Goal: Task Accomplishment & Management: Manage account settings

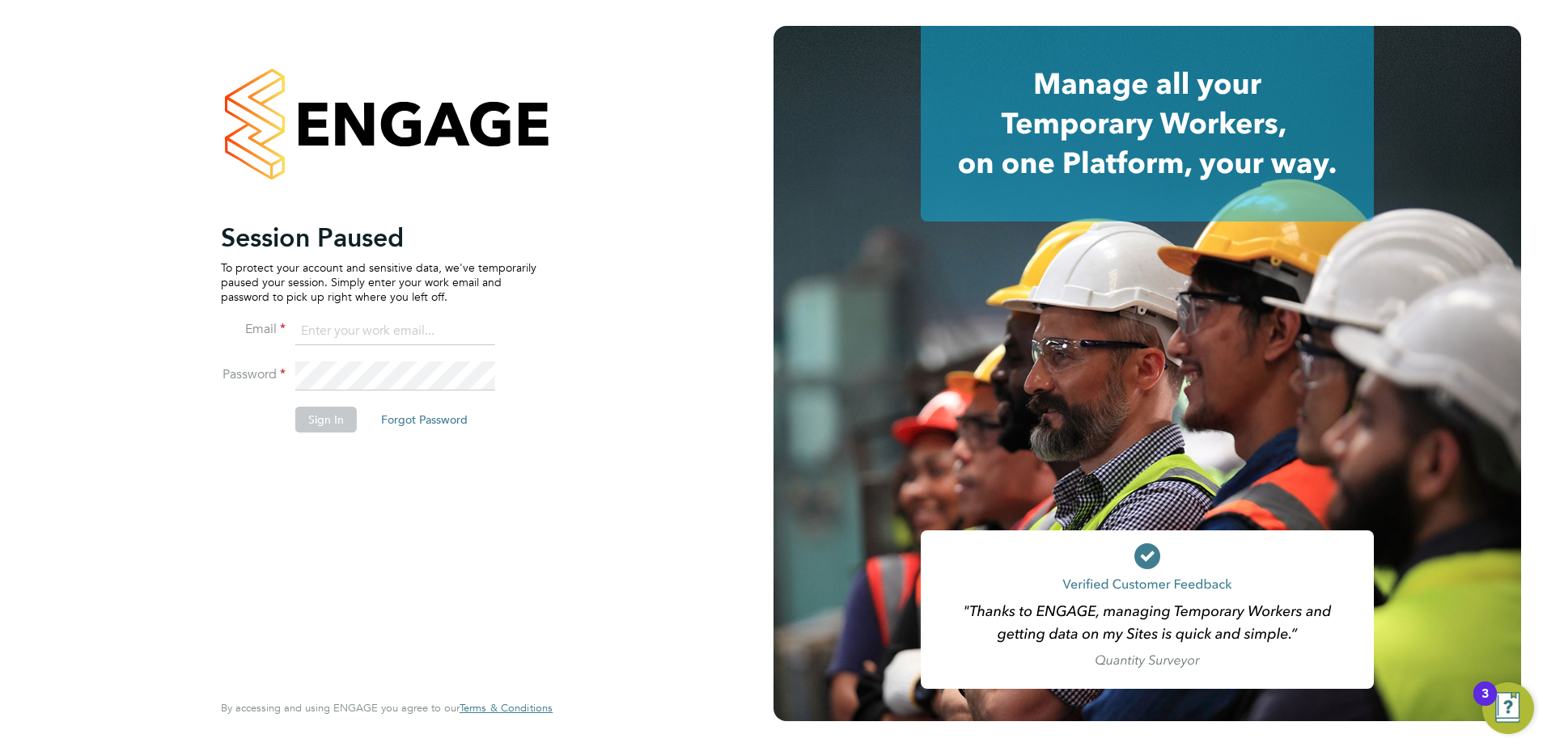
type input "[PERSON_NAME][EMAIL_ADDRESS][PERSON_NAME][DOMAIN_NAME]"
click at [316, 421] on button "Sign In" at bounding box center [325, 420] width 61 height 26
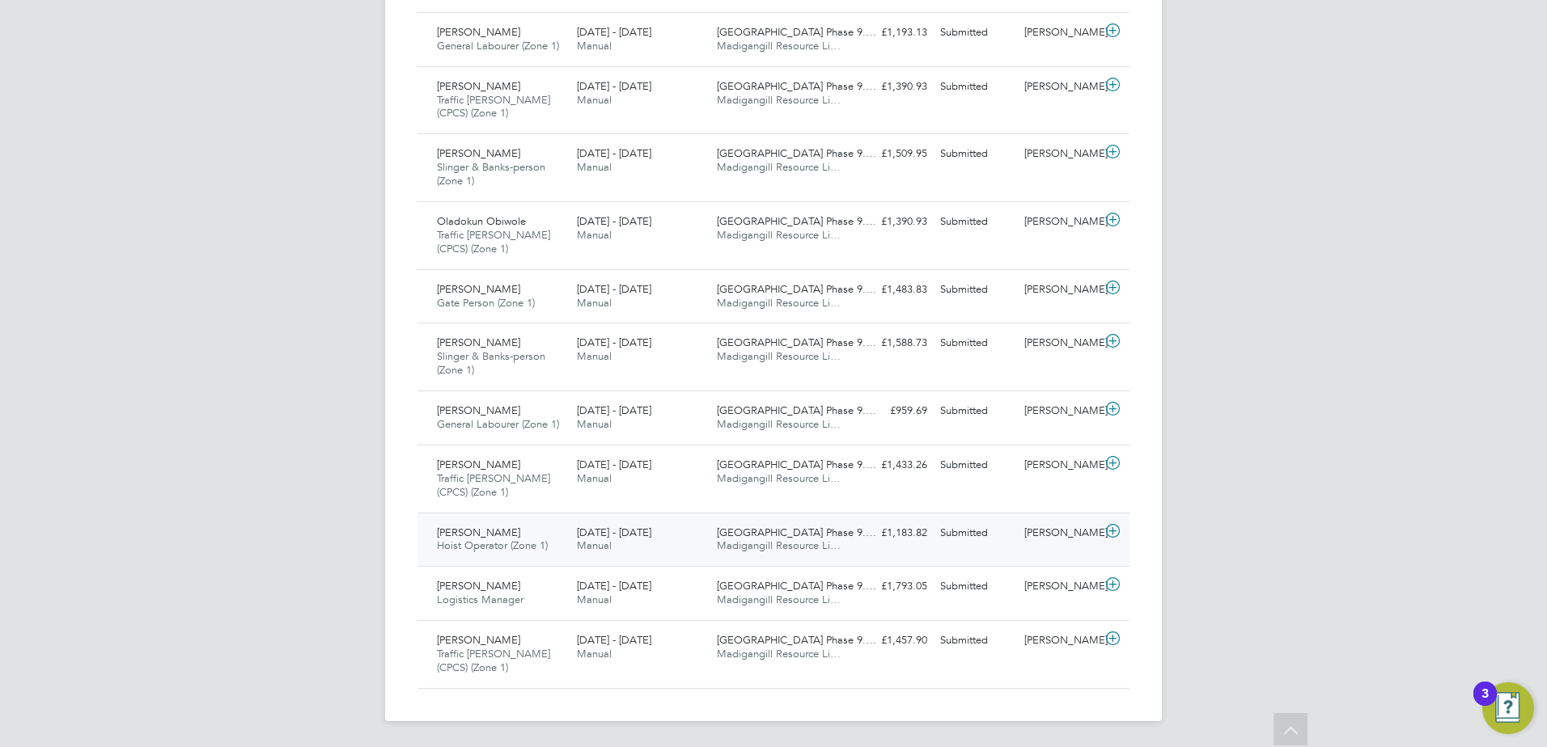
click at [496, 534] on span "Jamal Ababiya" at bounding box center [478, 533] width 83 height 14
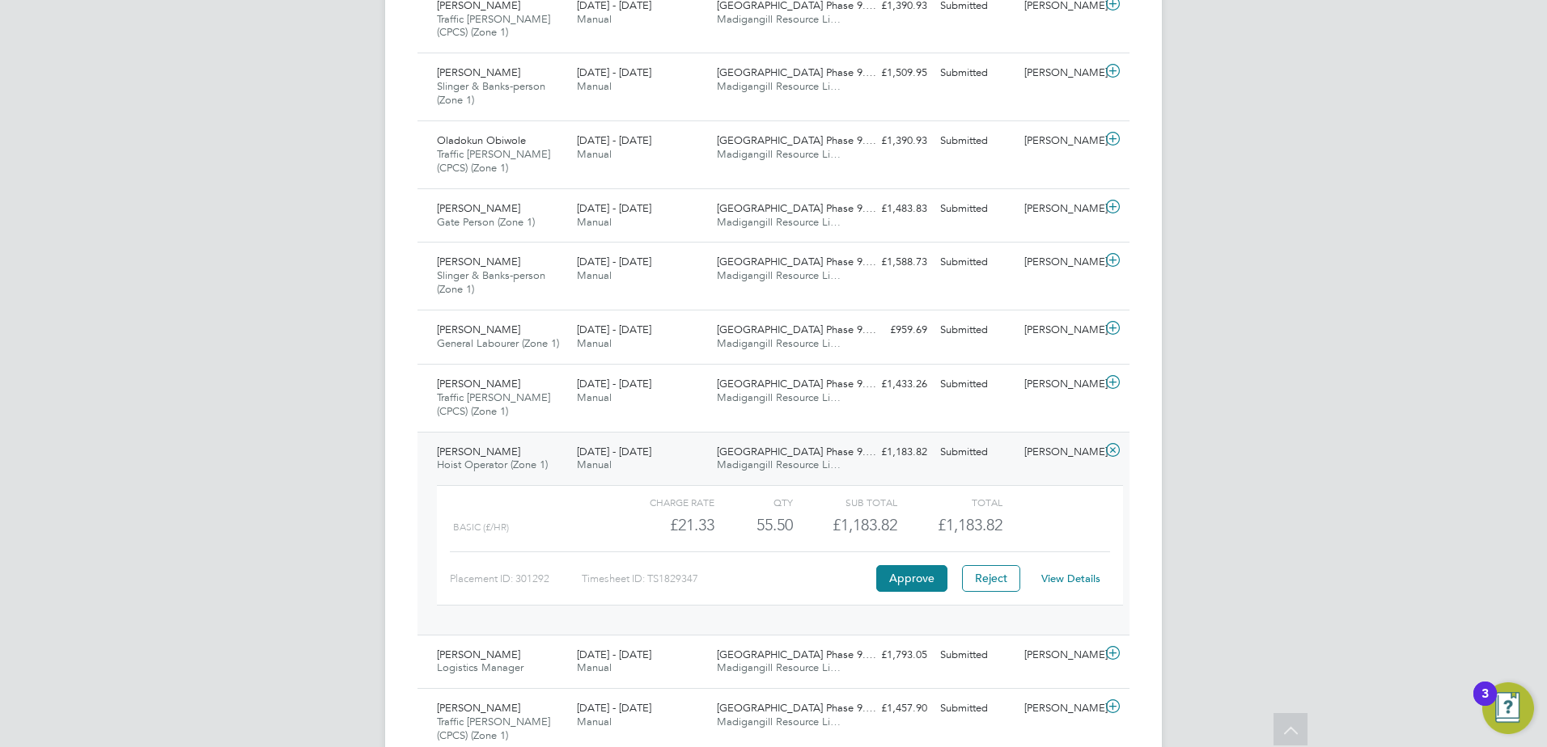
click at [1090, 573] on link "View Details" at bounding box center [1070, 579] width 59 height 14
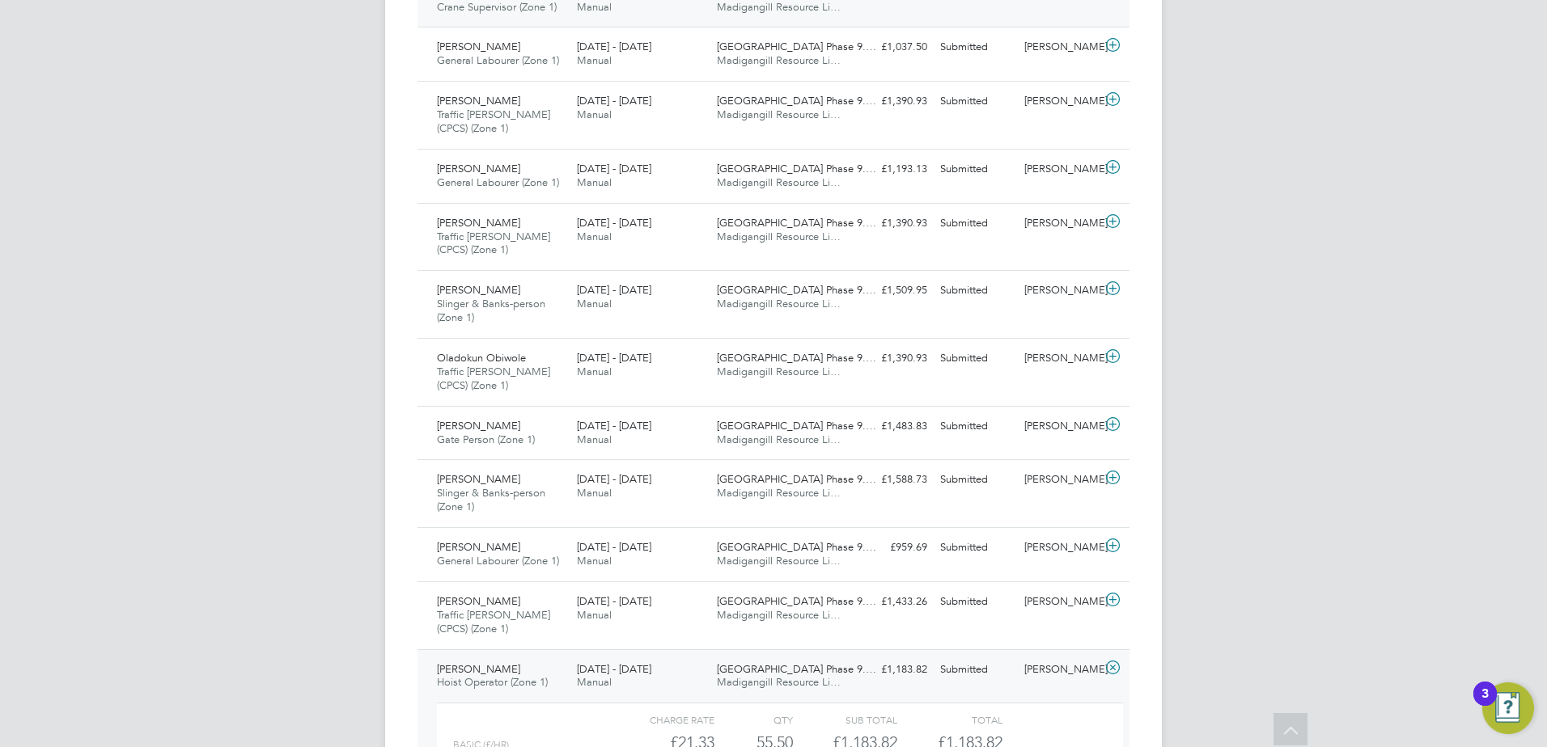
scroll to position [485, 0]
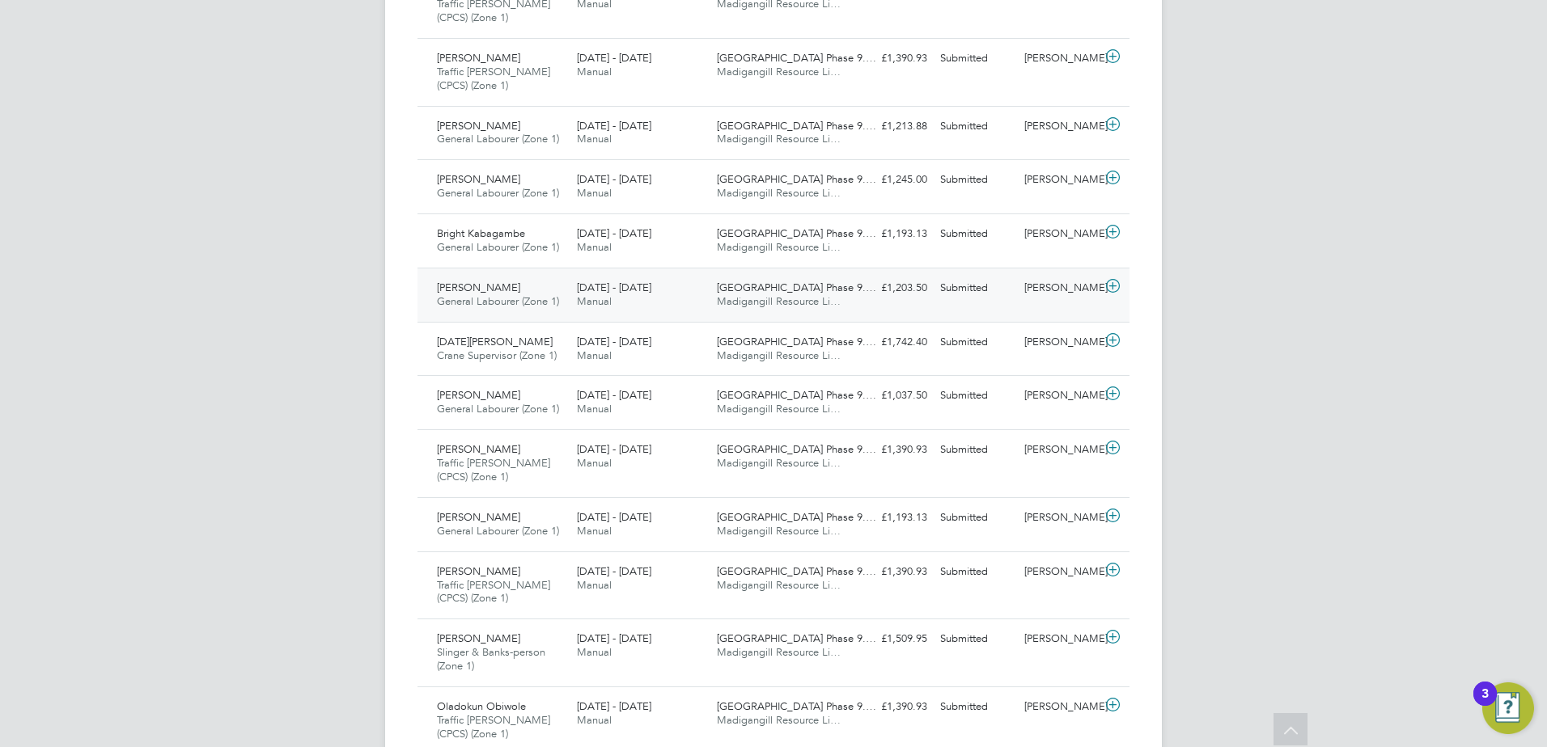
click at [493, 300] on span "General Labourer (Zone 1)" at bounding box center [498, 301] width 122 height 14
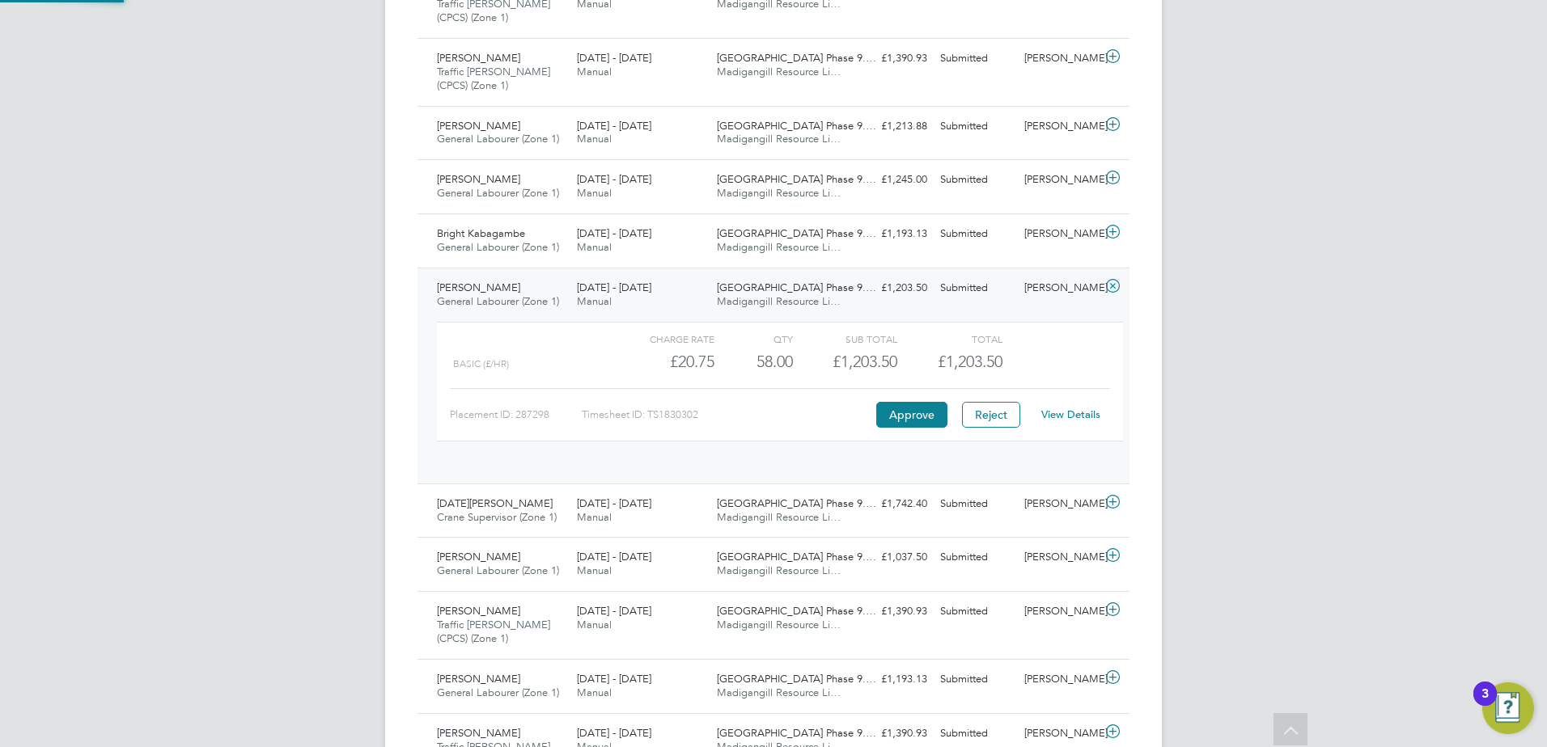
scroll to position [28, 158]
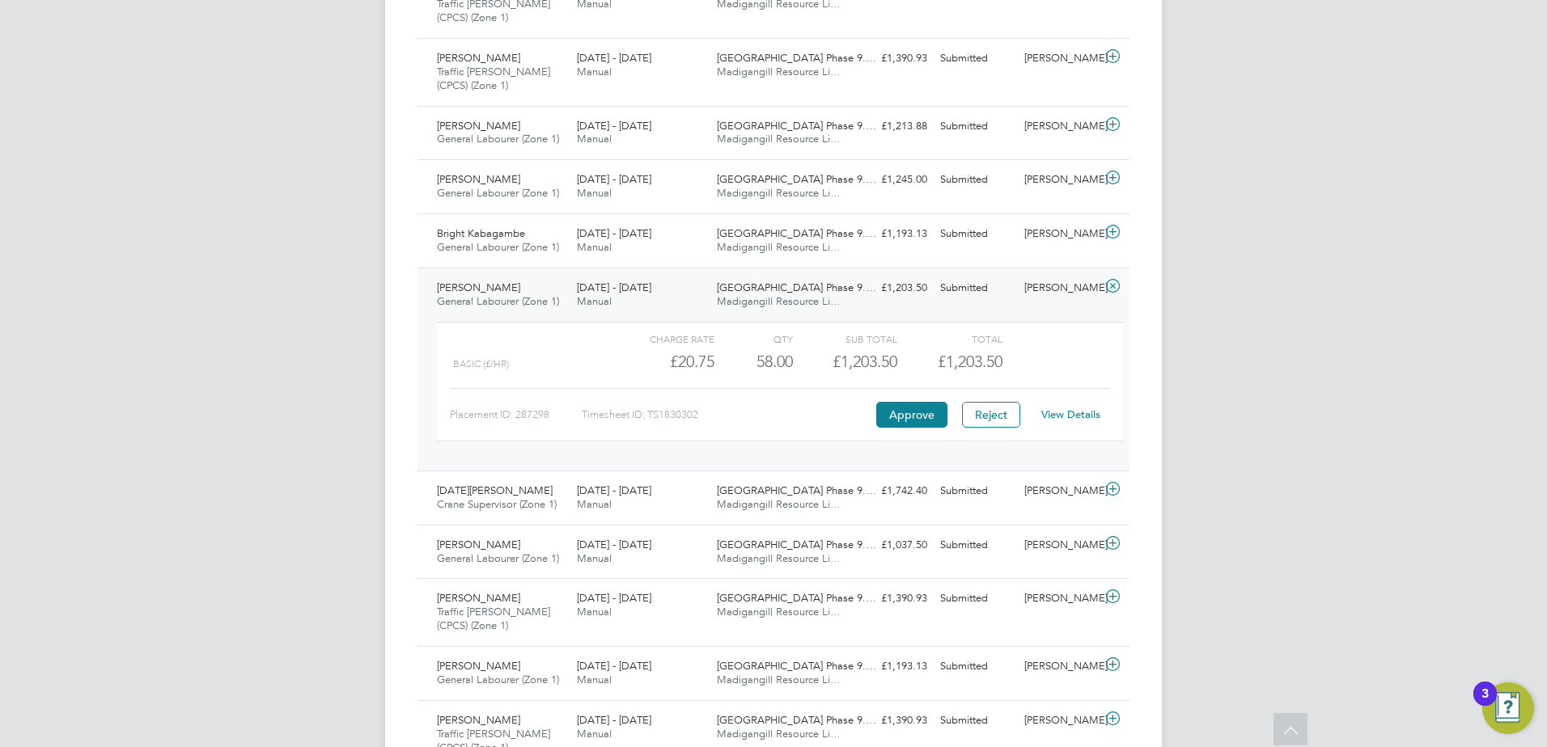
click at [1074, 424] on div "View Details" at bounding box center [1069, 415] width 79 height 26
click at [1074, 417] on link "View Details" at bounding box center [1070, 415] width 59 height 14
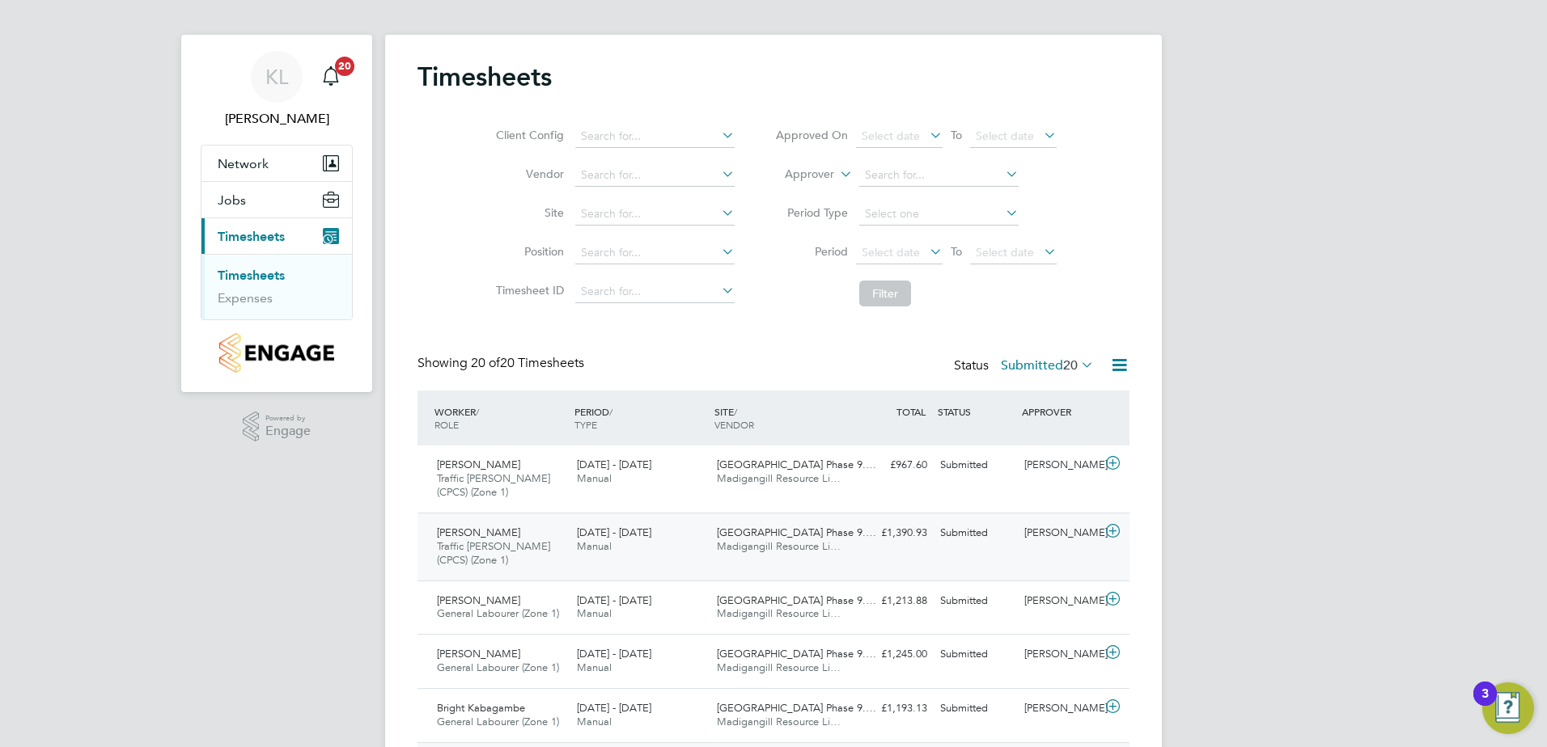
scroll to position [81, 0]
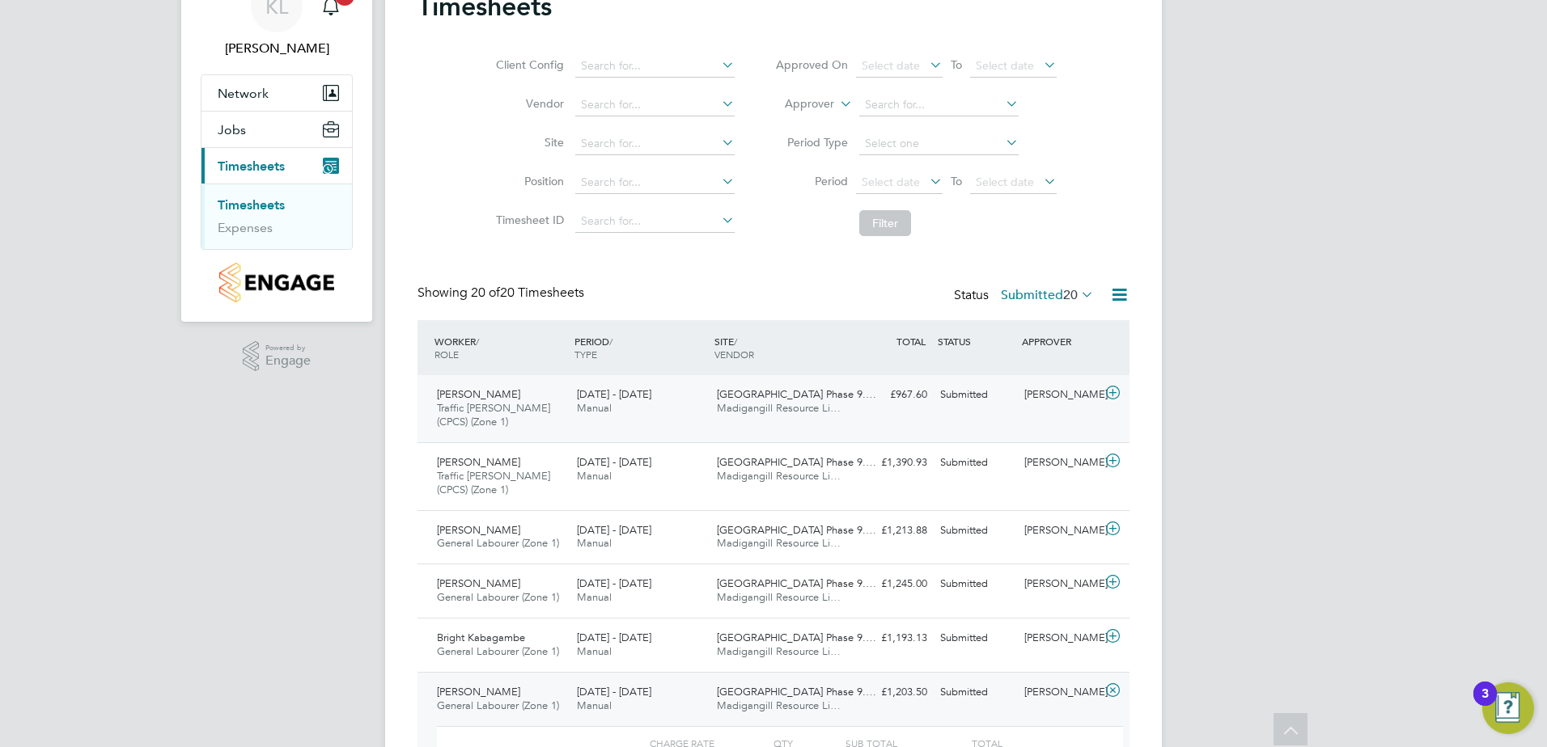
click at [514, 396] on div "Olushola Adu Traffic Marshall (CPCS) (Zone 1) 22 - 28 Sep 2025" at bounding box center [500, 409] width 140 height 54
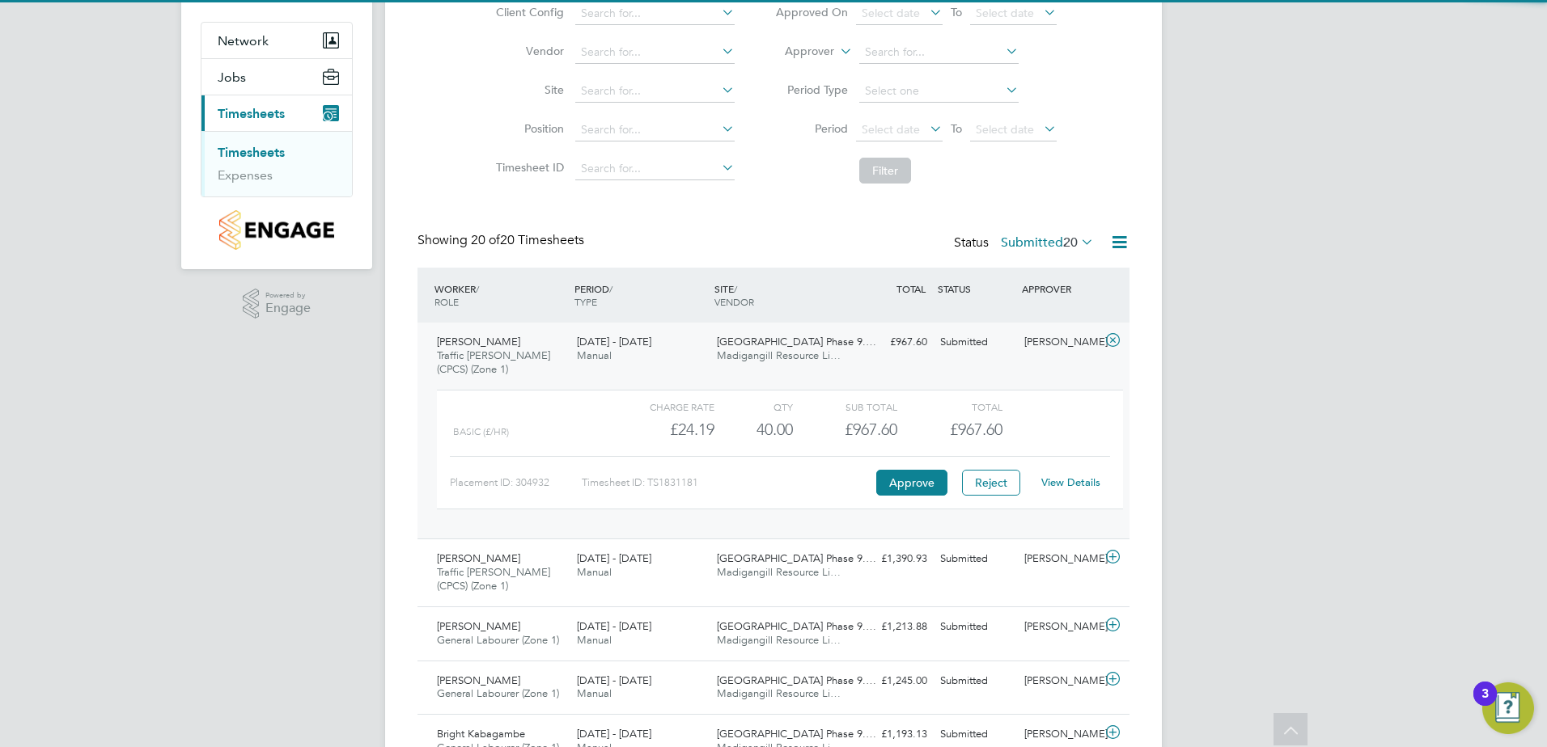
scroll to position [243, 0]
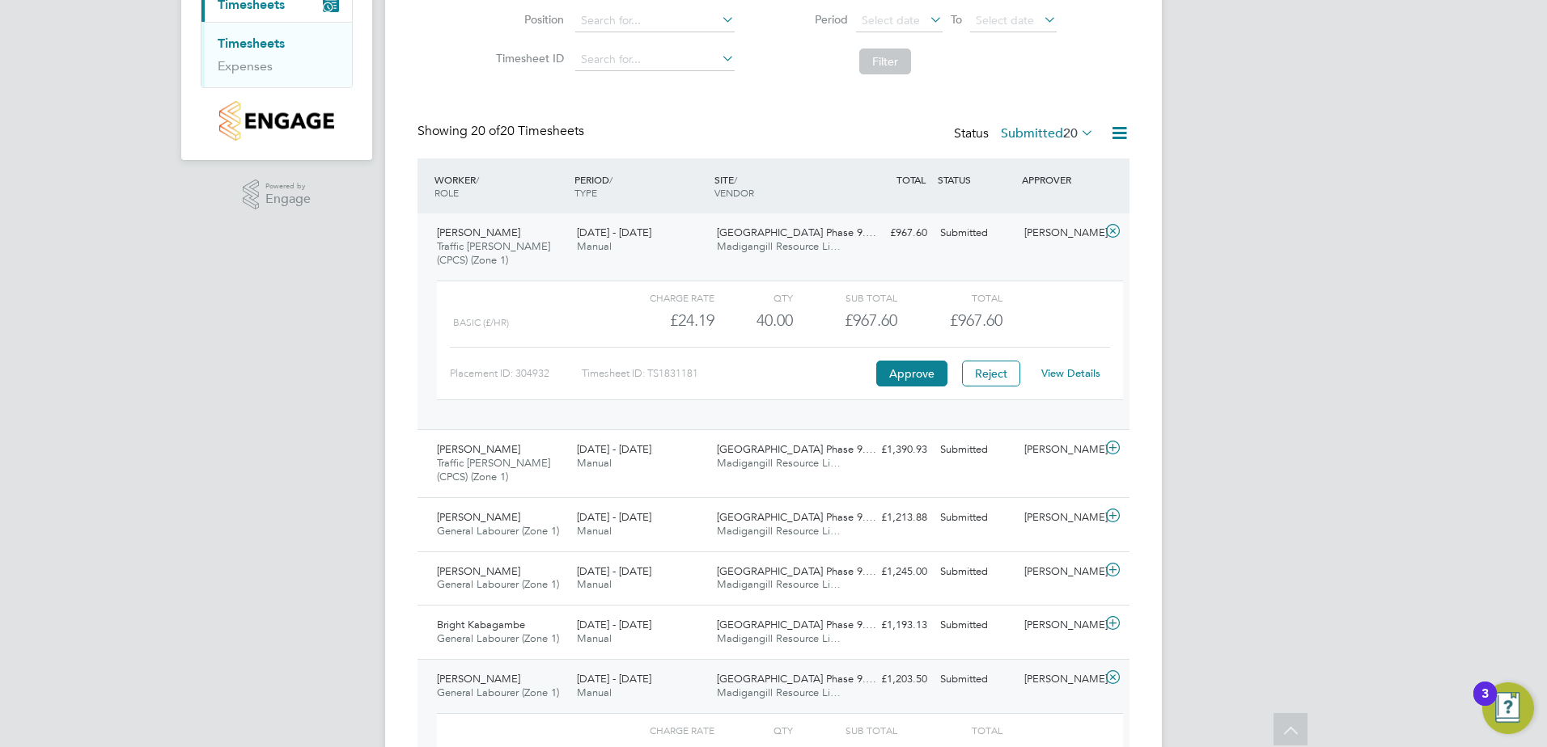
click at [1081, 377] on link "View Details" at bounding box center [1070, 373] width 59 height 14
click at [483, 248] on span "Traffic Marshall (CPCS) (Zone 1)" at bounding box center [493, 253] width 113 height 28
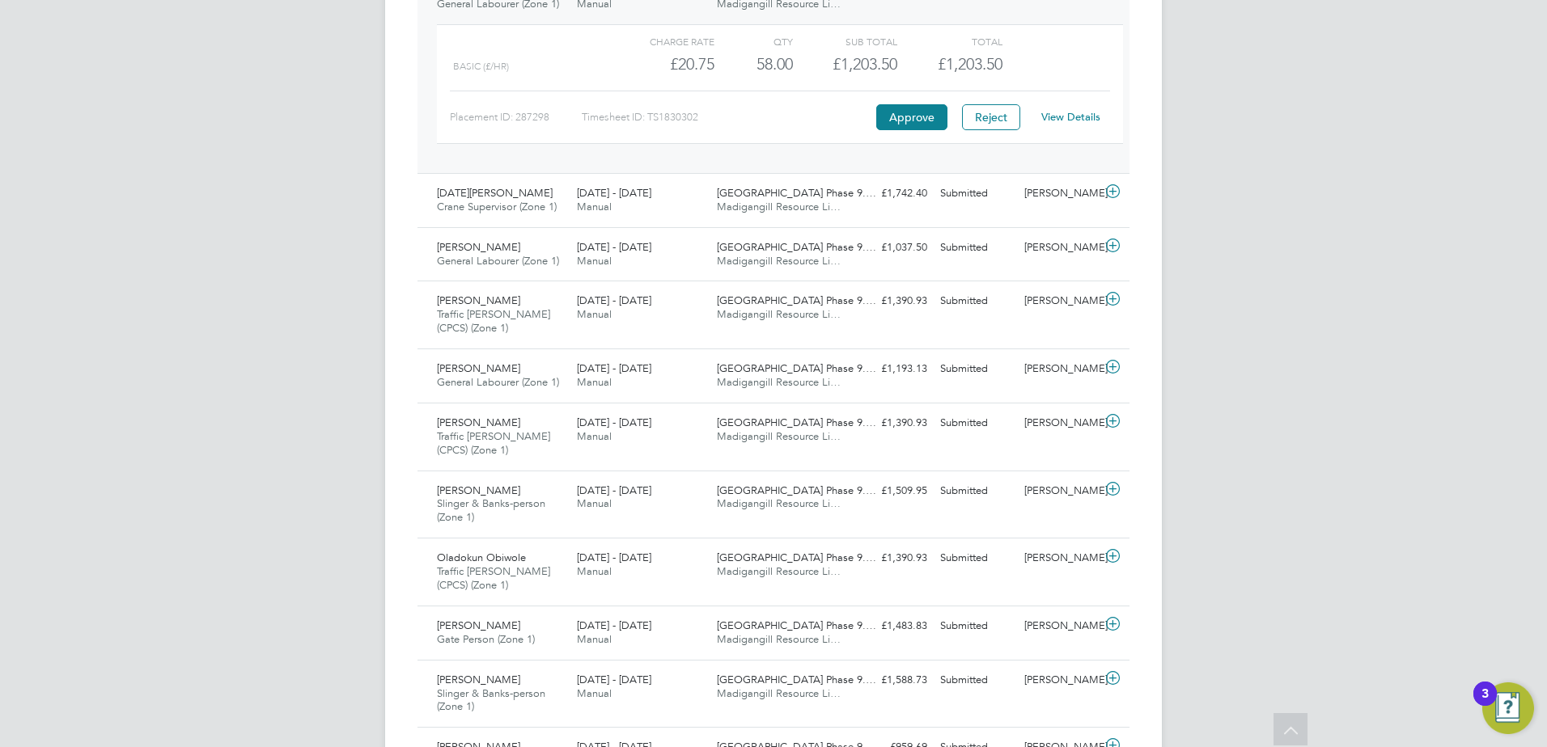
scroll to position [702, 0]
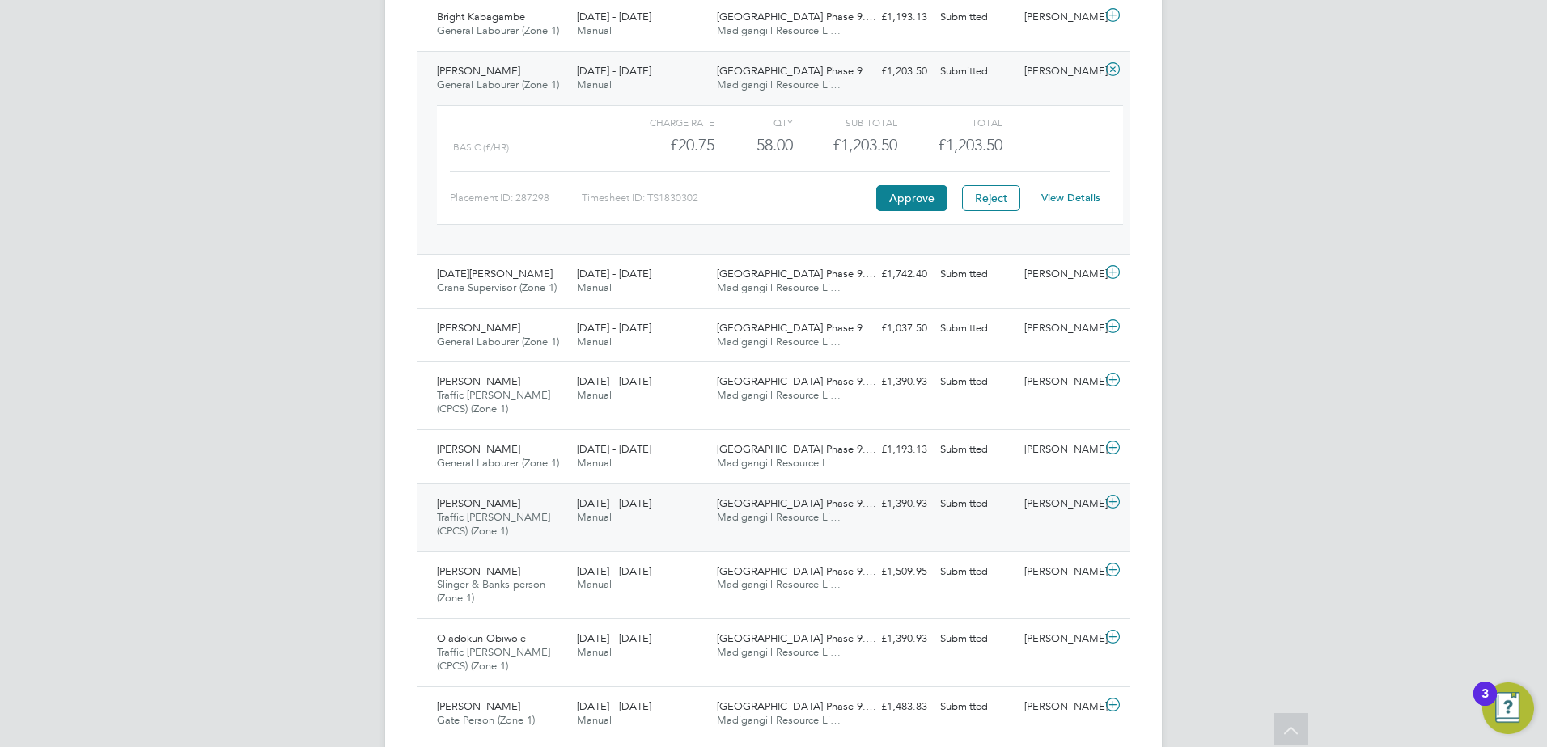
click at [480, 518] on span "Traffic Marshall (CPCS) (Zone 1)" at bounding box center [493, 524] width 113 height 28
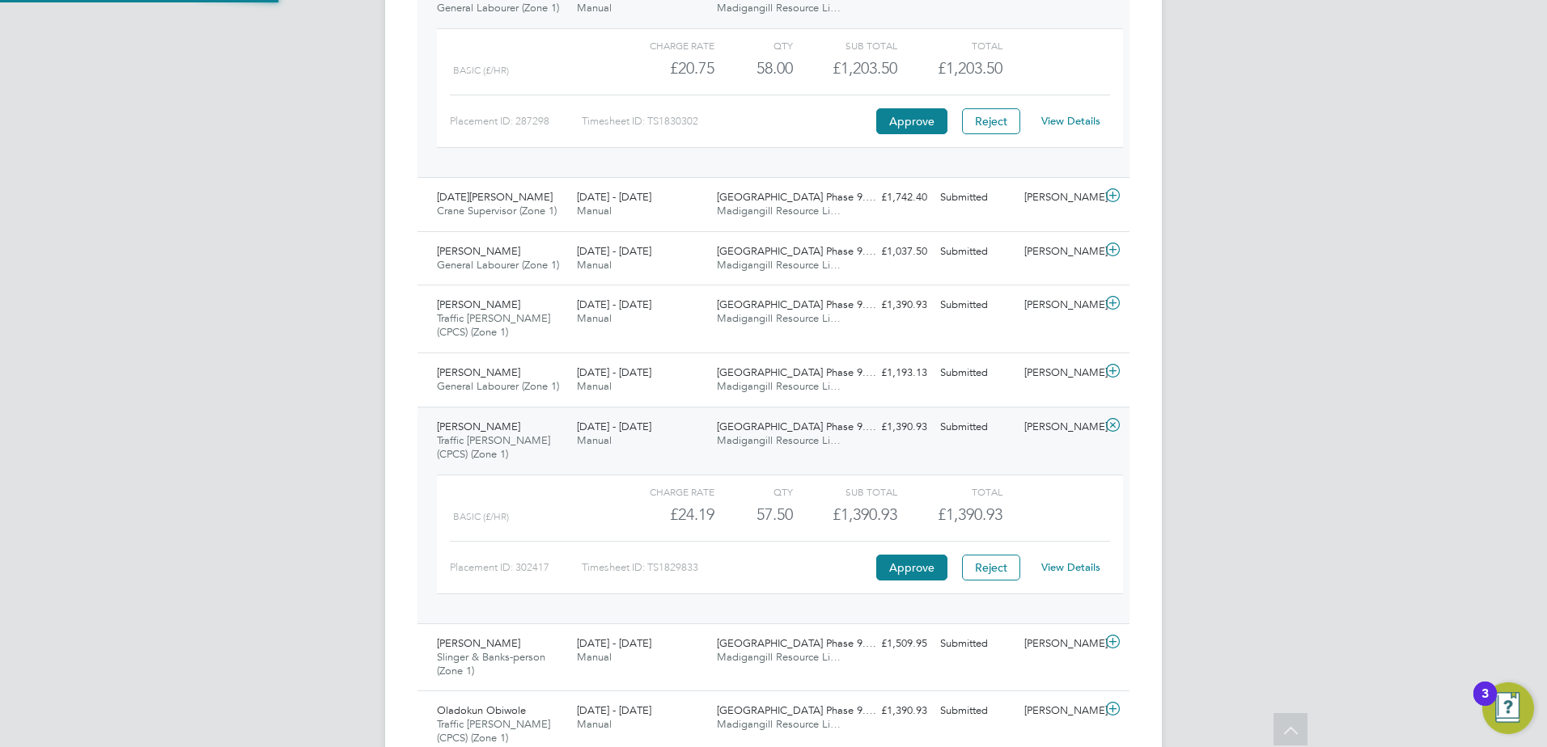
scroll to position [783, 0]
click at [890, 565] on button "Approve" at bounding box center [911, 564] width 71 height 26
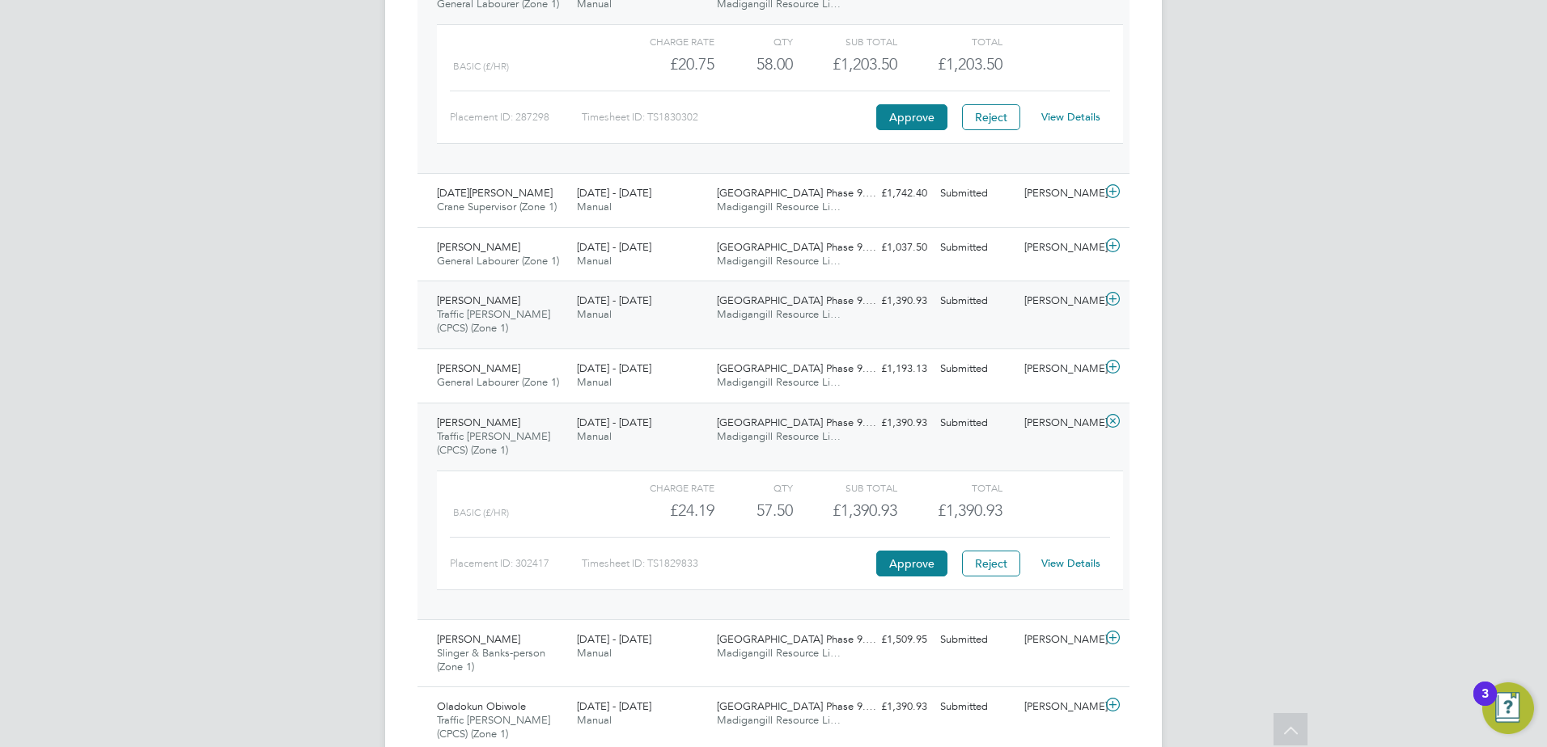
click at [539, 307] on div "Ambrose Nwaobilo Traffic Marshall (CPCS) (Zone 1) 22 - 28 Sep 2025" at bounding box center [500, 315] width 140 height 54
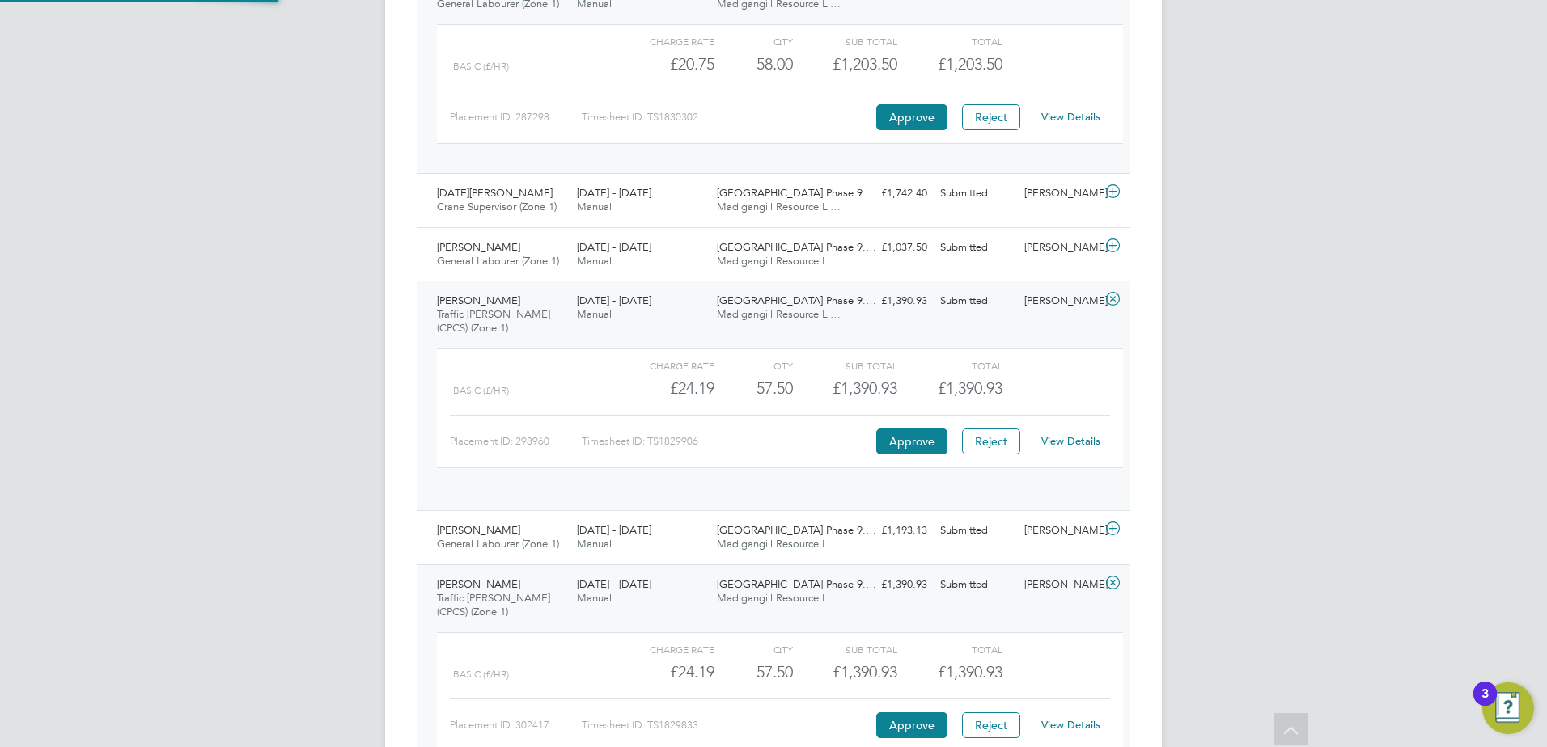
scroll to position [28, 158]
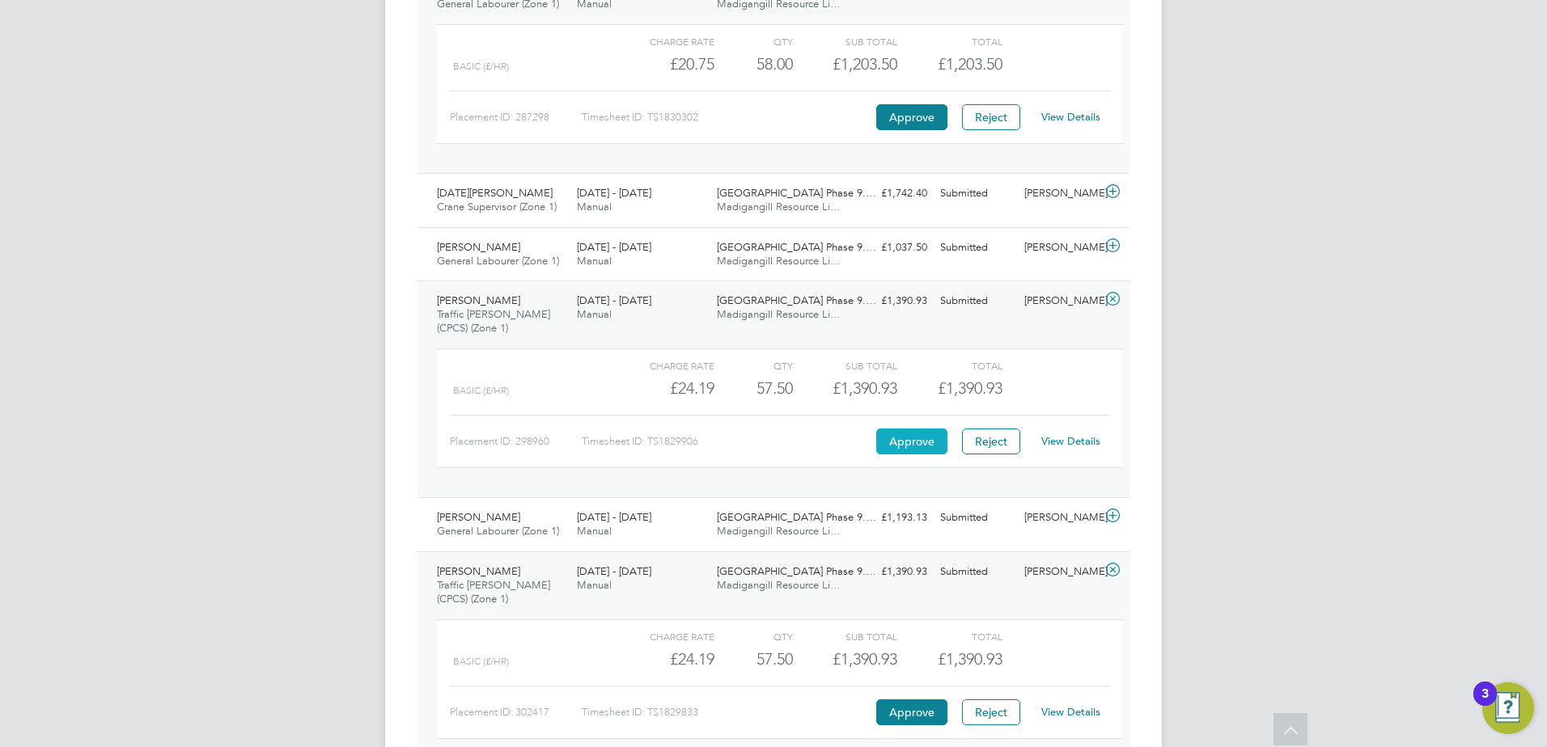
click at [937, 432] on button "Approve" at bounding box center [911, 442] width 71 height 26
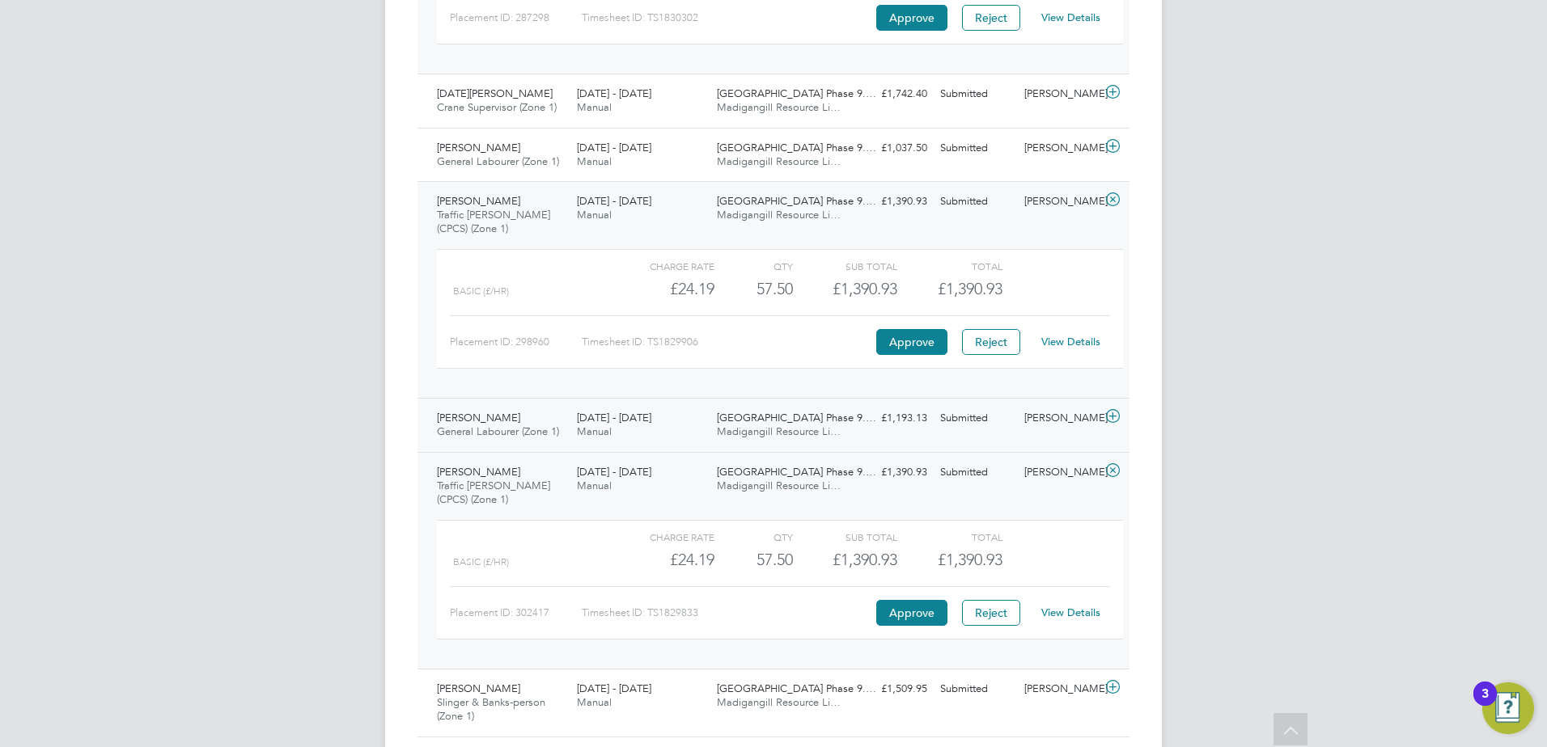
scroll to position [945, 0]
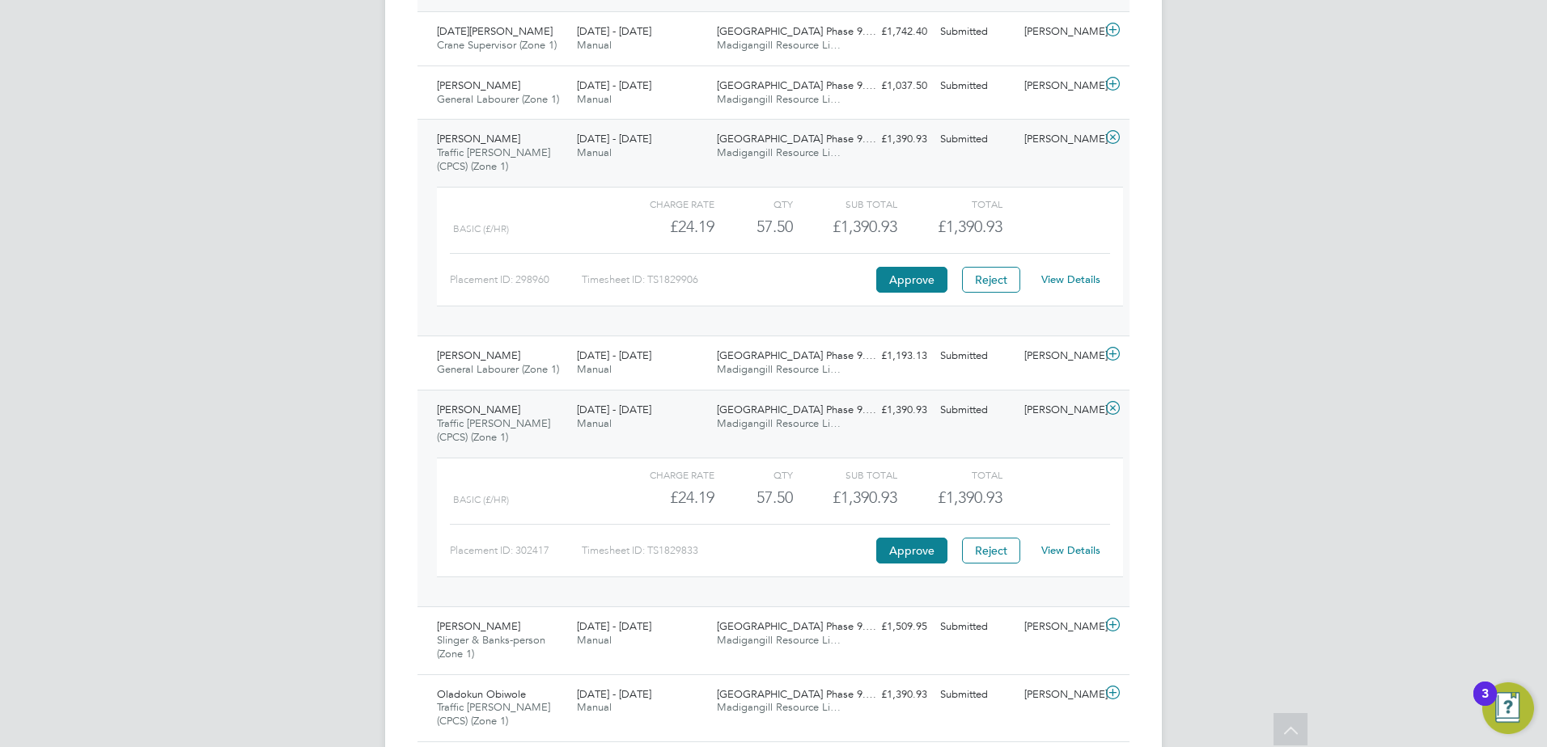
drag, startPoint x: 523, startPoint y: 421, endPoint x: 518, endPoint y: 334, distance: 87.5
click at [523, 409] on div "Bairu Alem Traffic Marshall (CPCS) (Zone 1) 22 - 28 Sep 2025" at bounding box center [500, 424] width 140 height 54
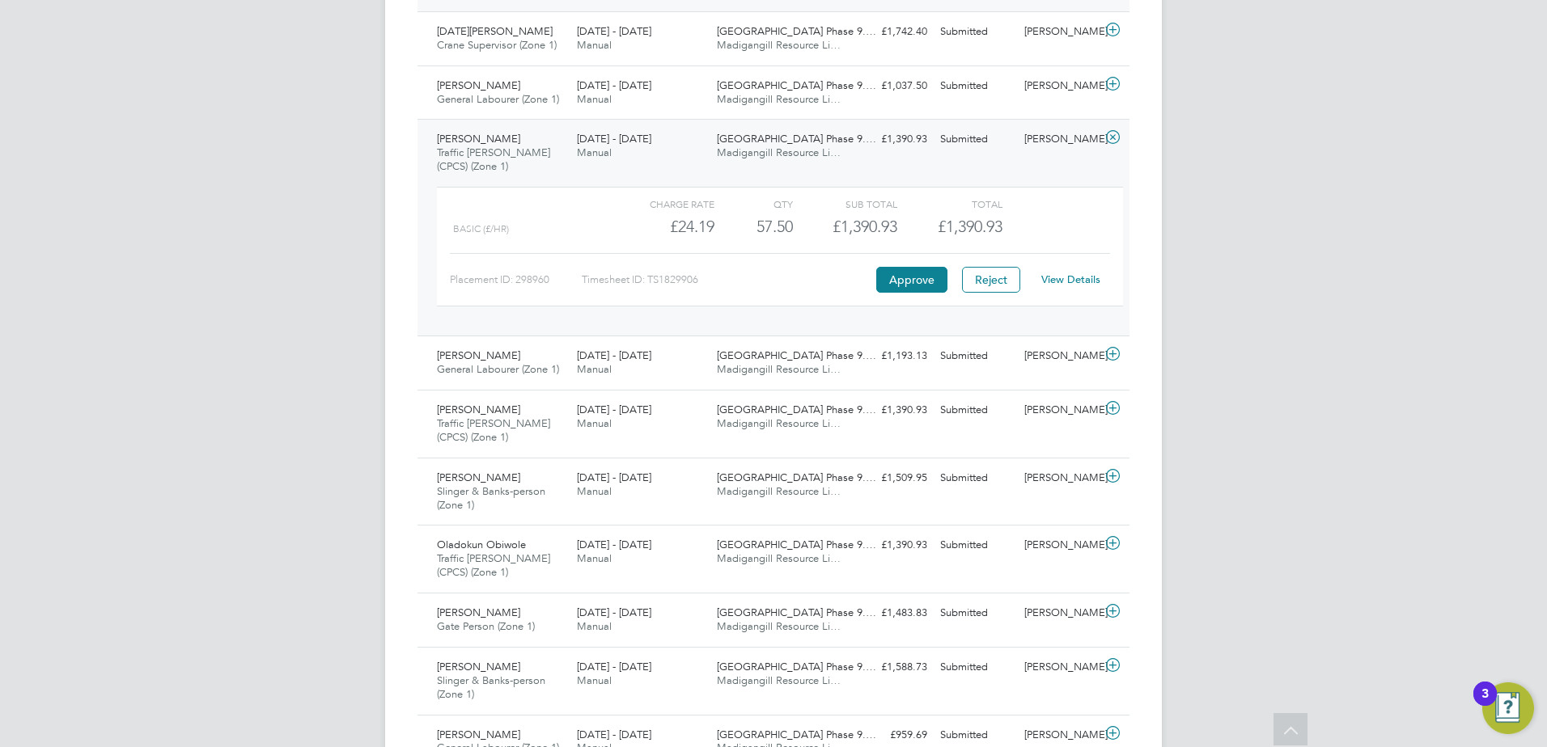
click at [516, 163] on div "Ambrose Nwaobilo Traffic Marshall (CPCS) (Zone 1) 22 - 28 Sep 2025" at bounding box center [500, 153] width 140 height 54
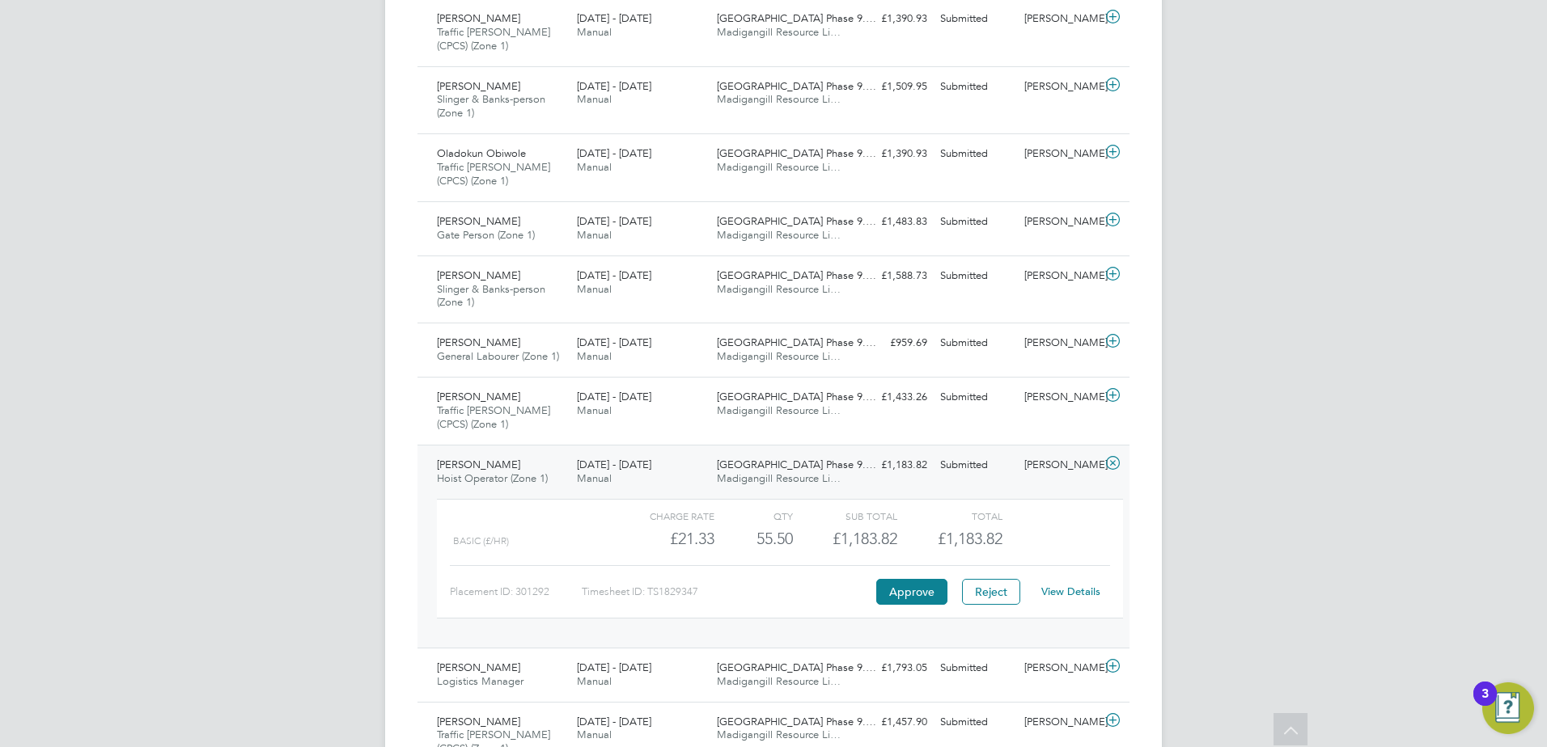
click at [502, 465] on span "Jamal Ababiya" at bounding box center [478, 465] width 83 height 14
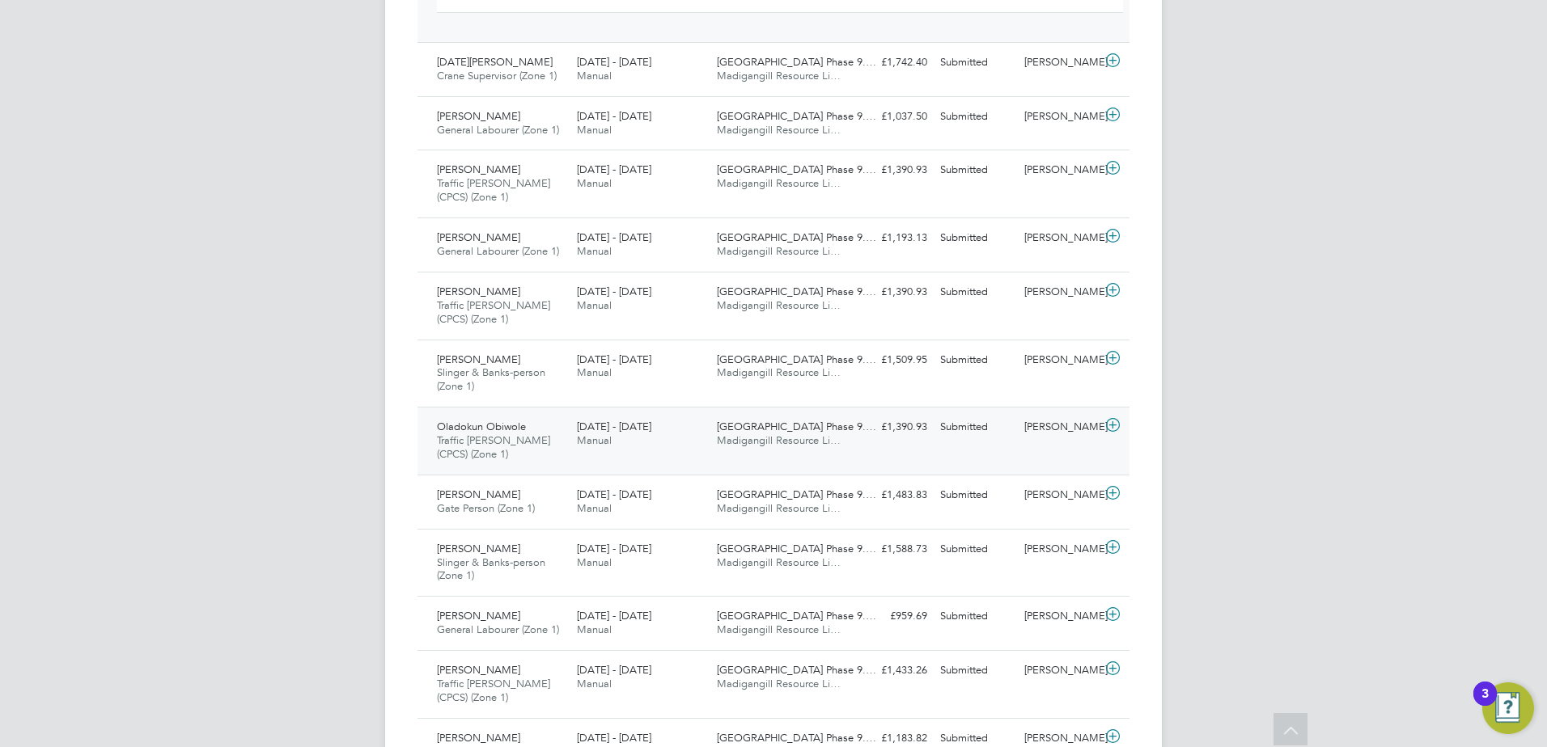
scroll to position [796, 0]
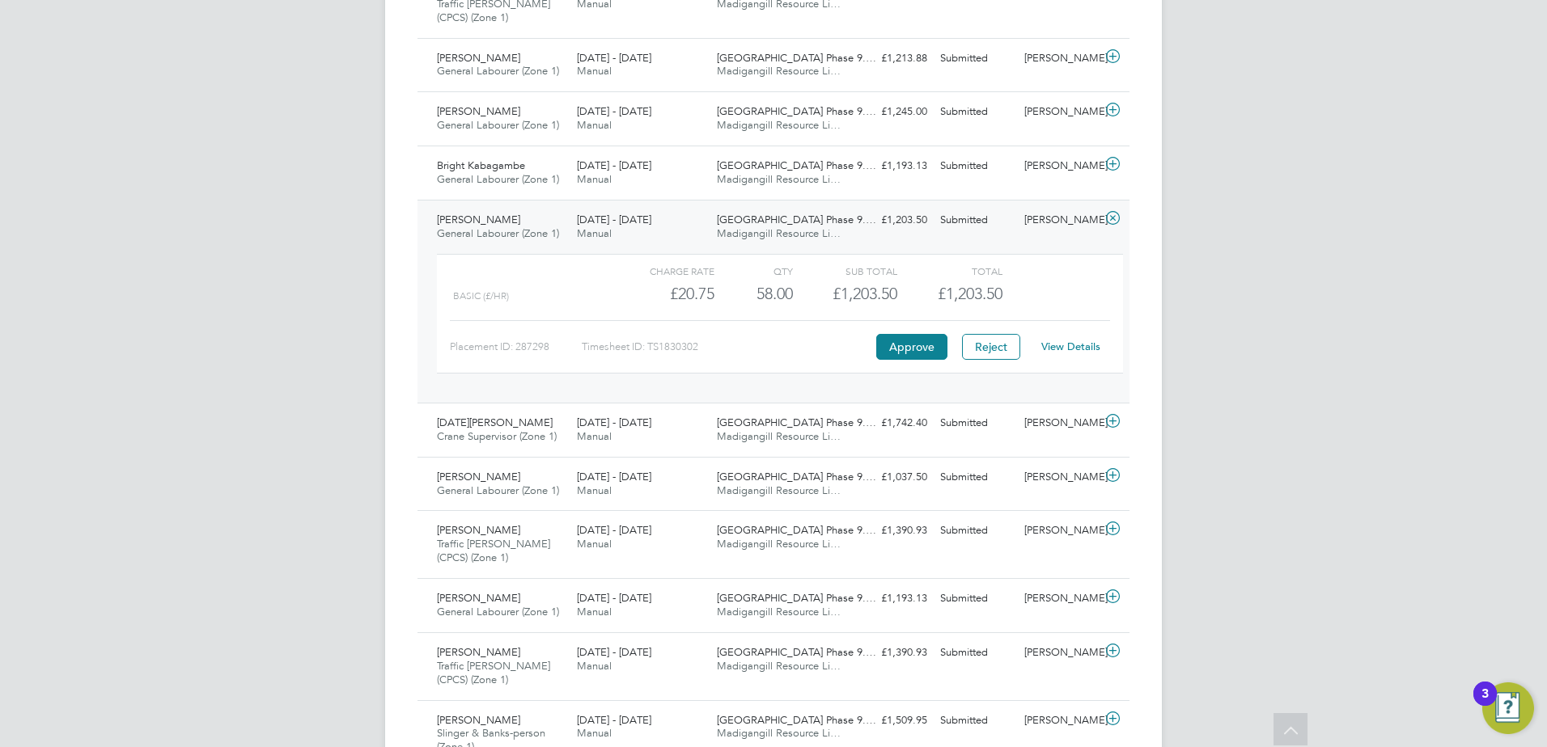
click at [507, 222] on span "Sium Beyene Abraham" at bounding box center [478, 220] width 83 height 14
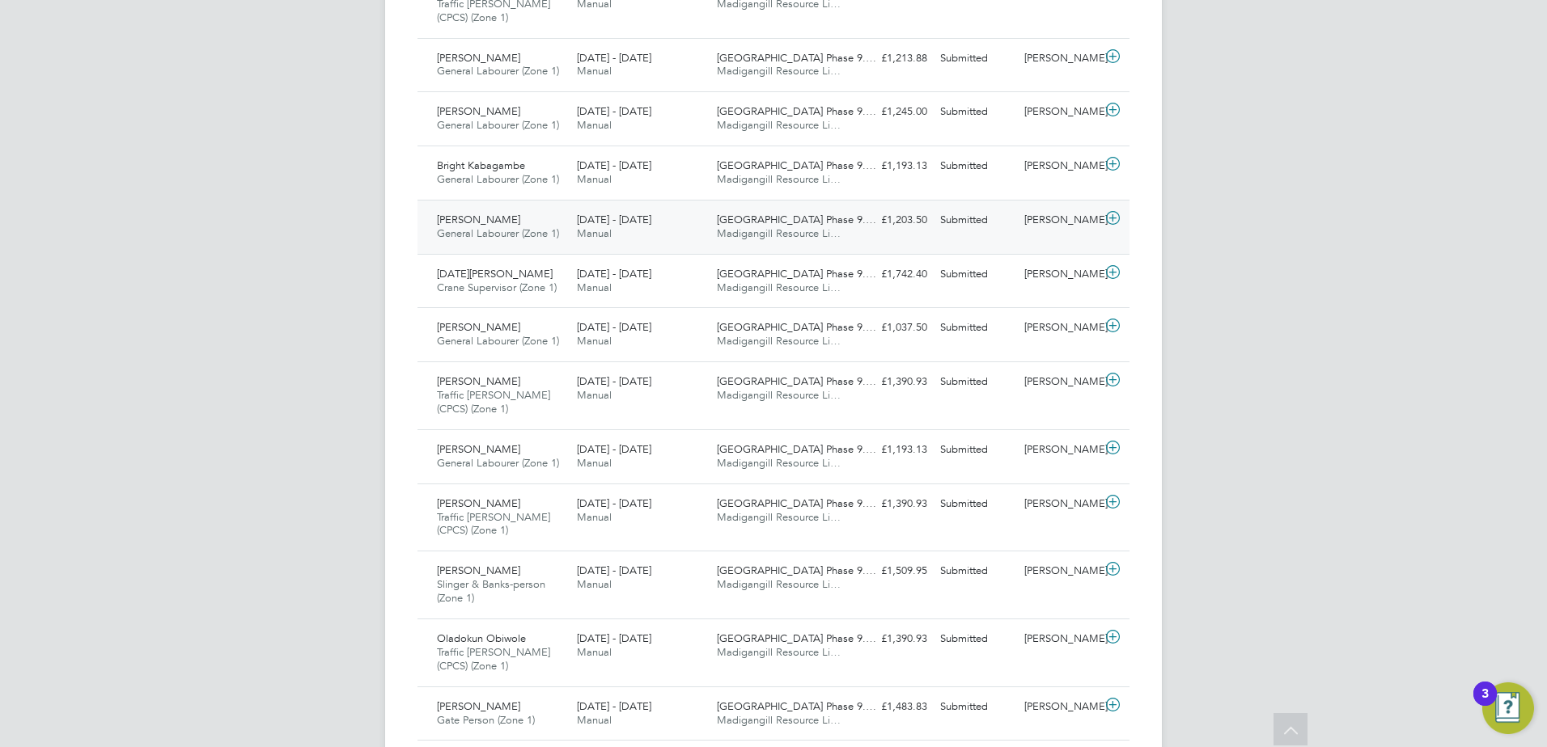
scroll to position [391, 0]
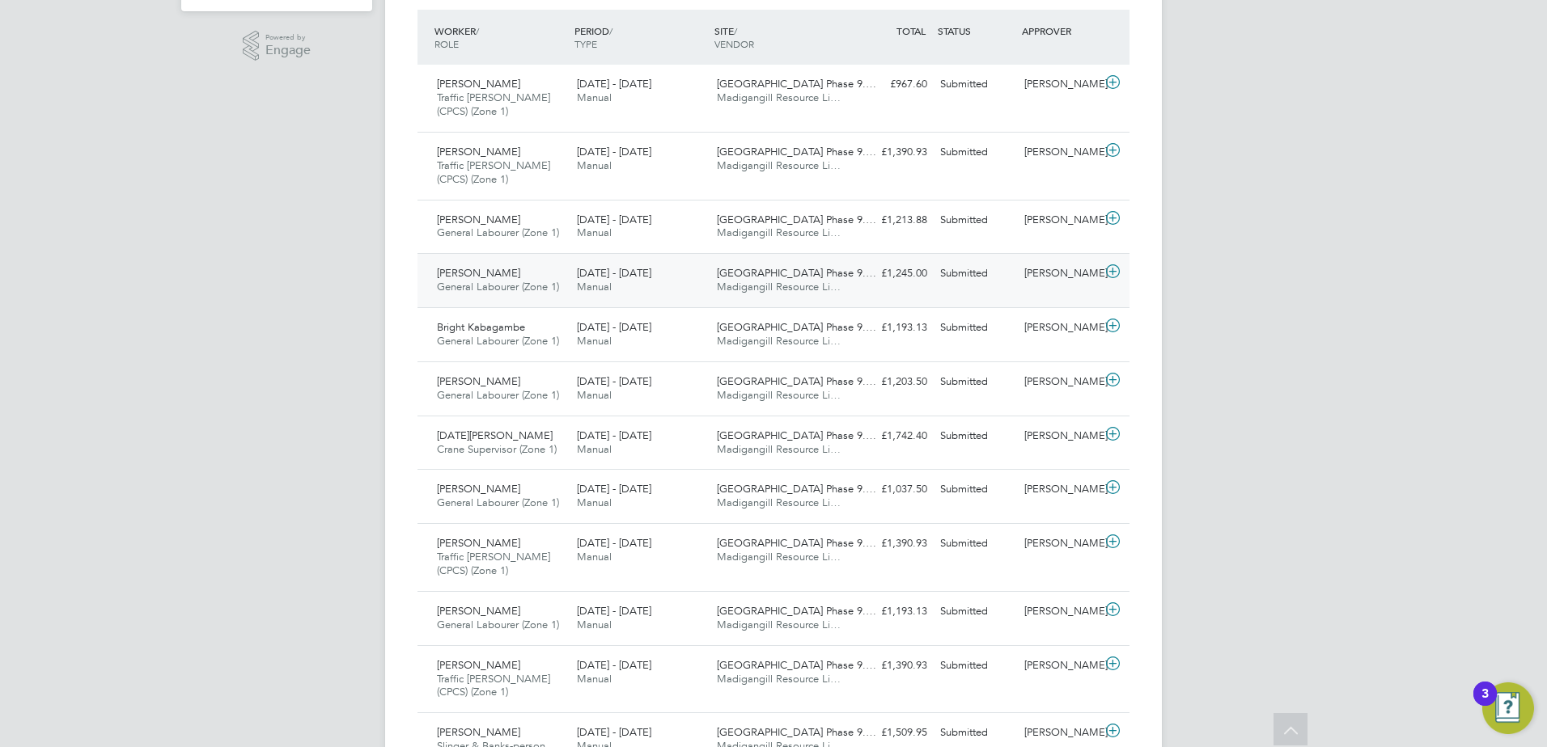
click at [508, 270] on div "Yosef Asfeha General Labourer (Zone 1) 22 - 28 Sep 2025" at bounding box center [500, 280] width 140 height 40
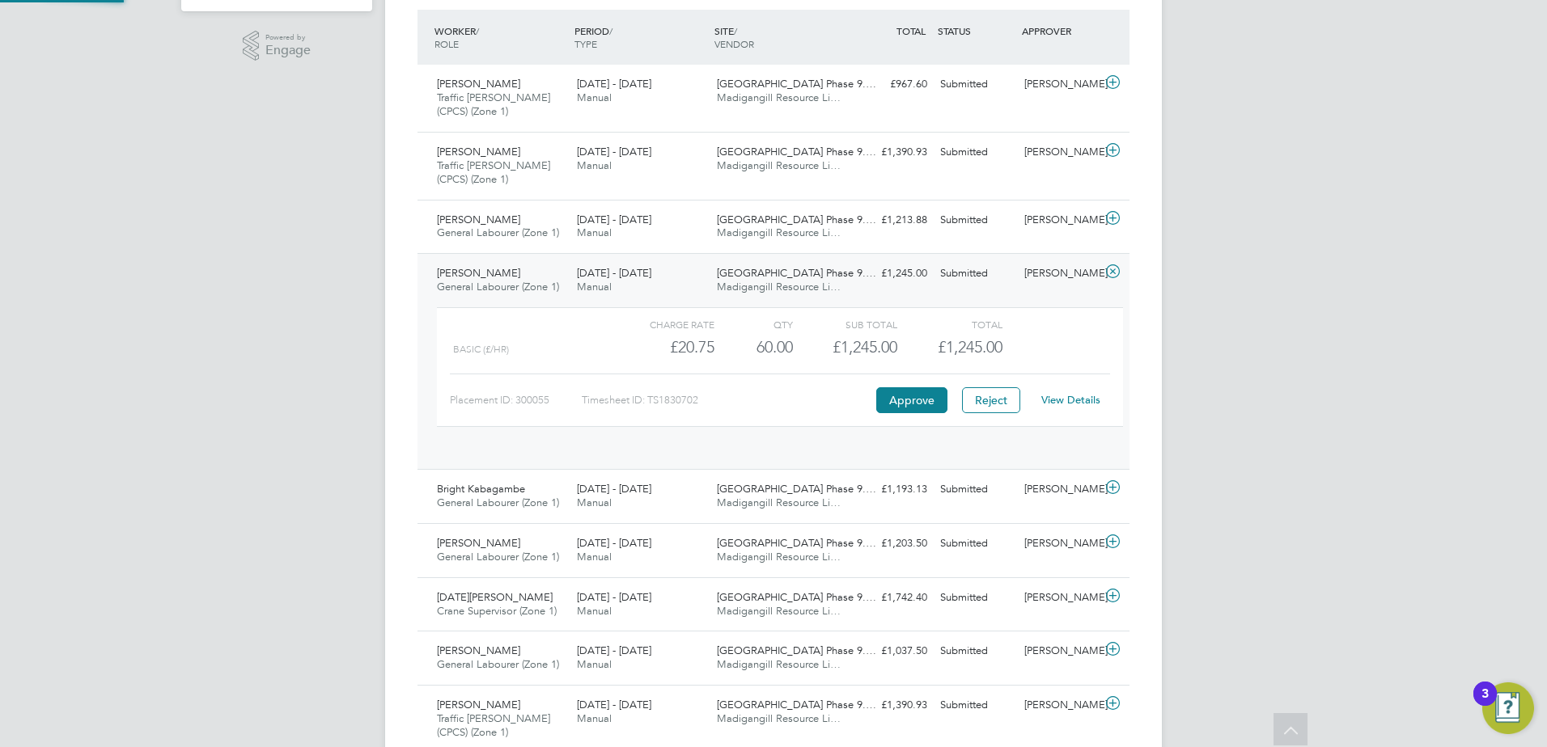
scroll to position [28, 158]
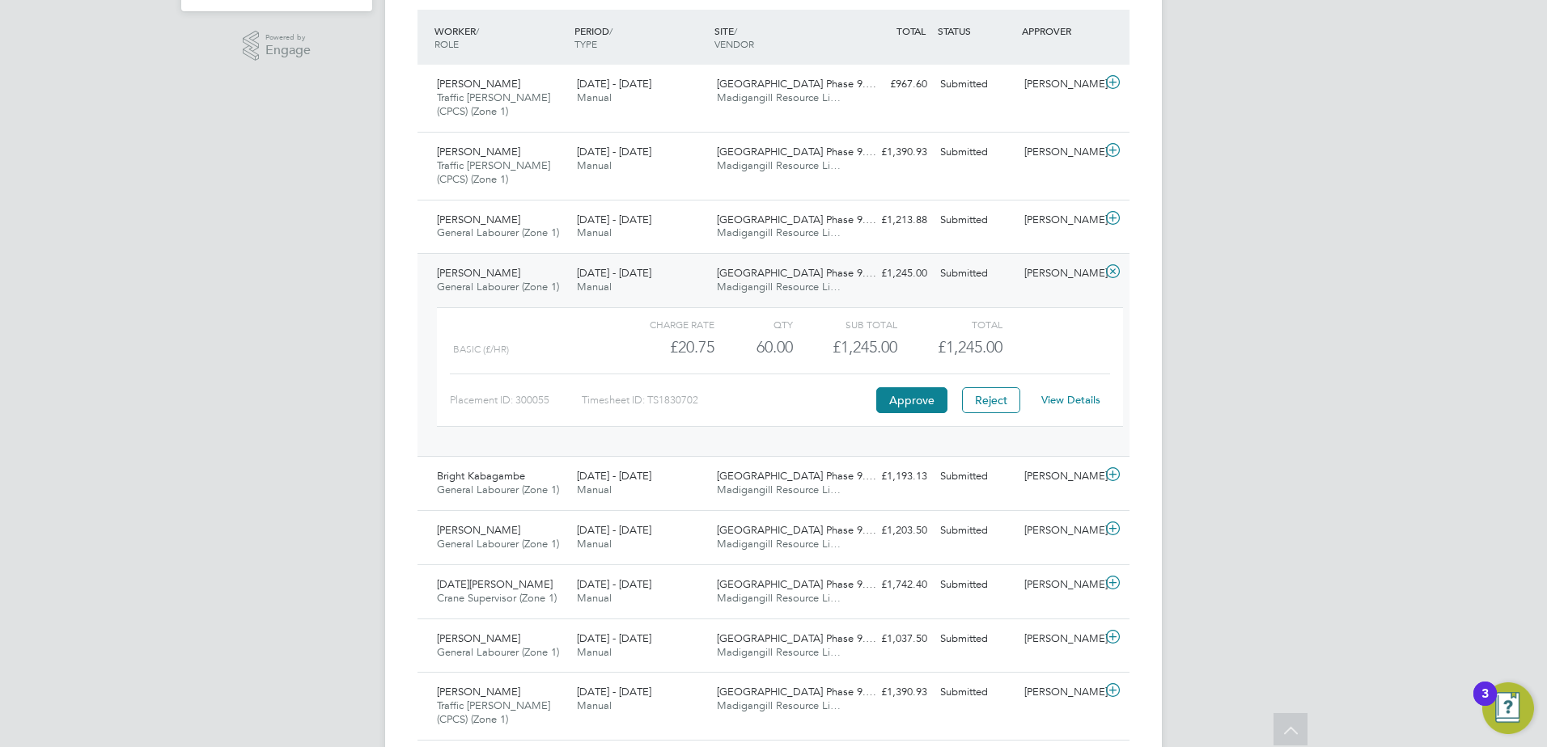
click at [1067, 399] on link "View Details" at bounding box center [1070, 400] width 59 height 14
click at [480, 273] on span "Yosef Asfeha" at bounding box center [478, 273] width 83 height 14
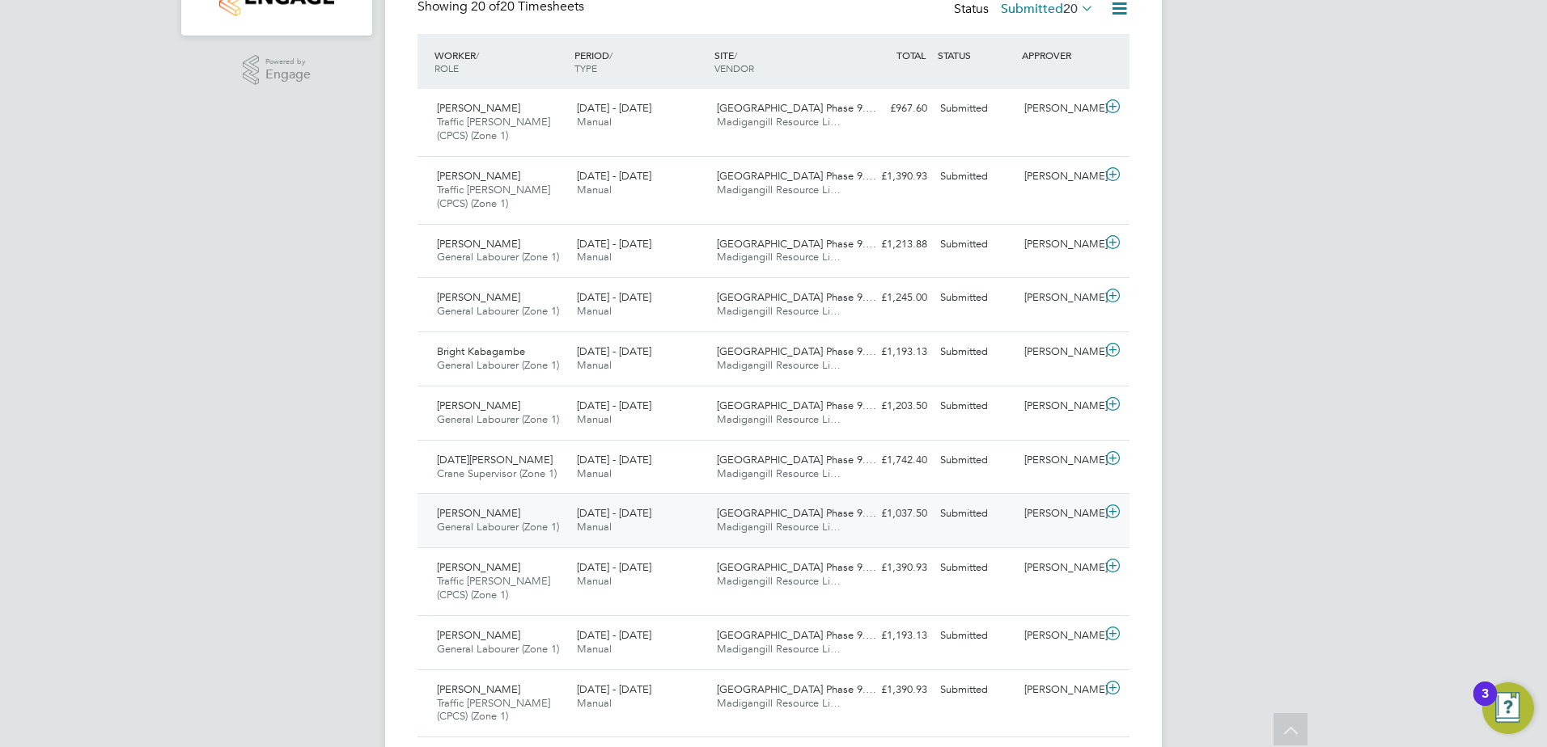
scroll to position [404, 0]
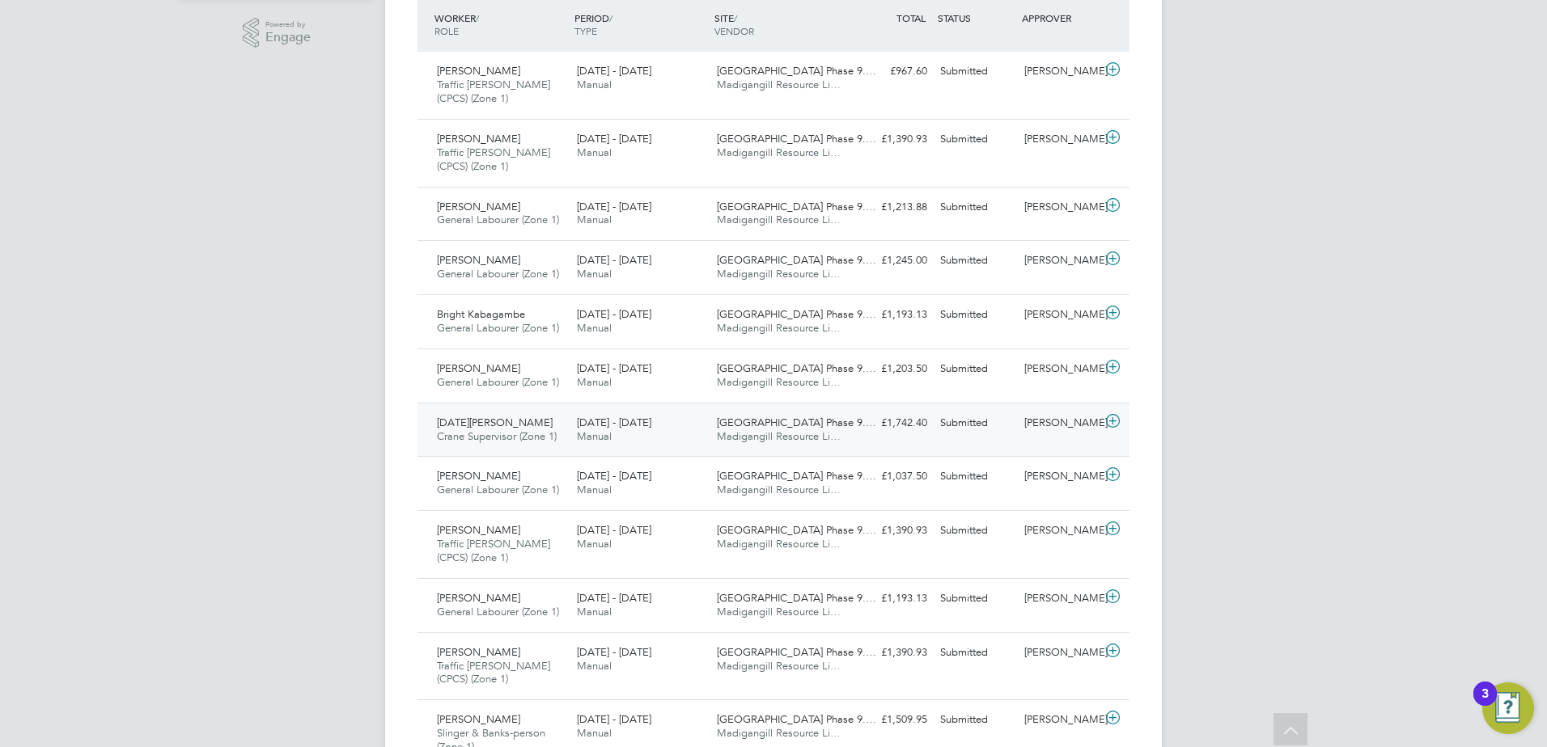
click at [502, 436] on span "Crane Supervisor (Zone 1)" at bounding box center [497, 436] width 120 height 14
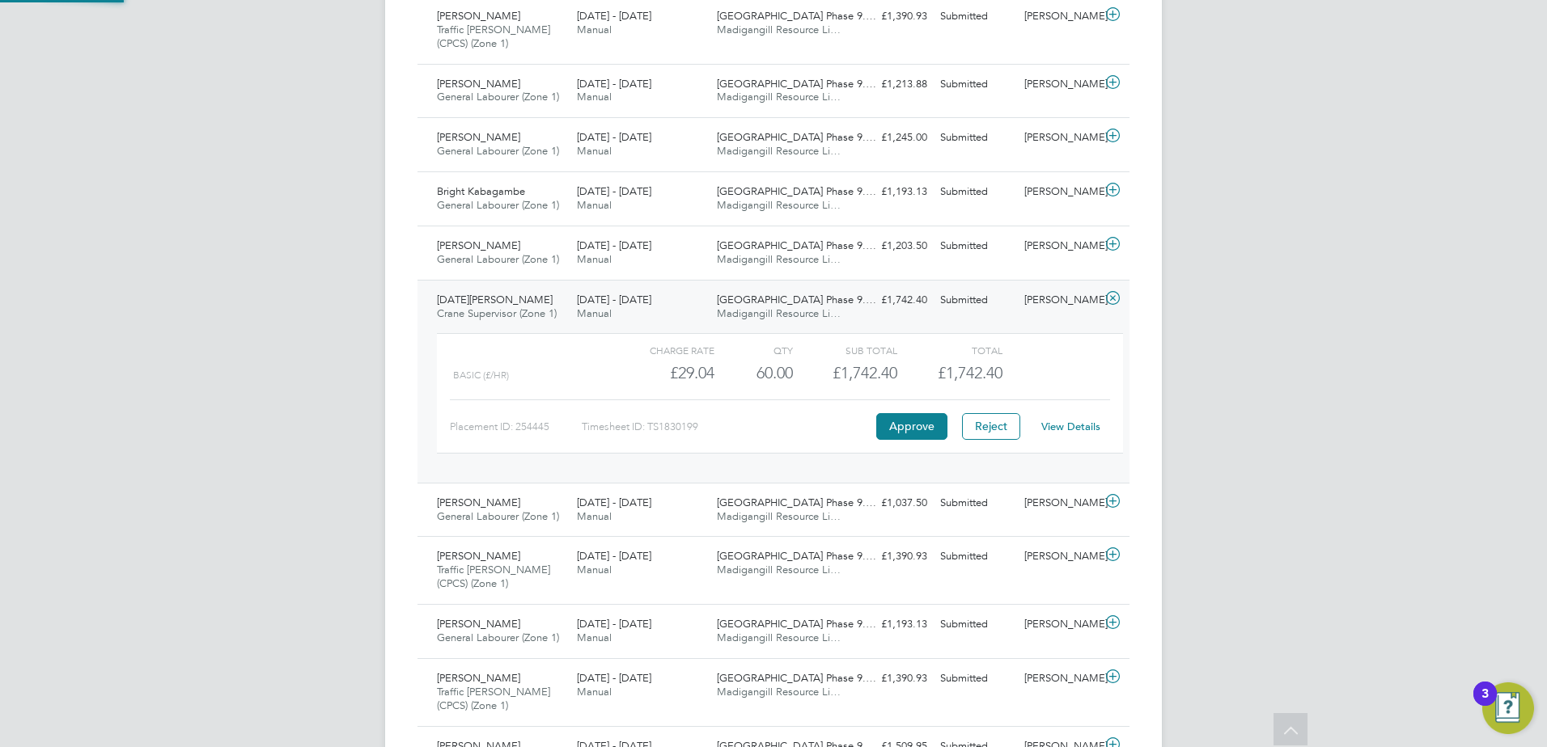
scroll to position [566, 0]
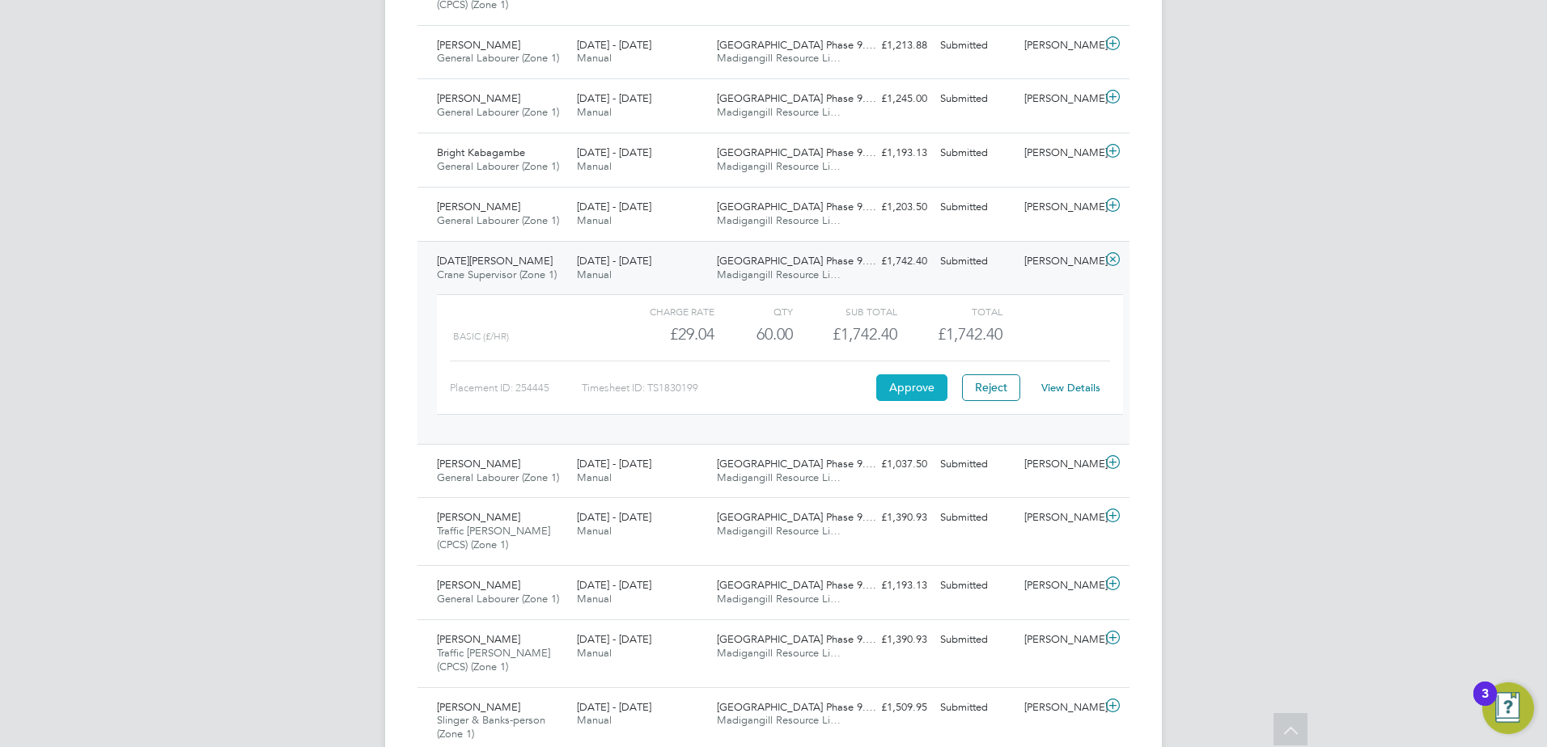
click at [912, 393] on button "Approve" at bounding box center [911, 387] width 71 height 26
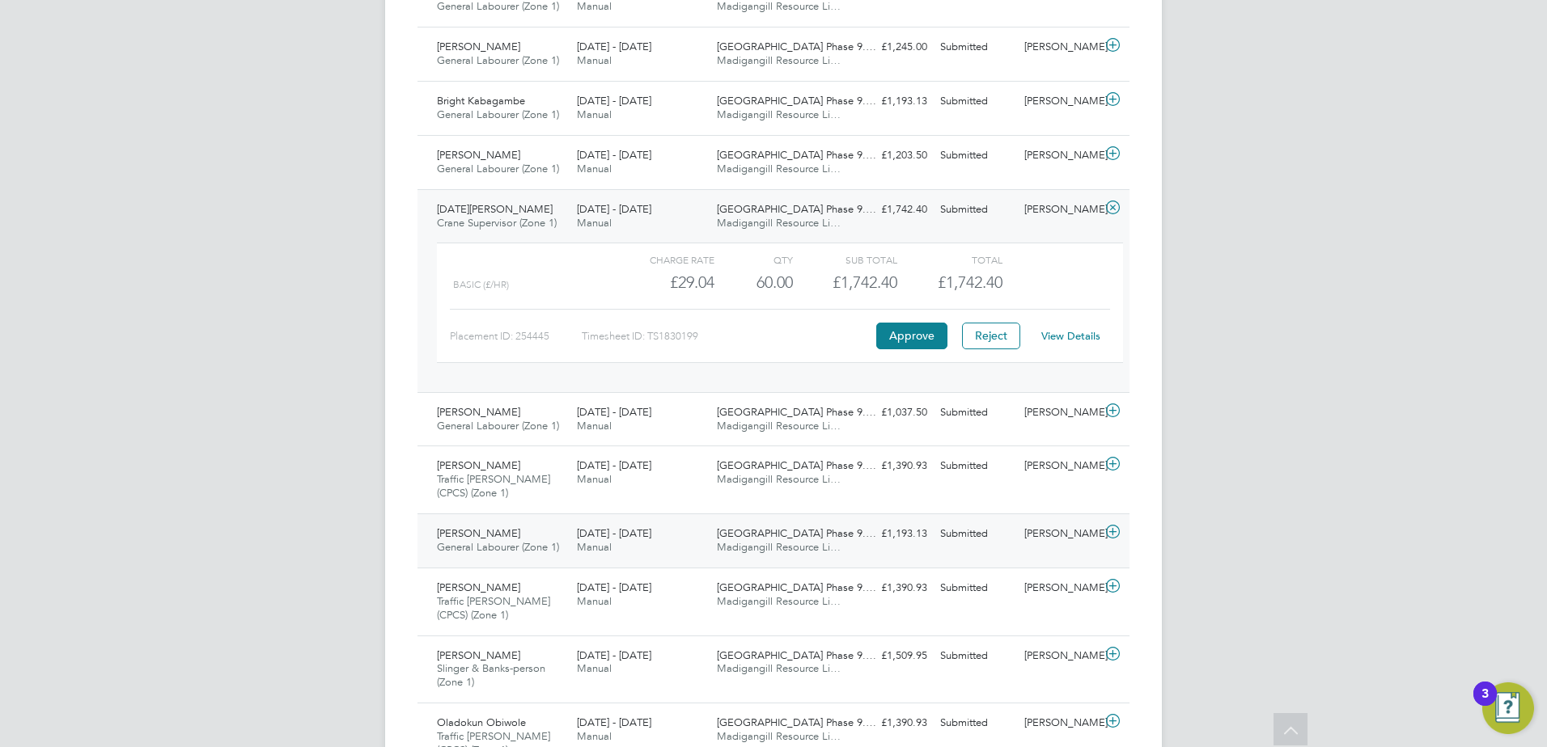
scroll to position [553, 0]
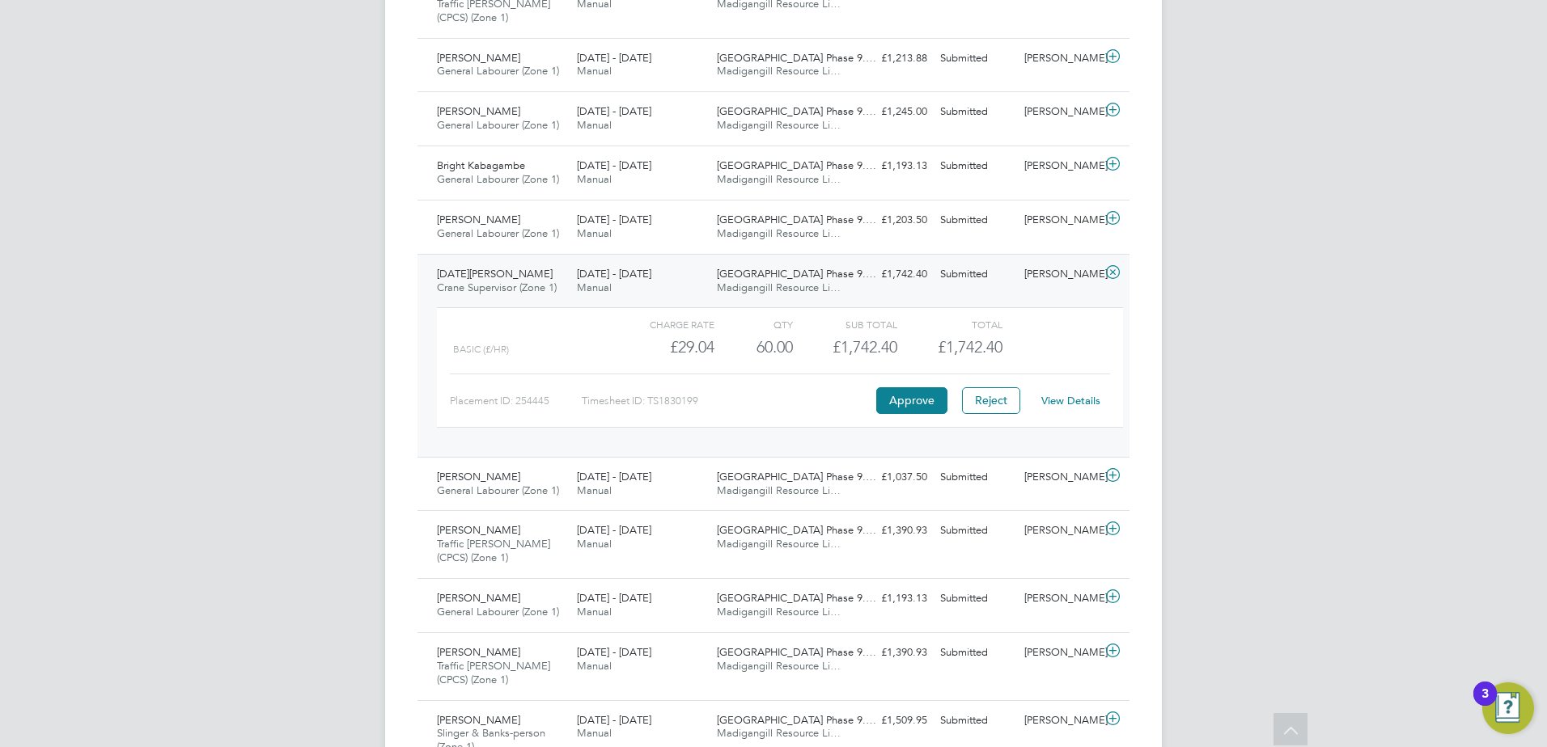
click at [508, 264] on div "Noel Egberamen Crane Supervisor (Zone 1) 22 - 28 Sep 2025" at bounding box center [500, 281] width 140 height 40
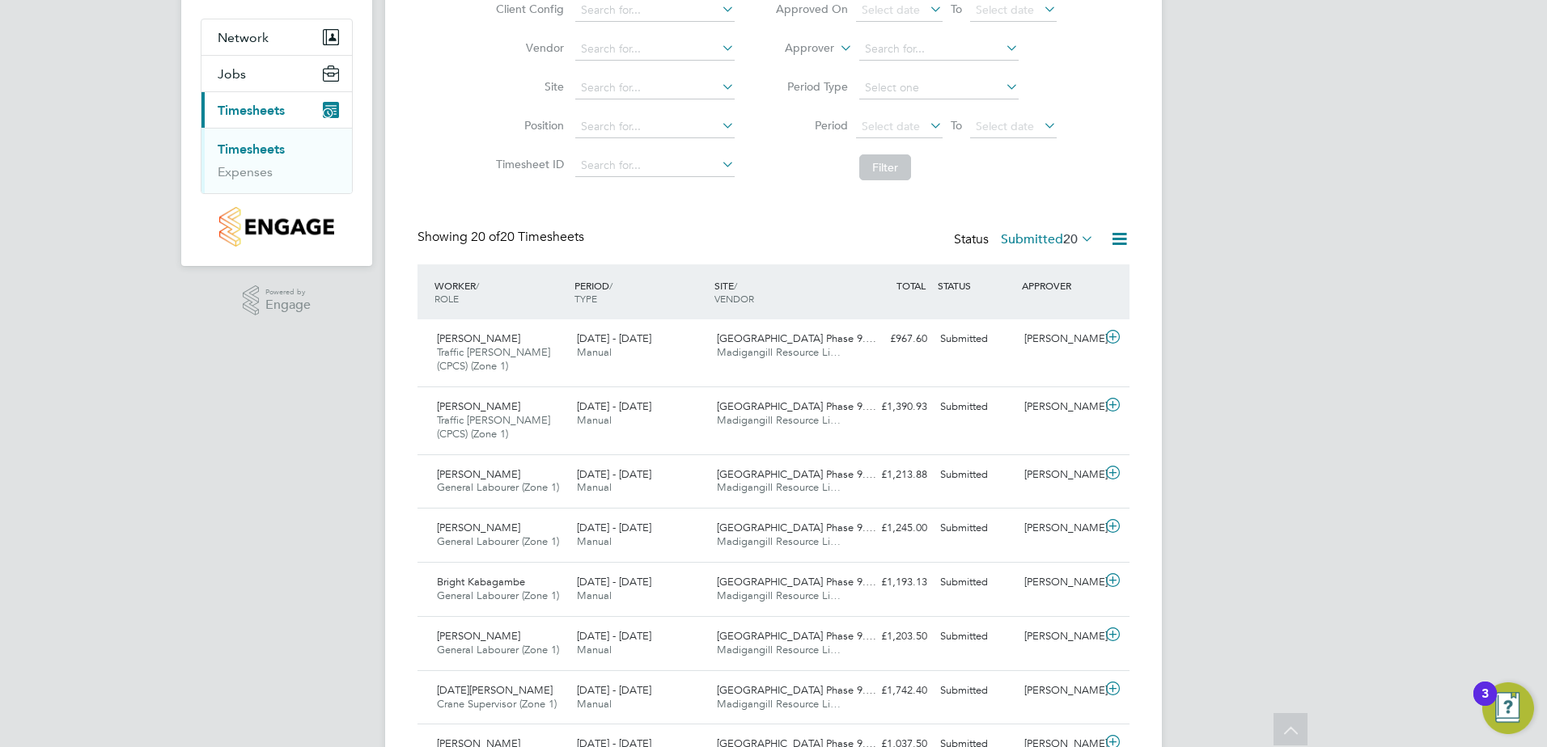
scroll to position [0, 0]
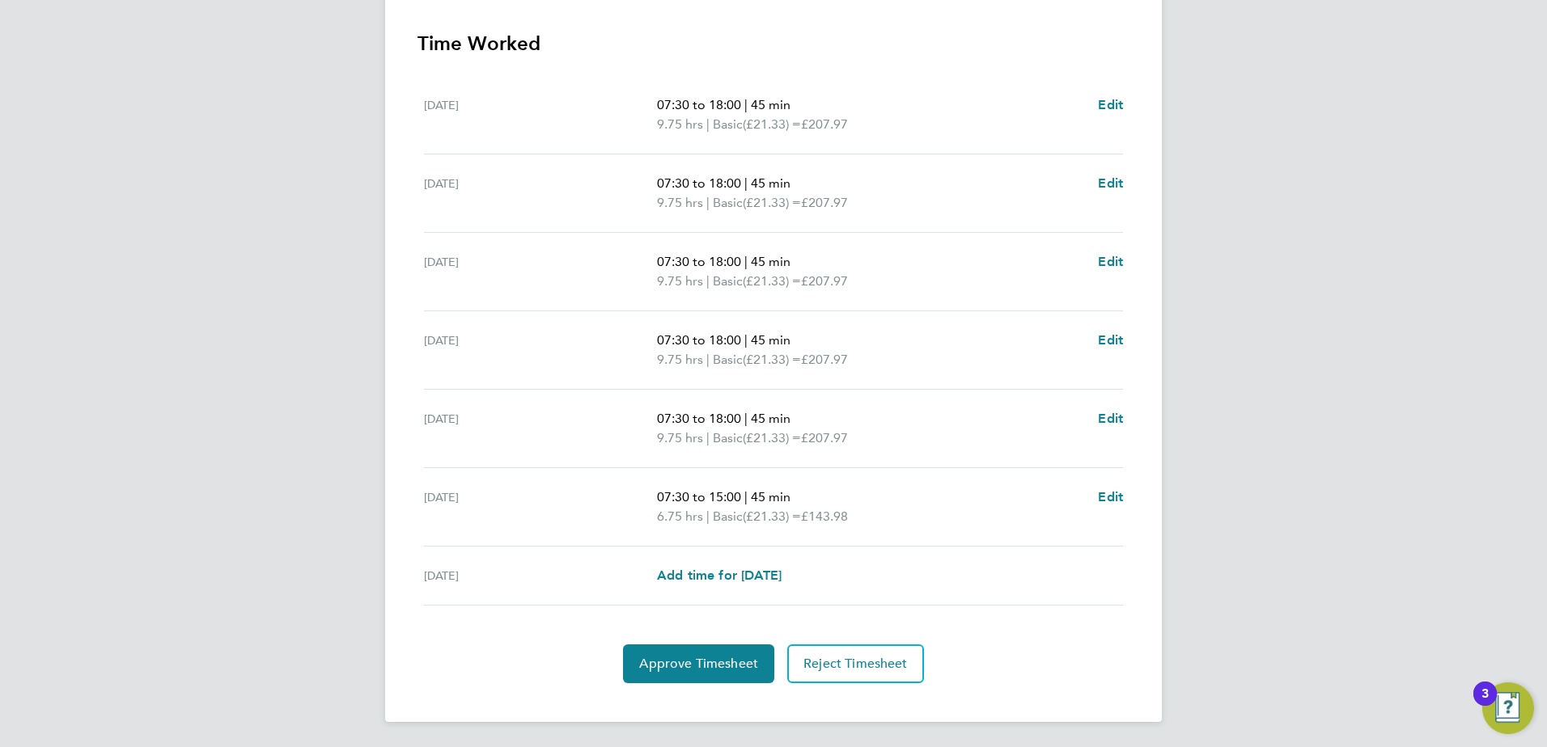
scroll to position [454, 0]
click at [677, 644] on button "Approve Timesheet" at bounding box center [698, 663] width 151 height 39
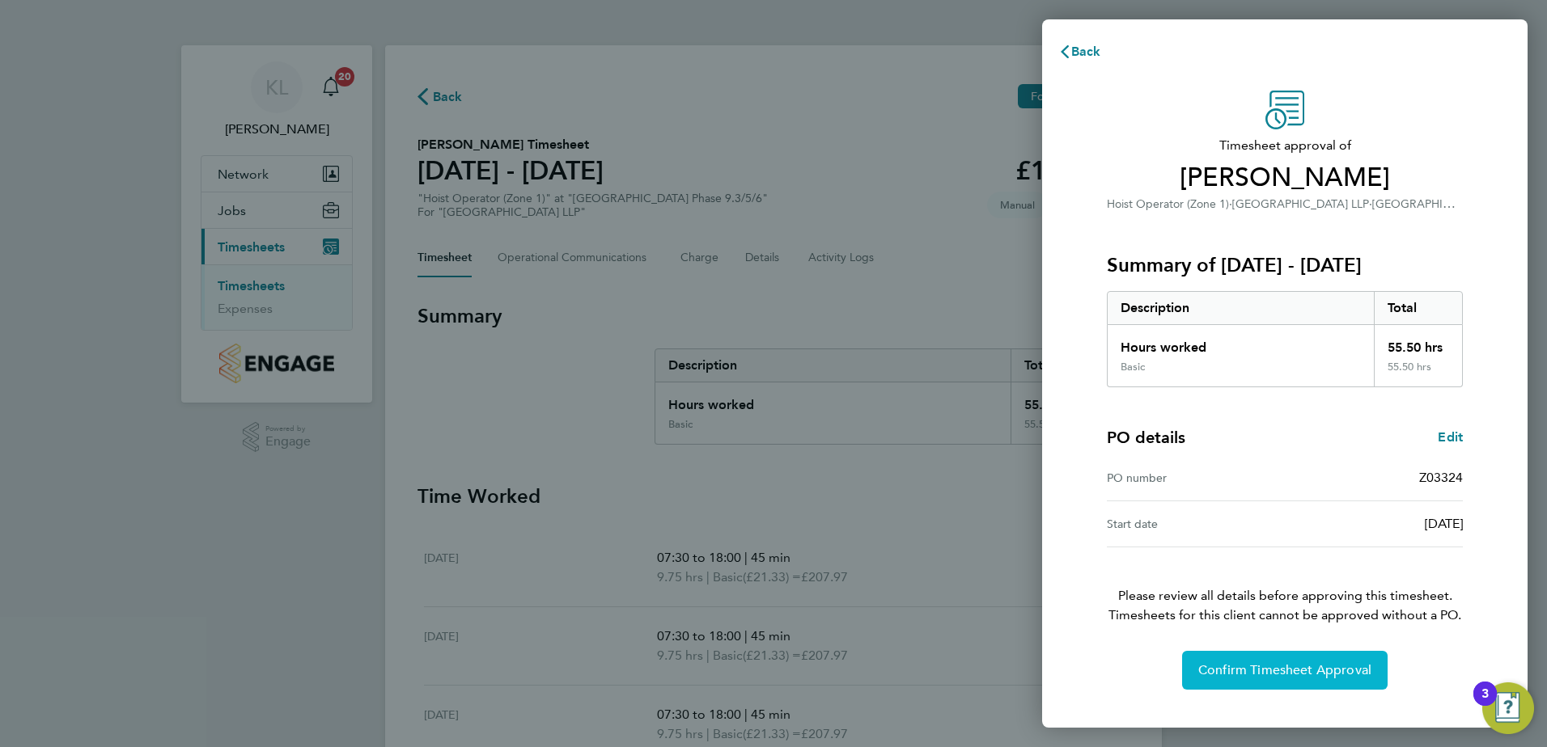
click at [1206, 671] on span "Confirm Timesheet Approval" at bounding box center [1284, 670] width 173 height 16
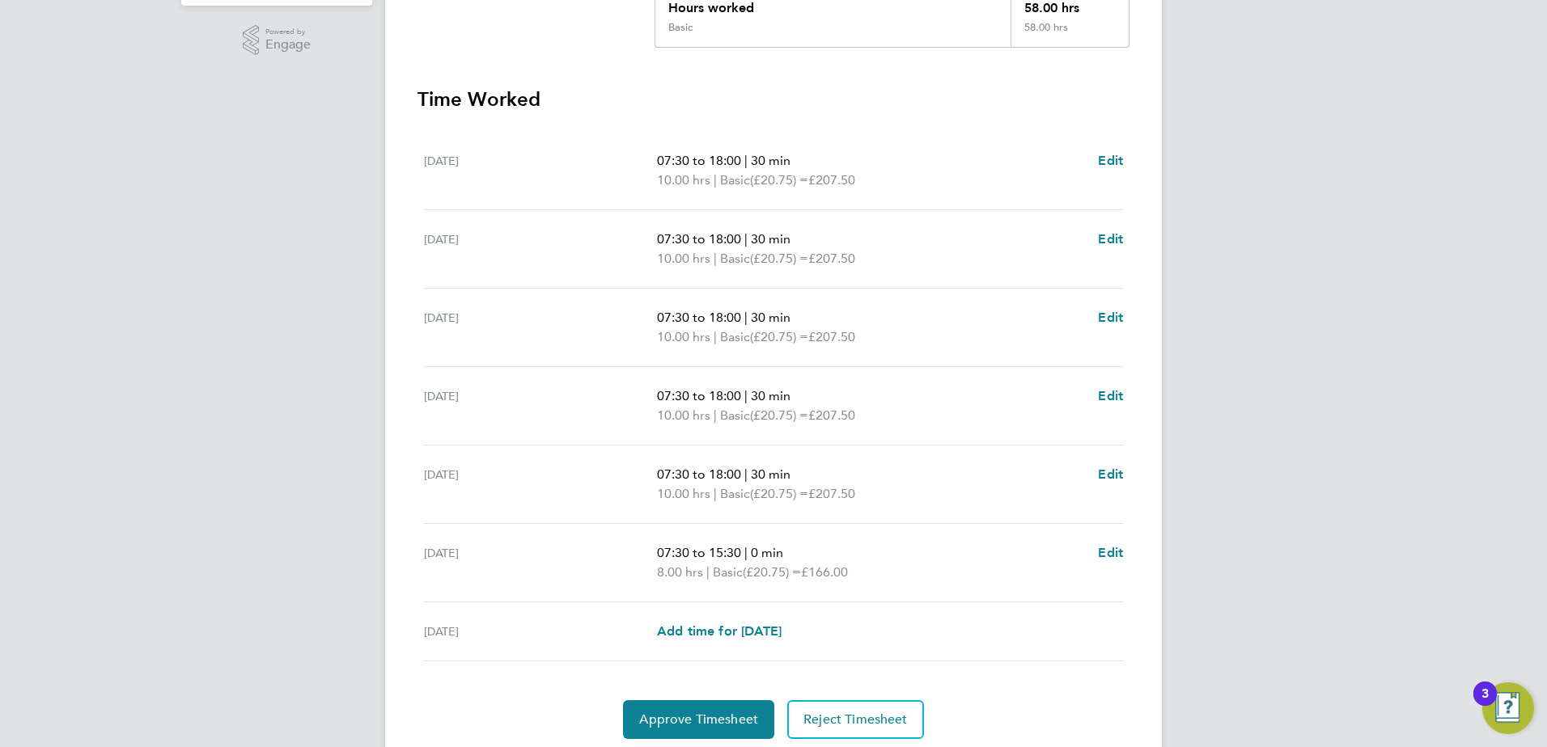
scroll to position [404, 0]
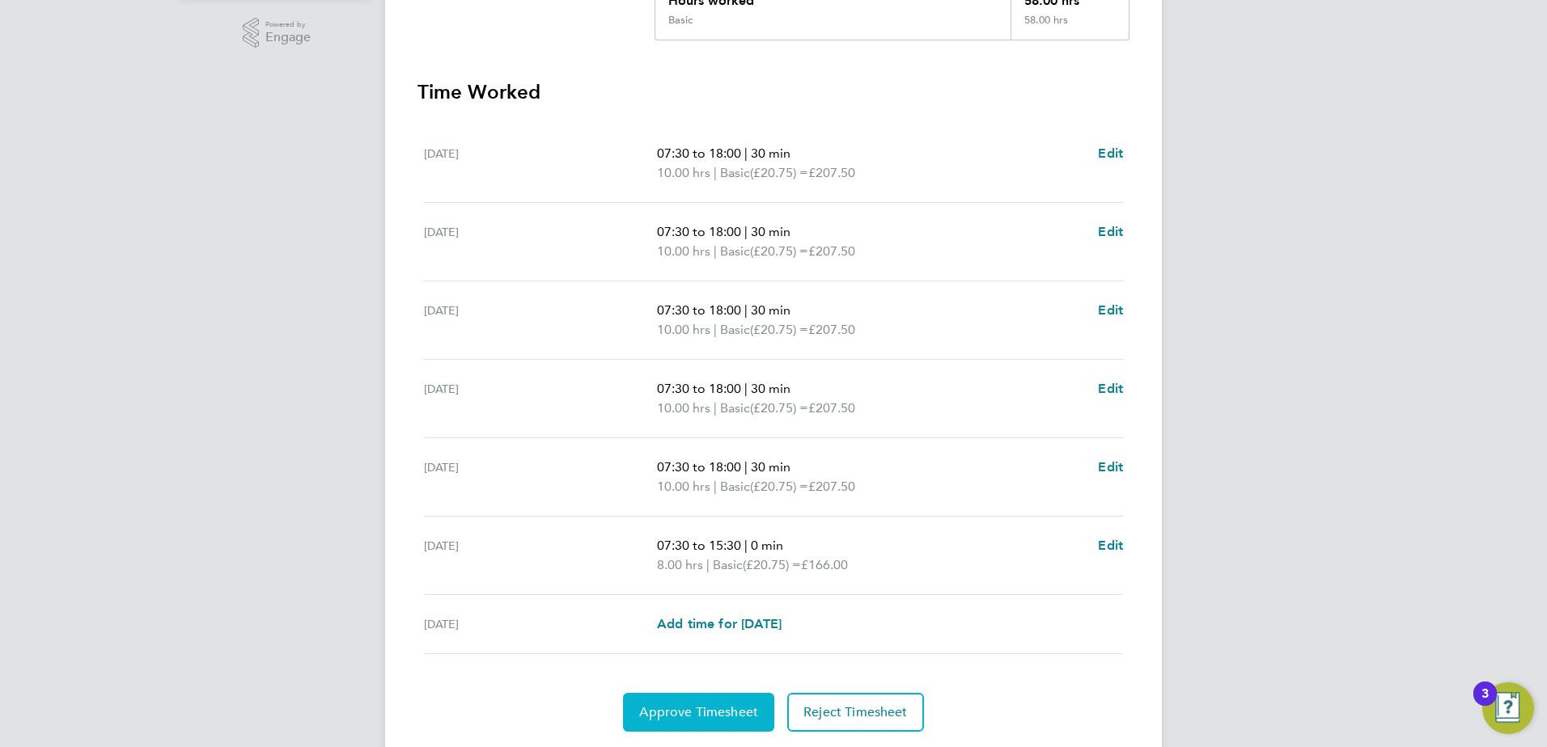
click at [700, 711] on span "Approve Timesheet" at bounding box center [698, 713] width 119 height 16
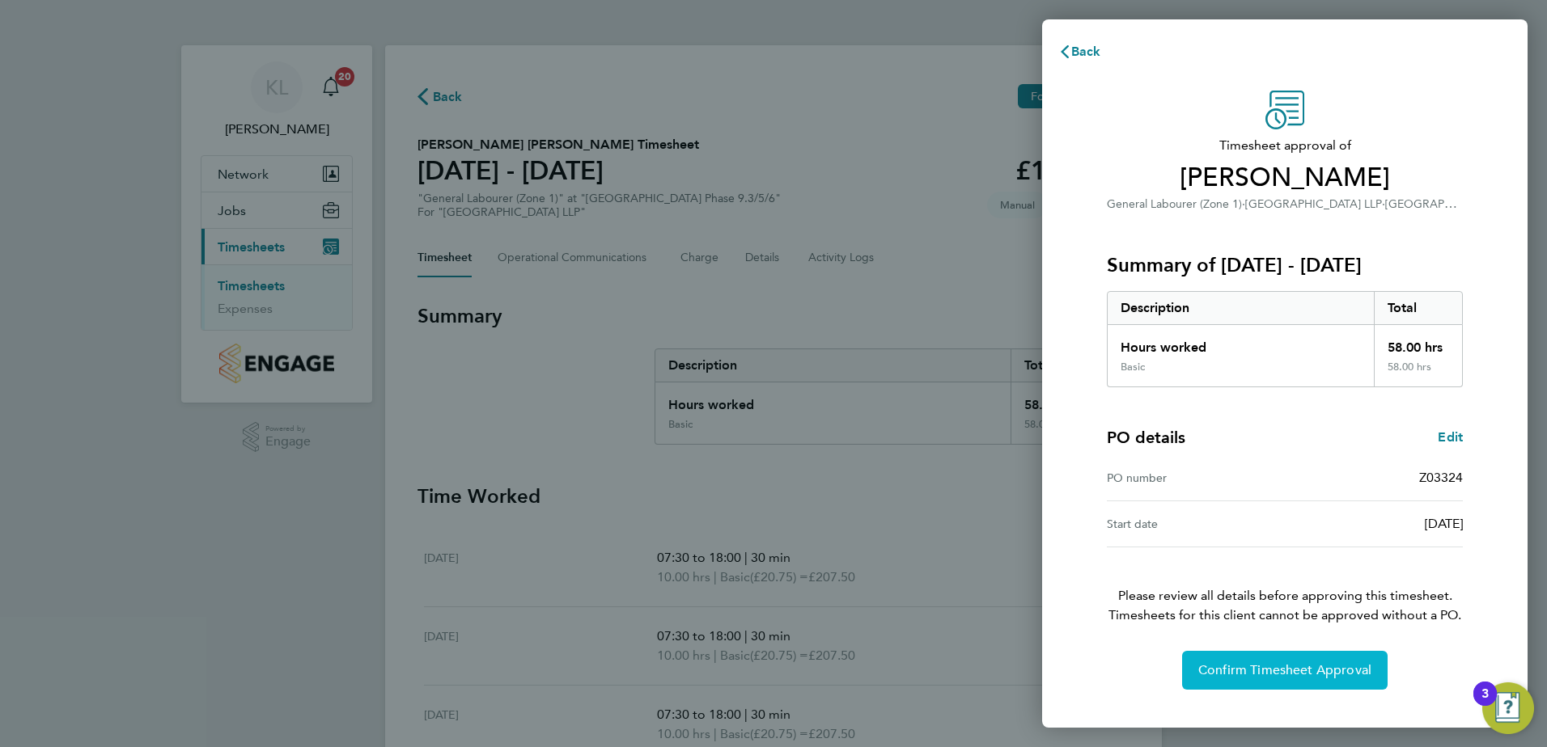
click at [1188, 663] on button "Confirm Timesheet Approval" at bounding box center [1284, 670] width 205 height 39
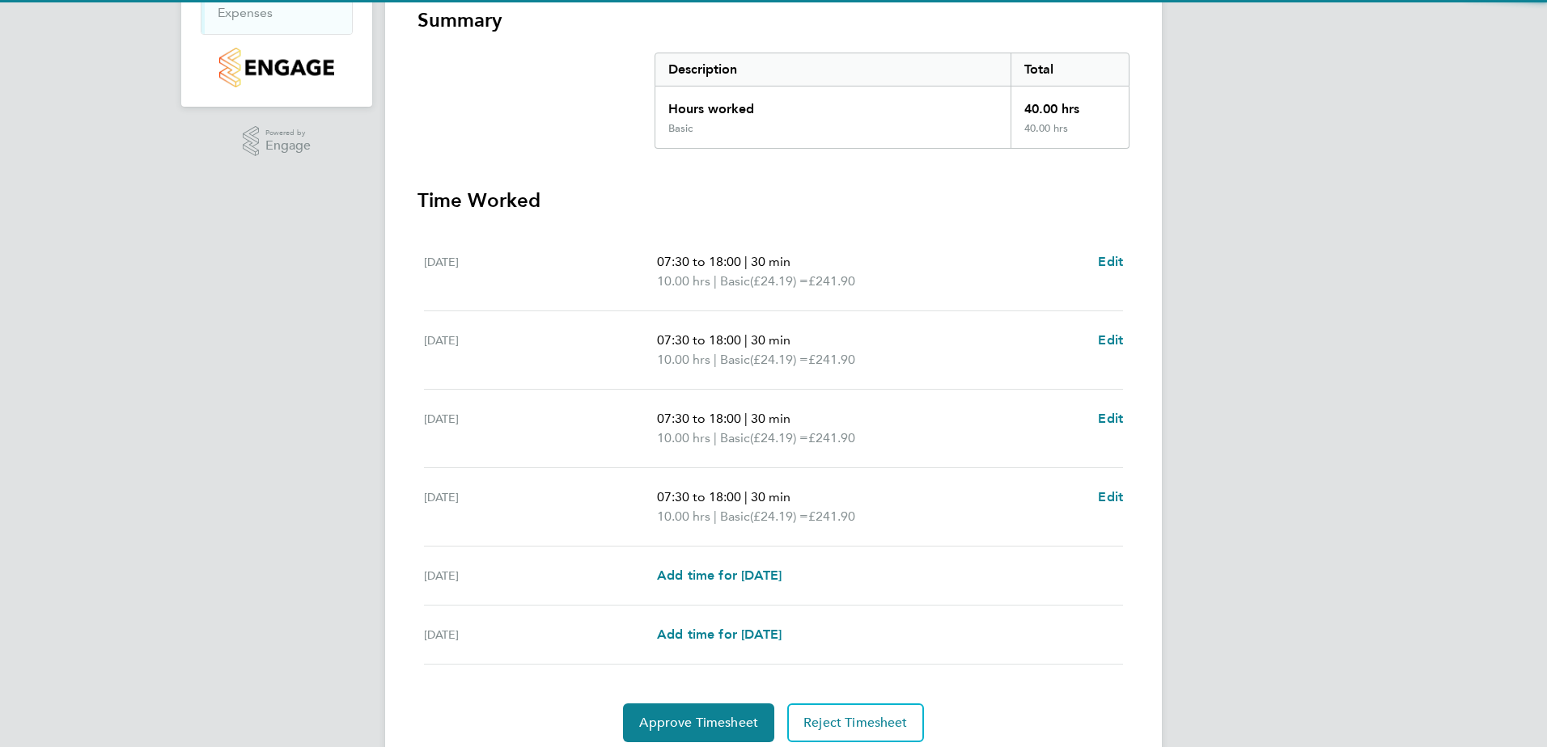
scroll to position [324, 0]
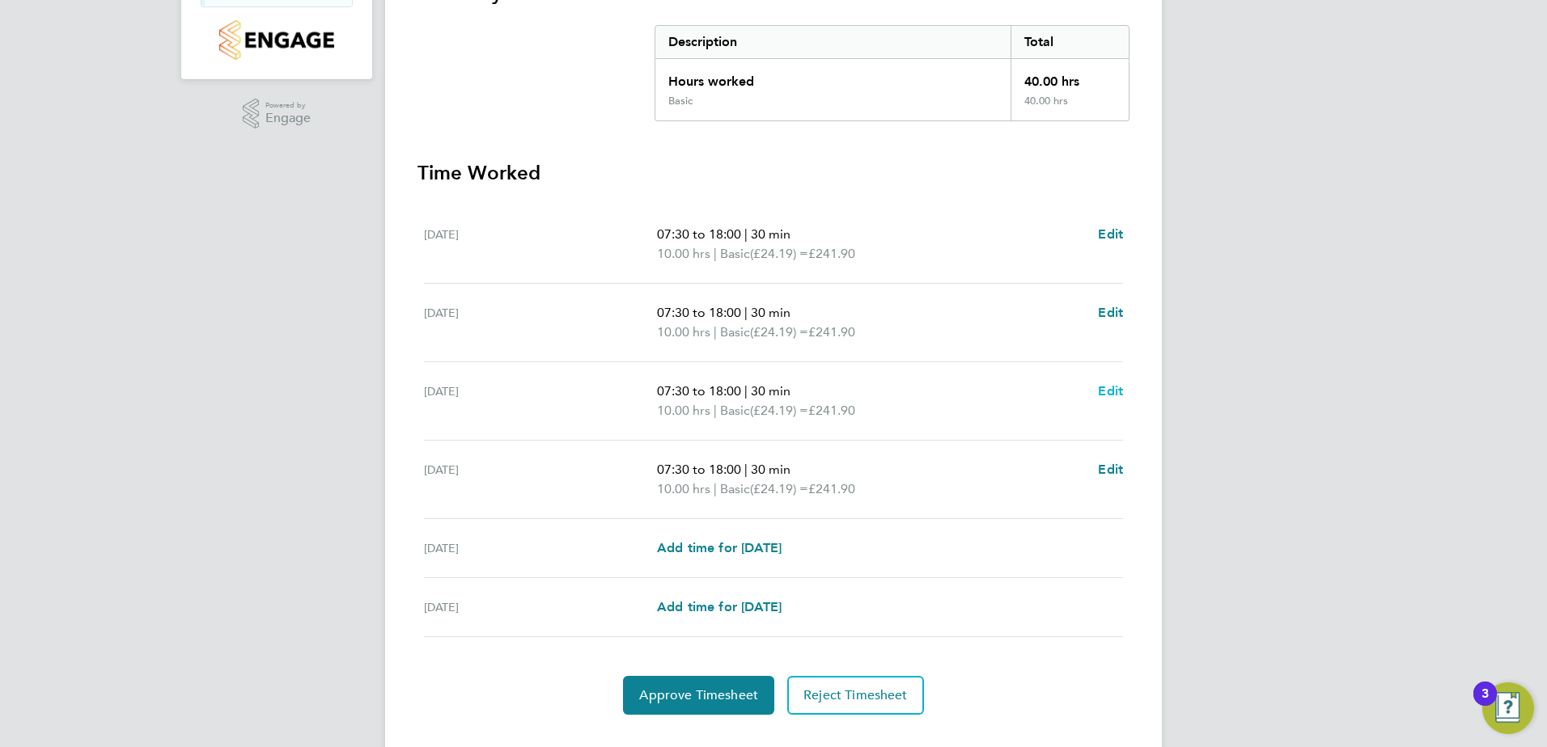
click at [1120, 390] on span "Edit" at bounding box center [1110, 390] width 25 height 15
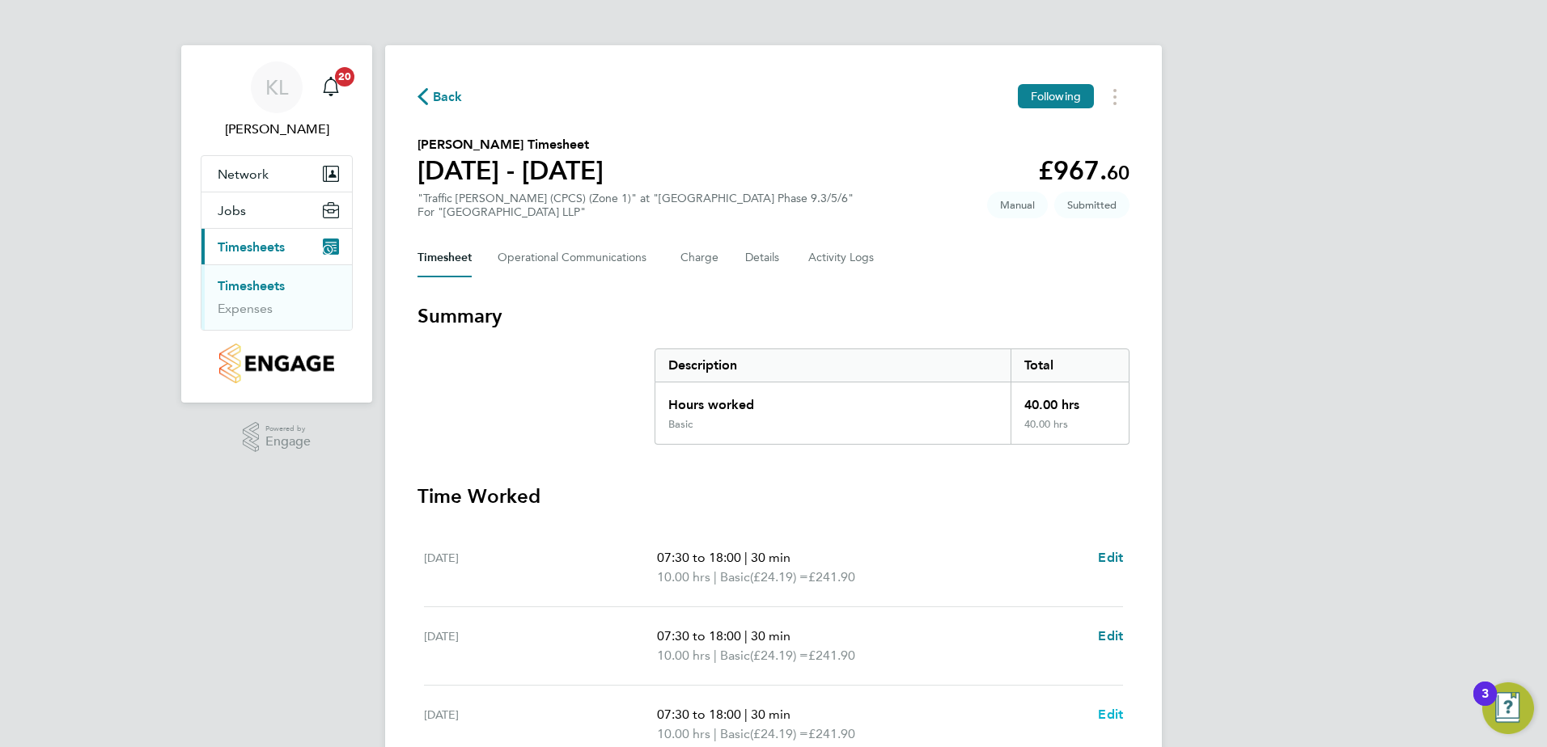
select select "30"
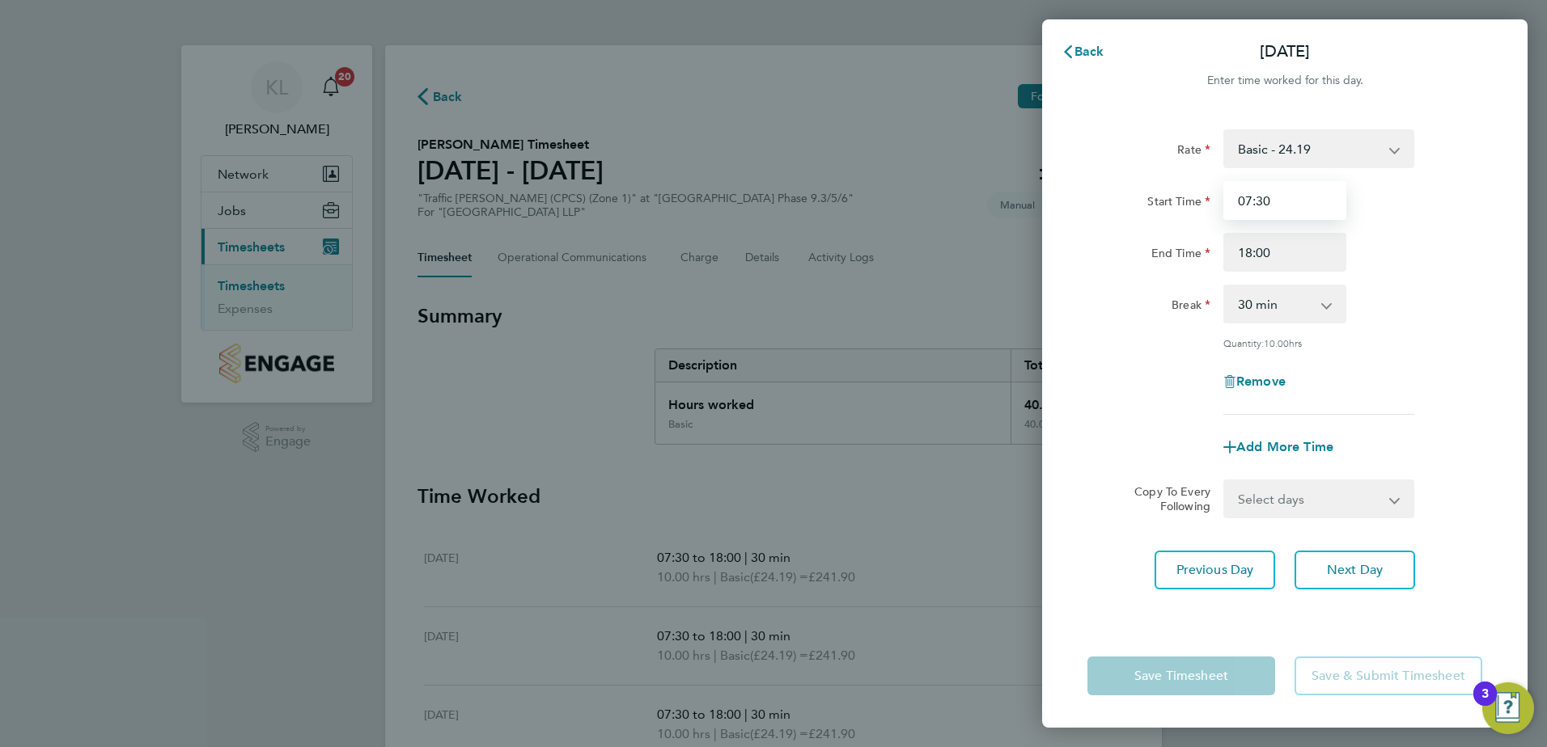
click at [1252, 197] on input "07:30" at bounding box center [1284, 200] width 123 height 39
type input "08:30"
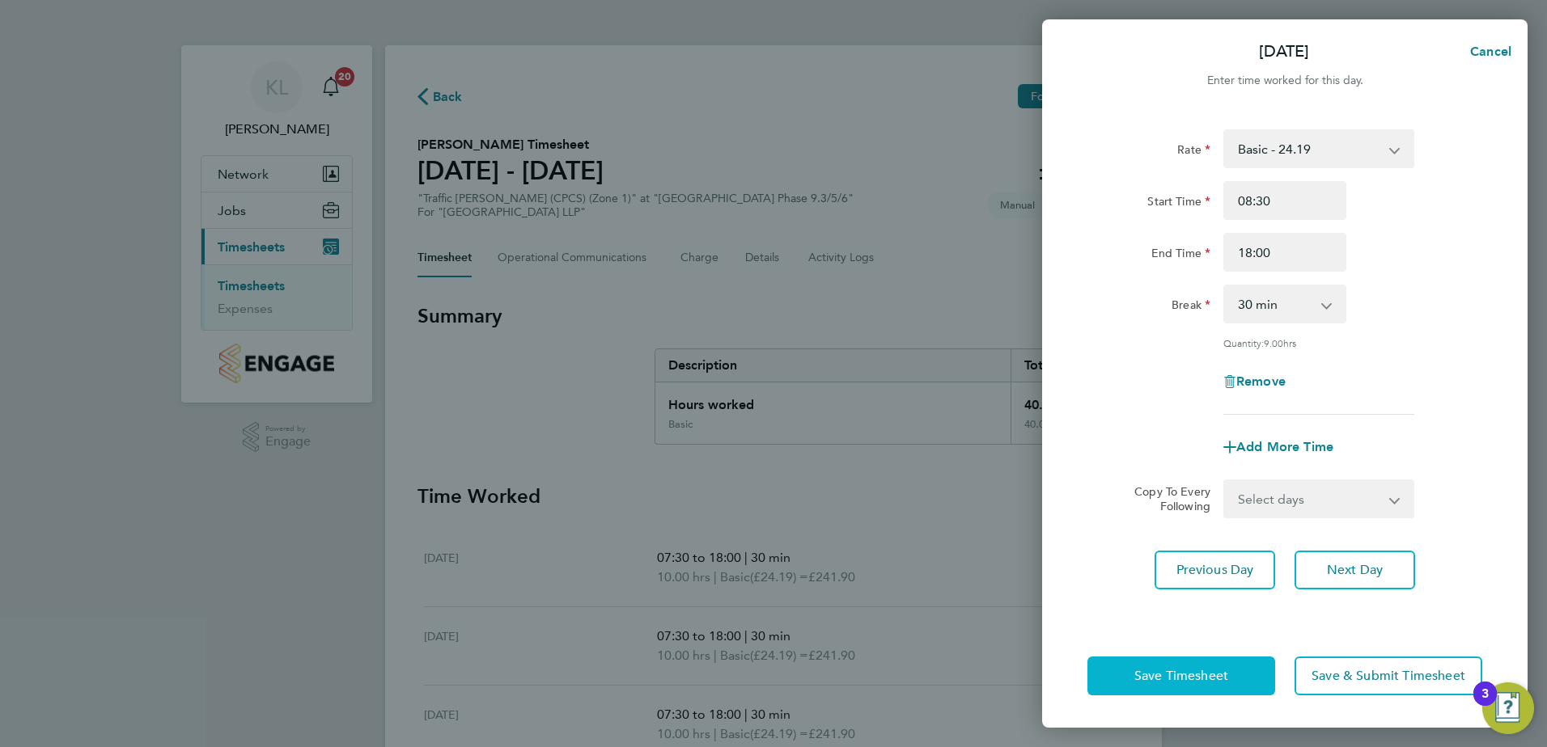
click at [1191, 676] on span "Save Timesheet" at bounding box center [1181, 676] width 94 height 16
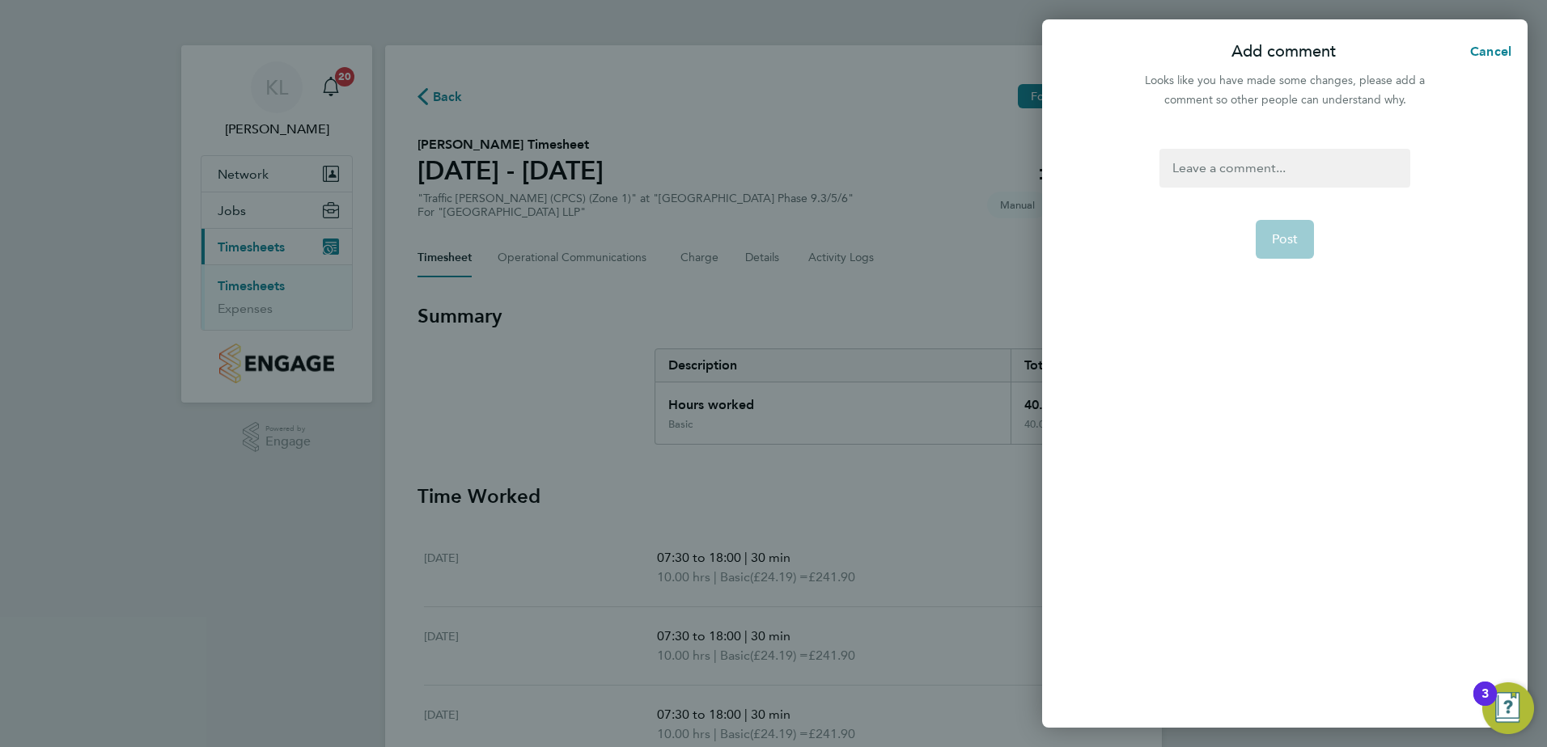
click at [1188, 176] on div at bounding box center [1284, 168] width 250 height 39
click at [1286, 243] on span "Post" at bounding box center [1285, 239] width 27 height 16
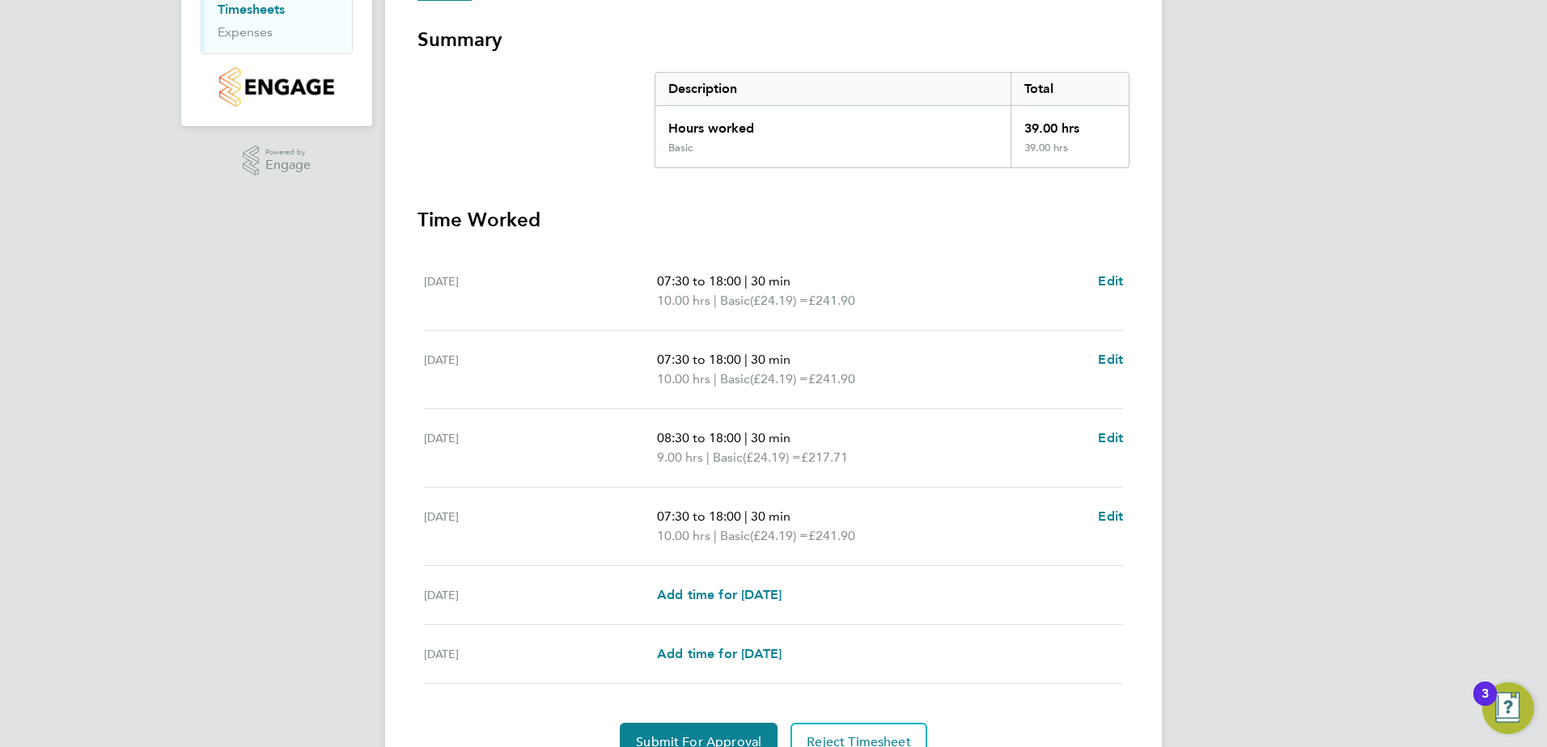
scroll to position [324, 0]
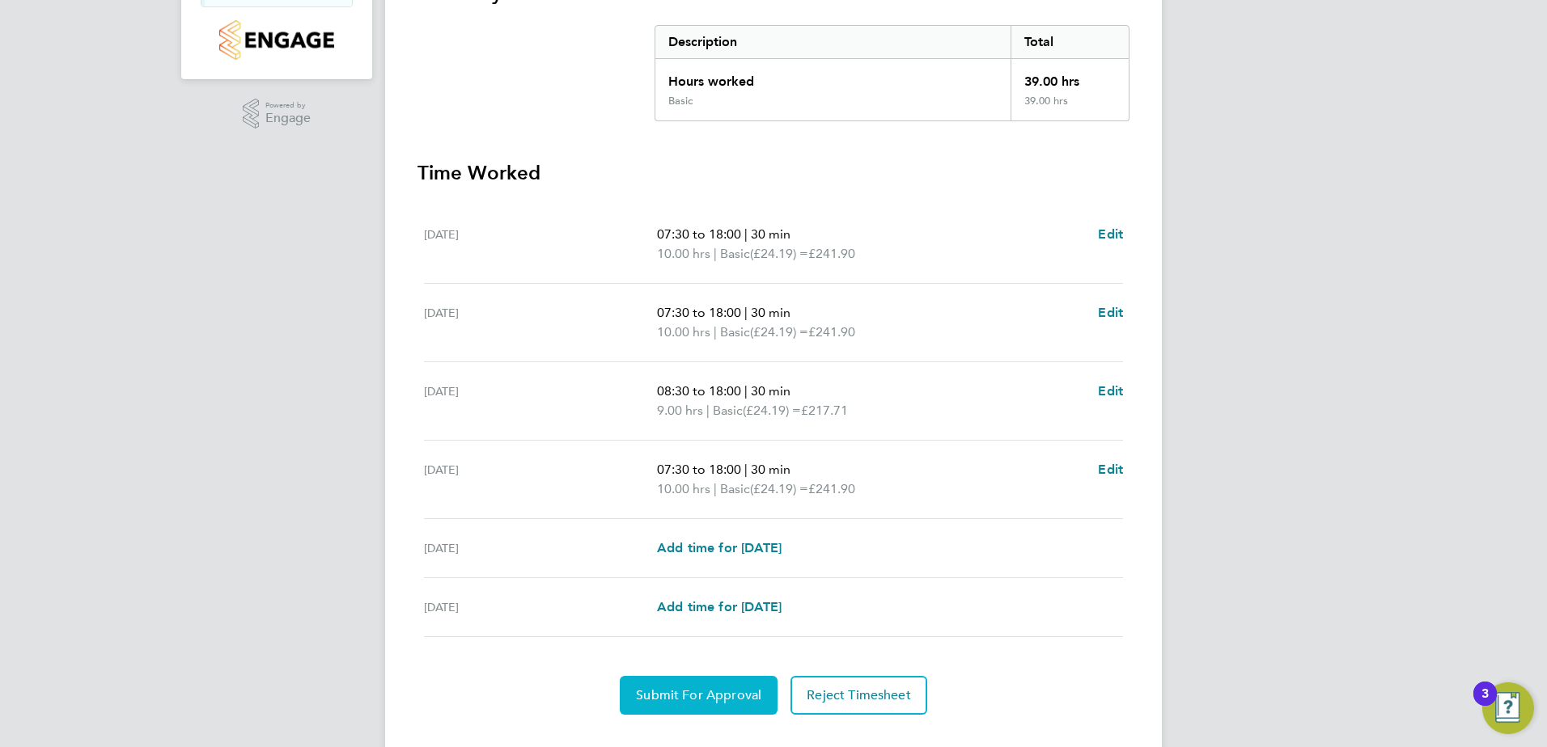
click at [705, 695] on span "Submit For Approval" at bounding box center [698, 696] width 125 height 16
click at [707, 696] on span "Approve Timesheet" at bounding box center [698, 696] width 119 height 16
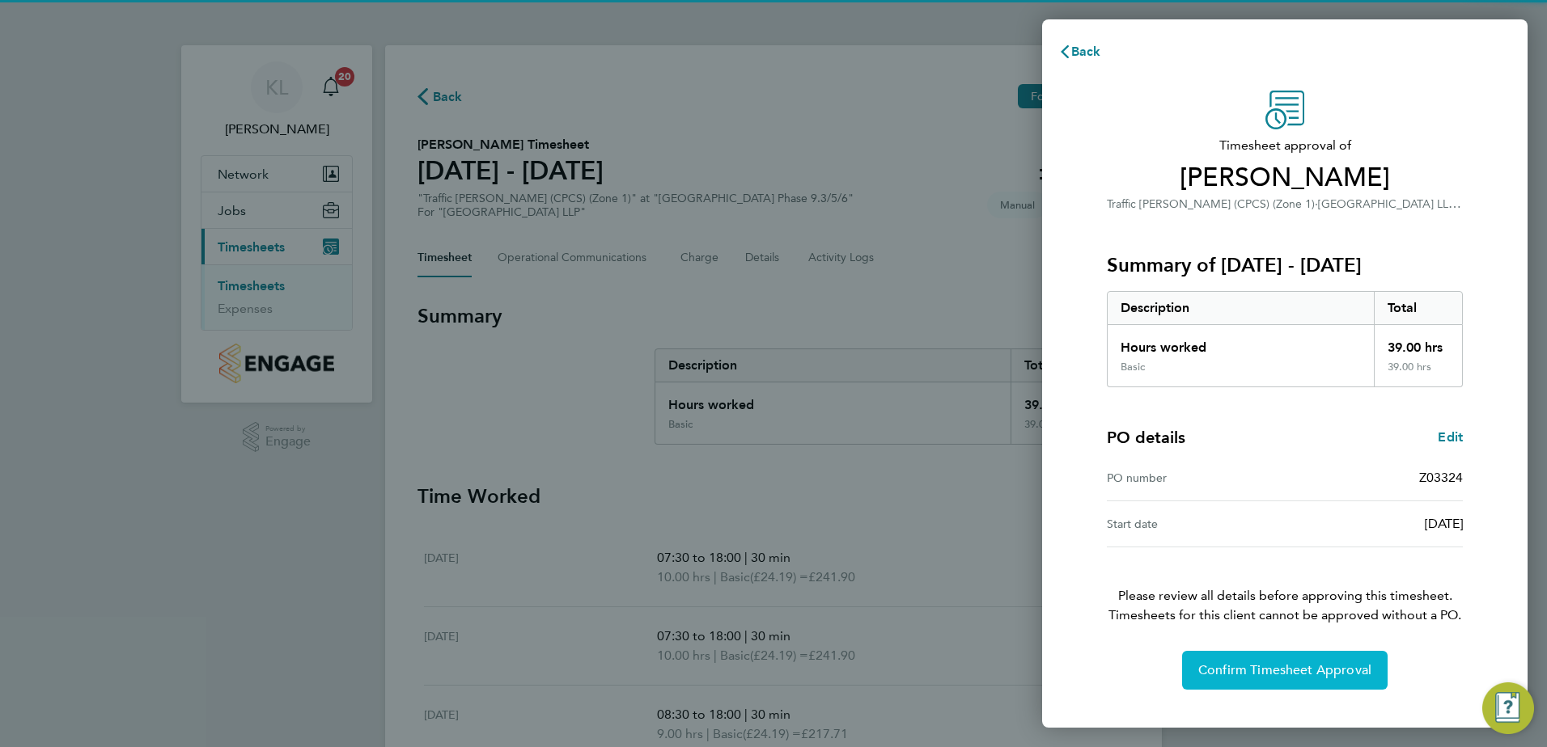
click at [1250, 677] on span "Confirm Timesheet Approval" at bounding box center [1284, 670] width 173 height 16
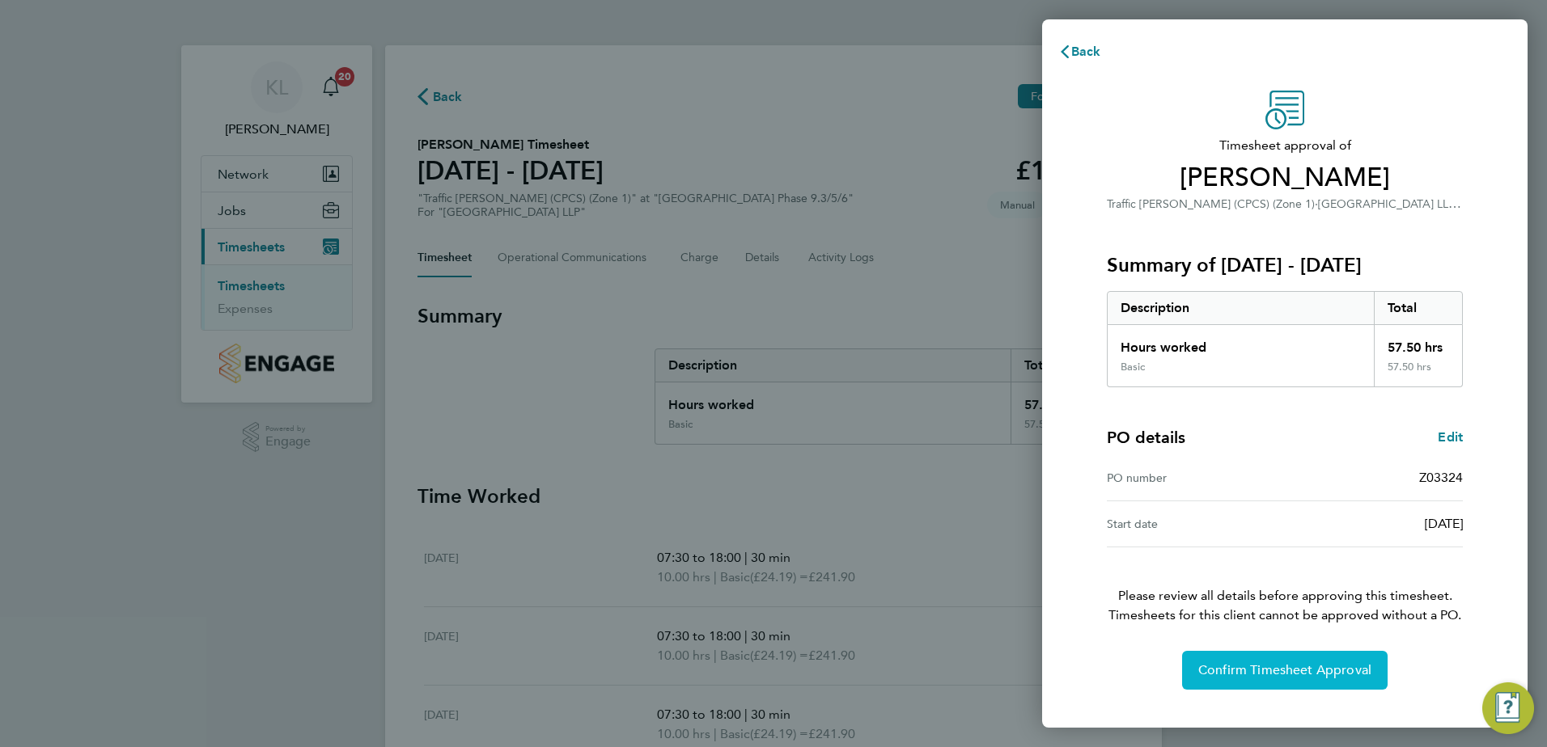
click at [1204, 659] on button "Confirm Timesheet Approval" at bounding box center [1284, 670] width 205 height 39
click at [1216, 659] on button "Confirm Timesheet Approval" at bounding box center [1284, 670] width 205 height 39
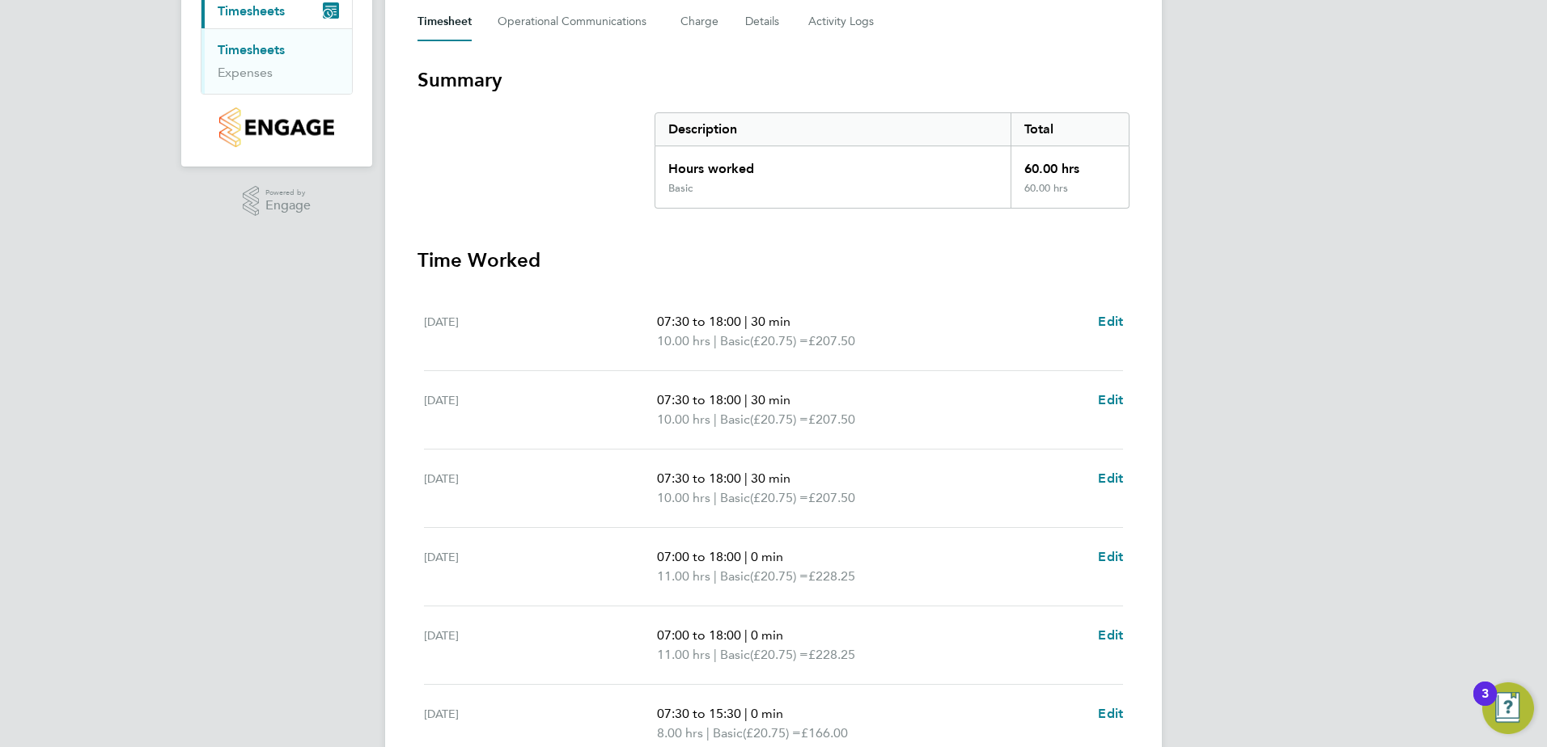
scroll to position [243, 0]
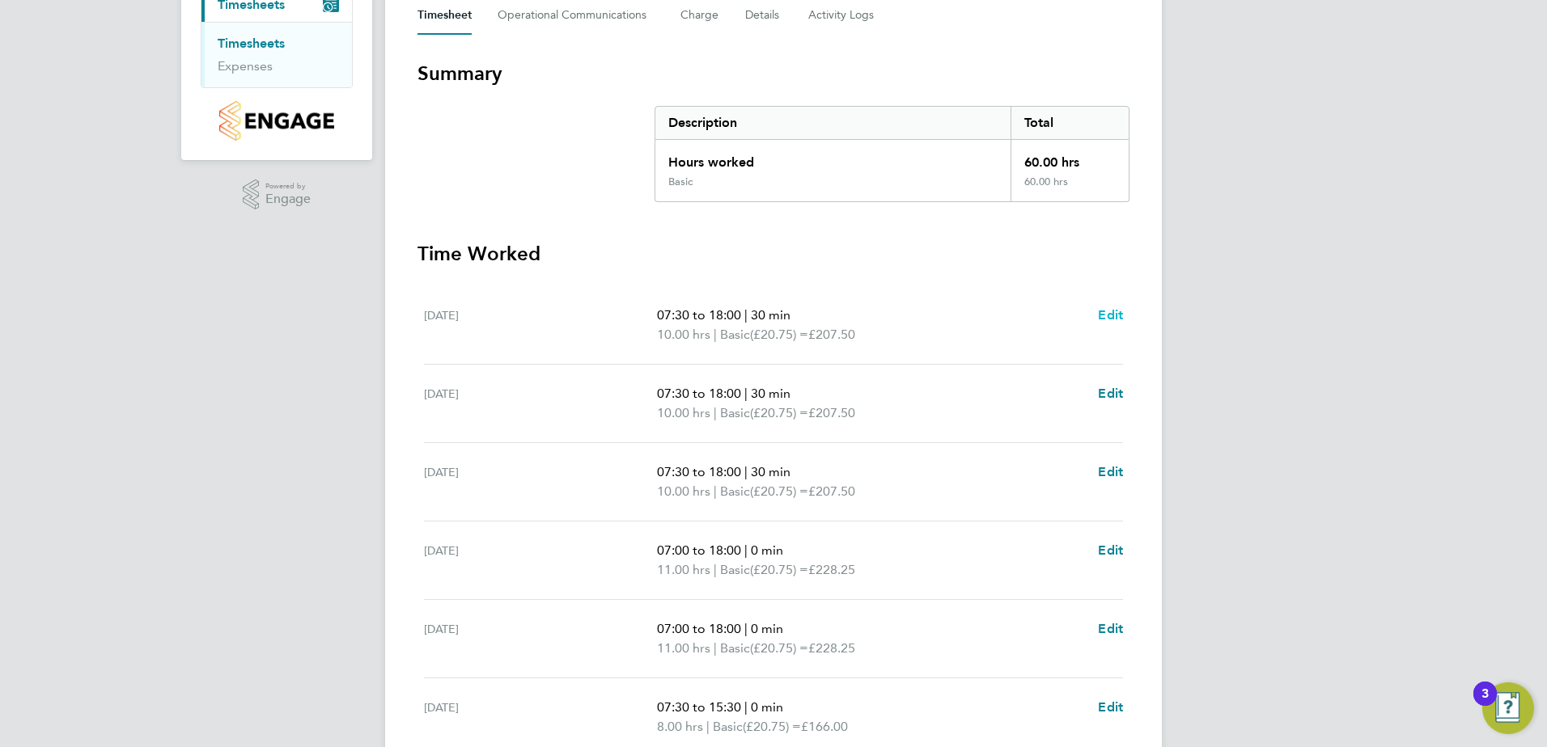
click at [1115, 307] on span "Edit" at bounding box center [1110, 314] width 25 height 15
select select "30"
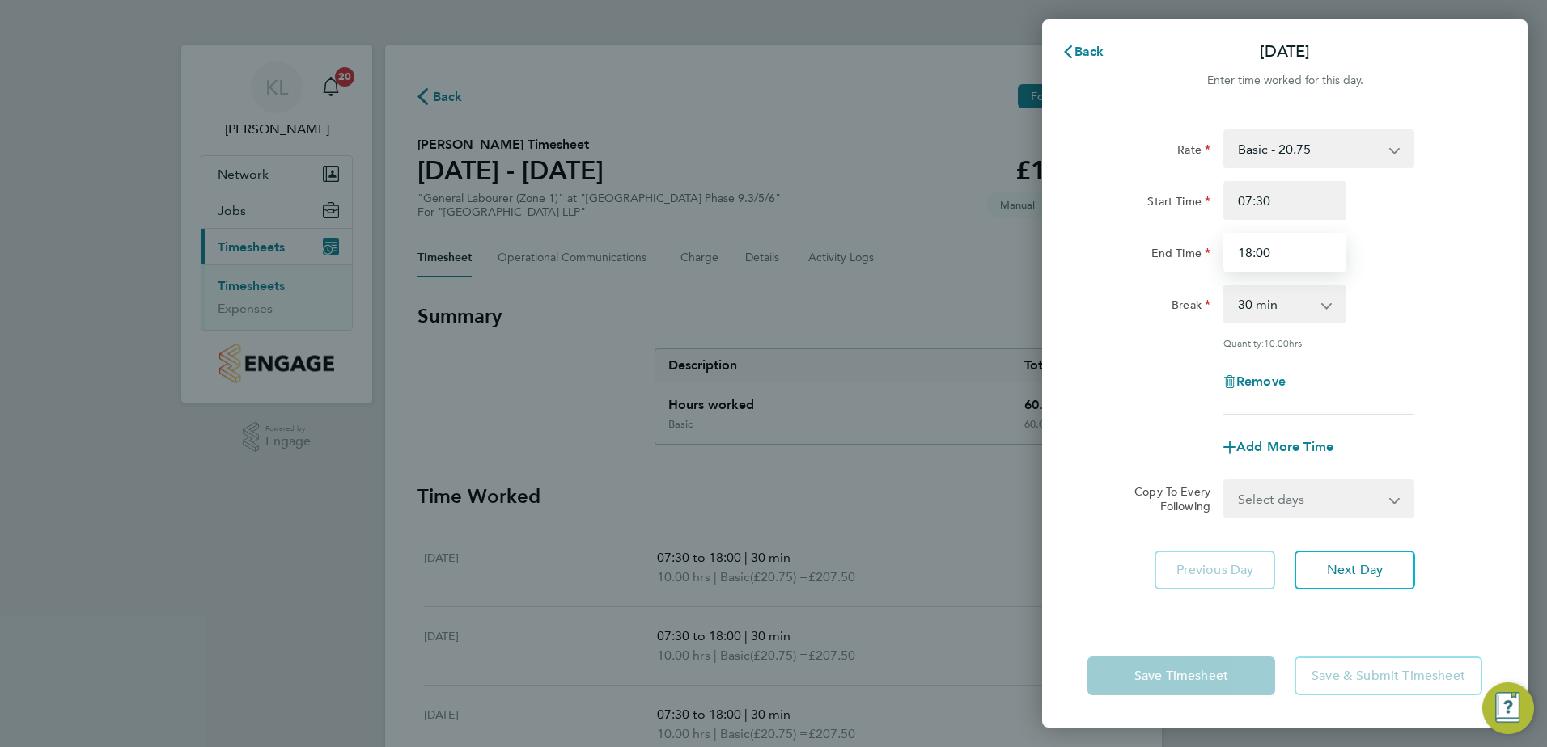
click at [1252, 262] on input "18:00" at bounding box center [1284, 252] width 123 height 39
type input "17:30"
click at [1369, 568] on span "Next Day" at bounding box center [1355, 570] width 56 height 16
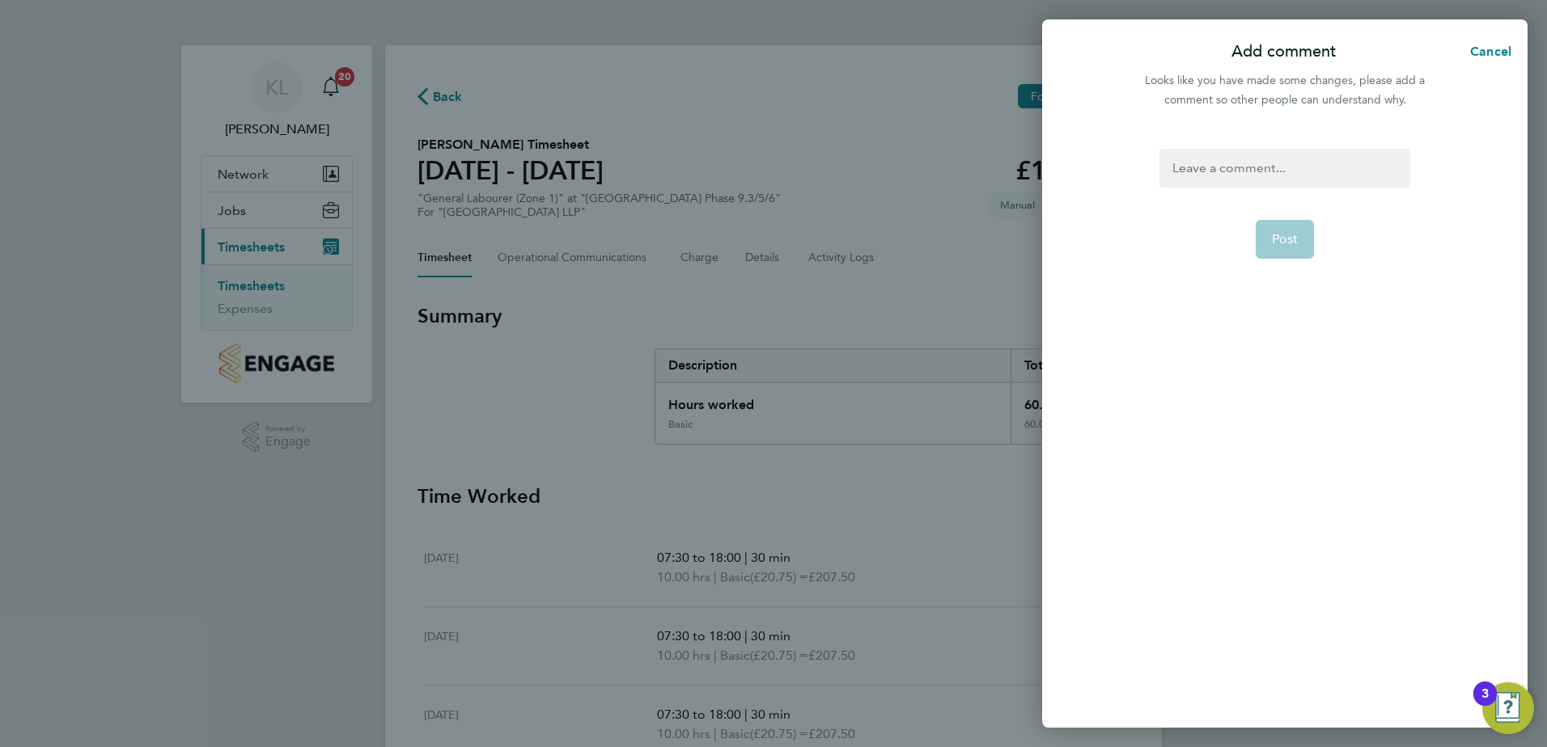
click at [1230, 182] on div at bounding box center [1284, 168] width 250 height 39
click at [1285, 222] on button "Post" at bounding box center [1284, 239] width 59 height 39
select select "30"
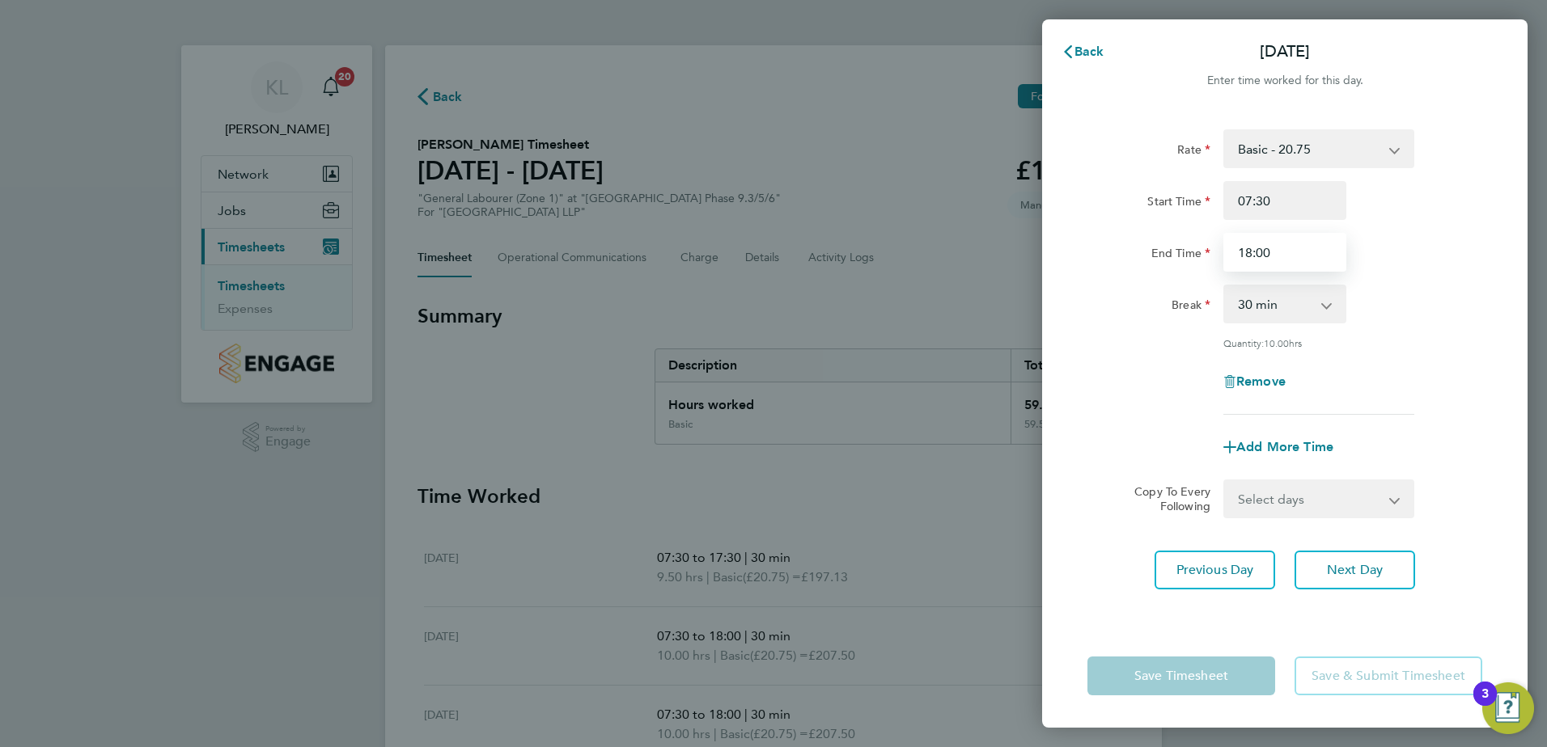
click at [1256, 253] on input "18:00" at bounding box center [1284, 252] width 123 height 39
type input "17:30"
click at [1331, 562] on span "Next Day" at bounding box center [1355, 570] width 56 height 16
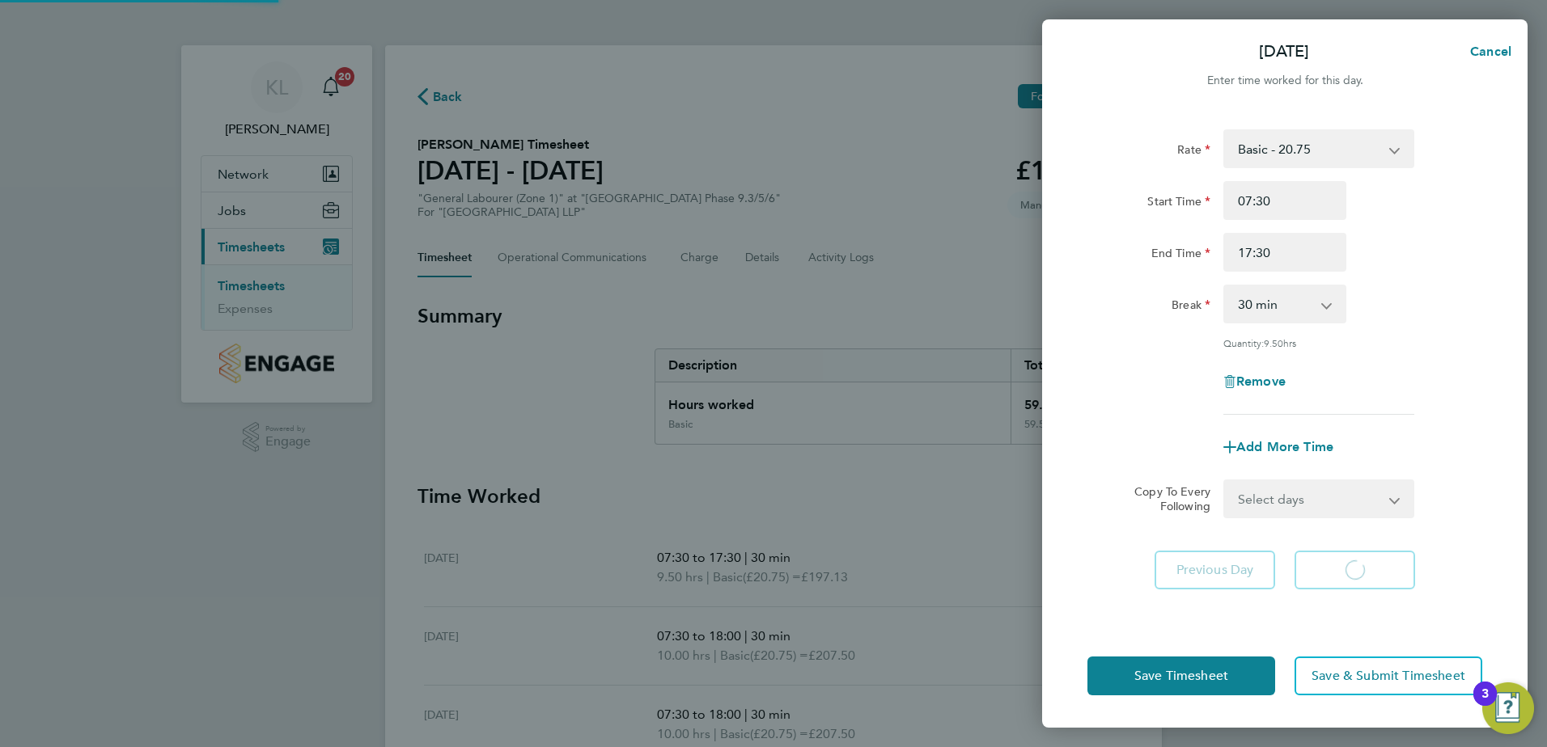
select select "30"
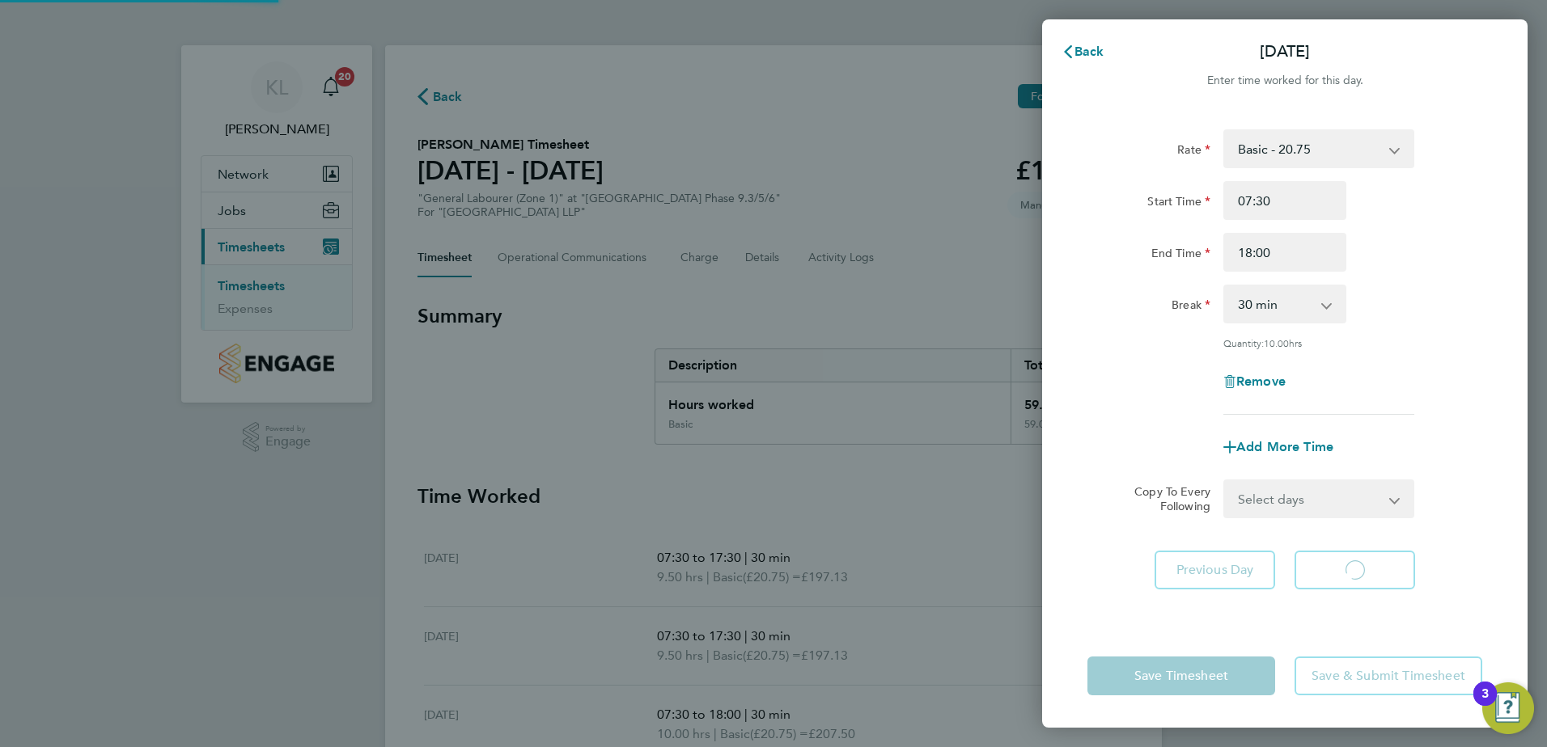
select select "30"
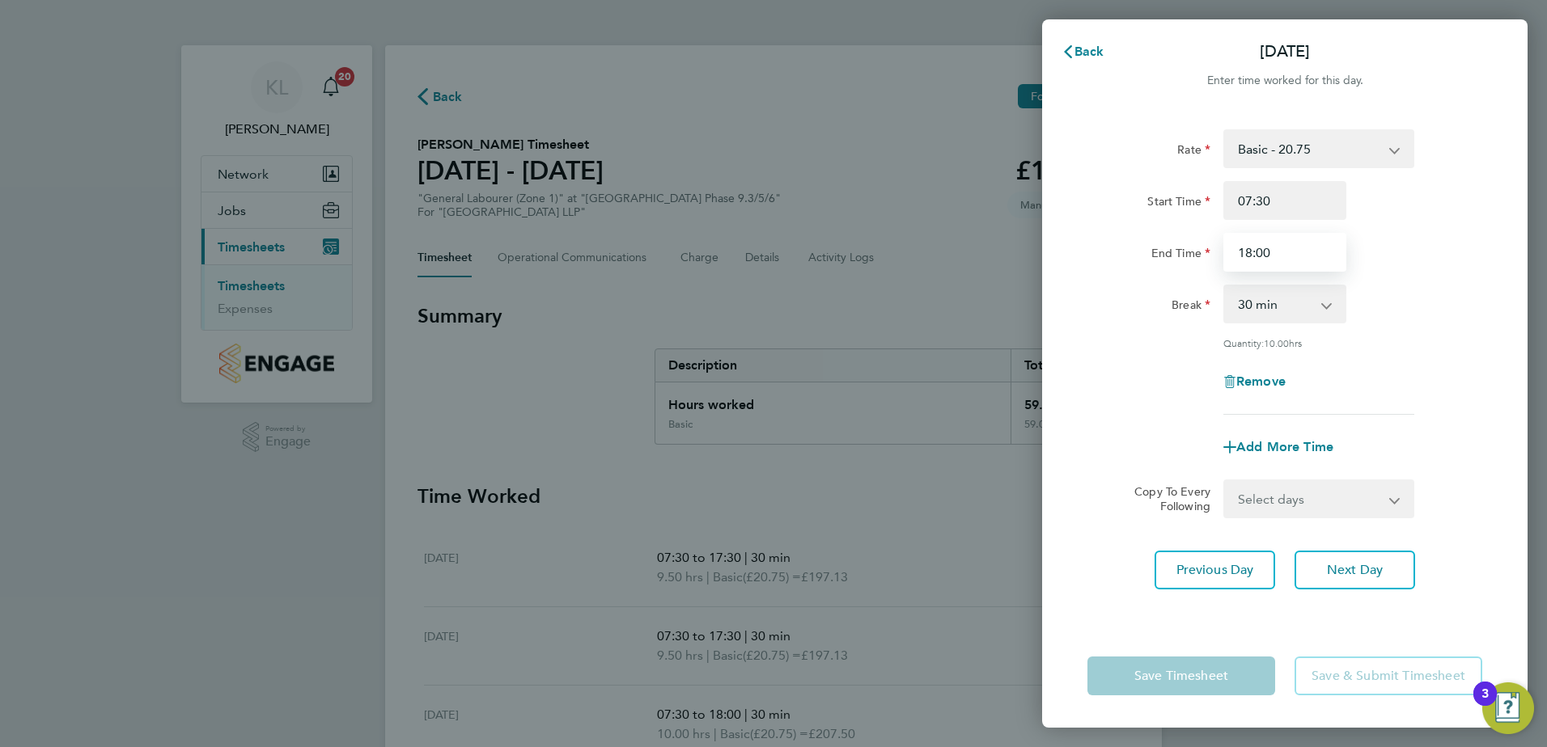
click at [1249, 252] on input "18:00" at bounding box center [1284, 252] width 123 height 39
type input "17:30"
click at [1387, 572] on button "Next Day" at bounding box center [1354, 570] width 121 height 39
click at [1249, 263] on input "18:00" at bounding box center [1284, 252] width 123 height 39
type input "17:30"
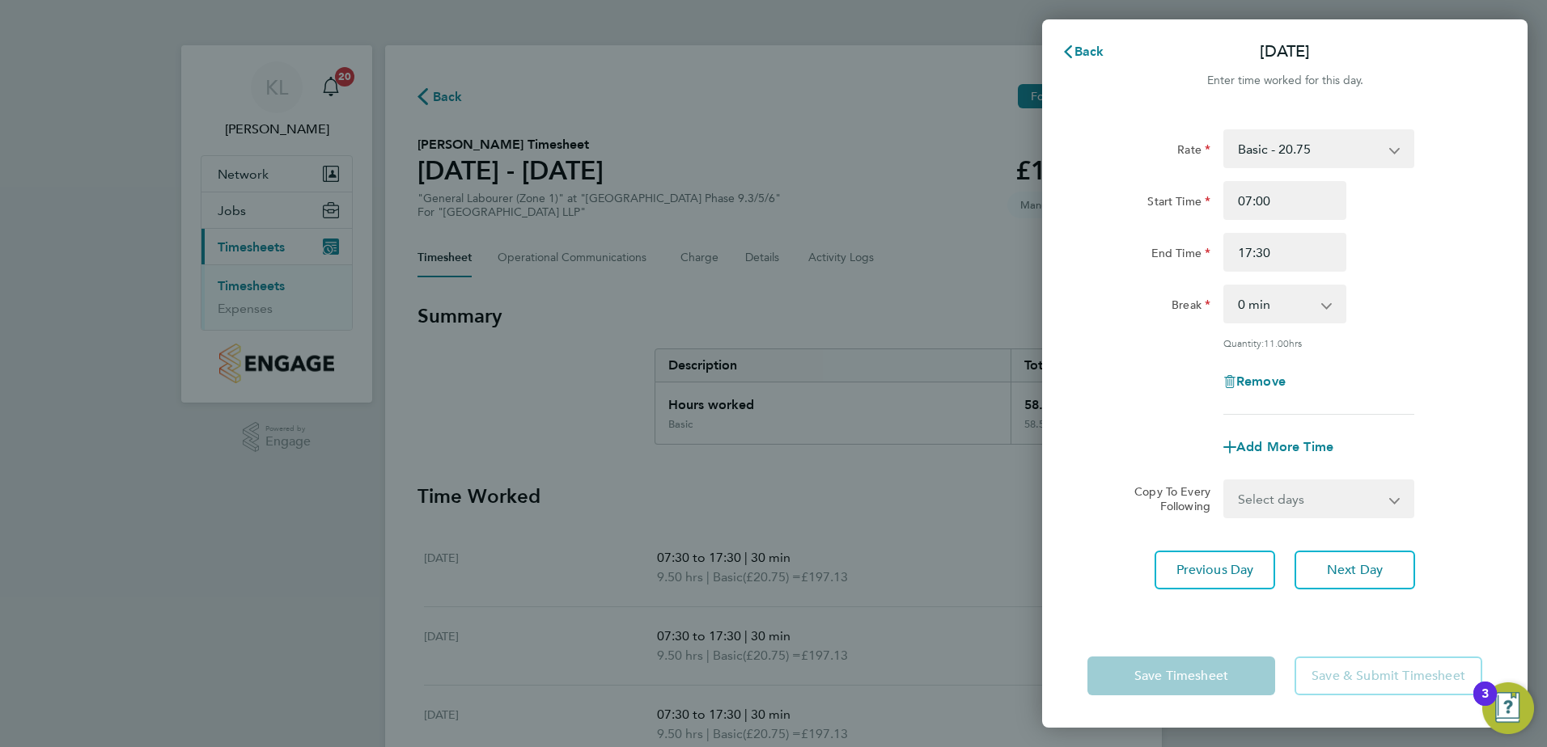
click at [1273, 303] on select "0 min 15 min 30 min 45 min 60 min 75 min 90 min" at bounding box center [1275, 304] width 100 height 36
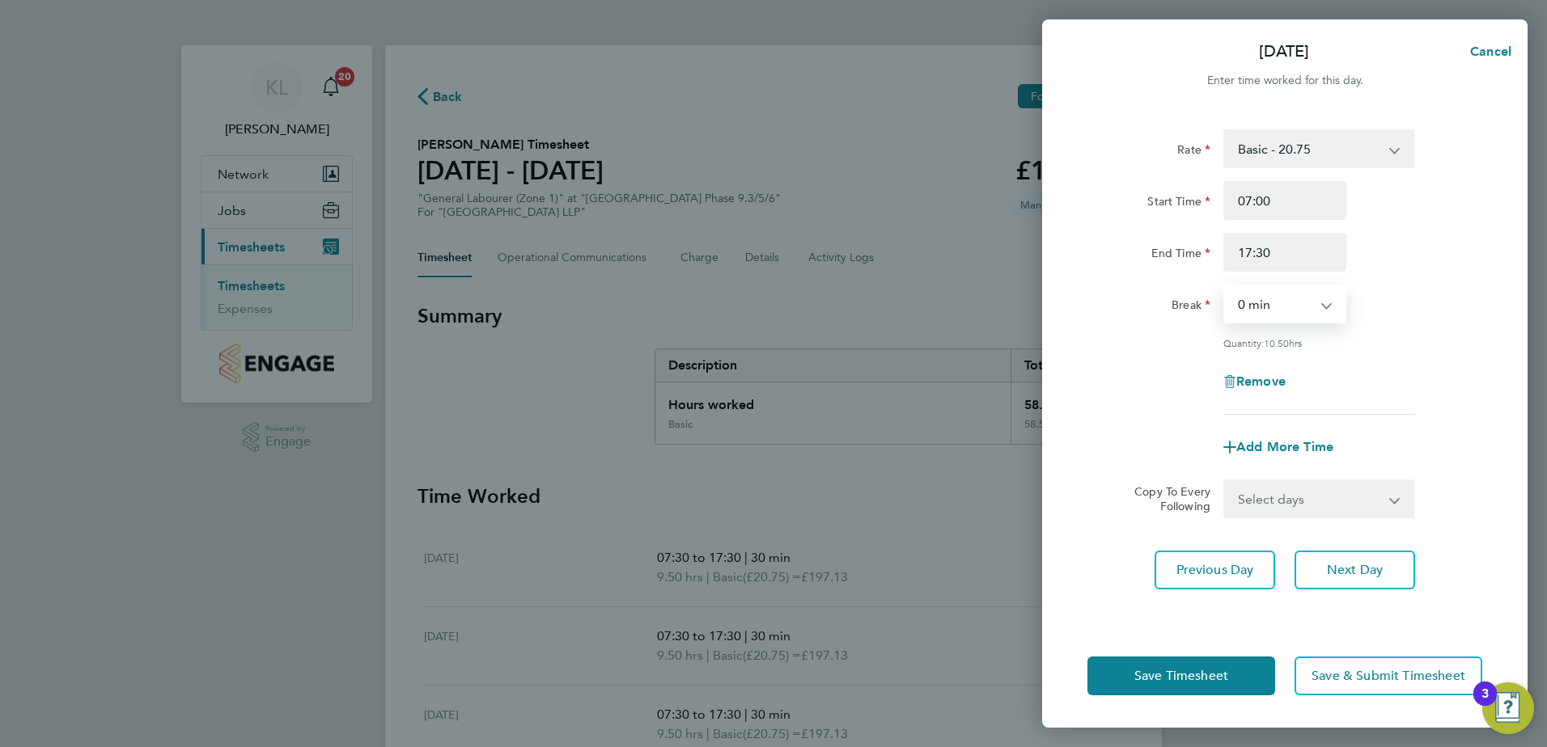
select select "30"
click at [1225, 286] on select "0 min 15 min 30 min 45 min 60 min 75 min 90 min" at bounding box center [1275, 304] width 100 height 36
click at [1262, 569] on button "Previous Day" at bounding box center [1214, 570] width 121 height 39
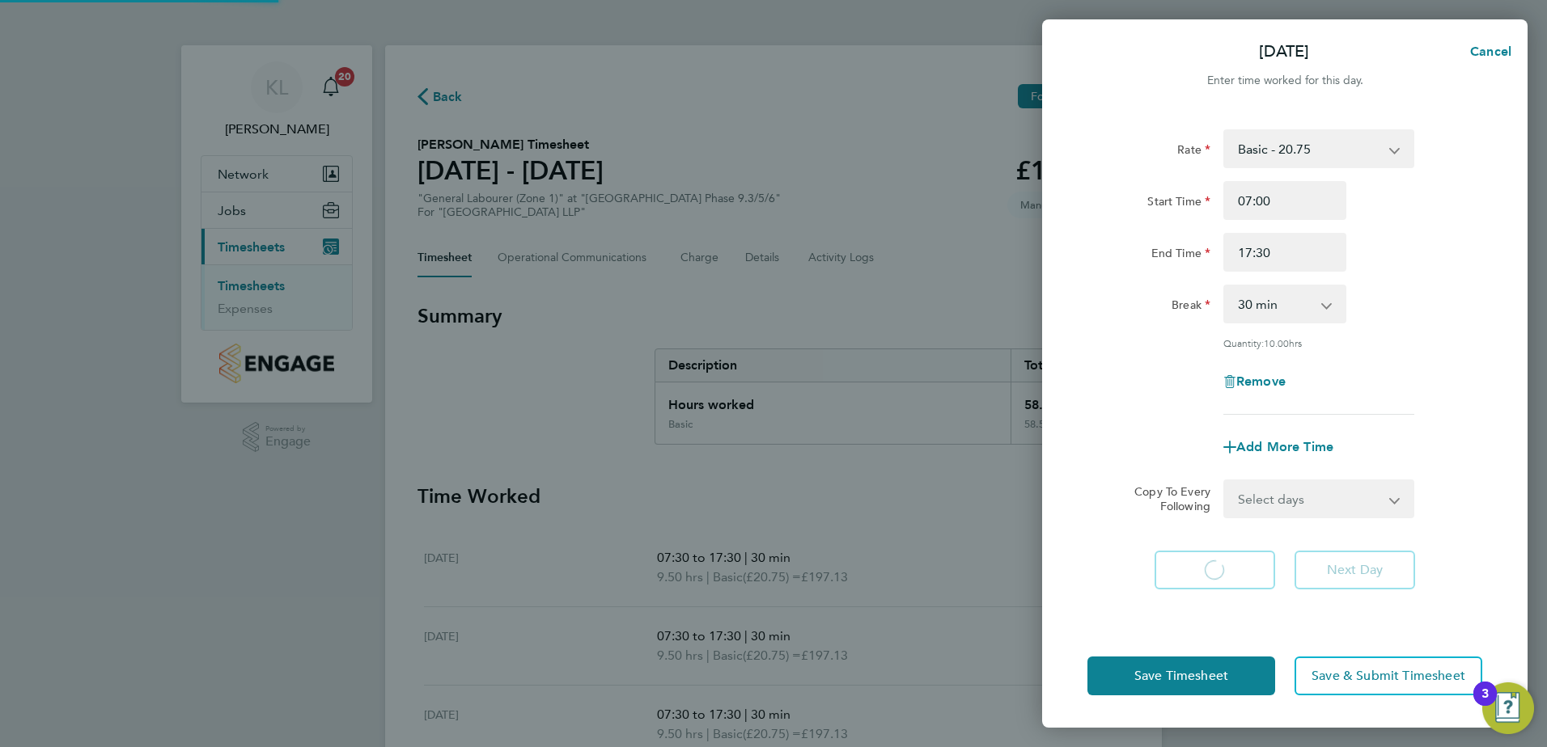
select select "30"
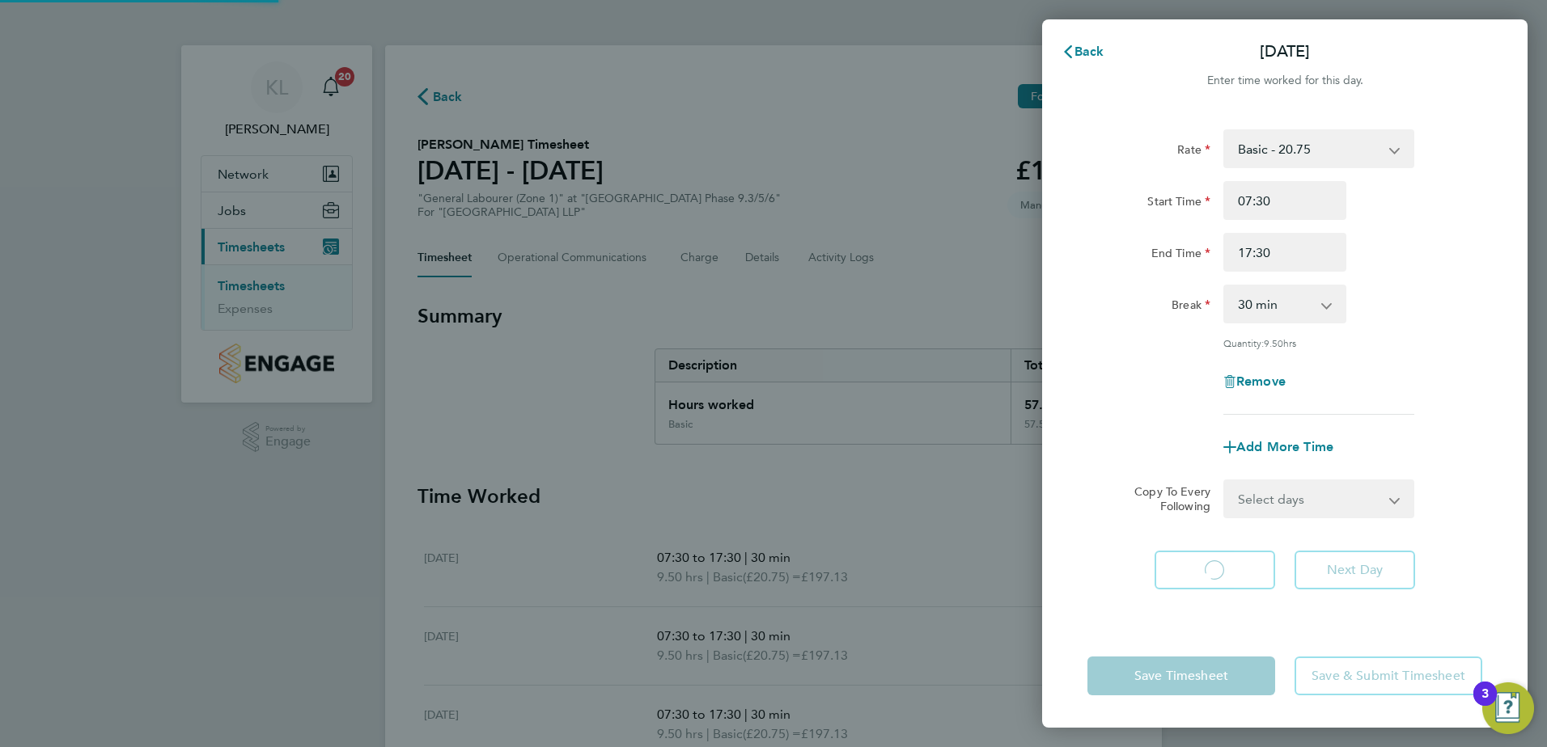
select select "30"
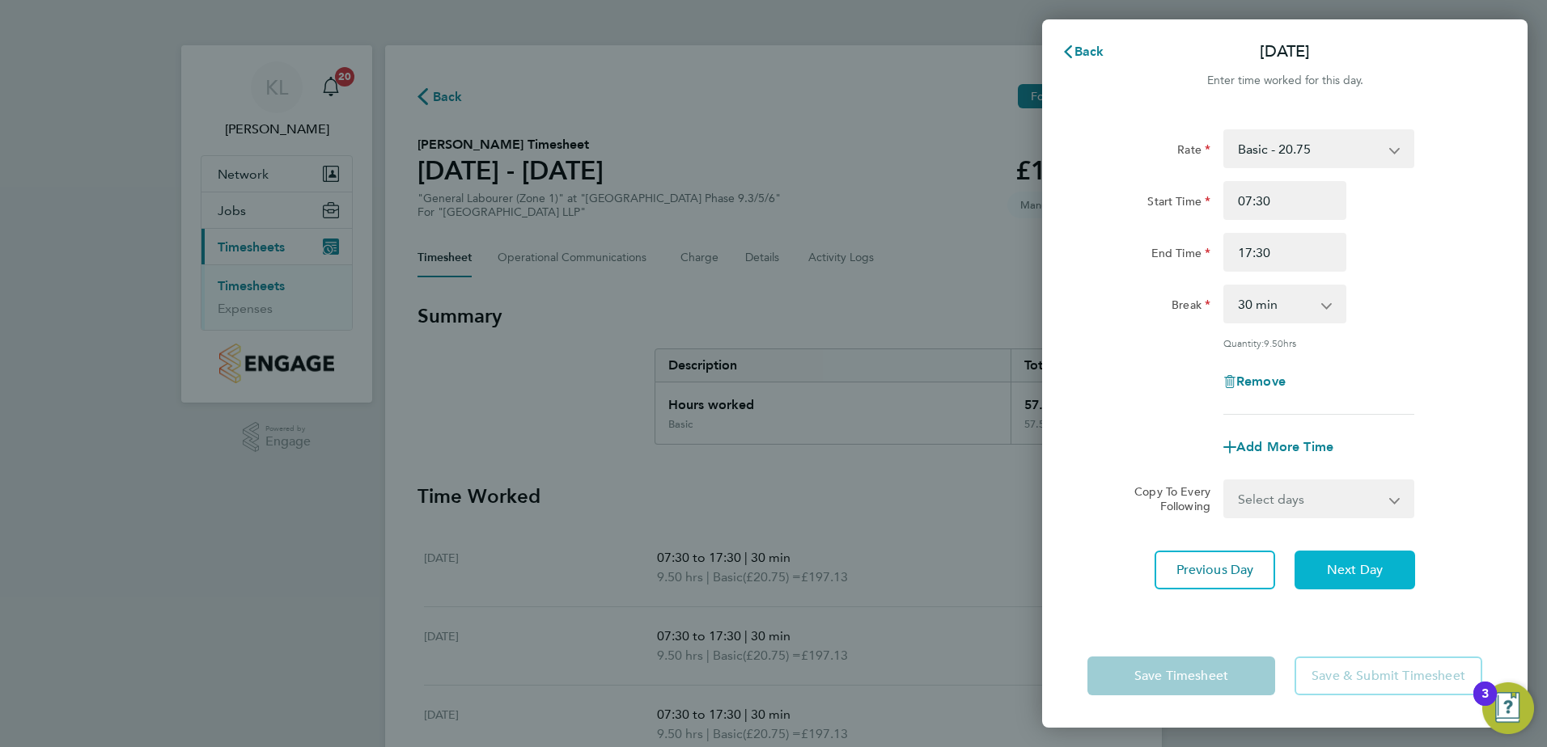
click at [1332, 564] on span "Next Day" at bounding box center [1355, 570] width 56 height 16
select select "30"
click at [1263, 201] on input "07:00" at bounding box center [1284, 200] width 123 height 39
type input "07:30"
click at [1314, 577] on button "Next Day" at bounding box center [1354, 570] width 121 height 39
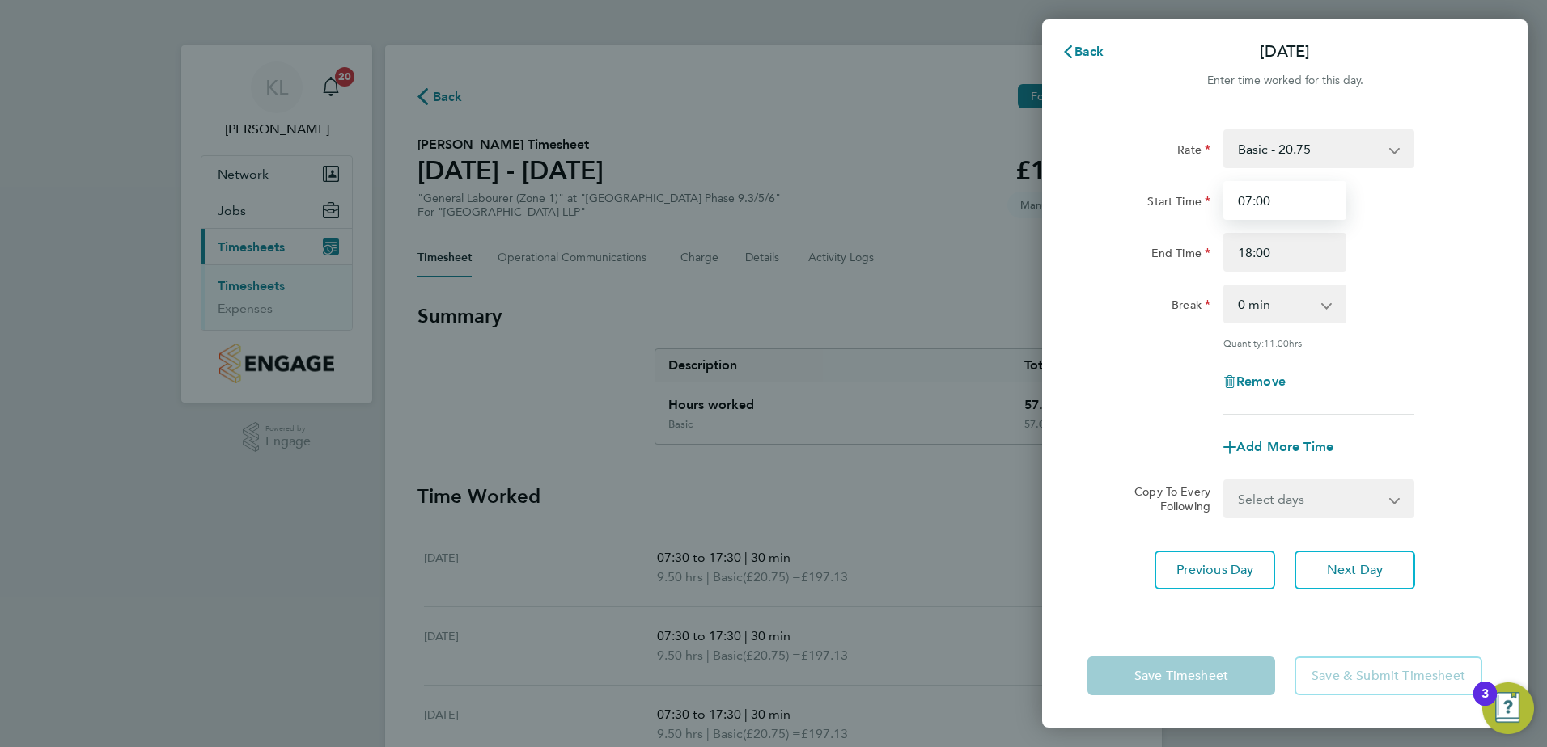
click at [1259, 201] on input "07:00" at bounding box center [1284, 200] width 123 height 39
type input "07:30"
click at [1250, 258] on input "18:00" at bounding box center [1284, 252] width 123 height 39
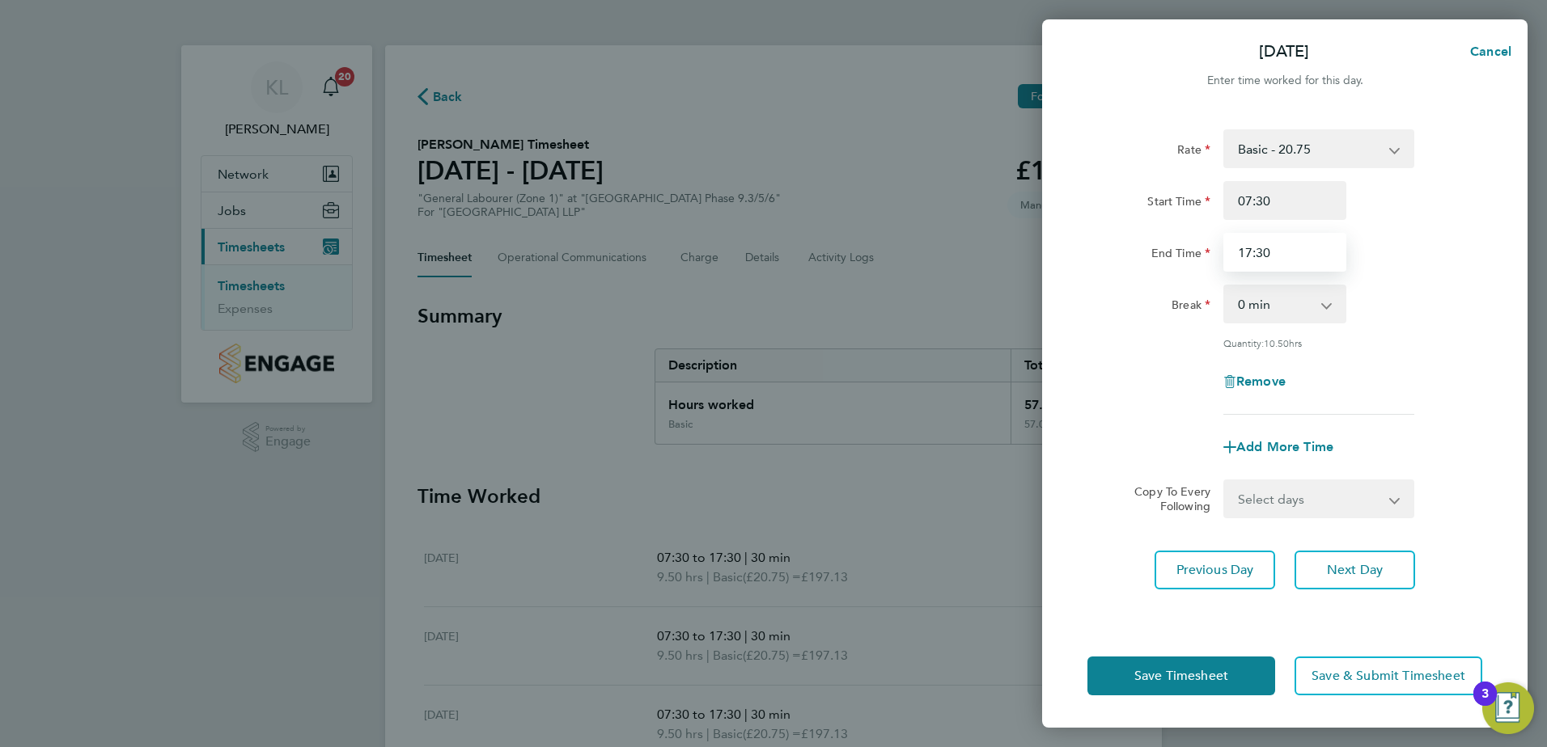
type input "17:30"
drag, startPoint x: 1270, startPoint y: 289, endPoint x: 1267, endPoint y: 298, distance: 10.0
click at [1270, 289] on select "0 min 15 min 30 min 45 min 60 min 75 min 90 min" at bounding box center [1275, 304] width 100 height 36
select select "30"
click at [1225, 286] on select "0 min 15 min 30 min 45 min 60 min 75 min 90 min" at bounding box center [1275, 304] width 100 height 36
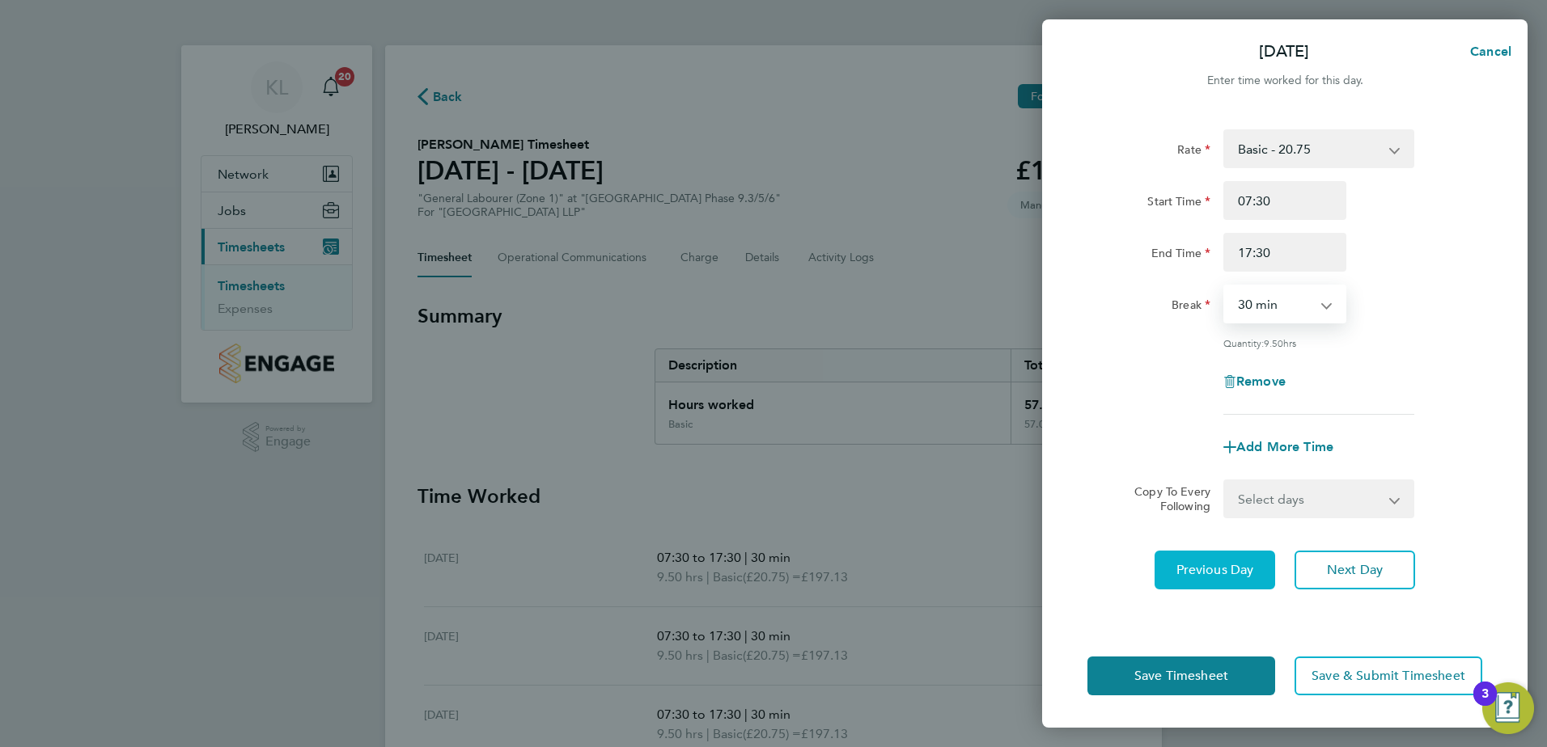
click at [1225, 565] on span "Previous Day" at bounding box center [1215, 570] width 78 height 16
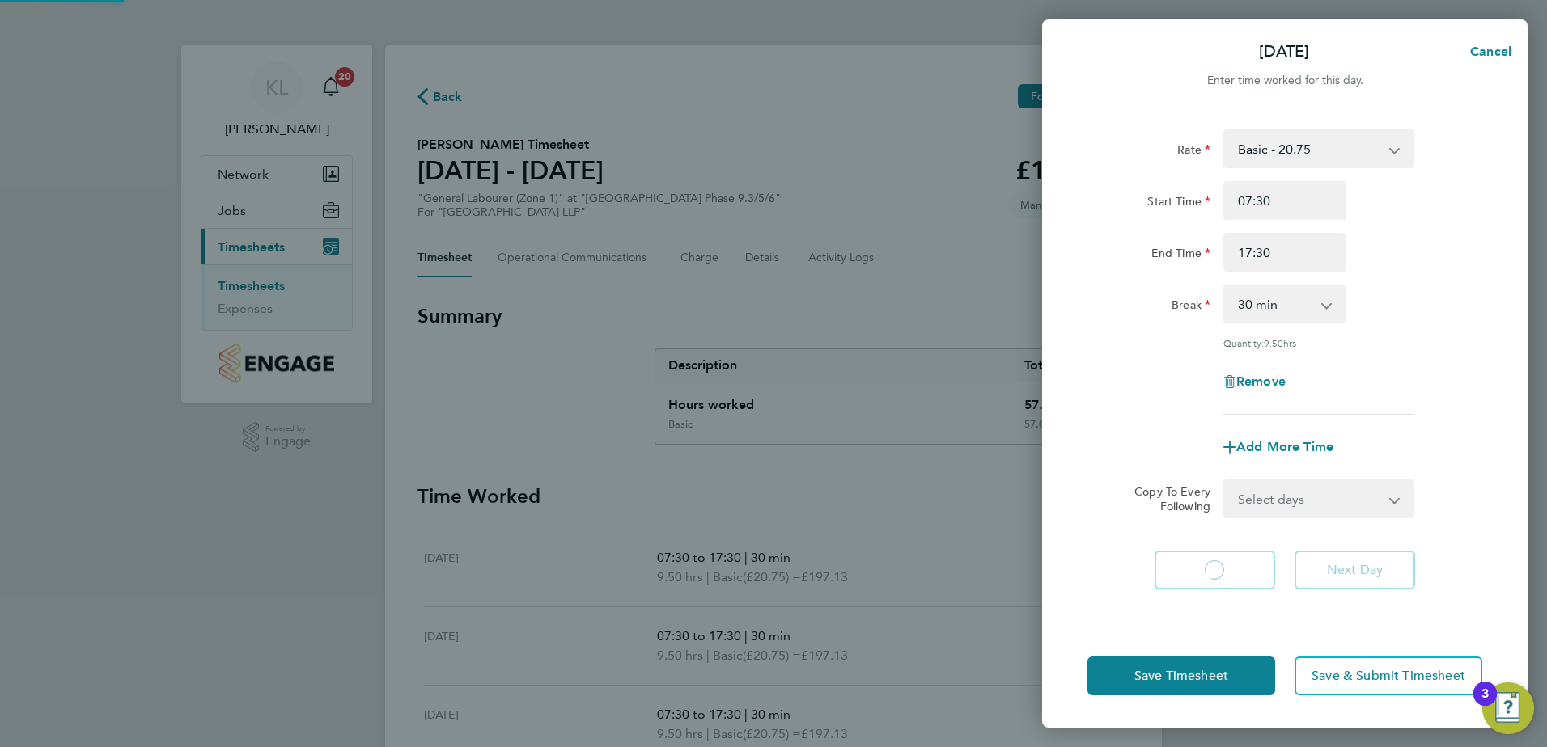
click at [1225, 565] on app-form-button "Previous Day Loading" at bounding box center [1219, 570] width 130 height 39
select select "30"
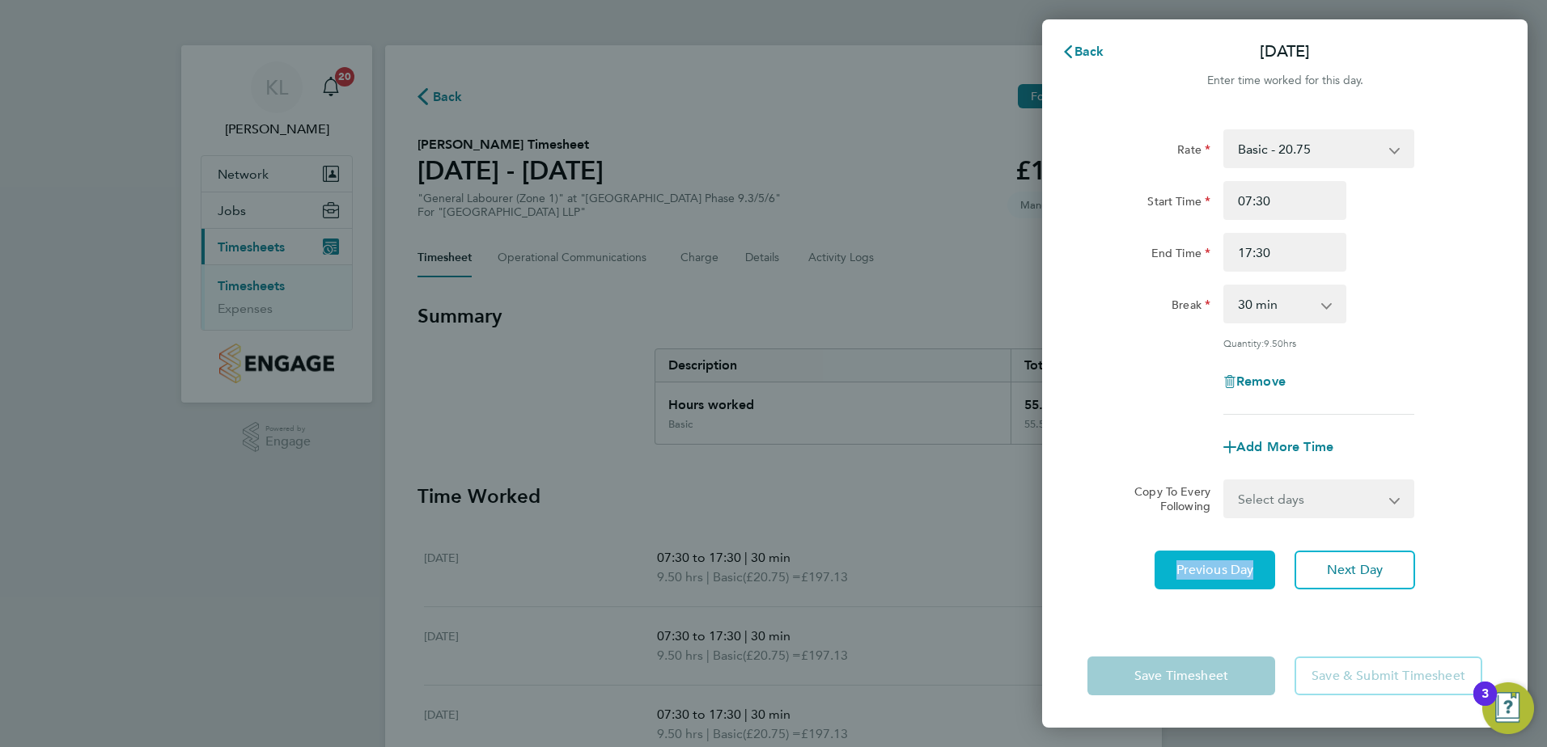
click at [1221, 565] on span "Previous Day" at bounding box center [1215, 570] width 78 height 16
select select "30"
click at [1220, 566] on span "Previous Day" at bounding box center [1215, 570] width 78 height 16
select select "30"
click at [1195, 566] on span "Previous Day" at bounding box center [1215, 570] width 78 height 16
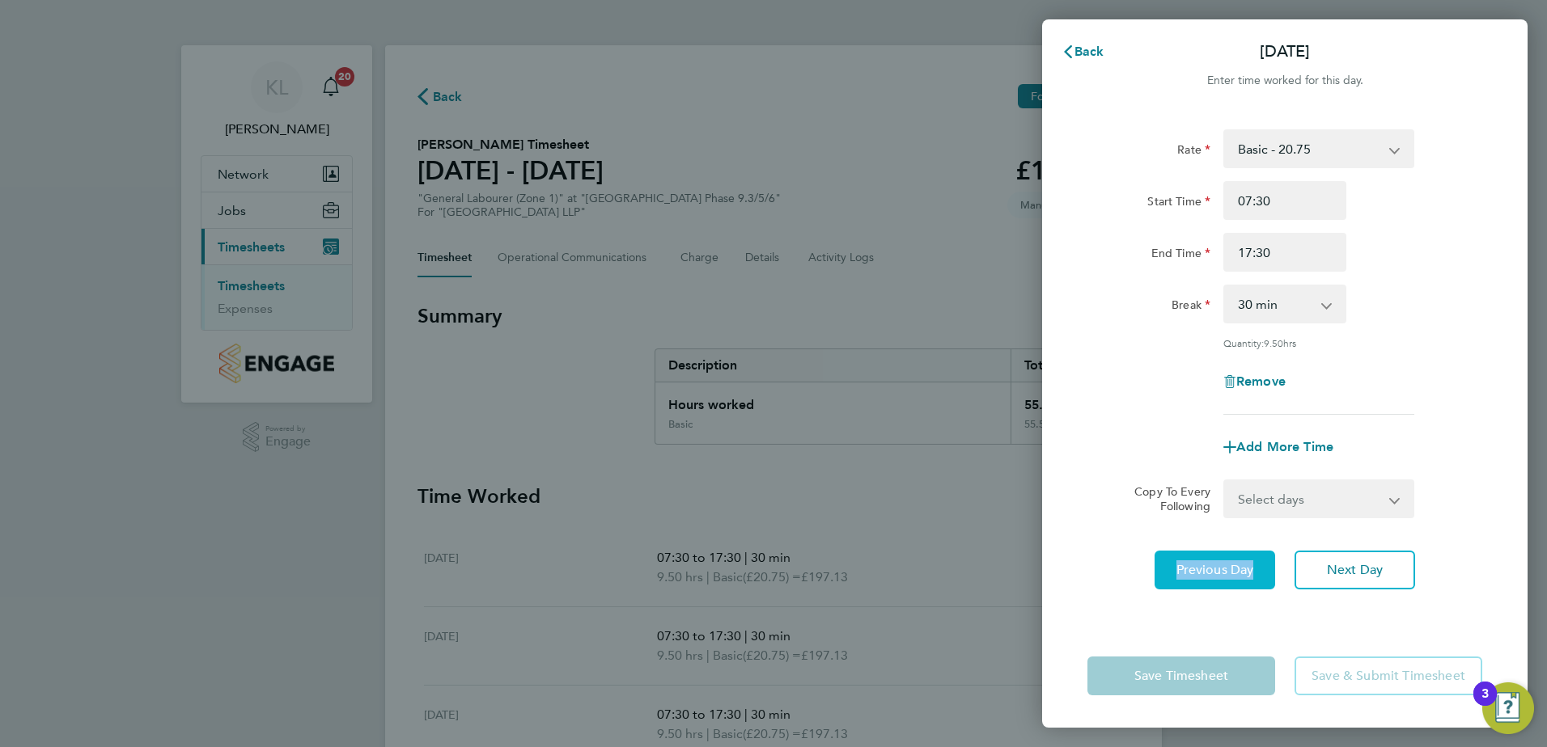
select select "30"
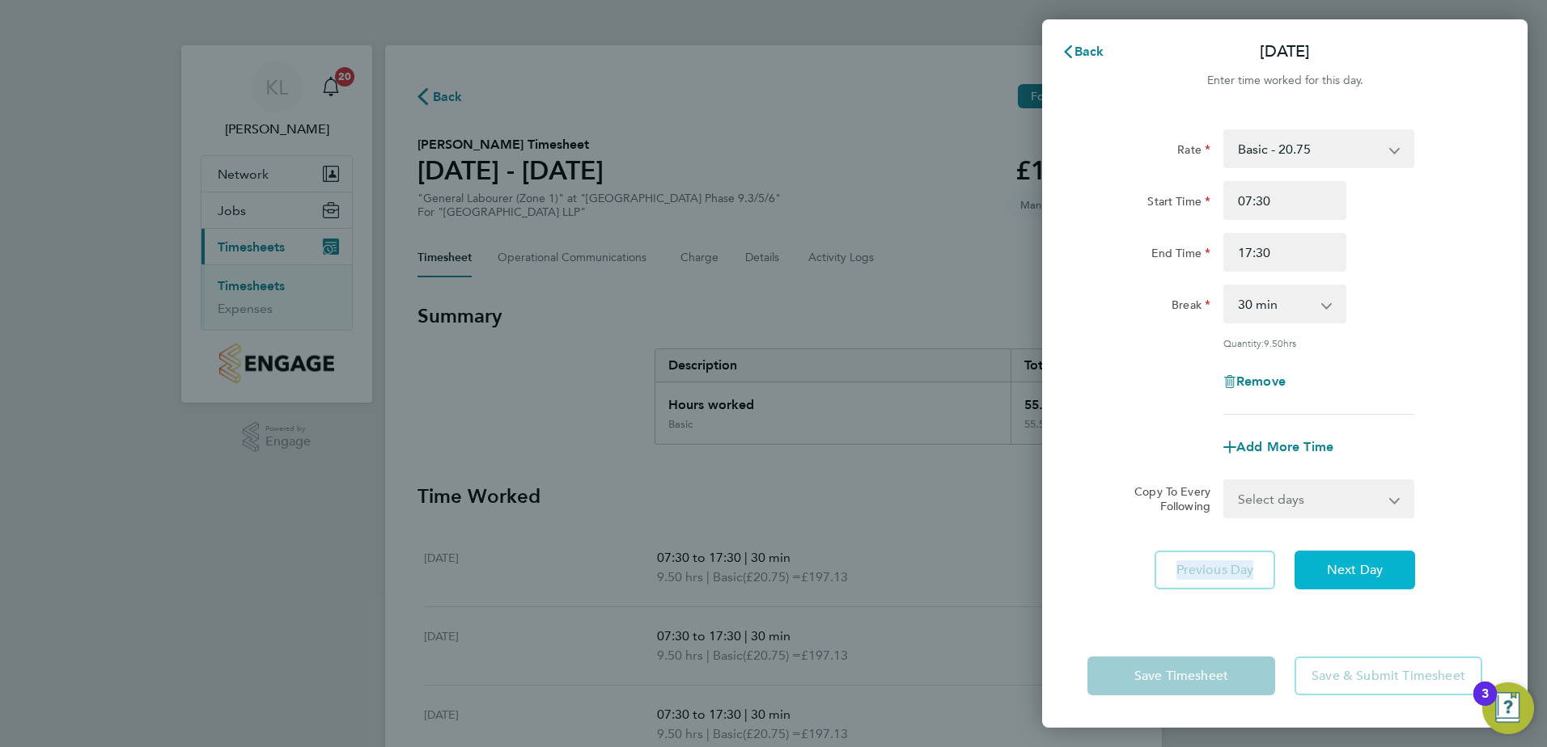
click at [1348, 570] on span "Next Day" at bounding box center [1355, 570] width 56 height 16
select select "30"
click at [1348, 570] on span "Next Day" at bounding box center [1355, 570] width 56 height 16
select select "30"
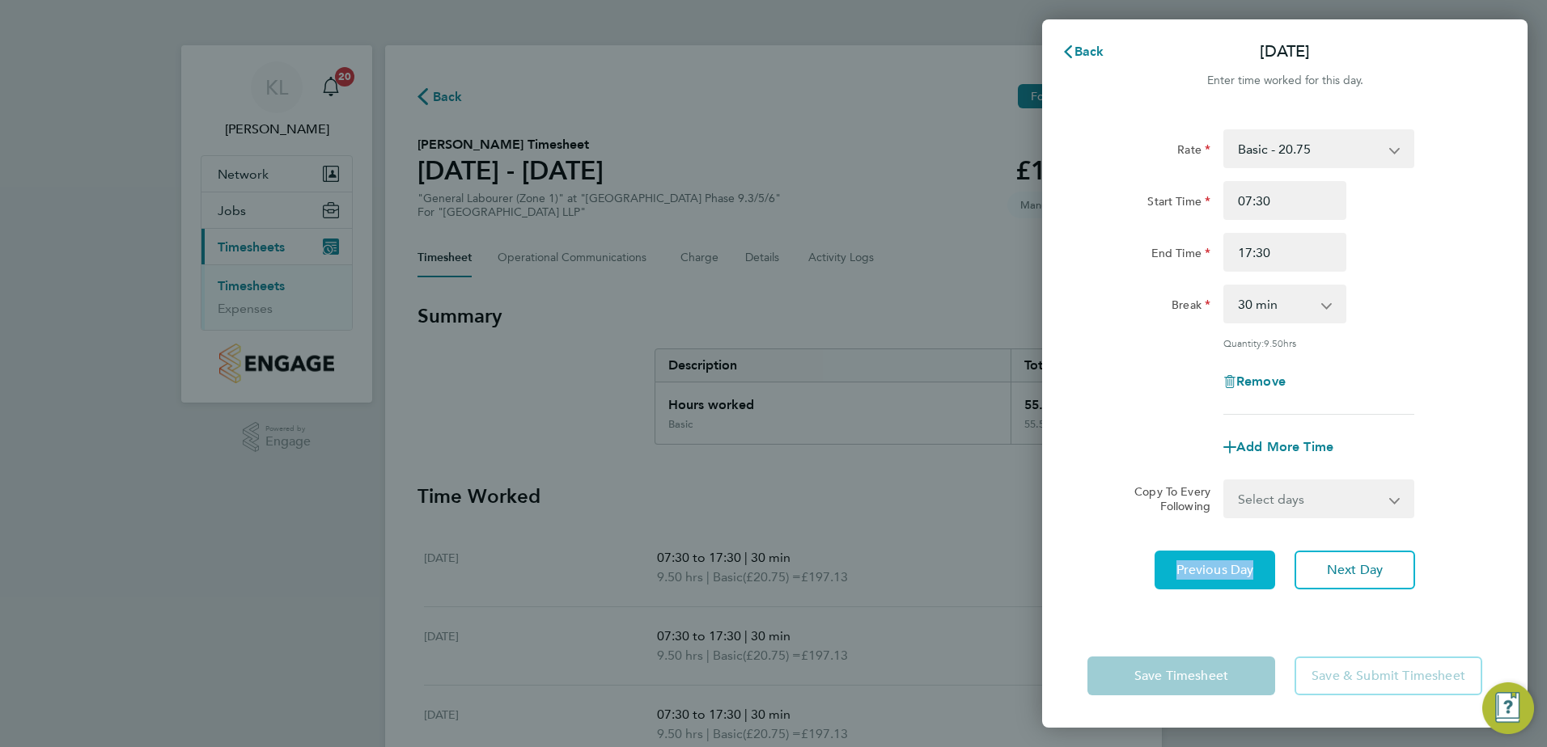
click at [1241, 577] on button "Previous Day" at bounding box center [1214, 570] width 121 height 39
select select "30"
click at [1241, 577] on button "Previous Day" at bounding box center [1214, 570] width 121 height 39
select select "30"
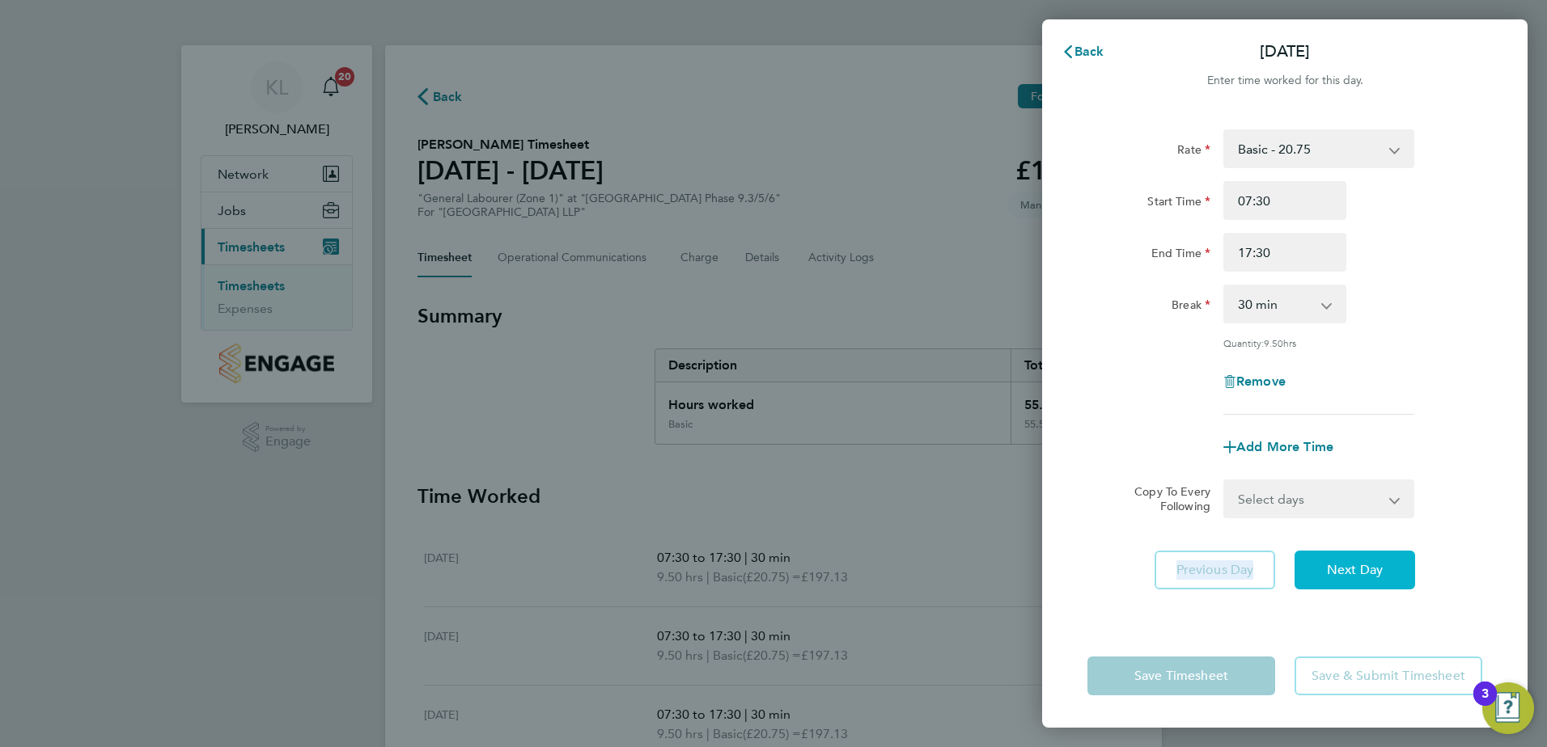
click at [1333, 554] on button "Next Day" at bounding box center [1354, 570] width 121 height 39
select select "30"
click at [1332, 552] on button "Next Day" at bounding box center [1354, 570] width 121 height 39
select select "30"
click at [1332, 552] on button "Next Day" at bounding box center [1354, 570] width 121 height 39
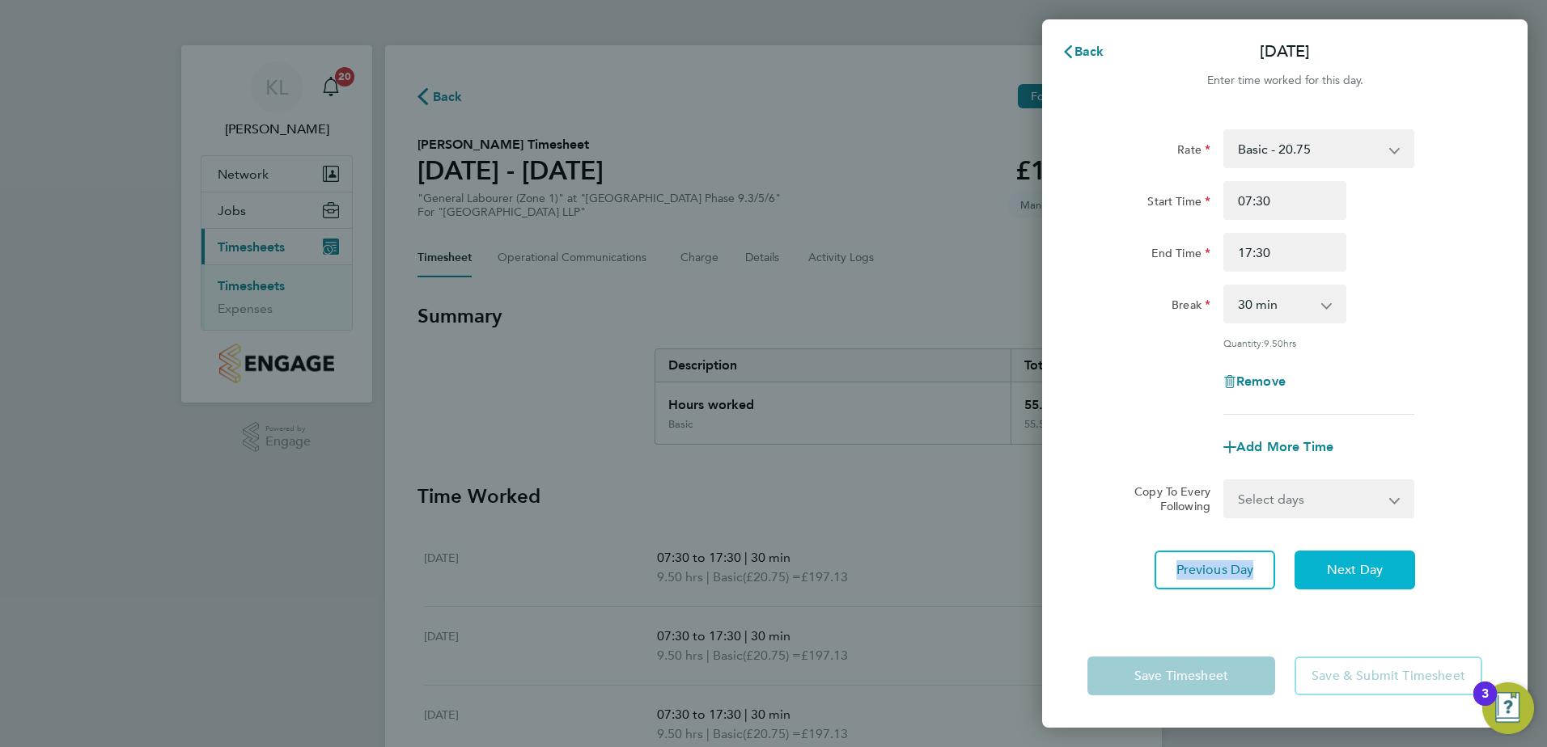
select select "30"
click at [1332, 552] on button "Next Day" at bounding box center [1354, 570] width 121 height 39
select select "30"
click at [1330, 558] on button "Next Day" at bounding box center [1354, 570] width 121 height 39
click at [1266, 304] on select "0 min 15 min 30 min 45 min 60 min 75 min 90 min" at bounding box center [1275, 304] width 100 height 36
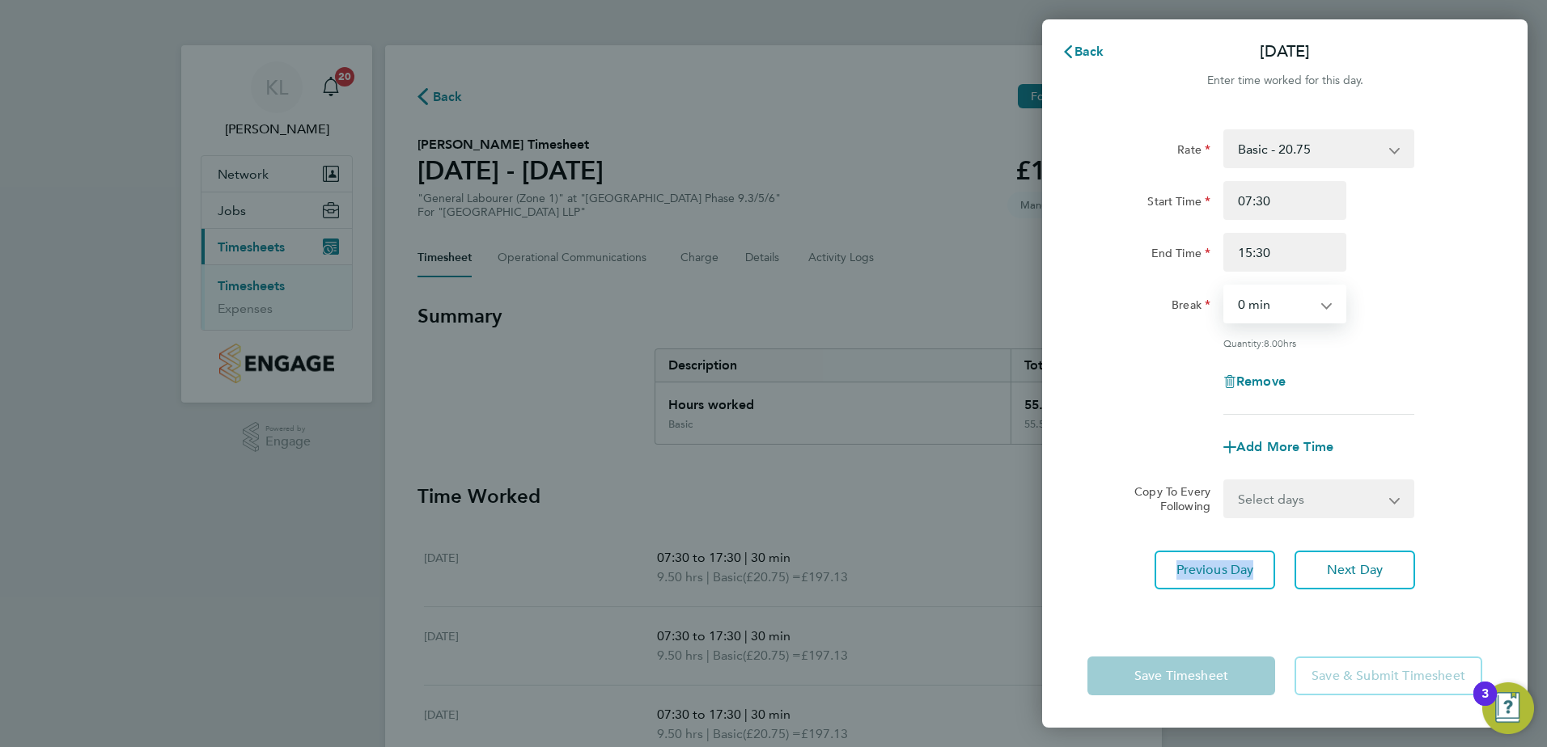
select select "30"
click at [1225, 286] on select "0 min 15 min 30 min 45 min 60 min 75 min 90 min" at bounding box center [1275, 304] width 100 height 36
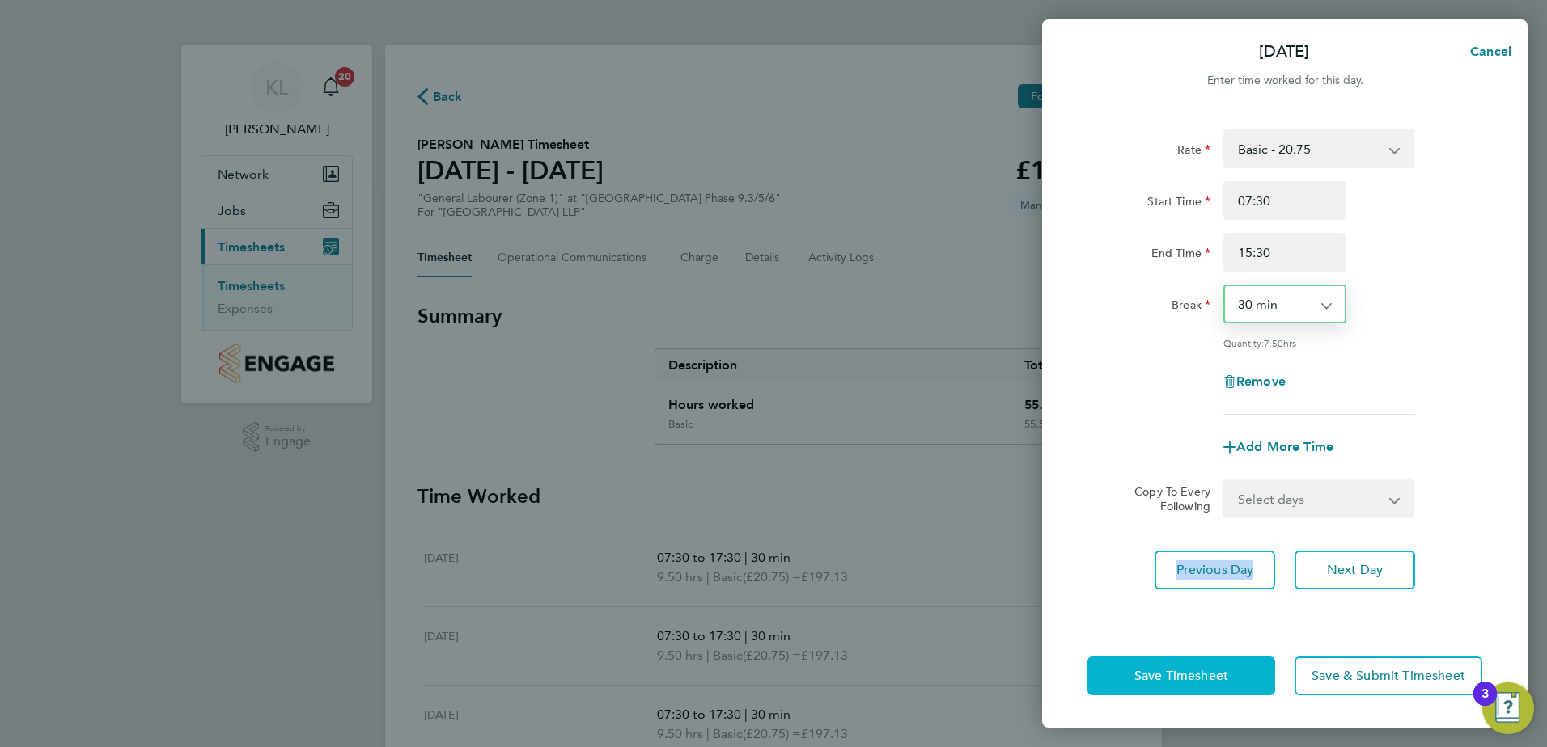
click at [1198, 688] on button "Save Timesheet" at bounding box center [1181, 676] width 188 height 39
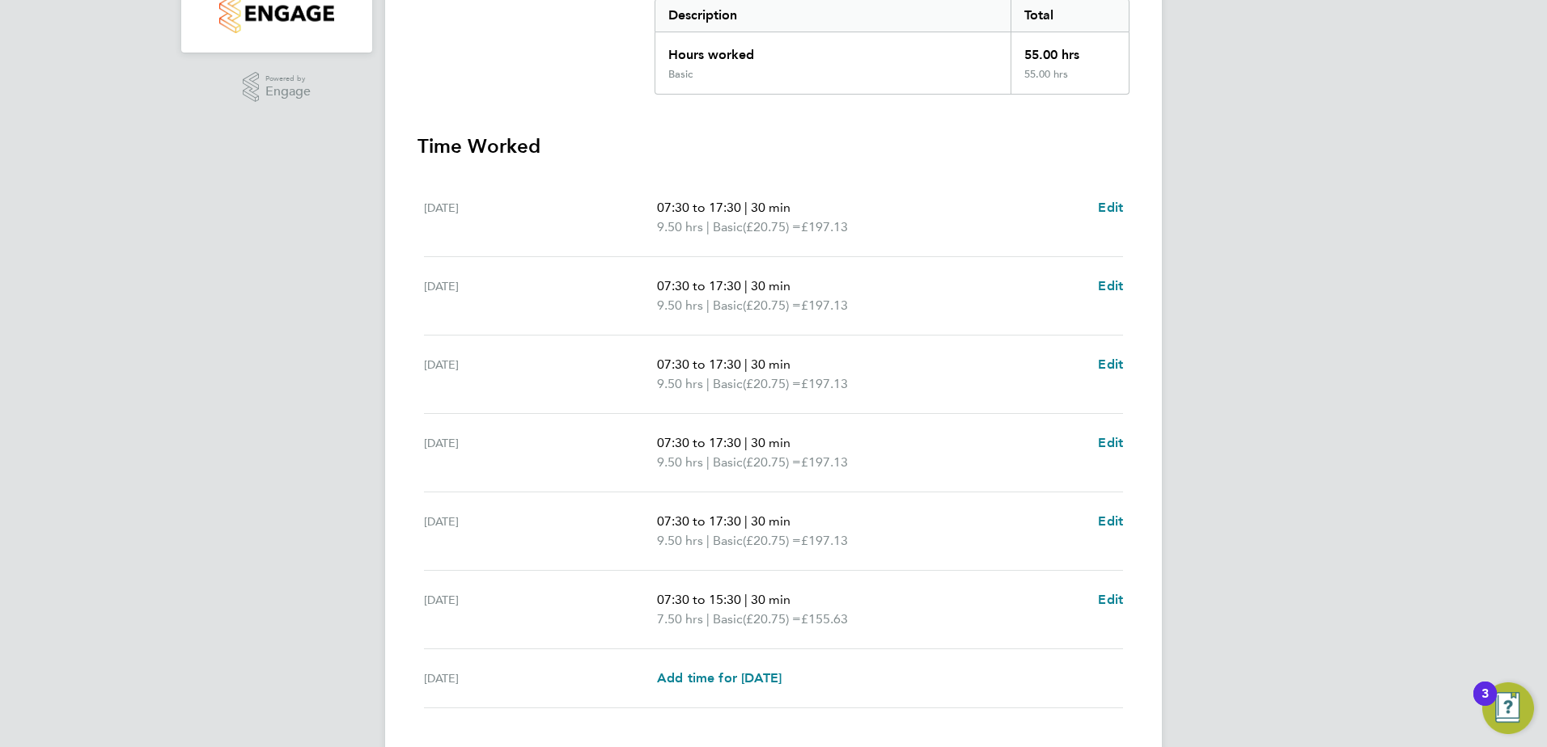
scroll to position [454, 0]
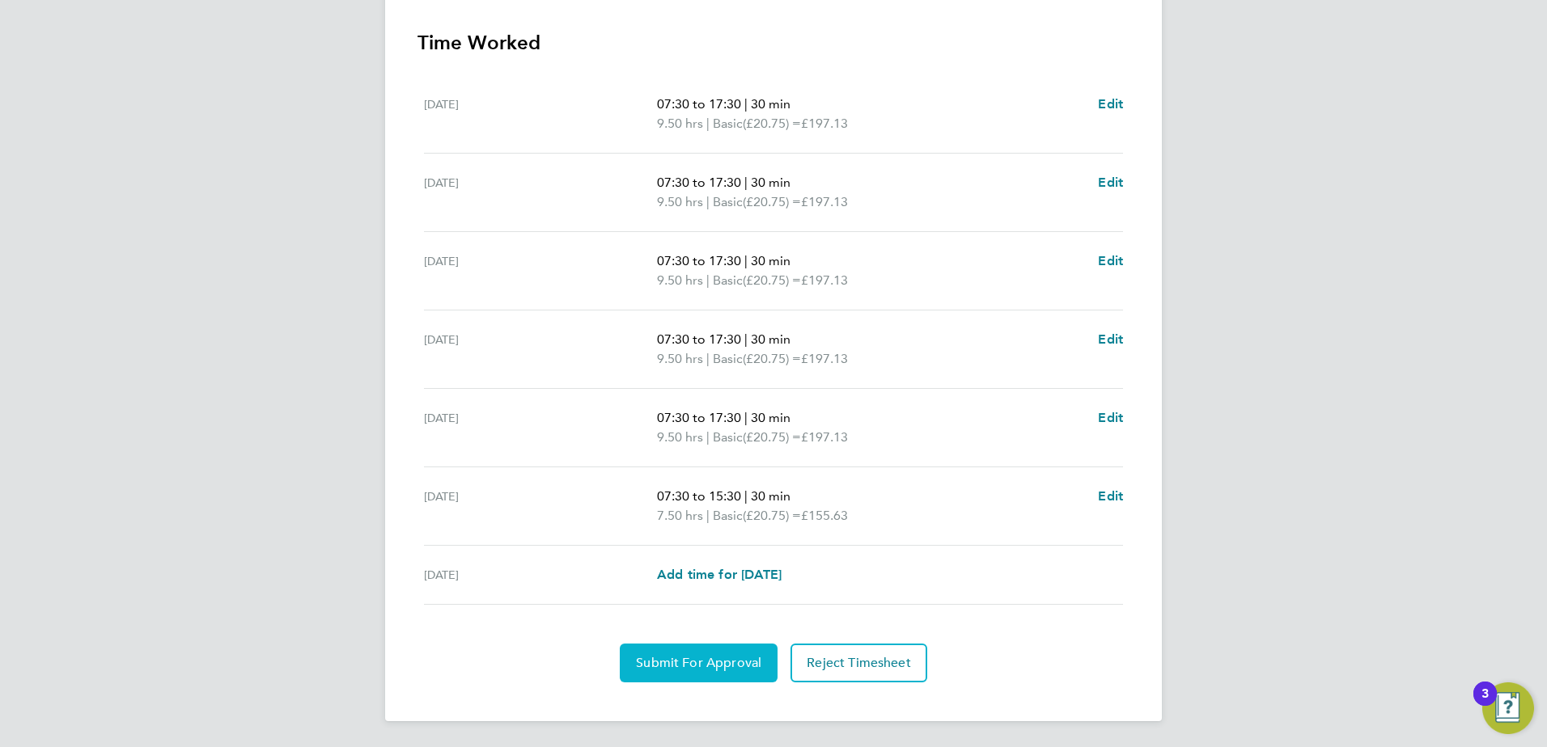
click at [710, 665] on span "Submit For Approval" at bounding box center [698, 663] width 125 height 16
click at [733, 673] on button "Approve Timesheet" at bounding box center [698, 663] width 151 height 39
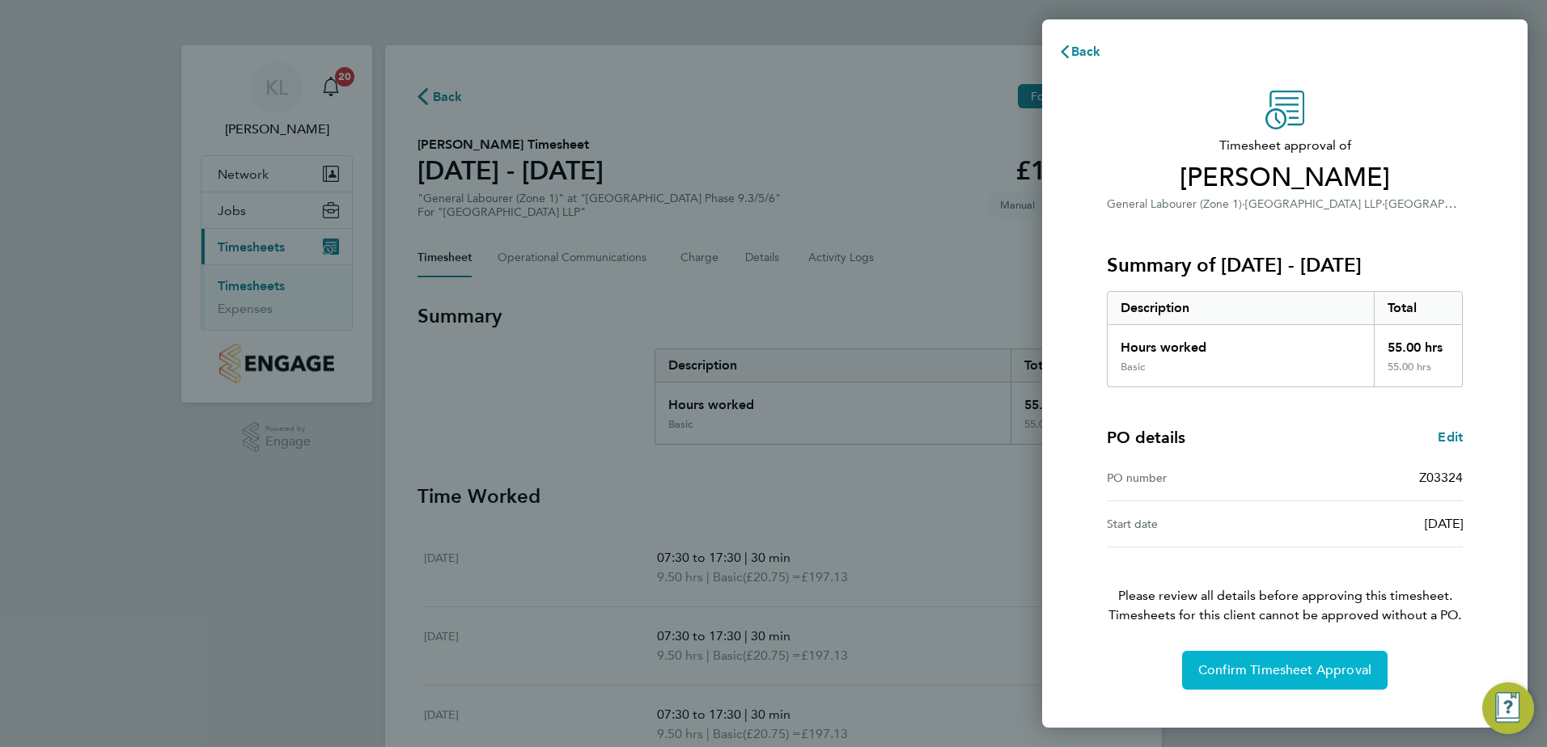
click at [1238, 674] on span "Confirm Timesheet Approval" at bounding box center [1284, 670] width 173 height 16
click at [1221, 662] on span "Confirm Timesheet Approval" at bounding box center [1284, 670] width 173 height 16
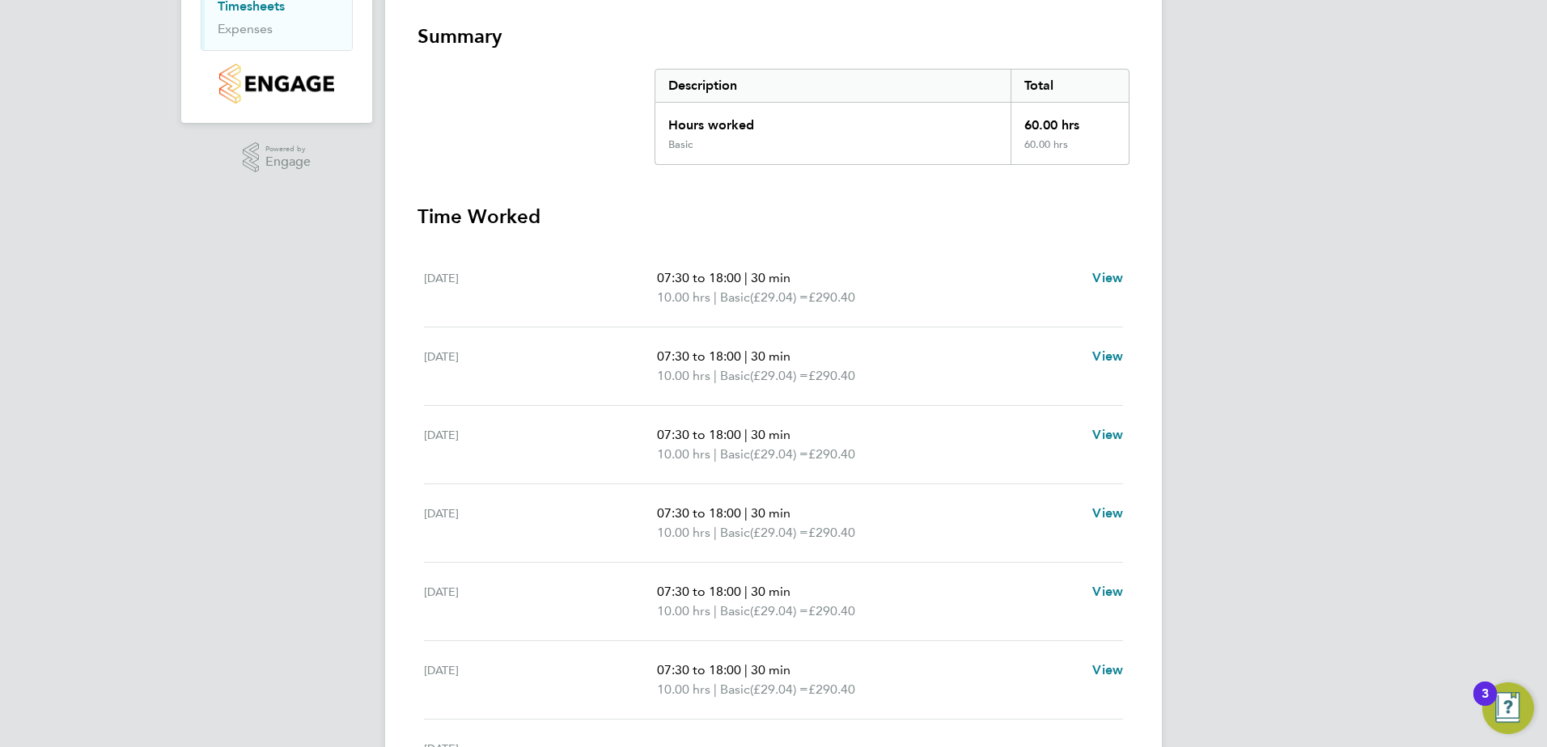
scroll to position [324, 0]
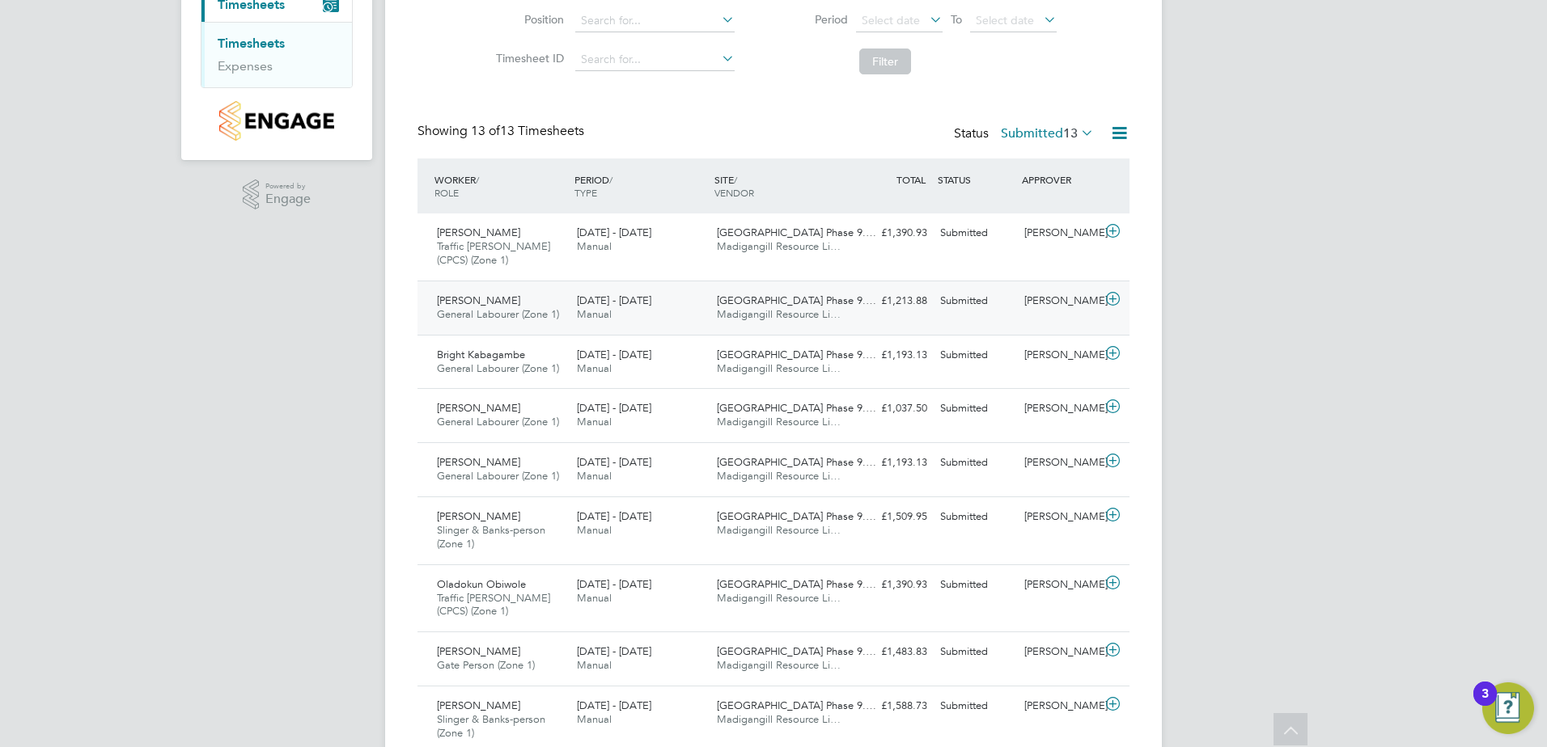
click at [551, 318] on span "General Labourer (Zone 1)" at bounding box center [498, 314] width 122 height 14
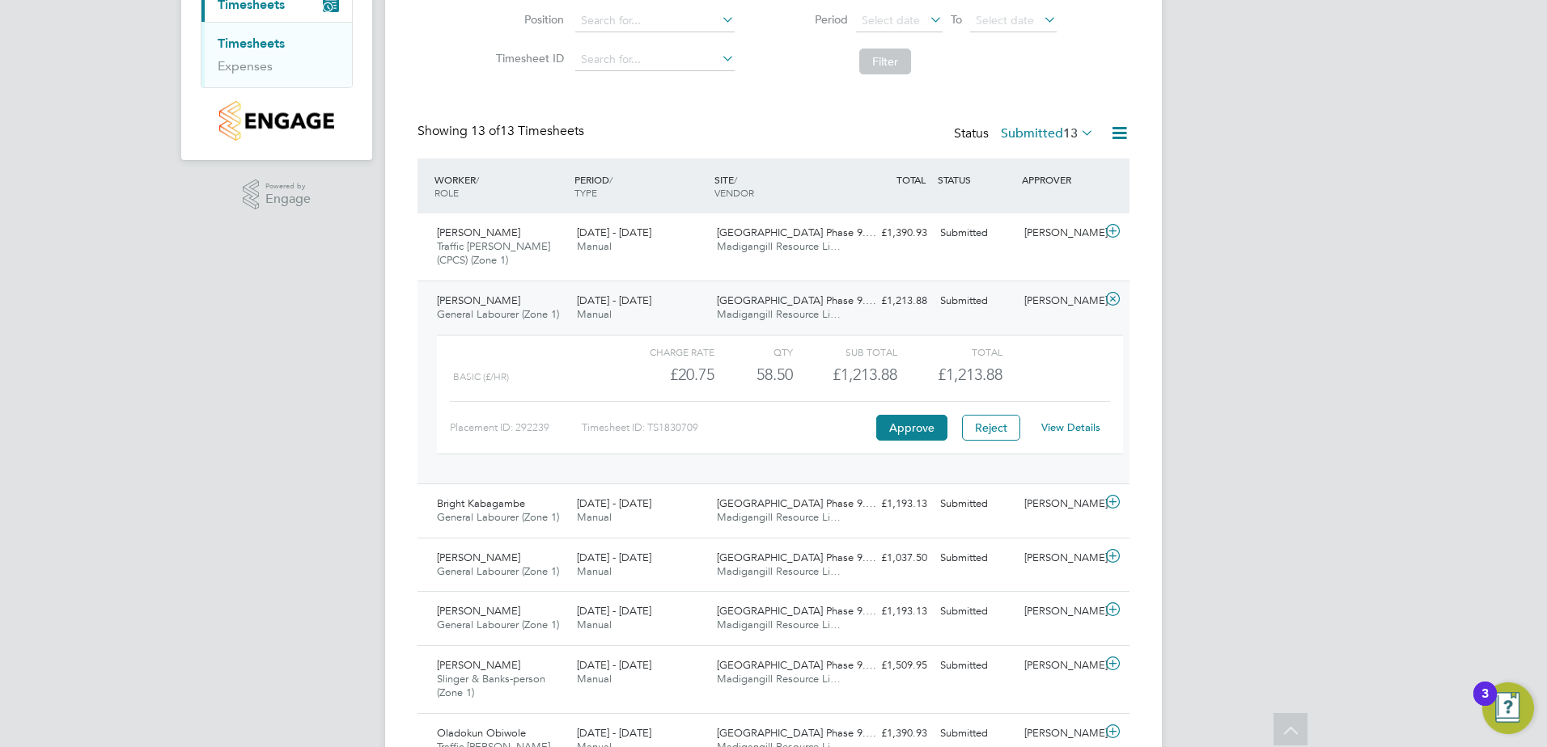
click at [1057, 429] on link "View Details" at bounding box center [1070, 428] width 59 height 14
click at [506, 308] on span "General Labourer (Zone 1)" at bounding box center [498, 314] width 122 height 14
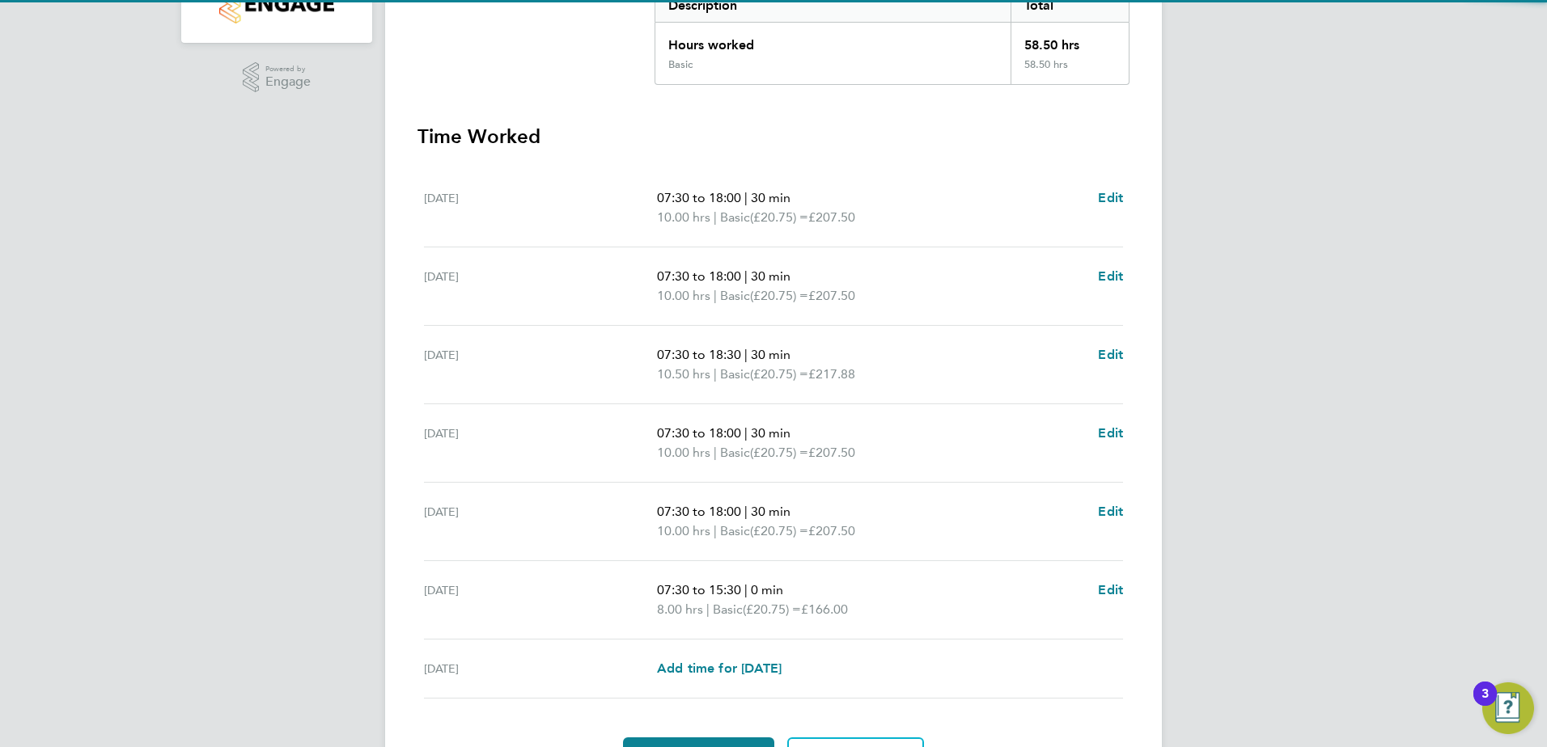
scroll to position [404, 0]
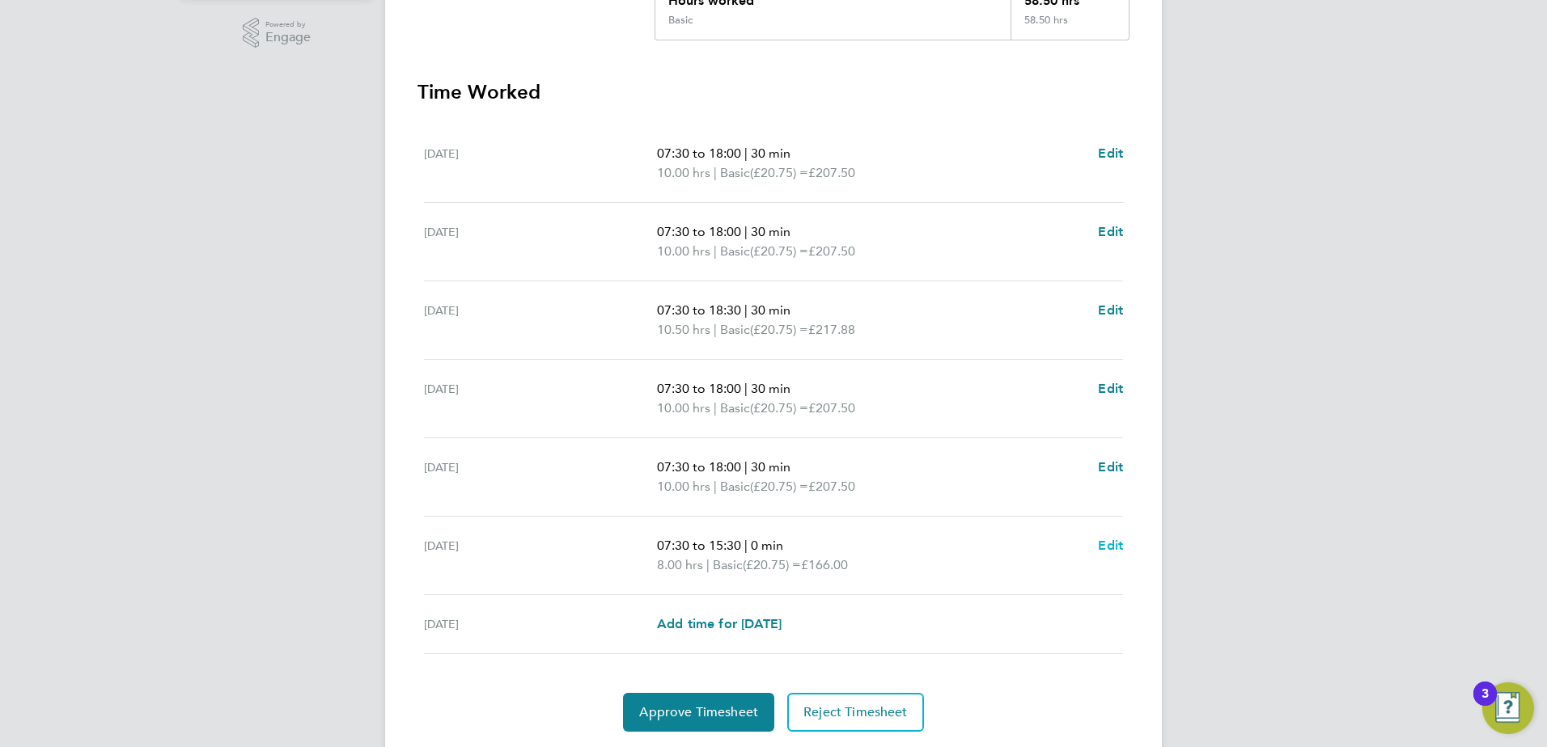
click at [1111, 545] on span "Edit" at bounding box center [1110, 545] width 25 height 15
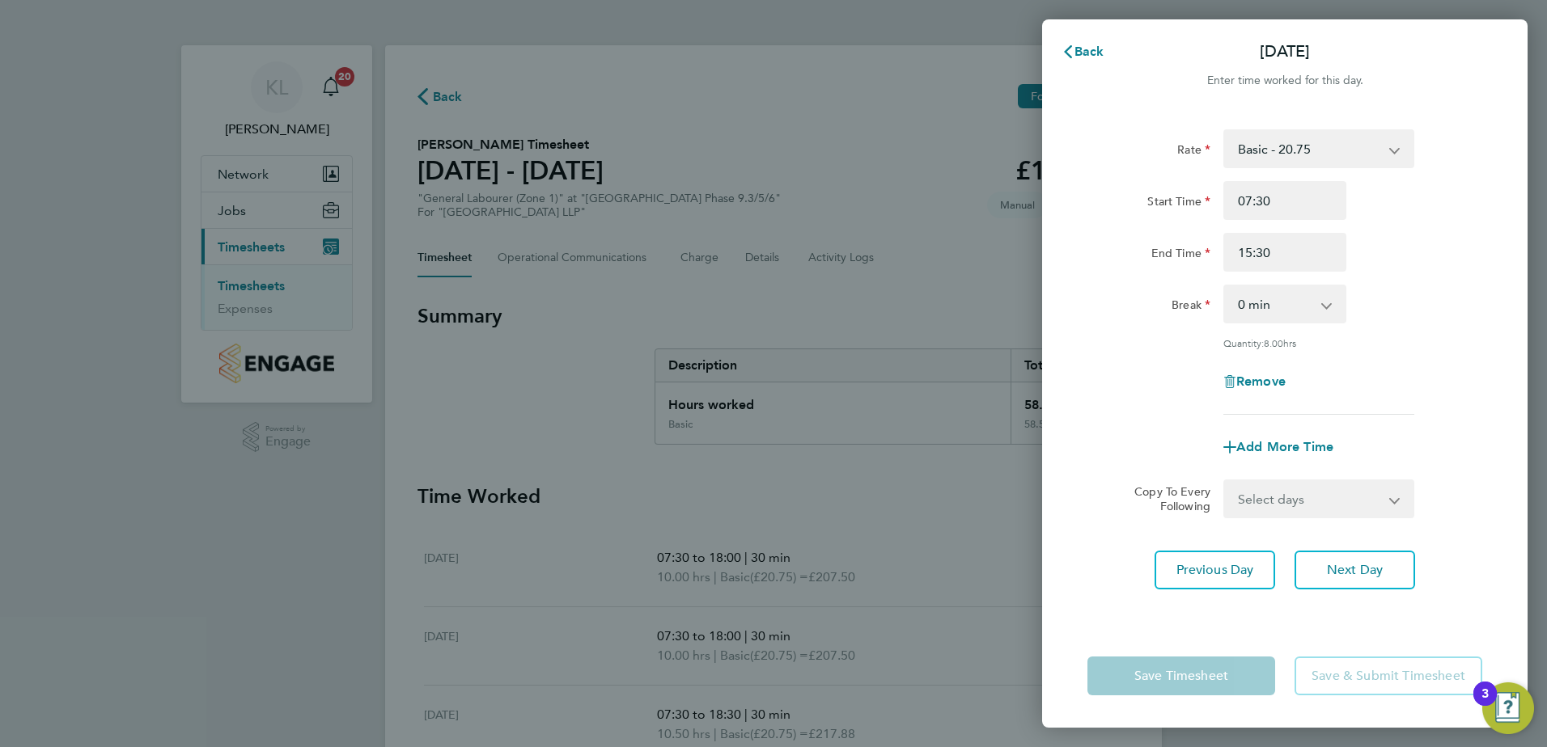
drag, startPoint x: 1233, startPoint y: 307, endPoint x: 1240, endPoint y: 323, distance: 17.0
click at [1233, 307] on select "0 min 15 min 30 min 45 min 60 min 75 min 90 min" at bounding box center [1275, 304] width 100 height 36
select select "30"
click at [1225, 286] on select "0 min 15 min 30 min 45 min 60 min 75 min 90 min" at bounding box center [1275, 304] width 100 height 36
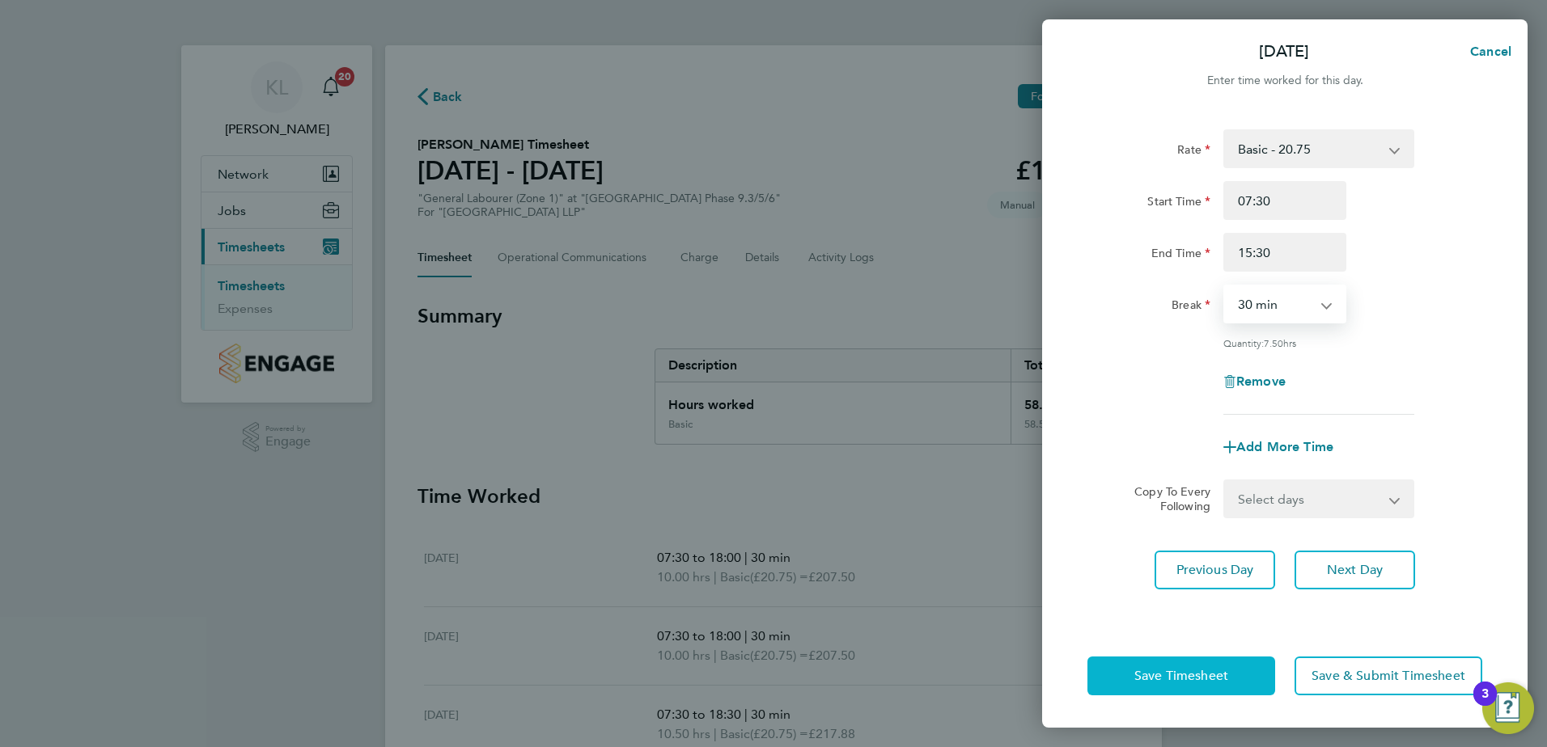
click at [1177, 673] on span "Save Timesheet" at bounding box center [1181, 676] width 94 height 16
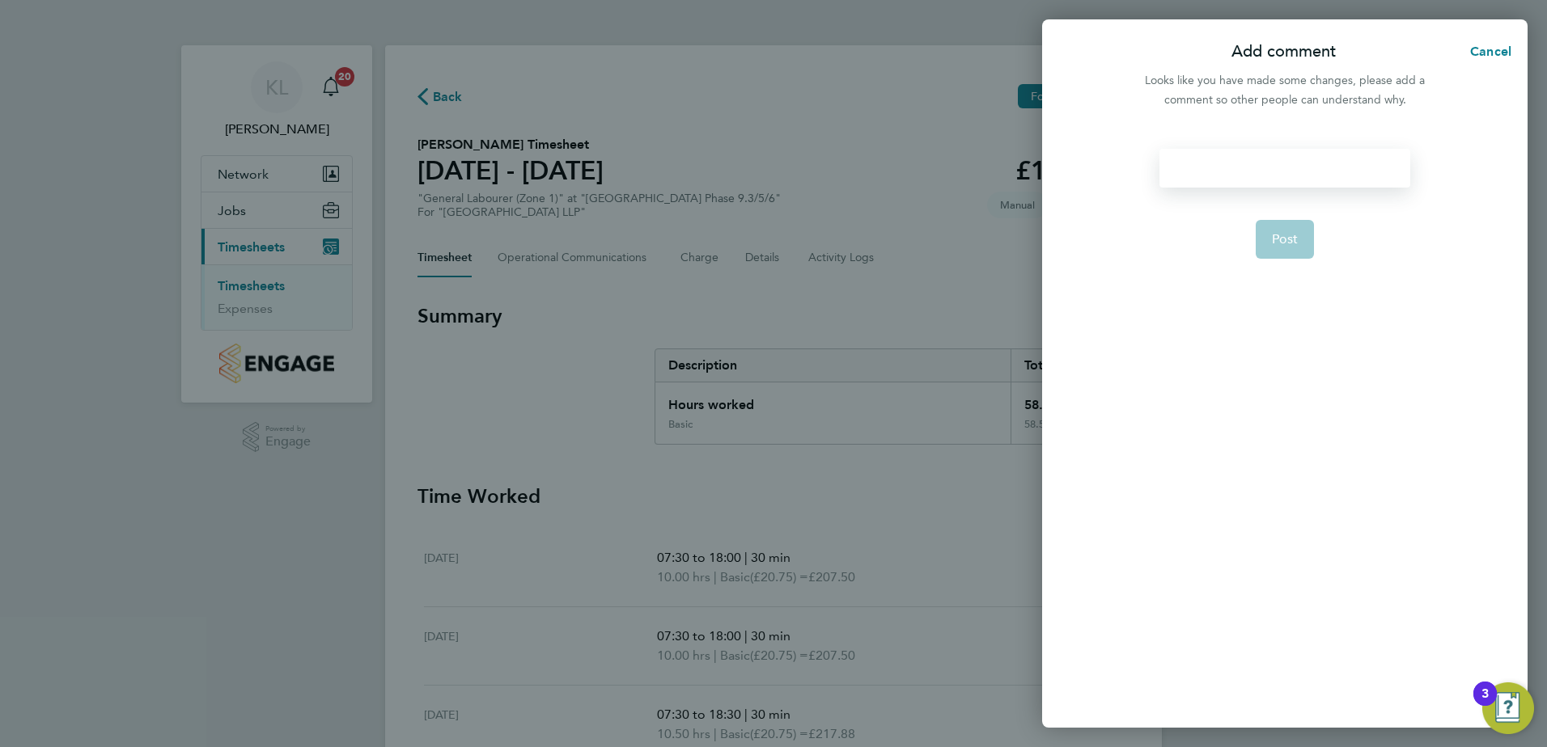
click at [1236, 171] on div at bounding box center [1284, 168] width 250 height 39
click at [1293, 244] on span "Post" at bounding box center [1285, 239] width 27 height 16
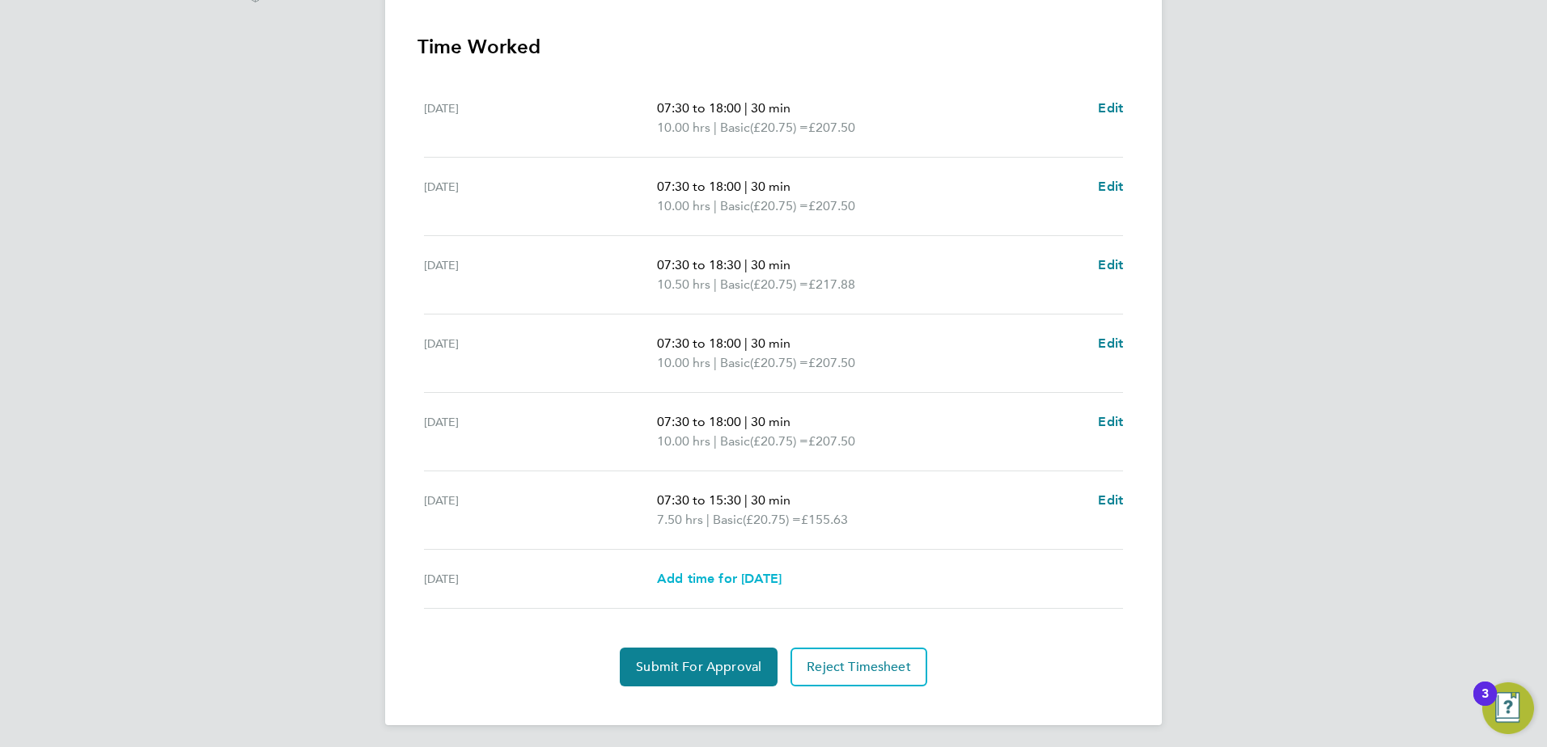
scroll to position [454, 0]
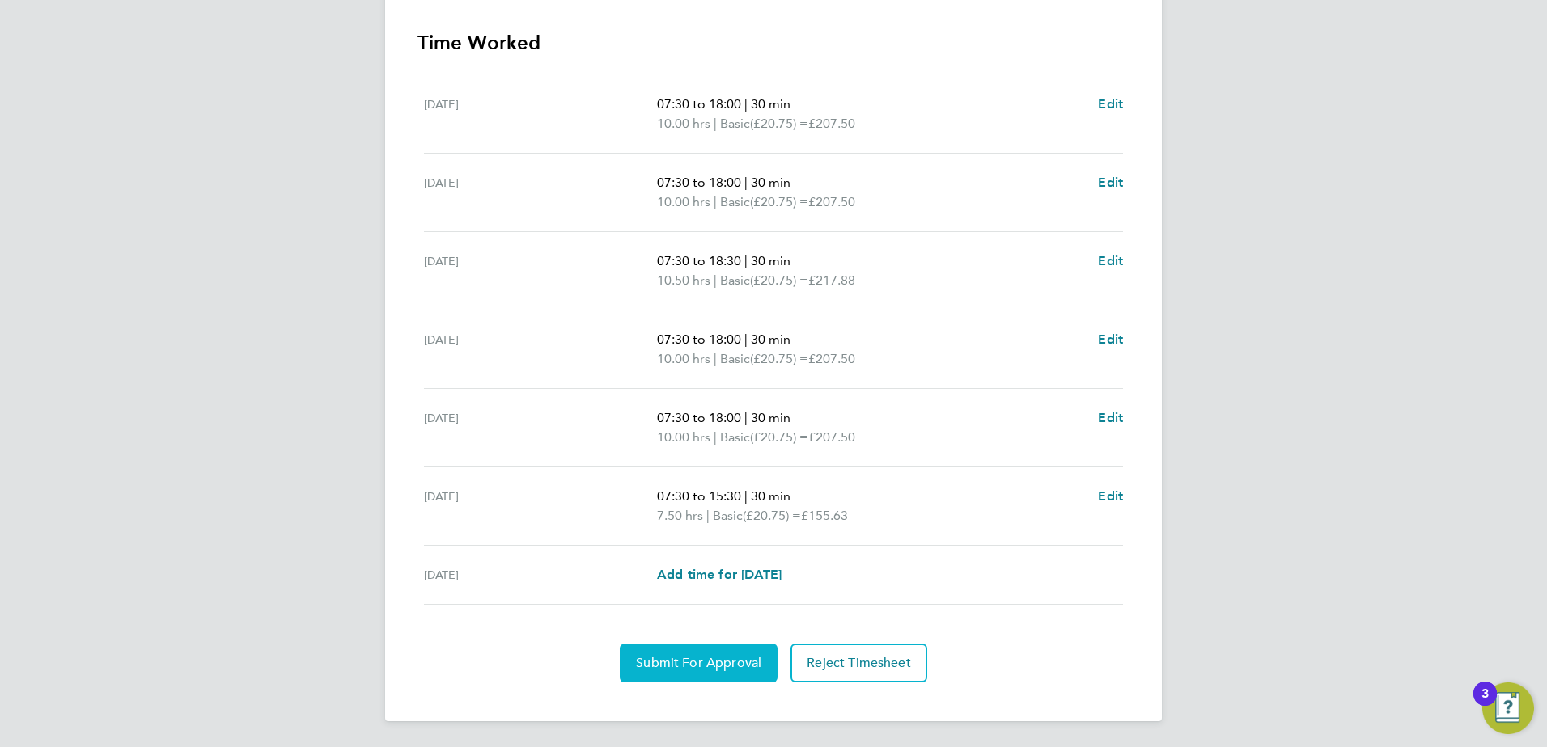
click at [692, 656] on span "Submit For Approval" at bounding box center [698, 663] width 125 height 16
click at [691, 662] on span "Approve Timesheet" at bounding box center [698, 663] width 119 height 16
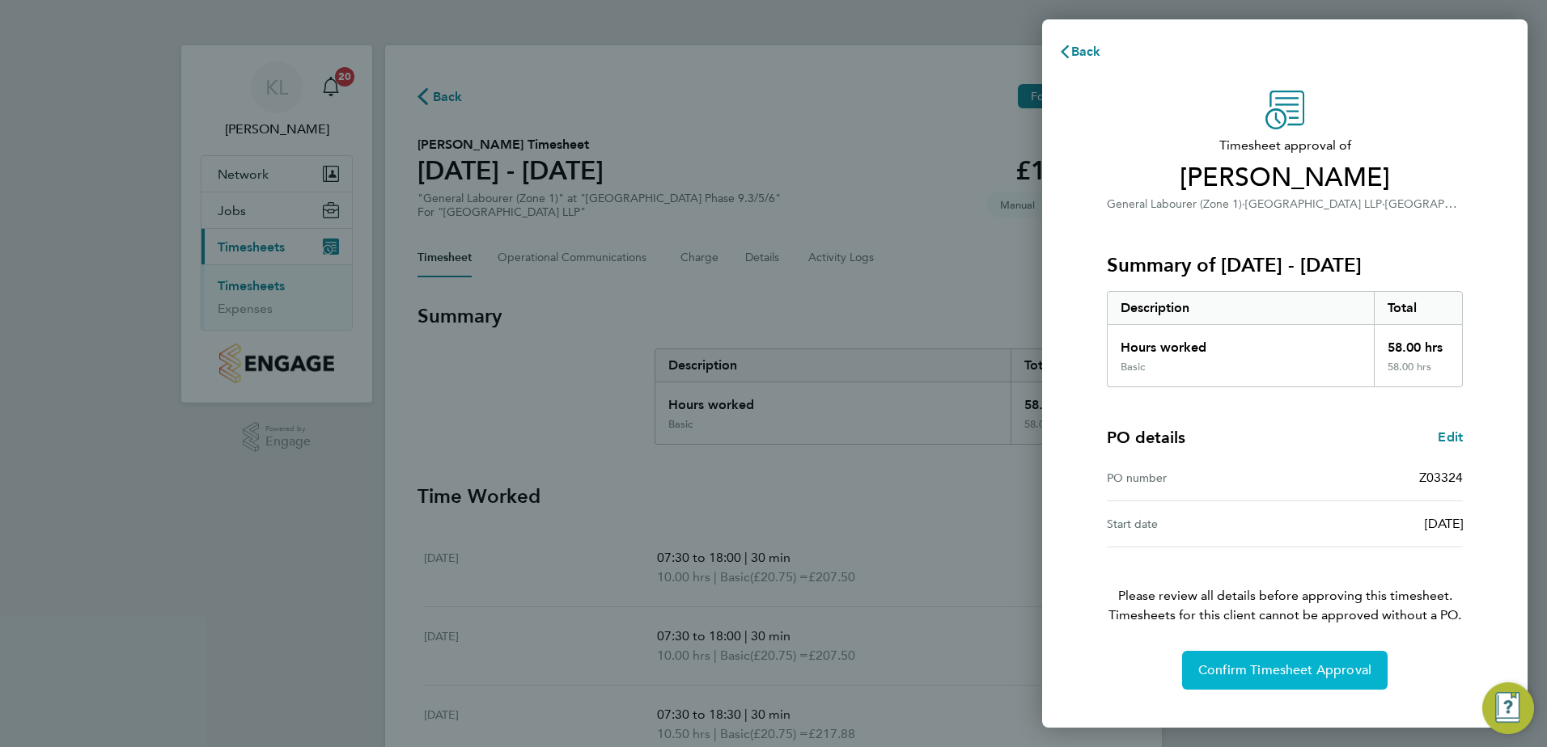
click at [1272, 671] on span "Confirm Timesheet Approval" at bounding box center [1284, 670] width 173 height 16
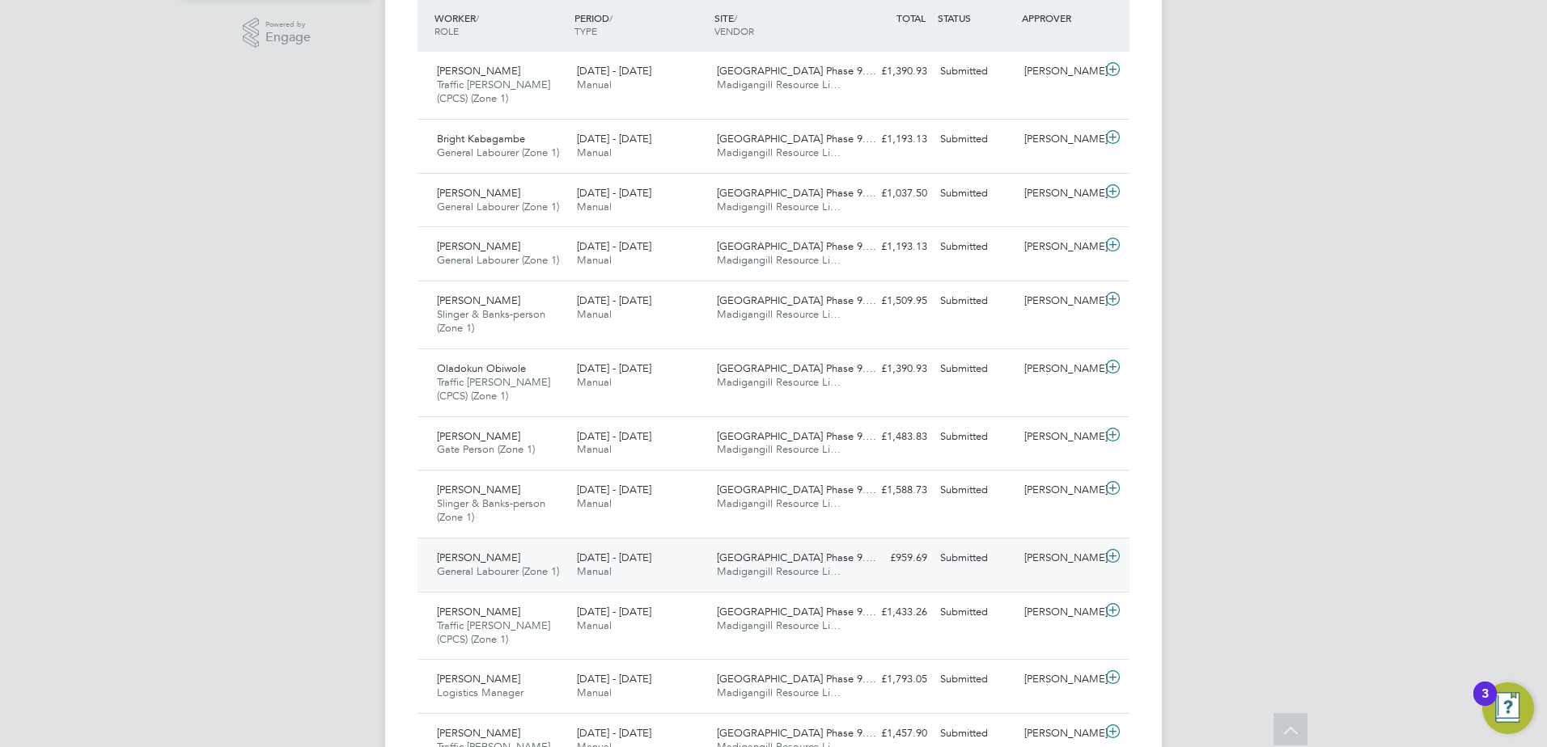
click at [510, 546] on div "[PERSON_NAME] General Labourer (Zone 1) [DATE] - [DATE]" at bounding box center [500, 565] width 140 height 40
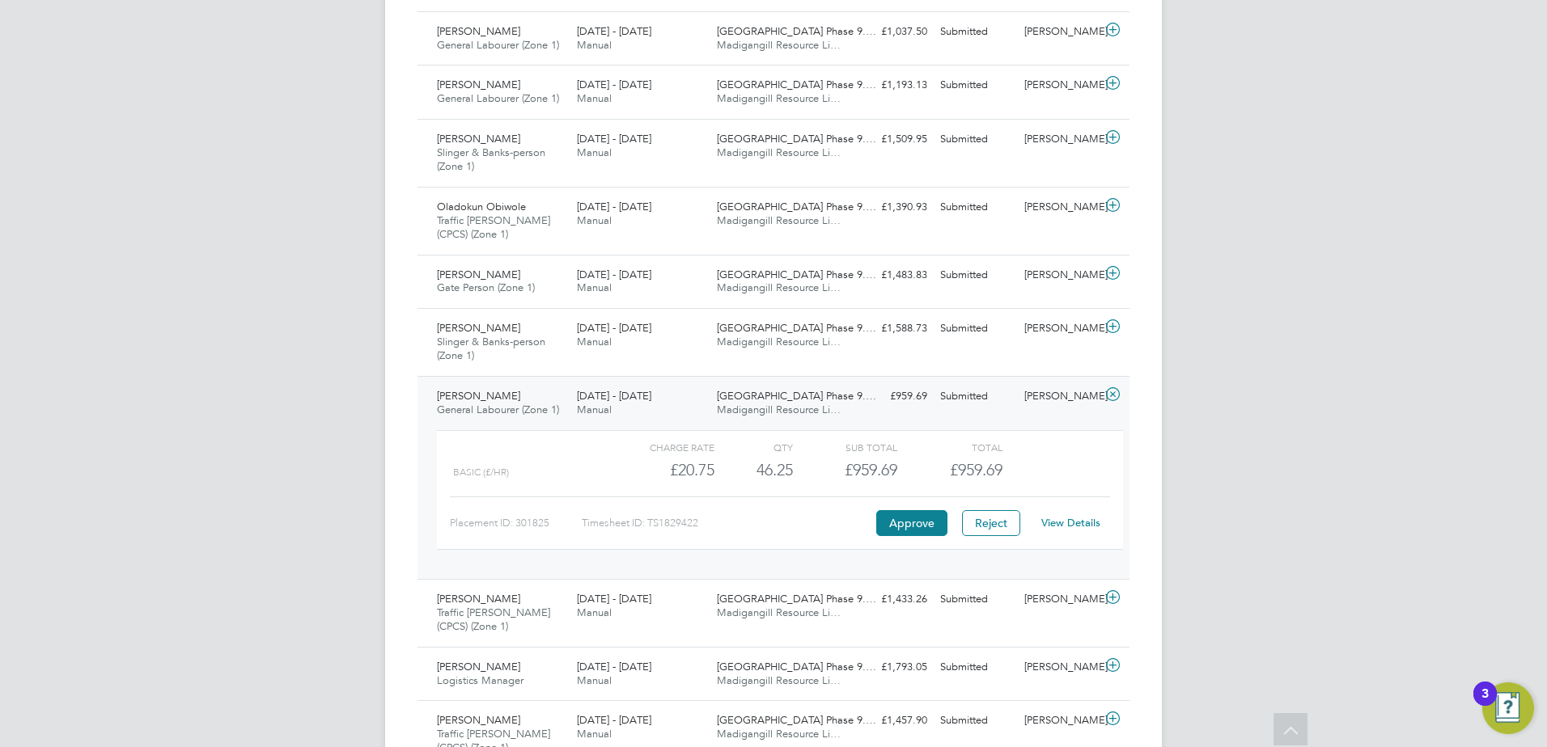
click at [1078, 518] on link "View Details" at bounding box center [1070, 523] width 59 height 14
click at [553, 395] on div "[PERSON_NAME] General Labourer (Zone 1) [DATE] - [DATE]" at bounding box center [500, 403] width 140 height 40
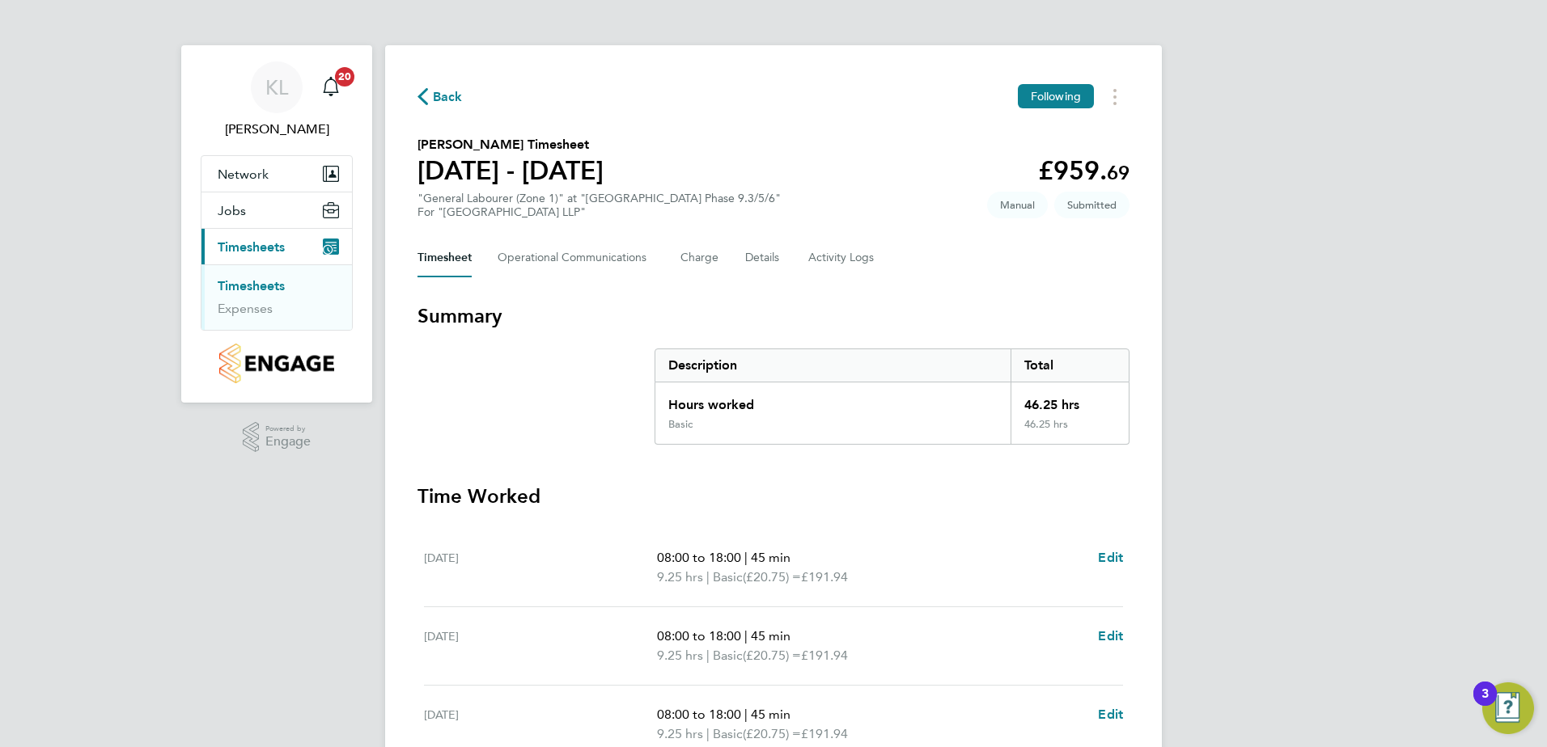
scroll to position [434, 0]
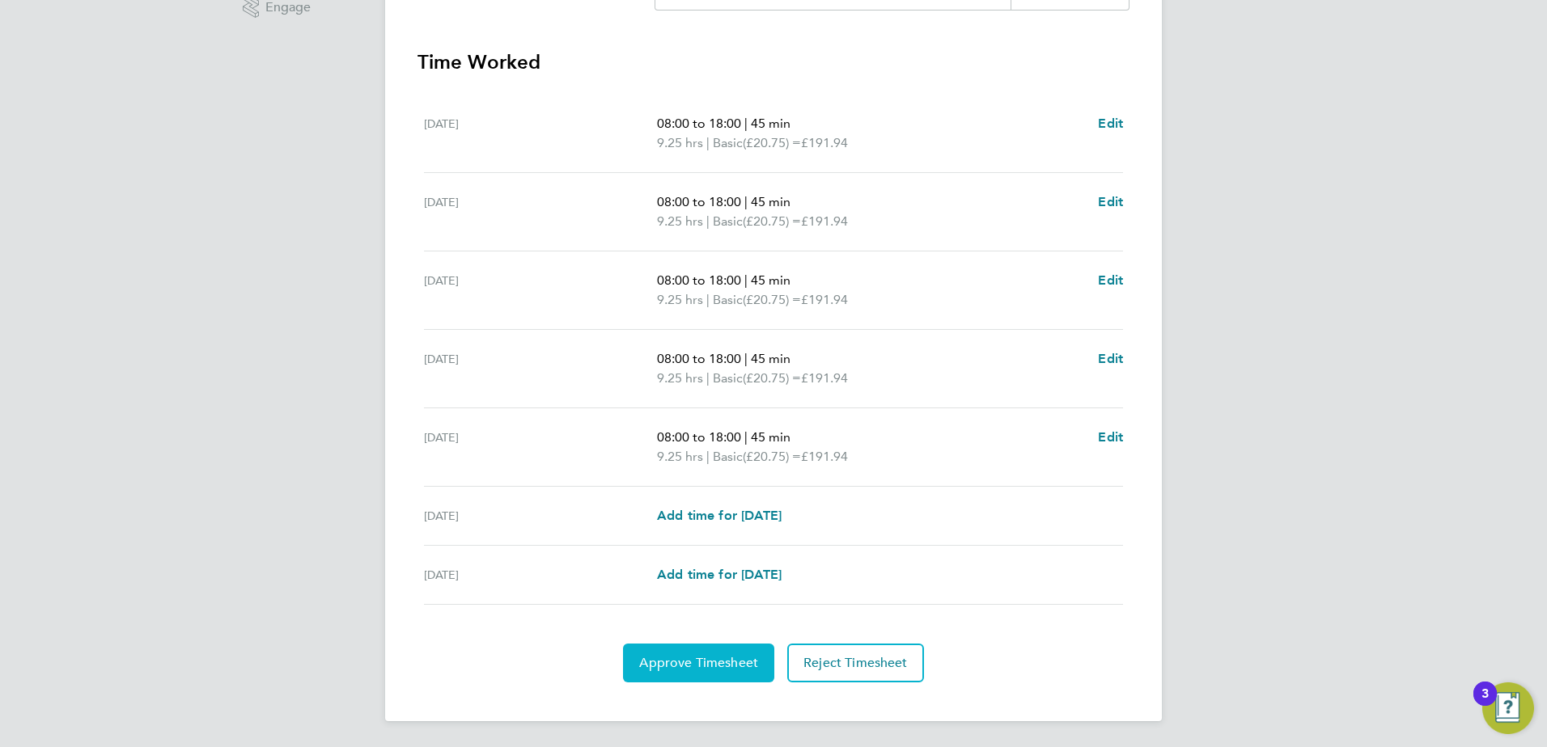
click at [652, 666] on span "Approve Timesheet" at bounding box center [698, 663] width 119 height 16
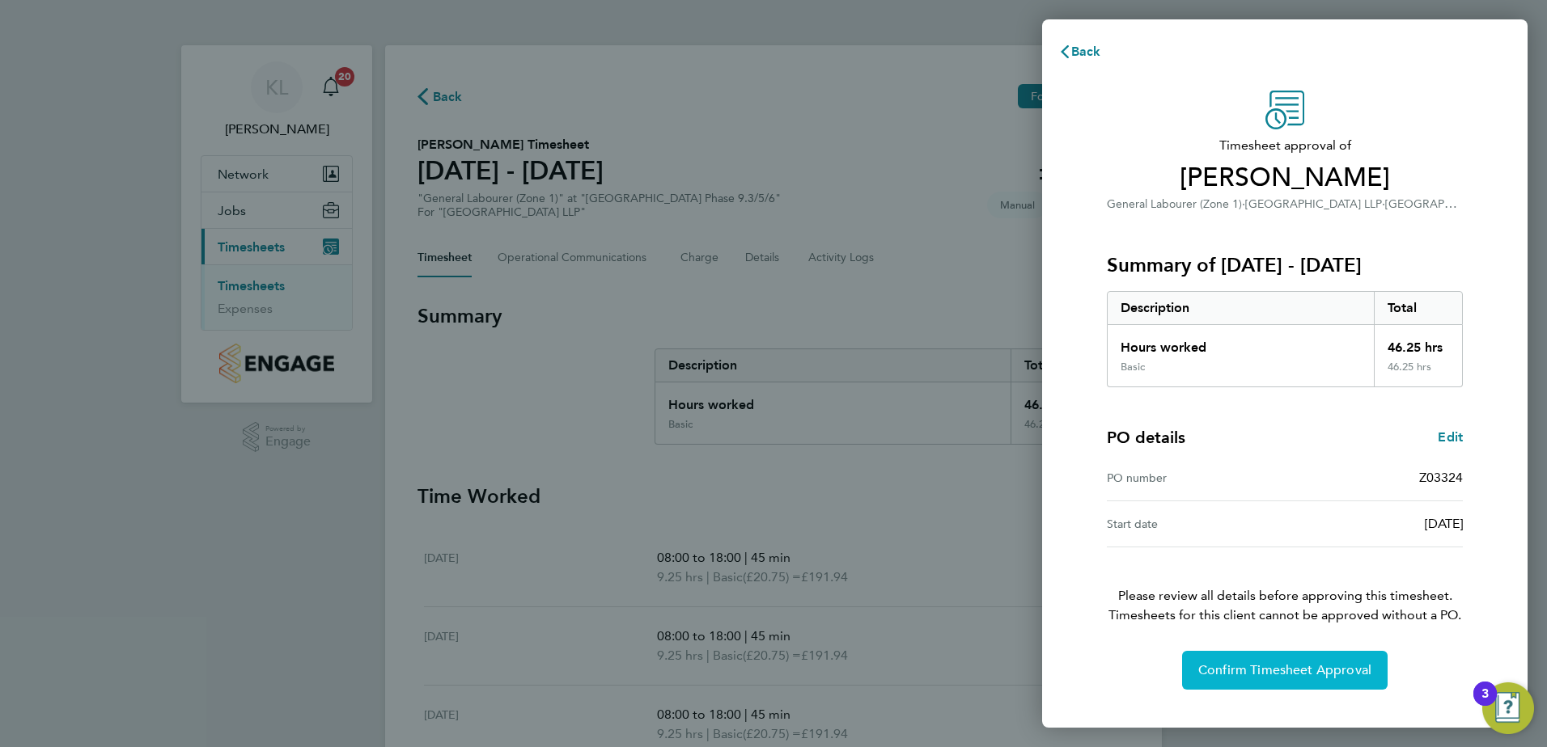
click at [1245, 672] on span "Confirm Timesheet Approval" at bounding box center [1284, 670] width 173 height 16
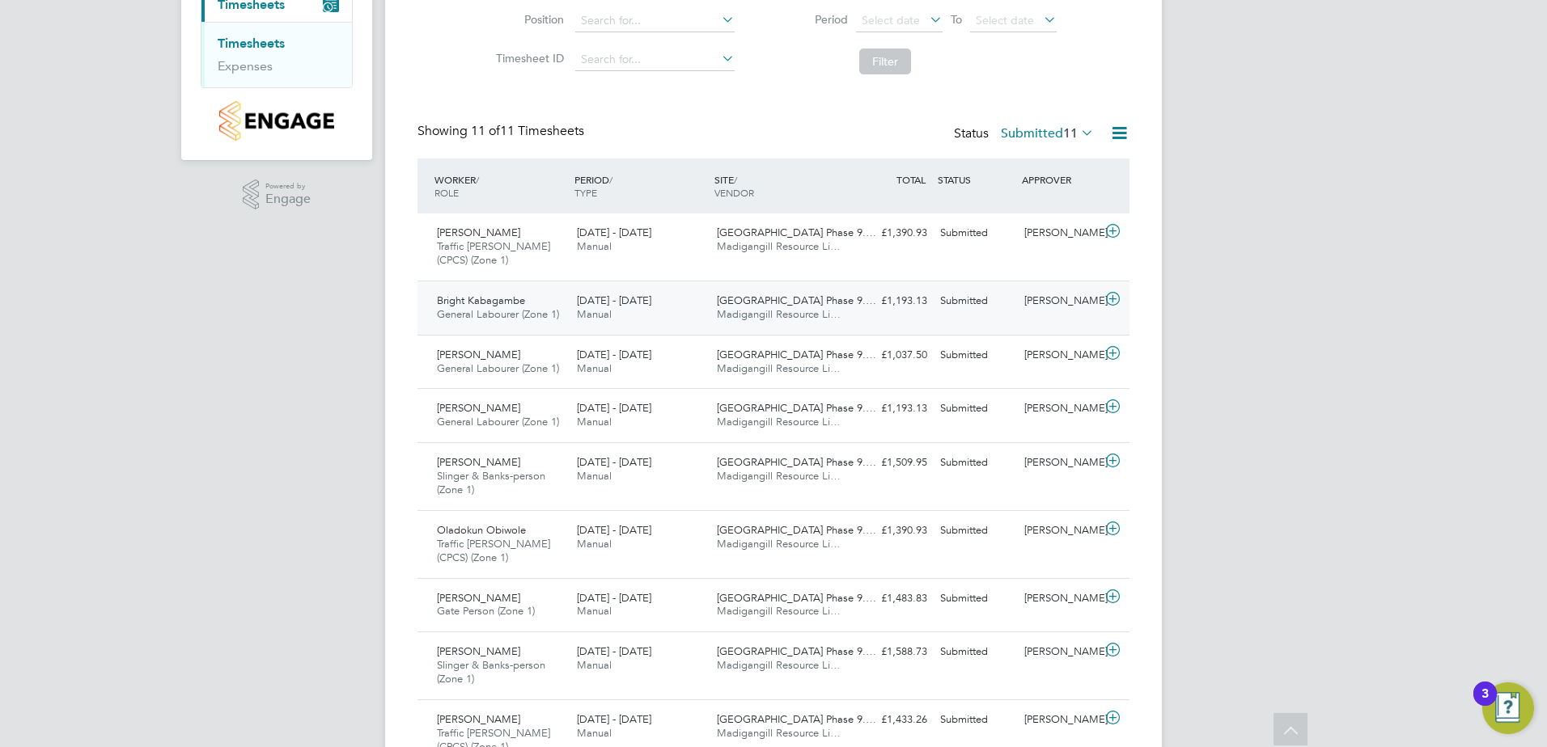
click at [499, 318] on span "General Labourer (Zone 1)" at bounding box center [498, 314] width 122 height 14
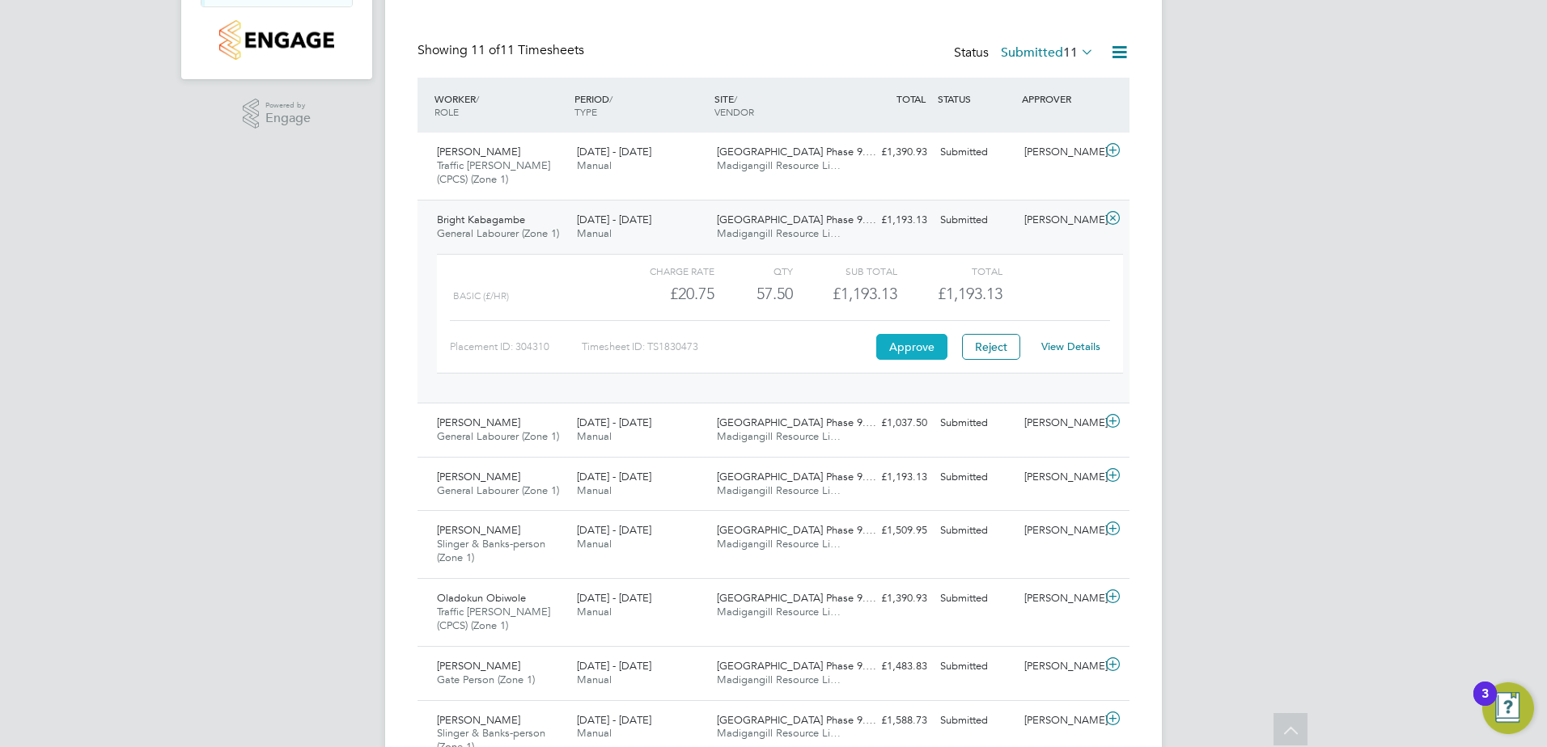
click at [927, 353] on button "Approve" at bounding box center [911, 347] width 71 height 26
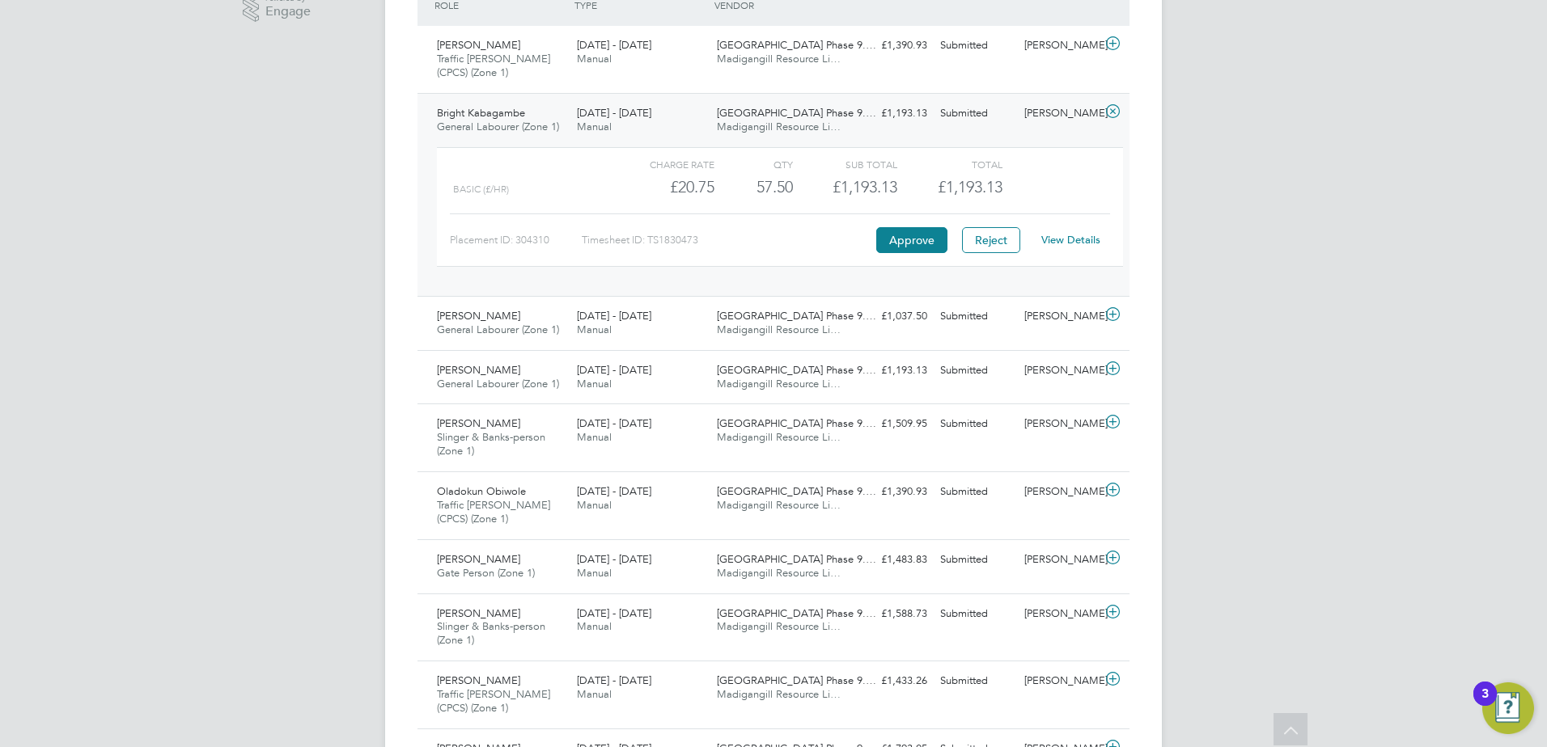
click at [498, 118] on span "Bright Kabagambe" at bounding box center [481, 113] width 88 height 14
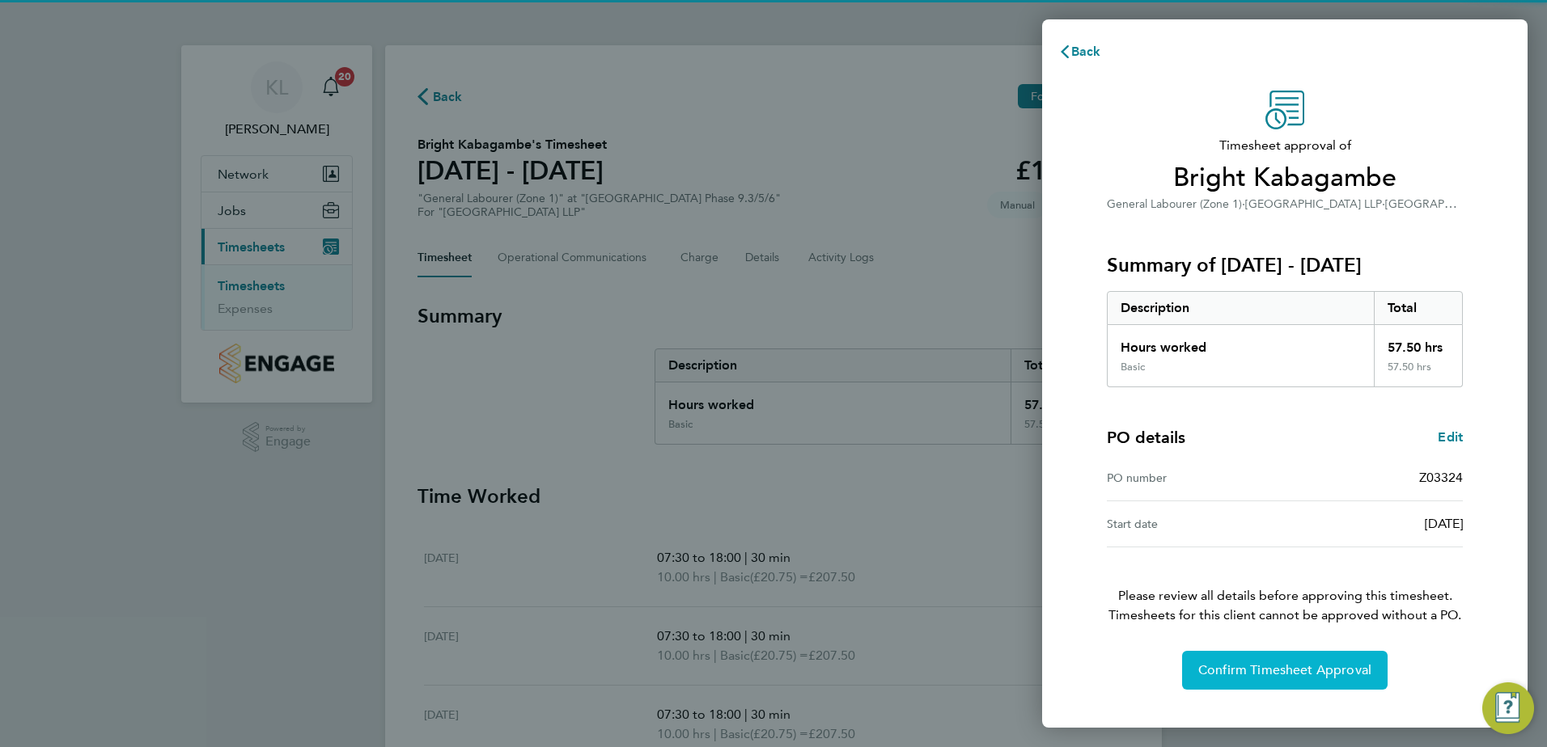
click at [1208, 674] on span "Confirm Timesheet Approval" at bounding box center [1284, 670] width 173 height 16
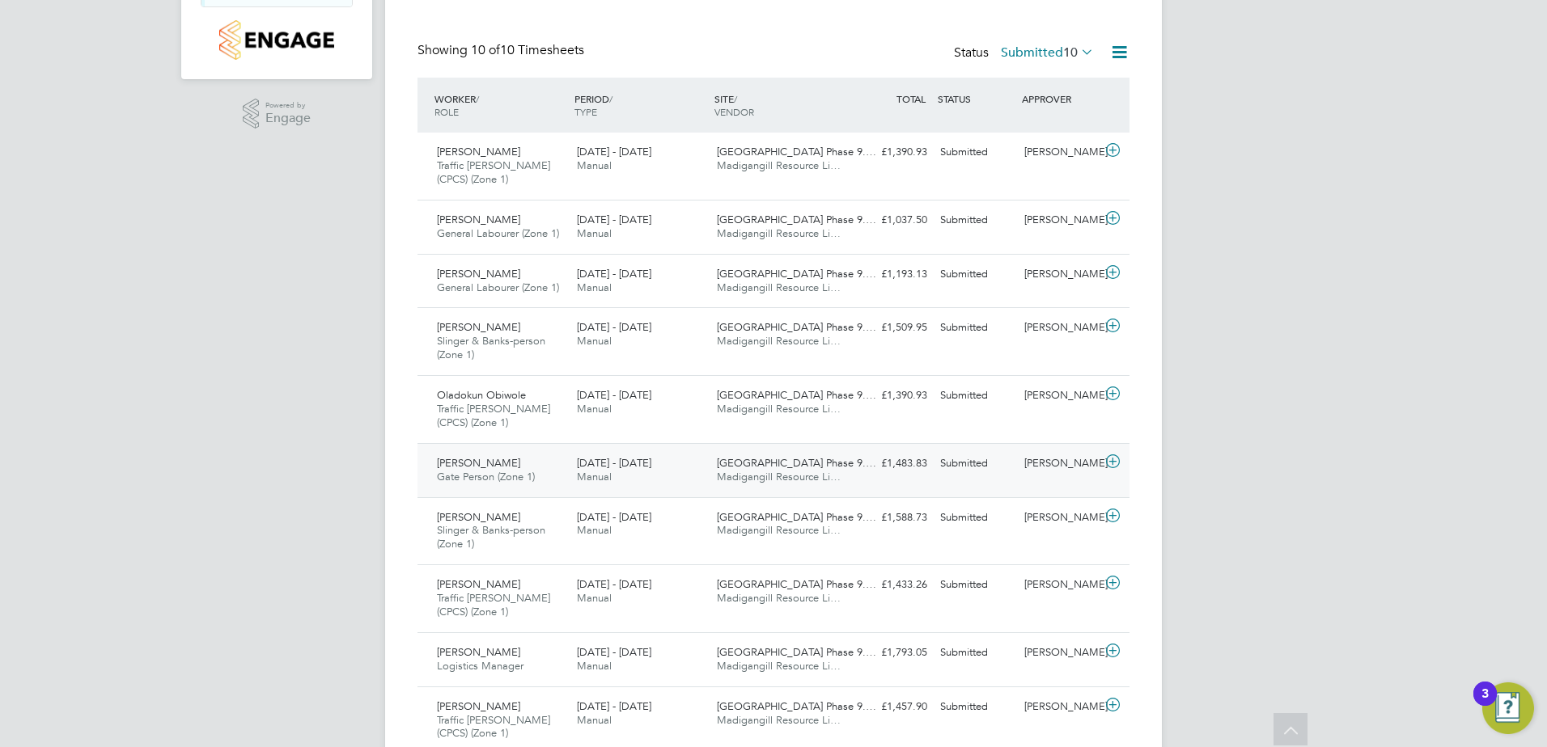
click at [532, 446] on div "[PERSON_NAME] Gate Person (Zone 1) [DATE] - [DATE] [DATE] - [DATE] Manual [GEOG…" at bounding box center [773, 470] width 712 height 54
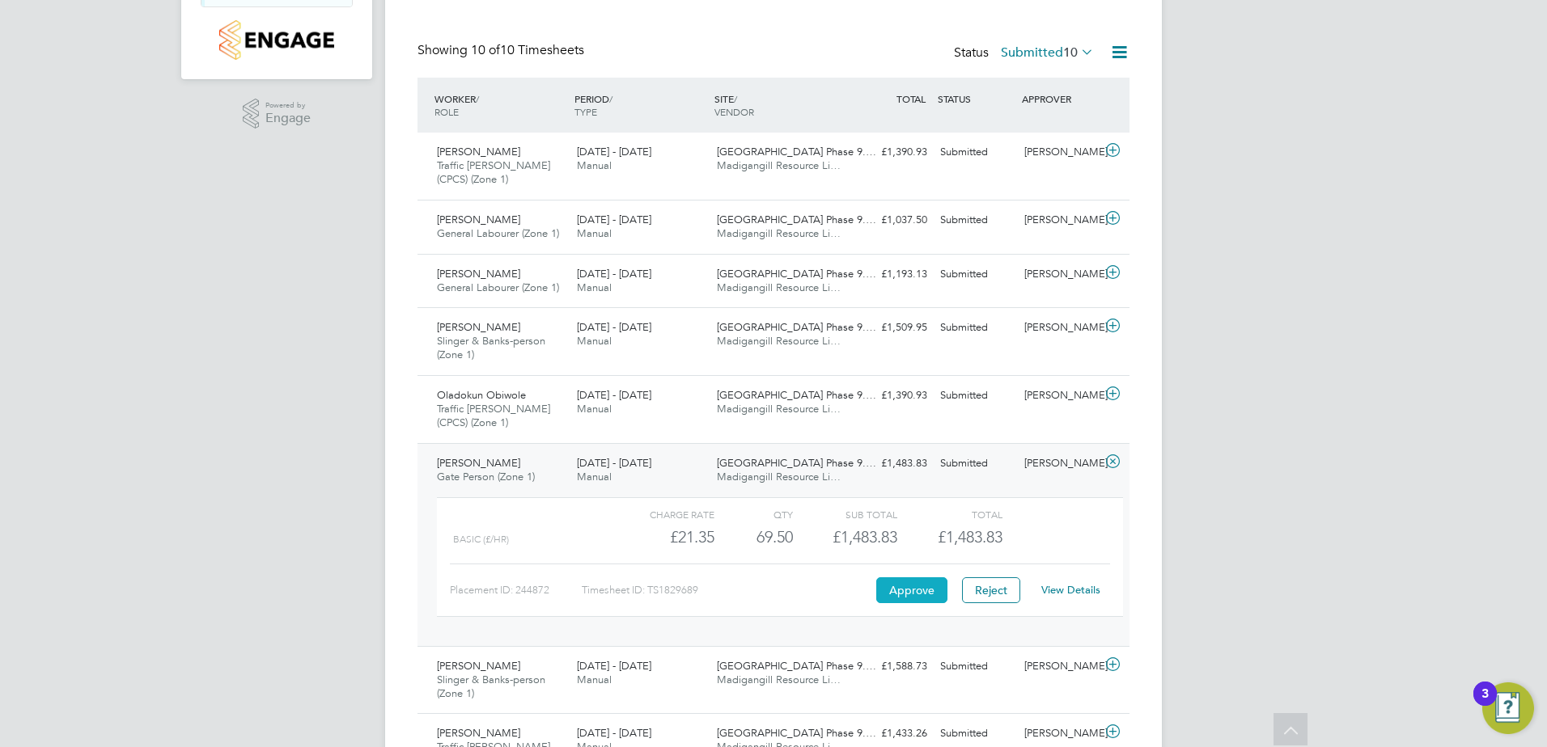
click at [925, 591] on button "Approve" at bounding box center [911, 591] width 71 height 26
click at [487, 482] on span "Gate Person (Zone 1)" at bounding box center [486, 477] width 98 height 14
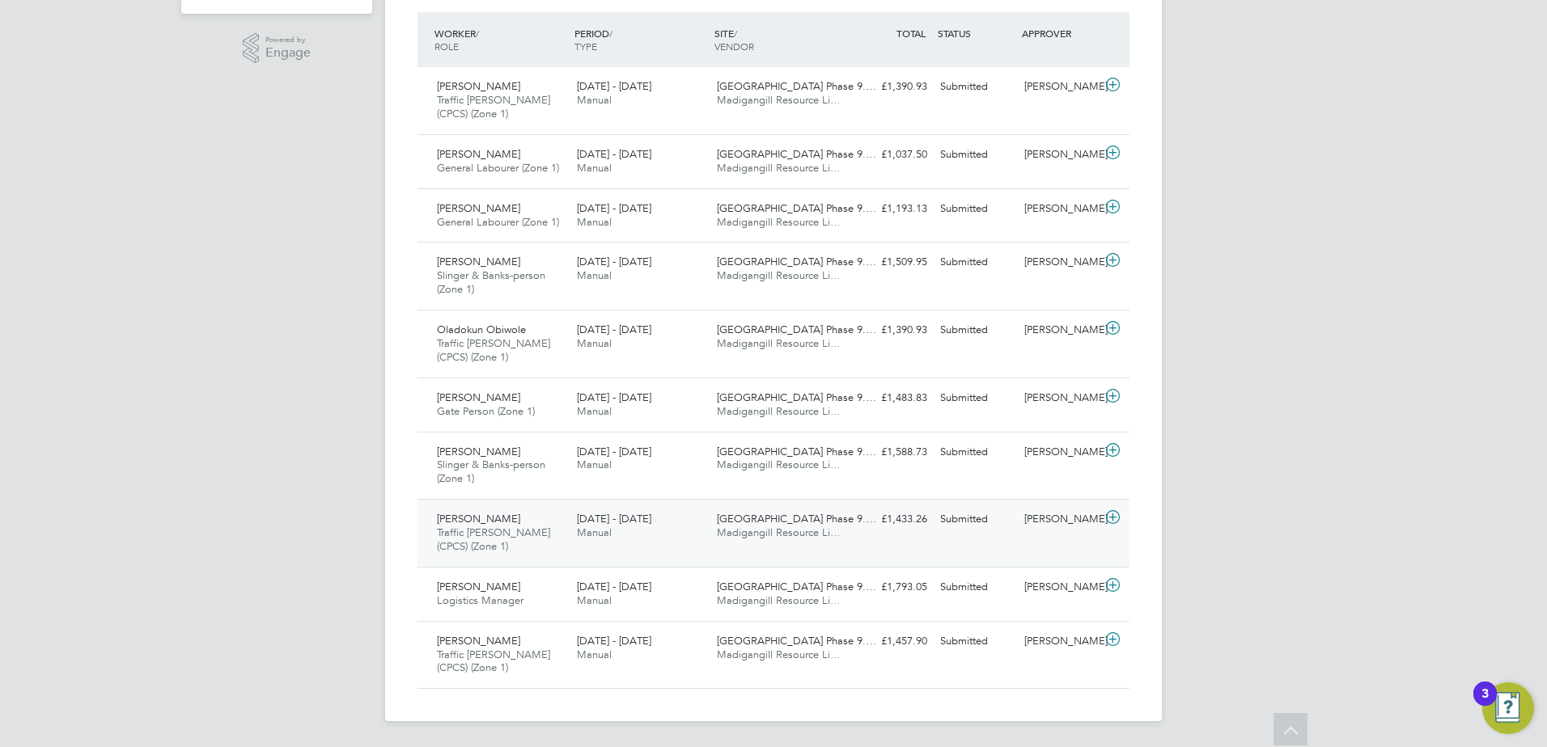
click at [497, 530] on span "Traffic [PERSON_NAME] (CPCS) (Zone 1)" at bounding box center [493, 540] width 113 height 28
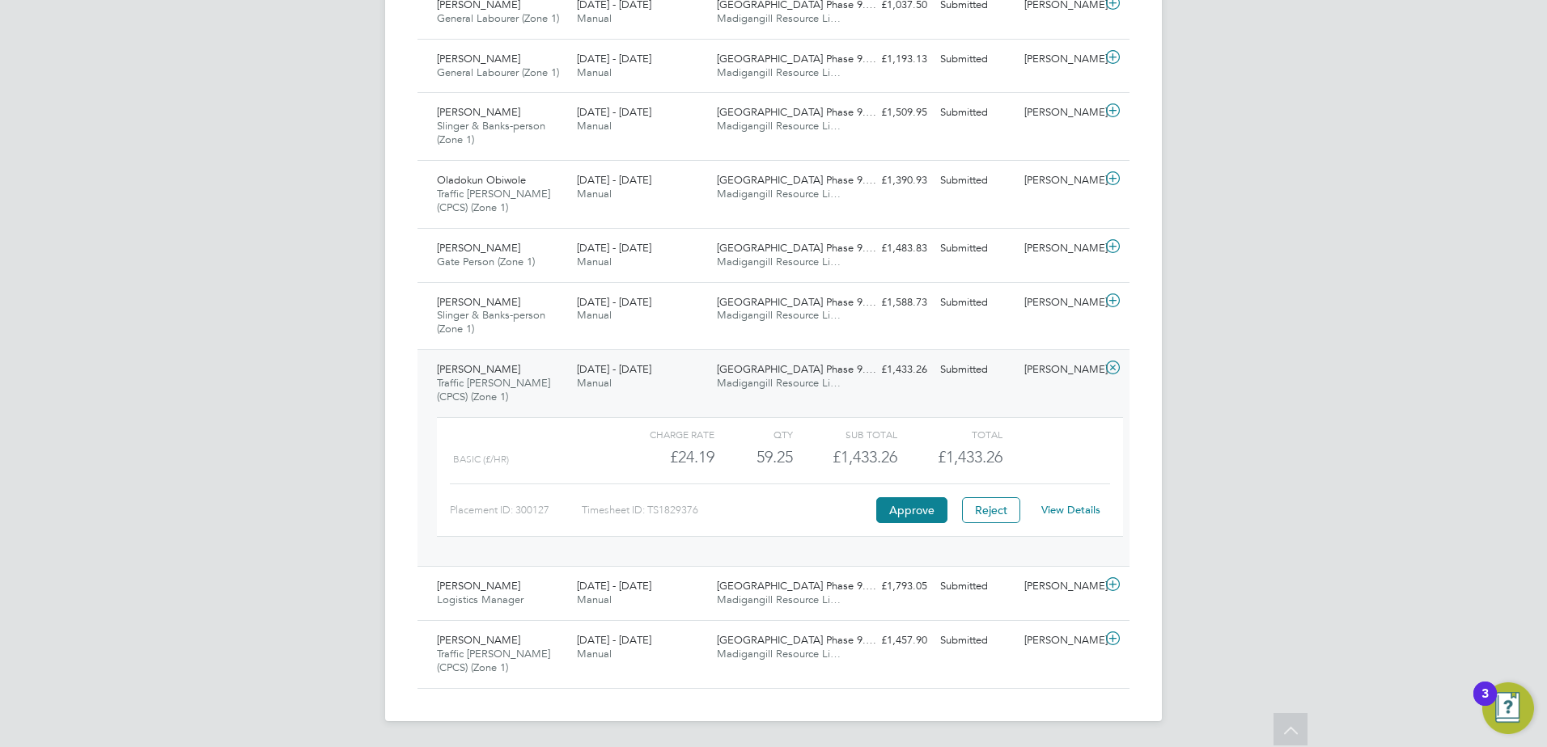
click at [1060, 514] on link "View Details" at bounding box center [1070, 510] width 59 height 14
click at [491, 387] on span "Traffic [PERSON_NAME] (CPCS) (Zone 1)" at bounding box center [493, 390] width 113 height 28
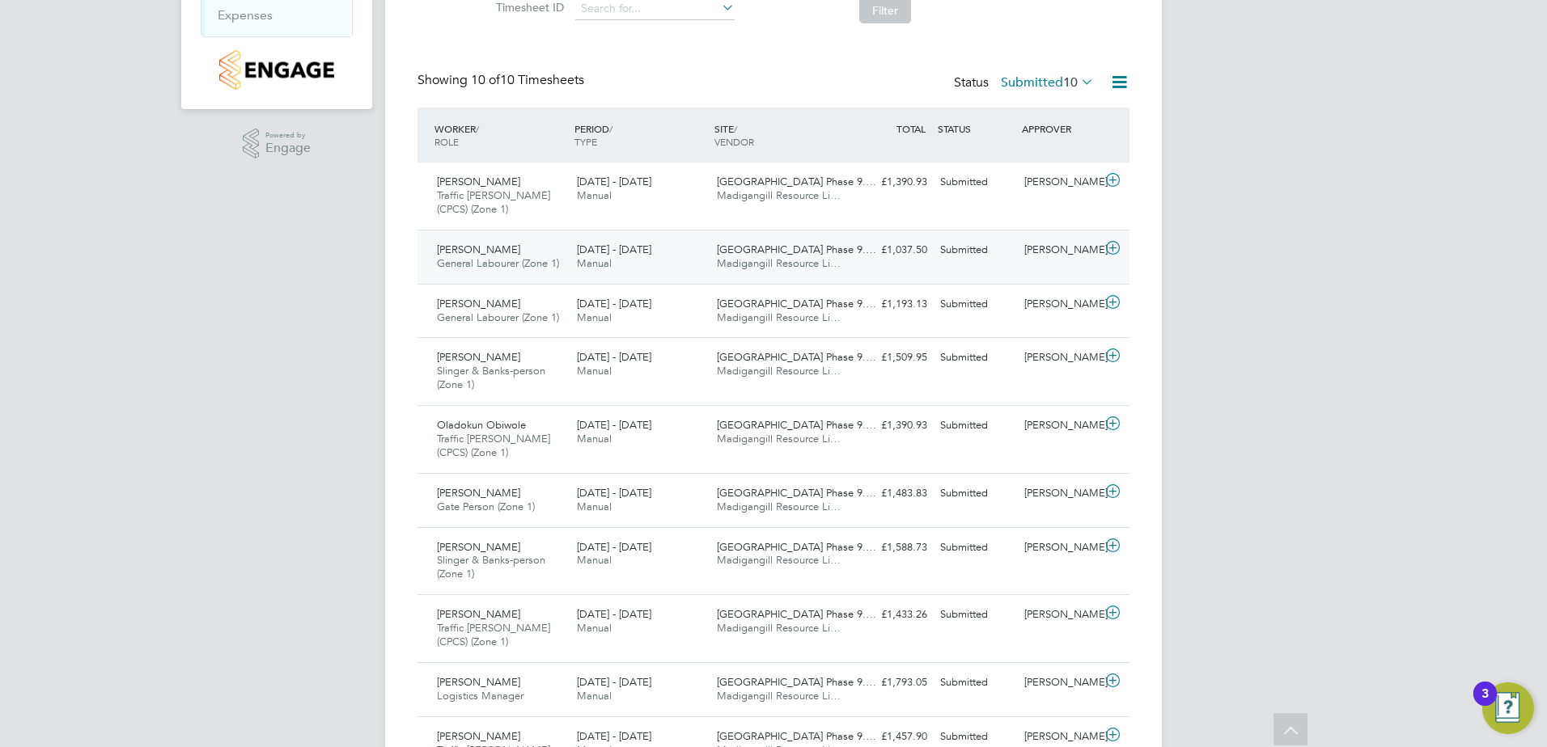
scroll to position [146, 0]
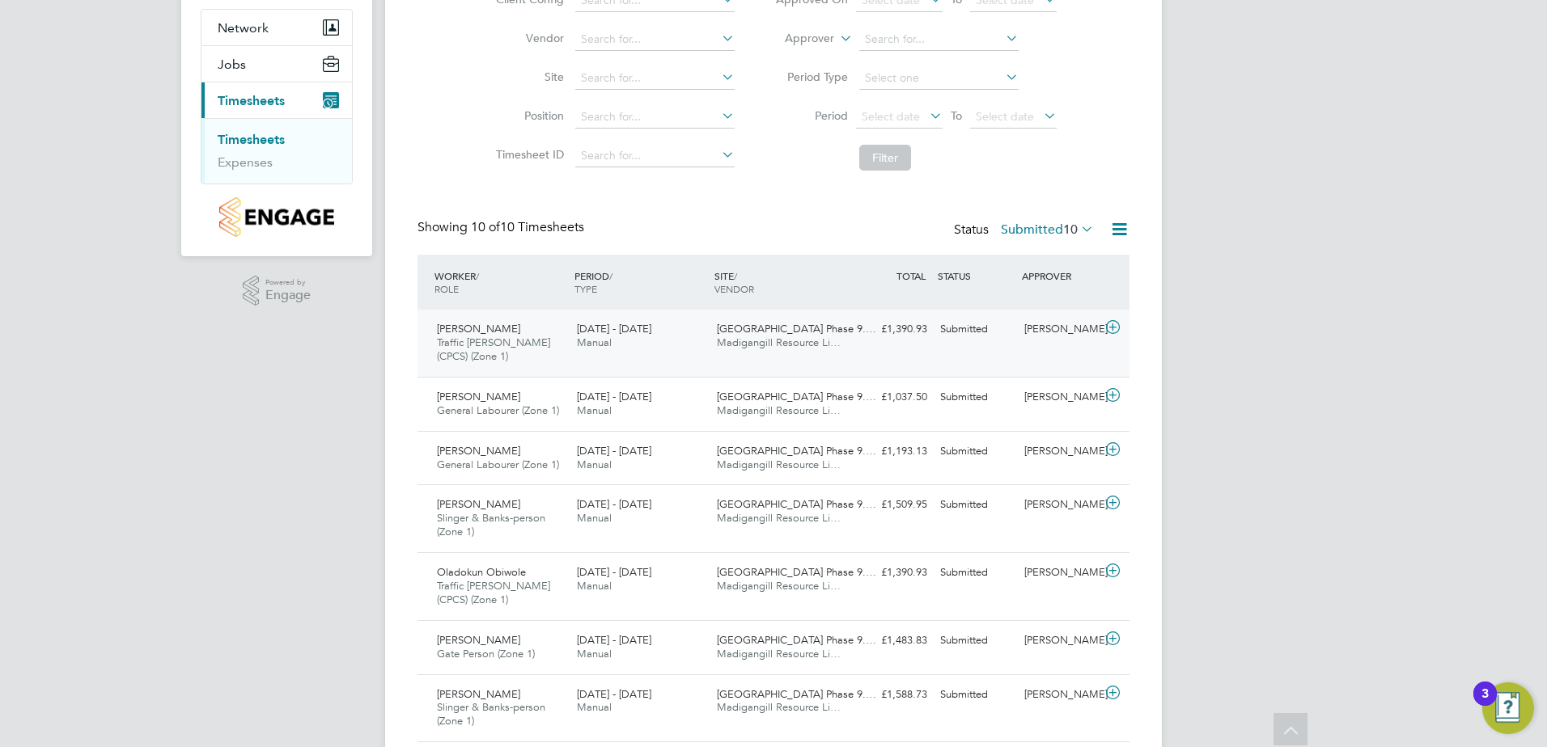
click at [492, 344] on span "Traffic [PERSON_NAME] (CPCS) (Zone 1)" at bounding box center [493, 350] width 113 height 28
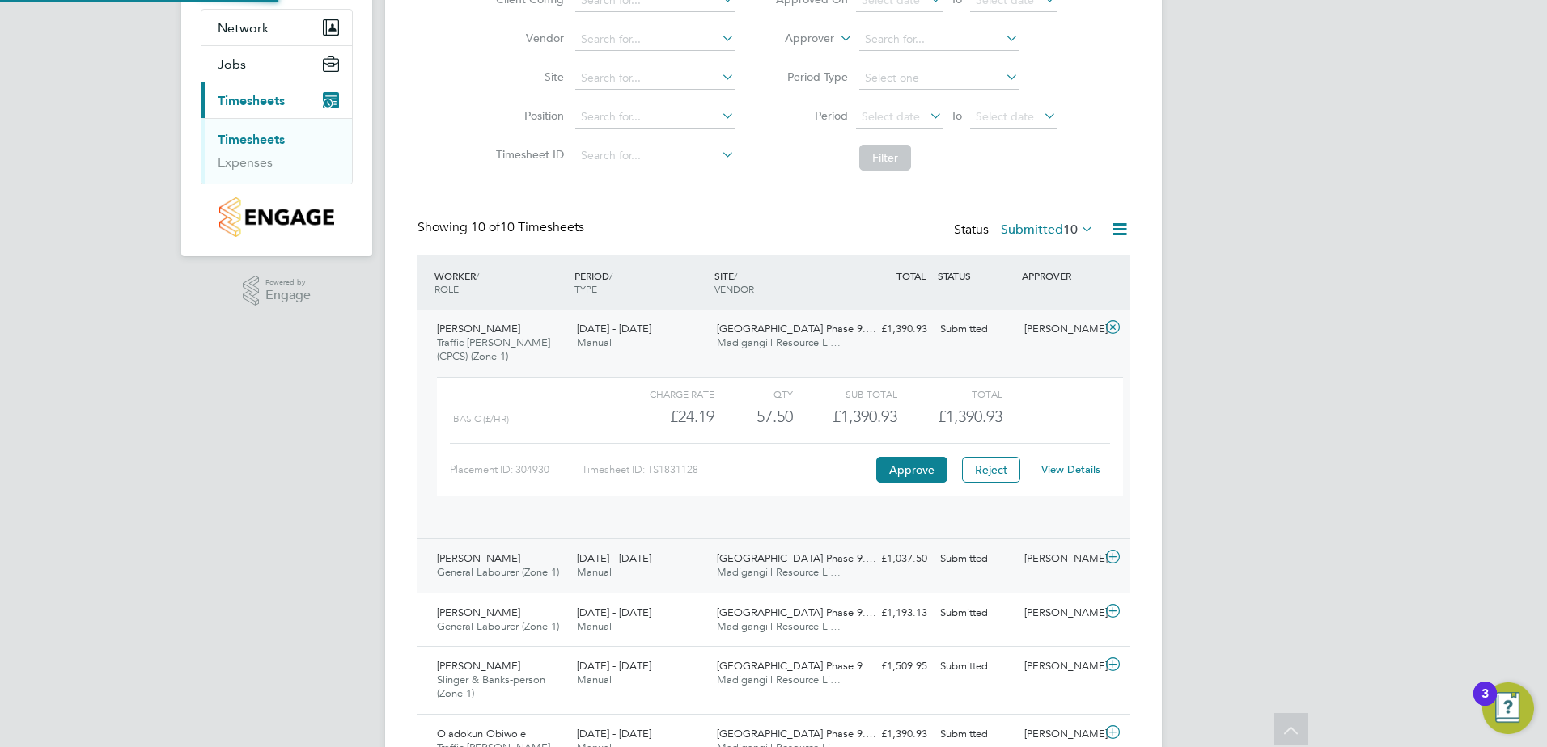
scroll to position [28, 158]
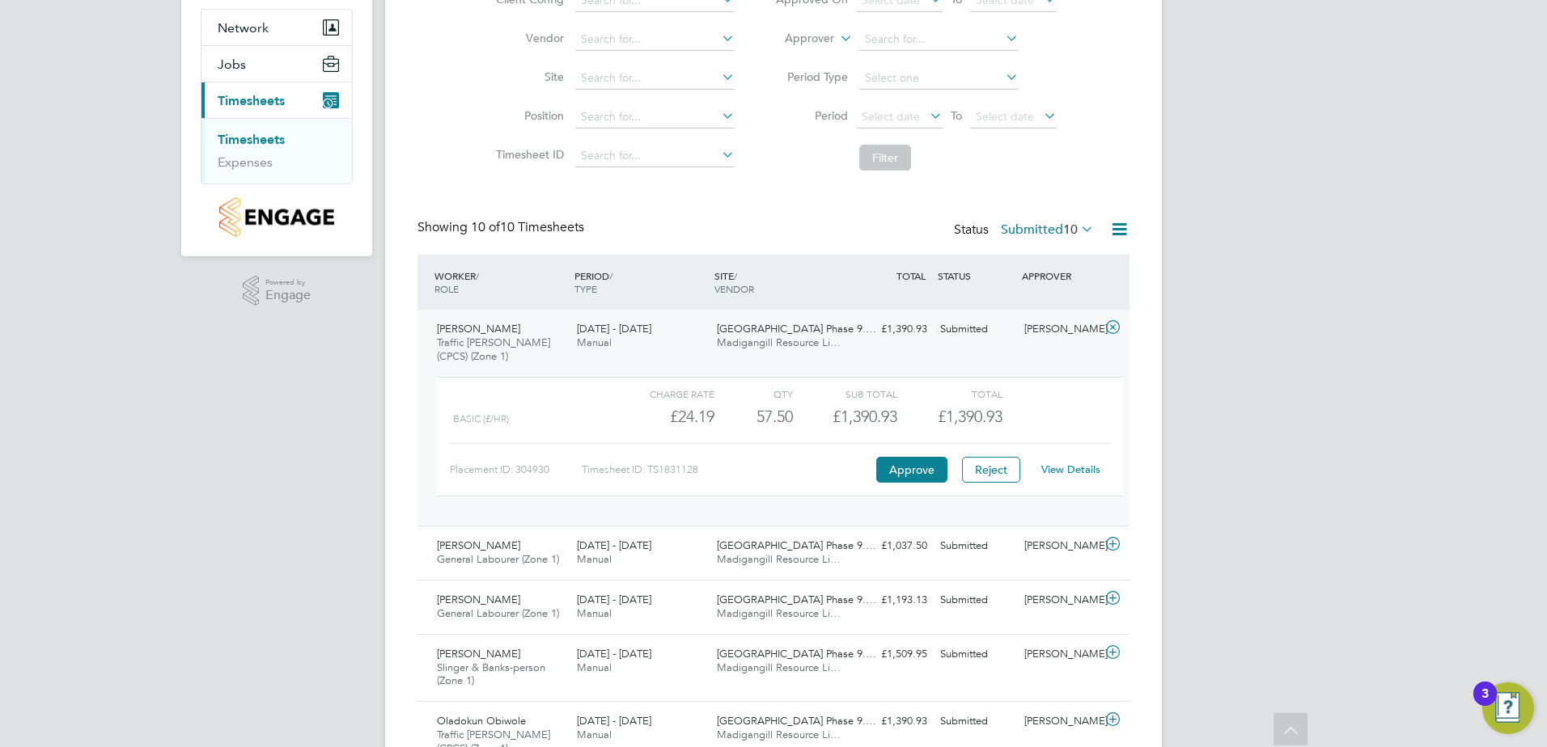
click at [1074, 461] on div "View Details" at bounding box center [1069, 470] width 79 height 26
click at [1073, 463] on link "View Details" at bounding box center [1070, 470] width 59 height 14
click at [922, 480] on button "Approve" at bounding box center [911, 470] width 71 height 26
click at [492, 333] on span "Zena Naguse" at bounding box center [478, 329] width 83 height 14
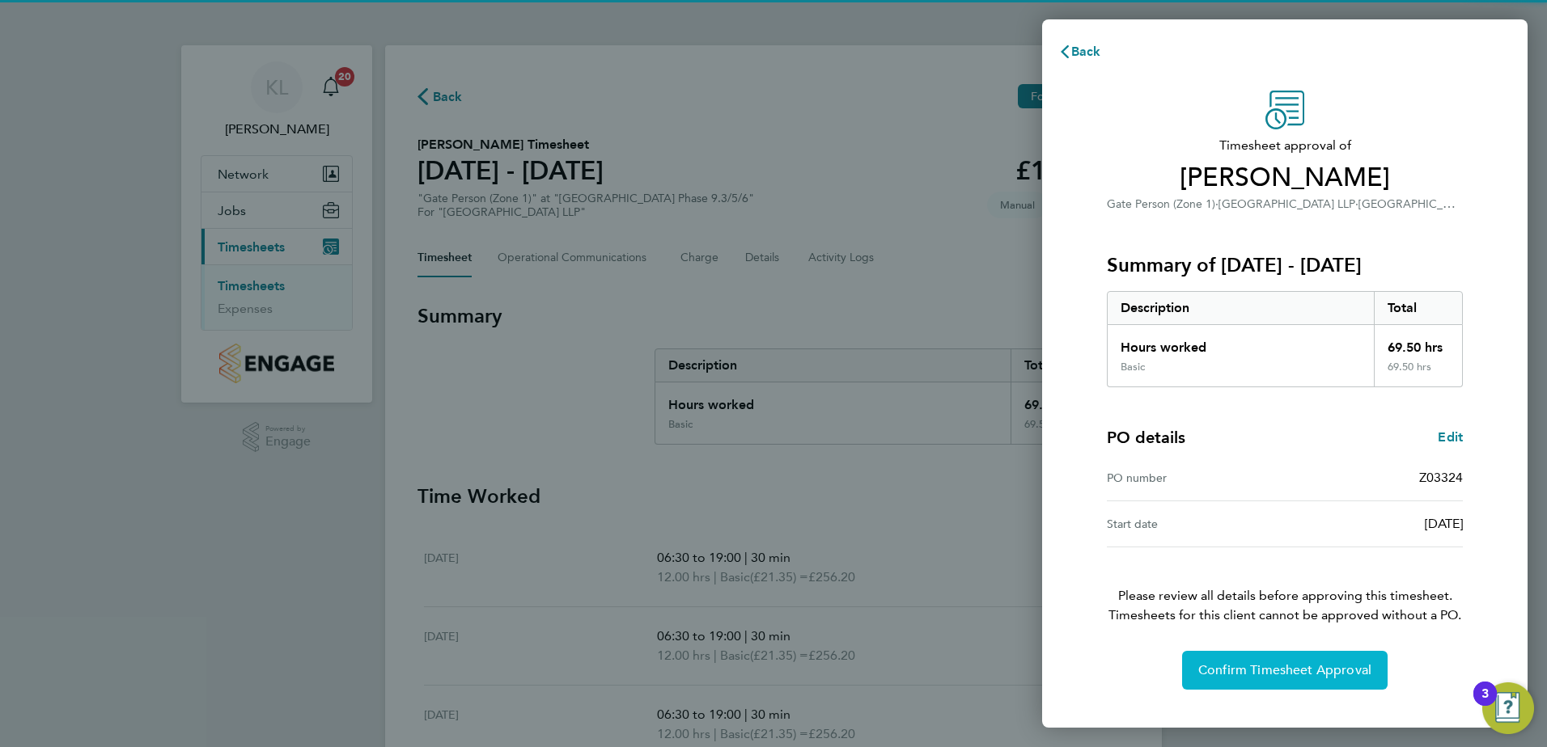
click at [1247, 679] on button "Confirm Timesheet Approval" at bounding box center [1284, 670] width 205 height 39
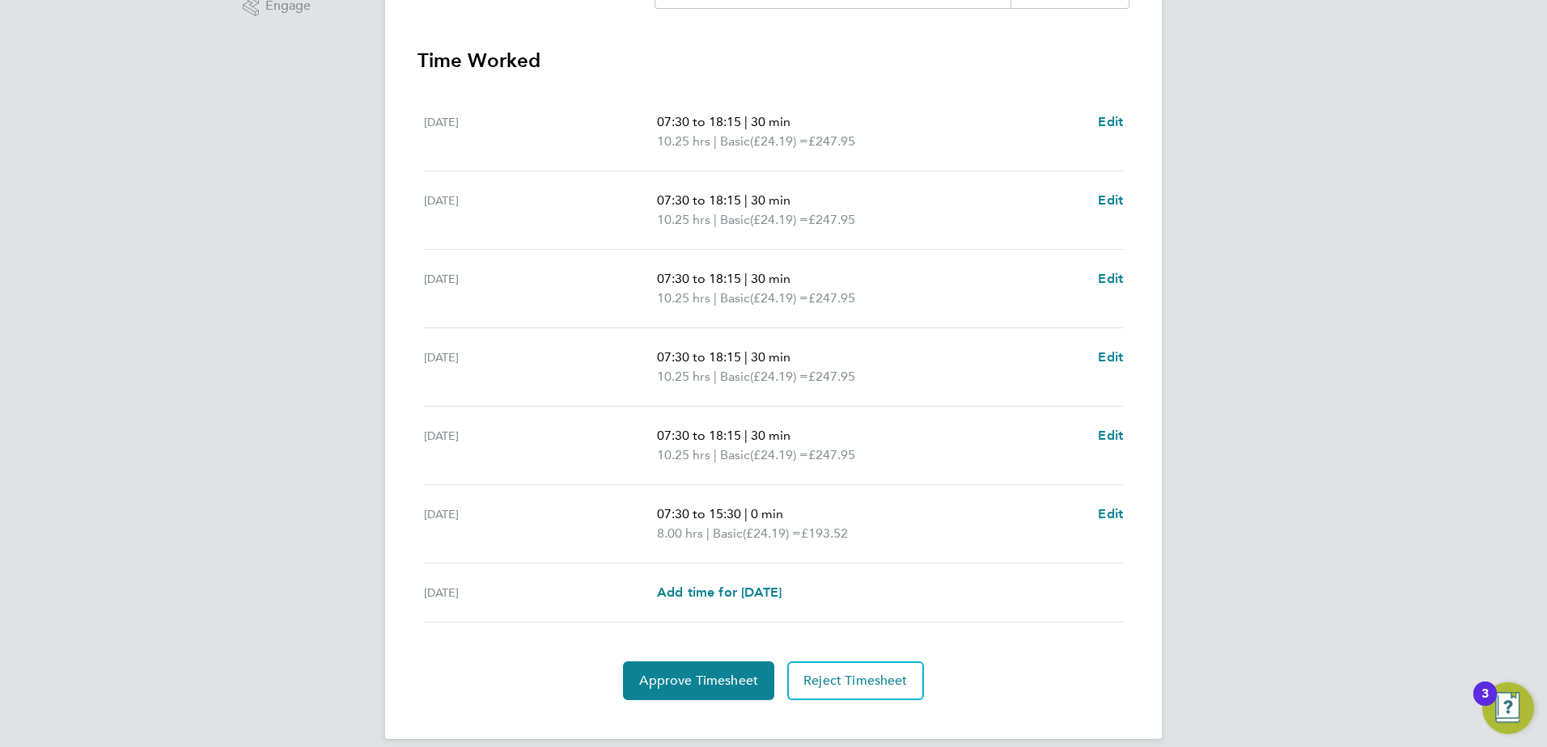
scroll to position [454, 0]
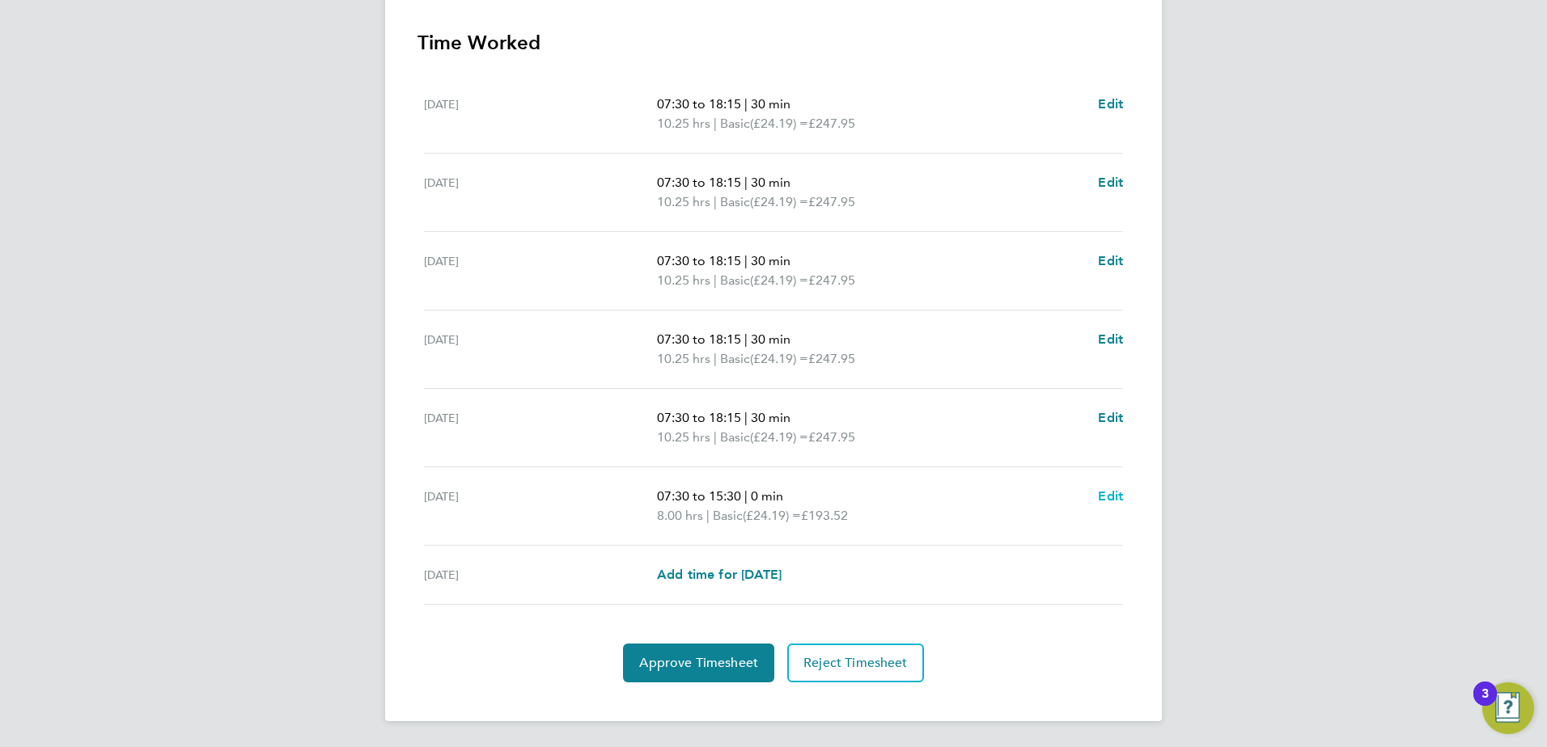
click at [1111, 496] on span "Edit" at bounding box center [1110, 496] width 25 height 15
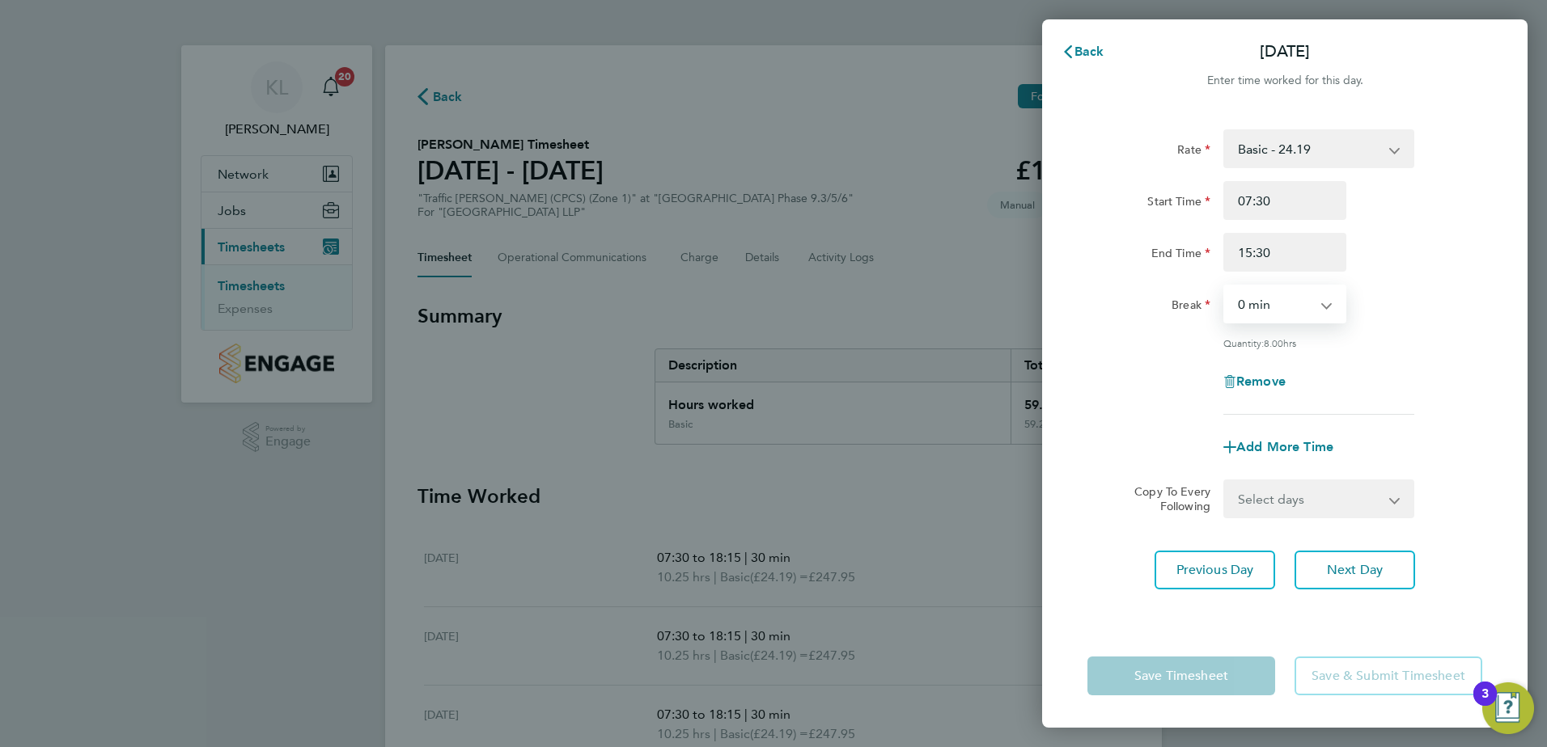
click at [1248, 311] on select "0 min 15 min 30 min 45 min 60 min 75 min 90 min" at bounding box center [1275, 304] width 100 height 36
select select "30"
click at [1225, 286] on select "0 min 15 min 30 min 45 min 60 min 75 min 90 min" at bounding box center [1275, 304] width 100 height 36
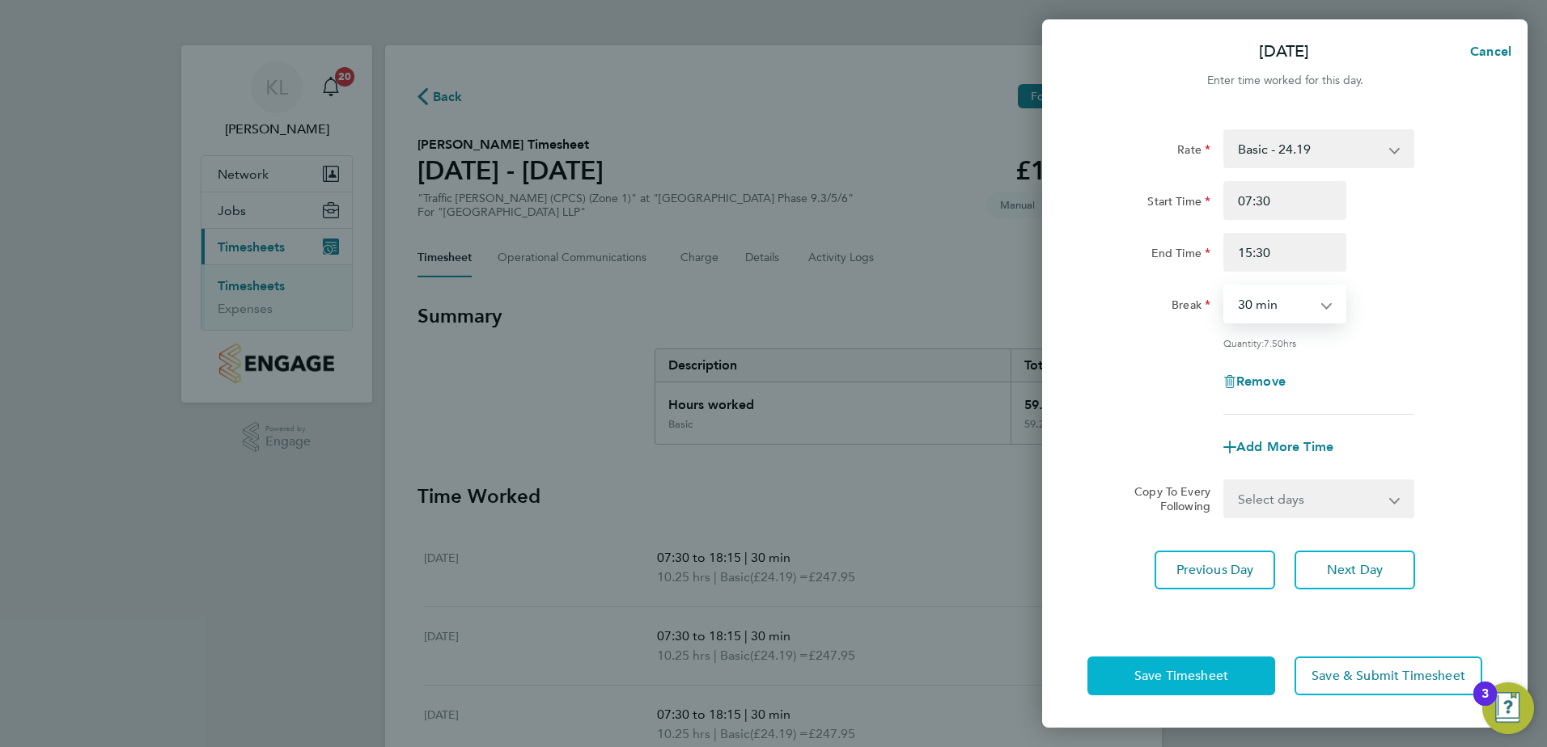
click at [1188, 679] on span "Save Timesheet" at bounding box center [1181, 676] width 94 height 16
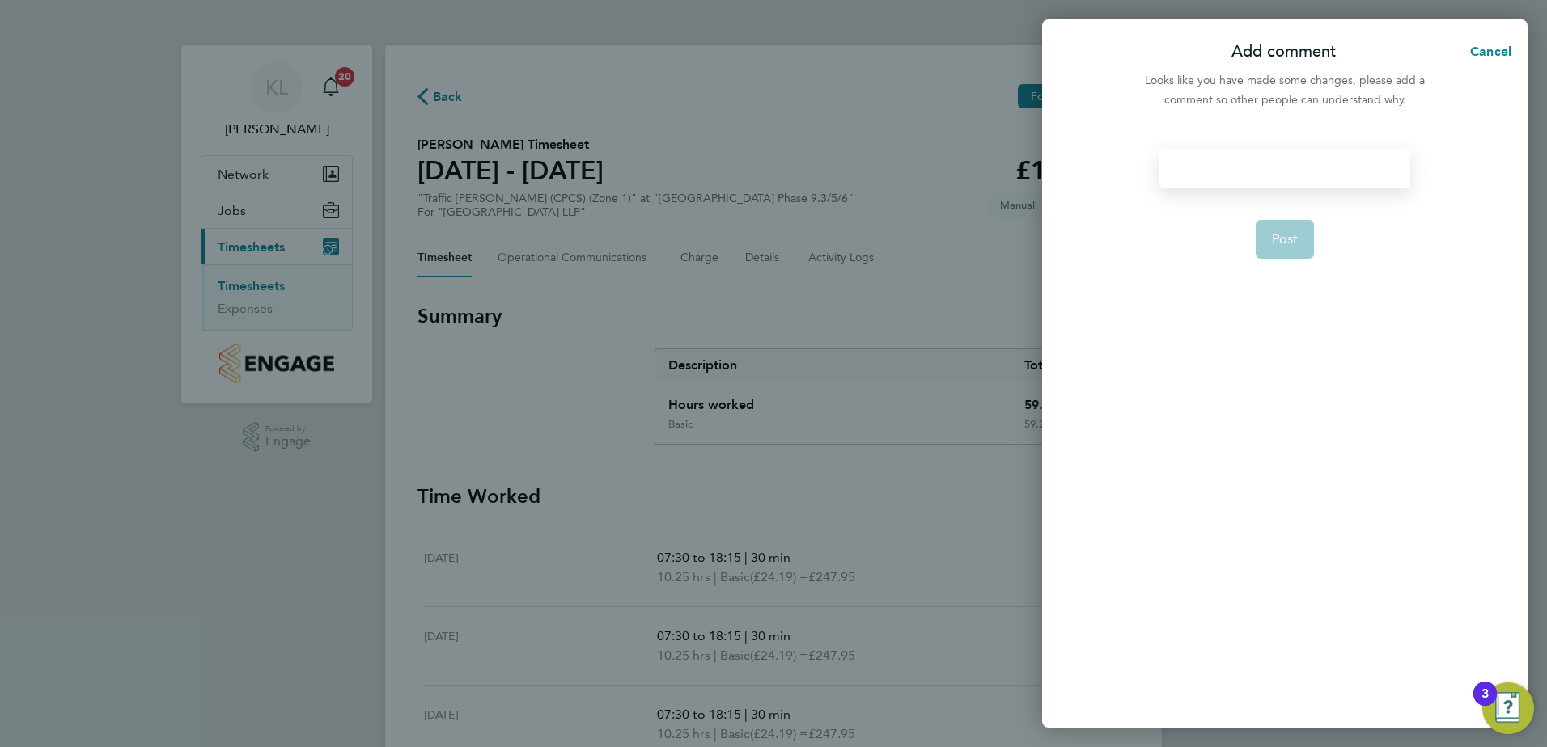
click at [1208, 173] on div at bounding box center [1284, 168] width 250 height 39
click at [1298, 238] on button "Post" at bounding box center [1284, 239] width 59 height 39
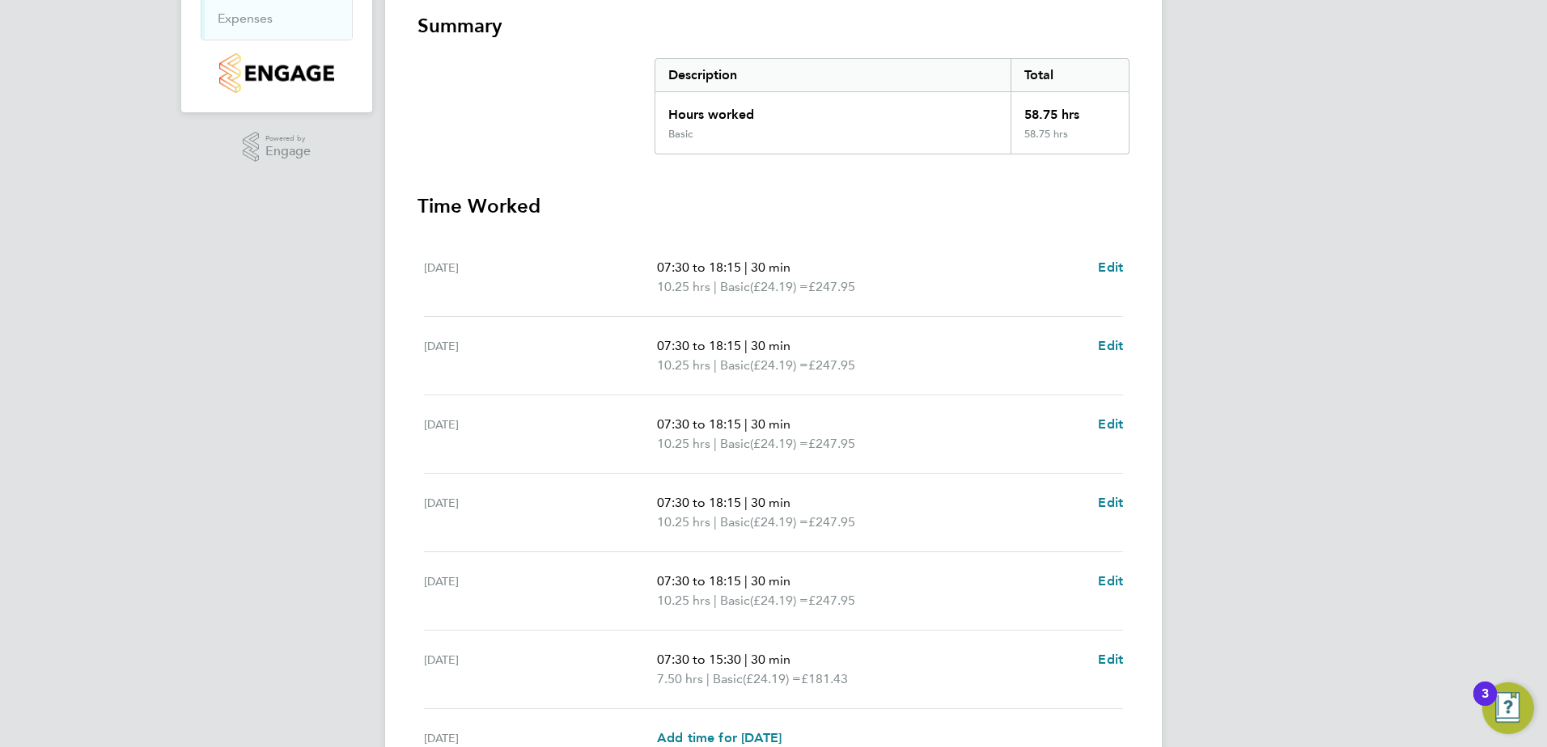
scroll to position [454, 0]
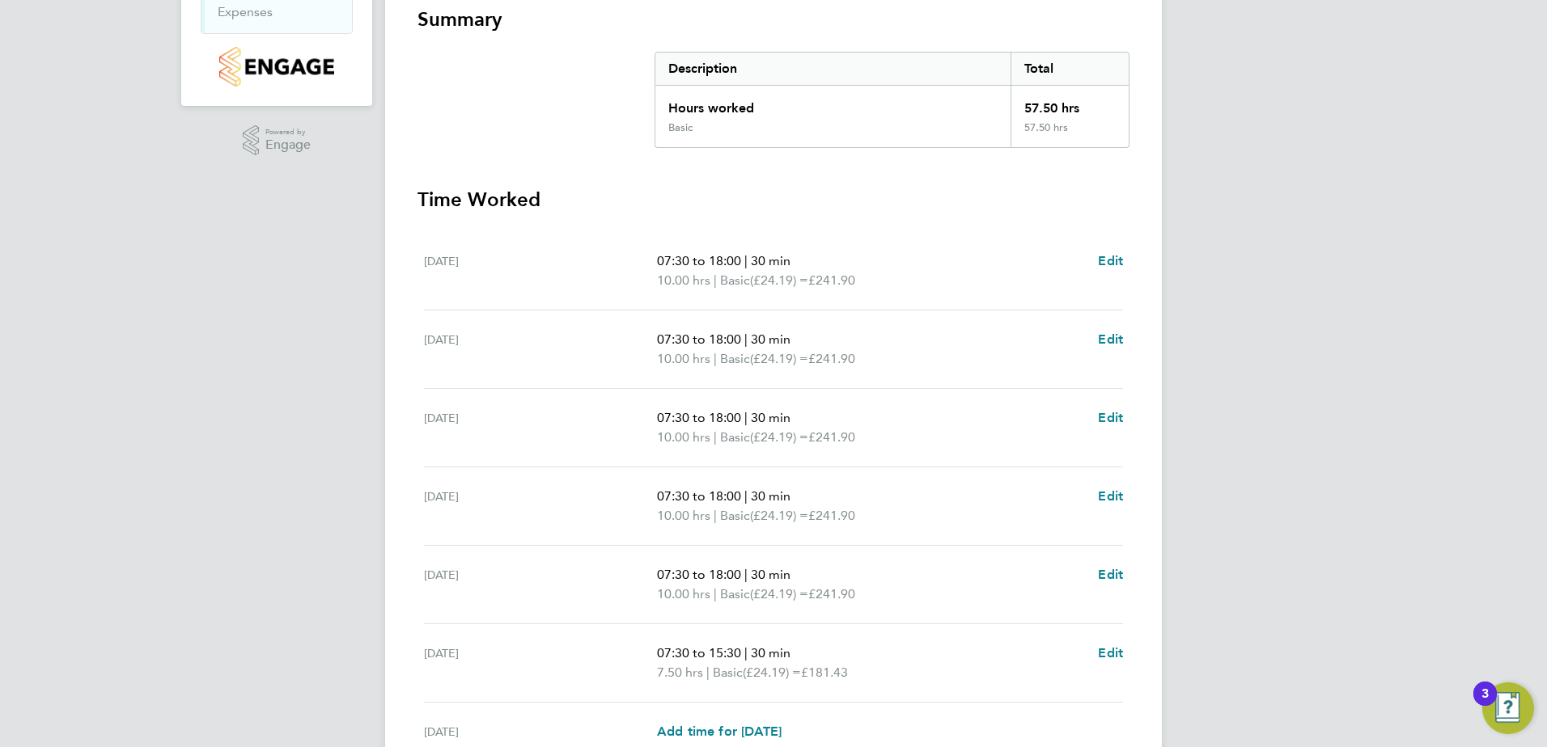
scroll to position [324, 0]
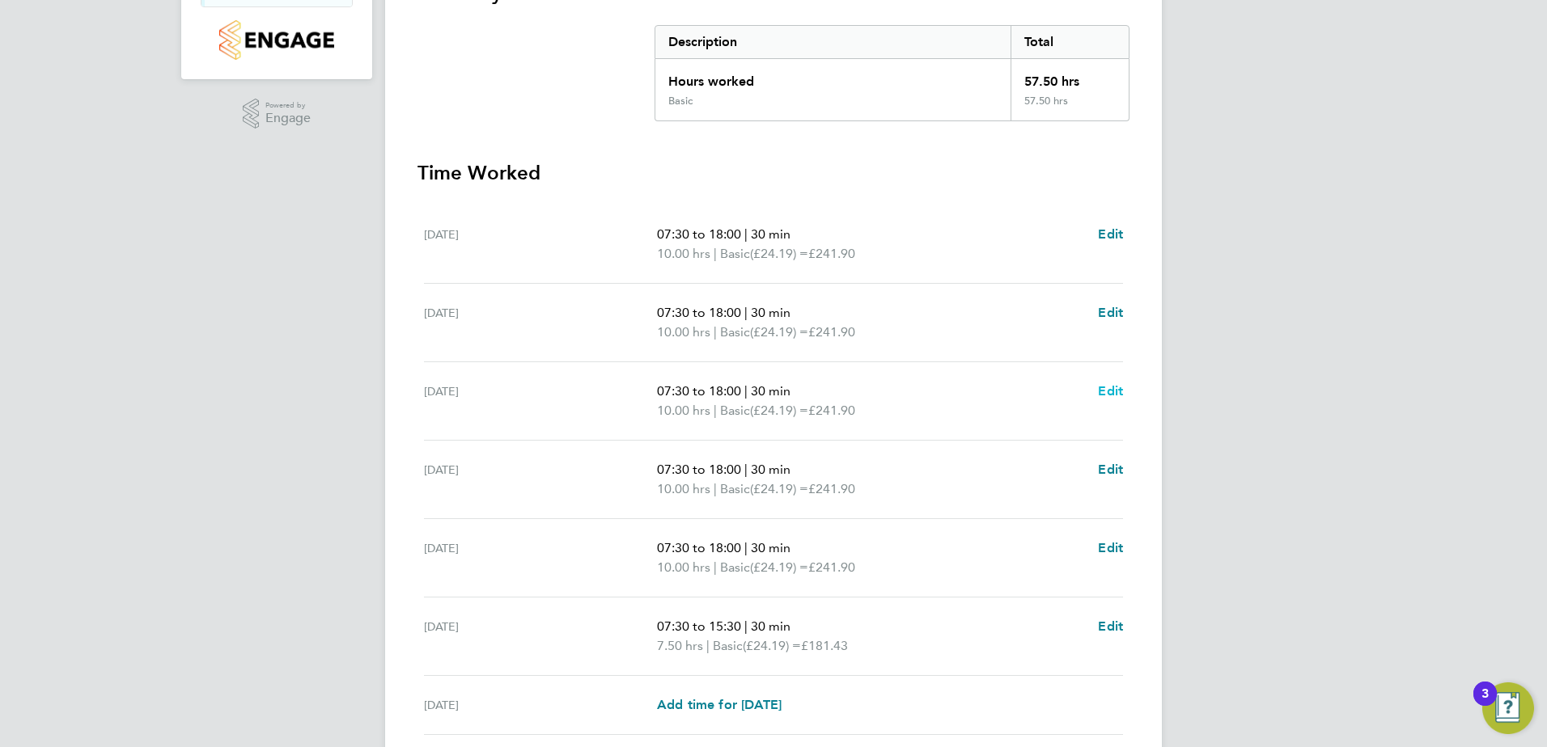
click at [1119, 390] on span "Edit" at bounding box center [1110, 390] width 25 height 15
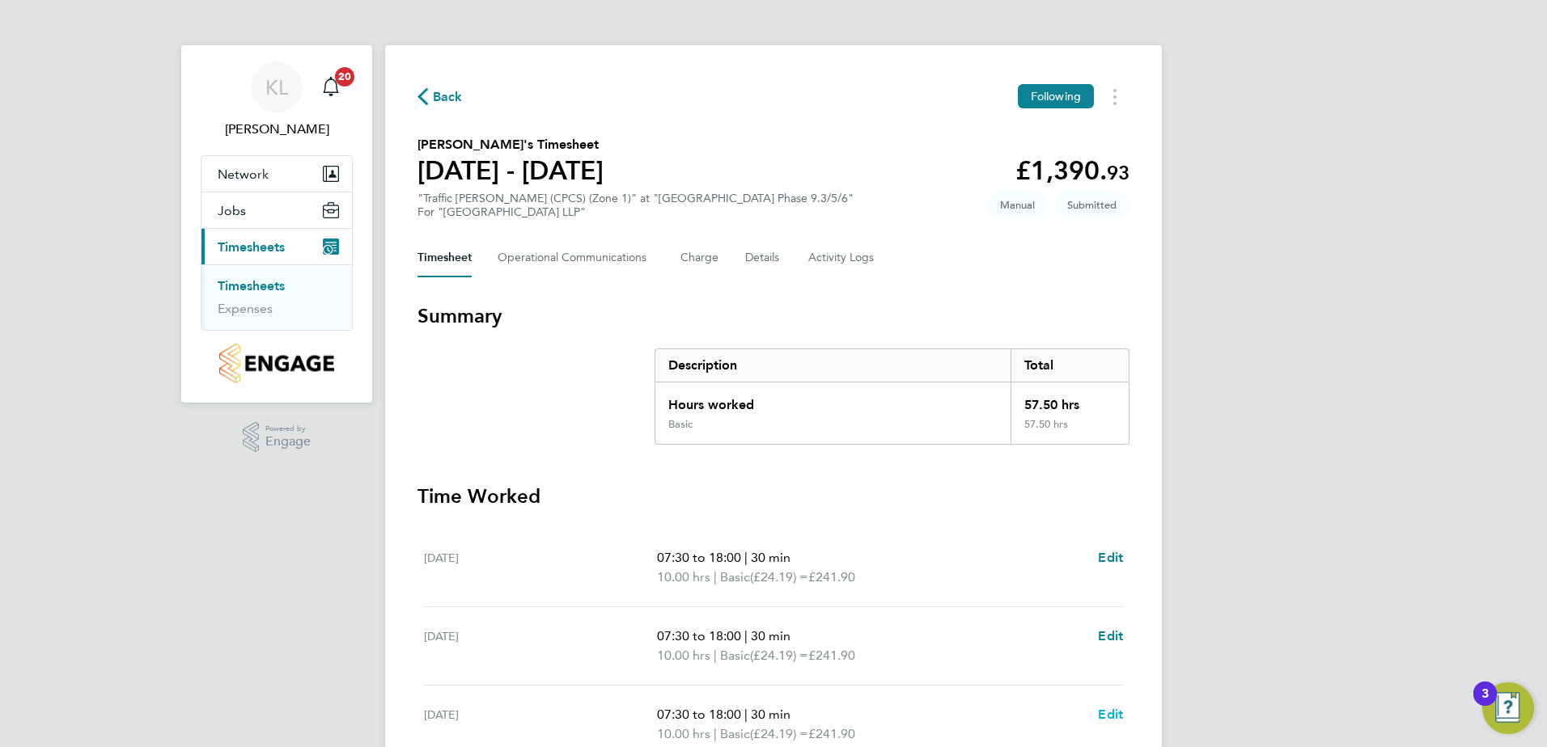
select select "30"
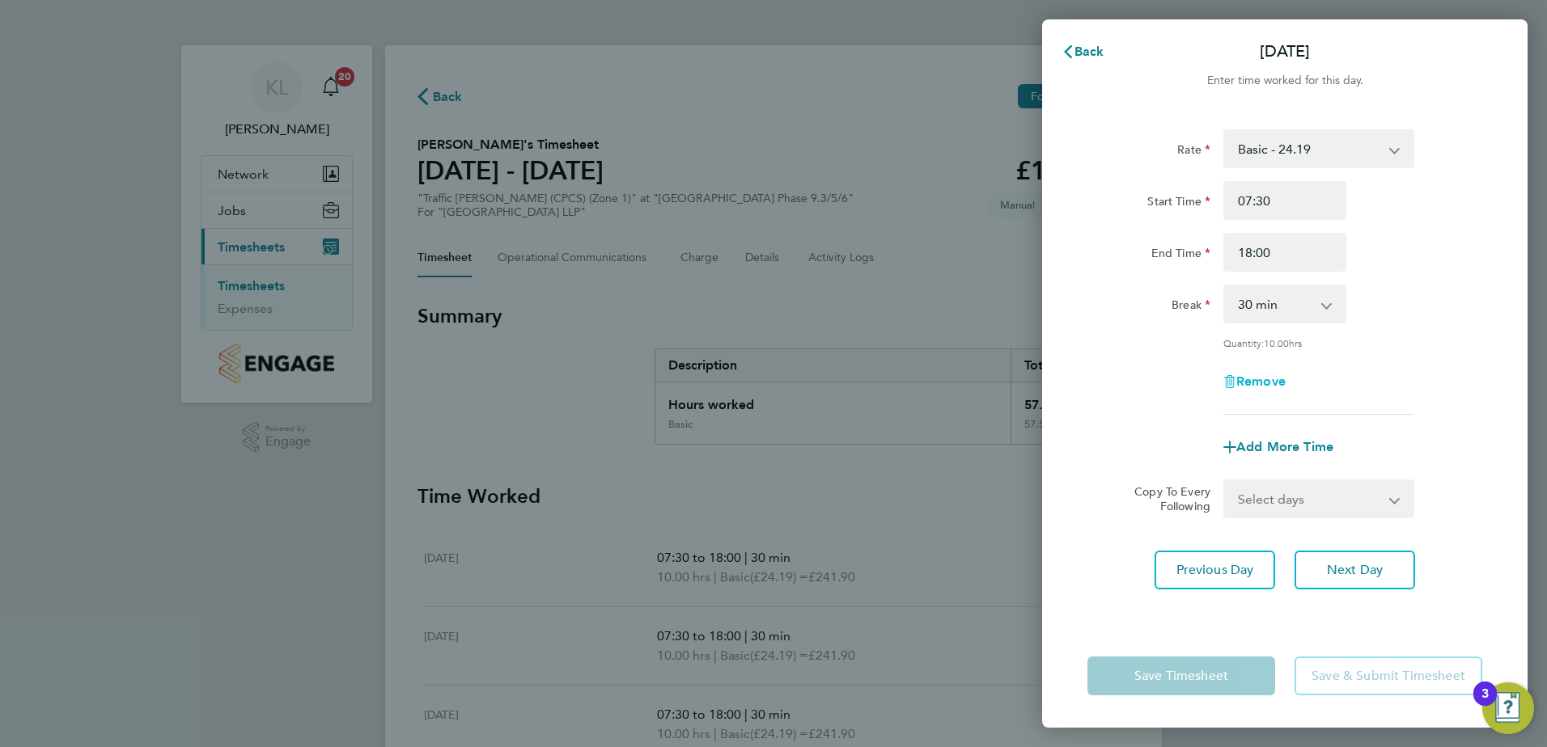
click at [1264, 377] on span "Remove" at bounding box center [1260, 381] width 49 height 15
select select "null"
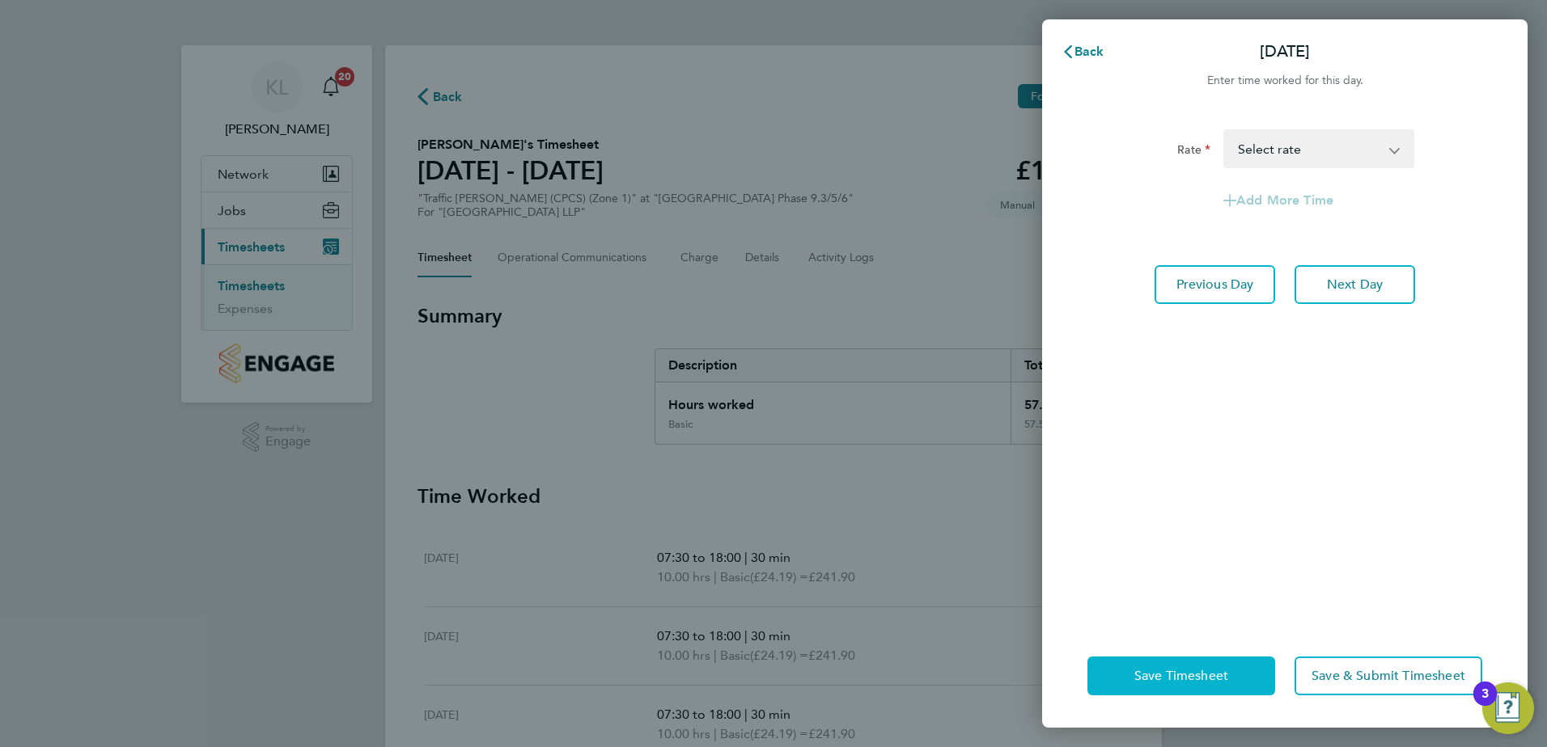
click at [1212, 678] on span "Save Timesheet" at bounding box center [1181, 676] width 94 height 16
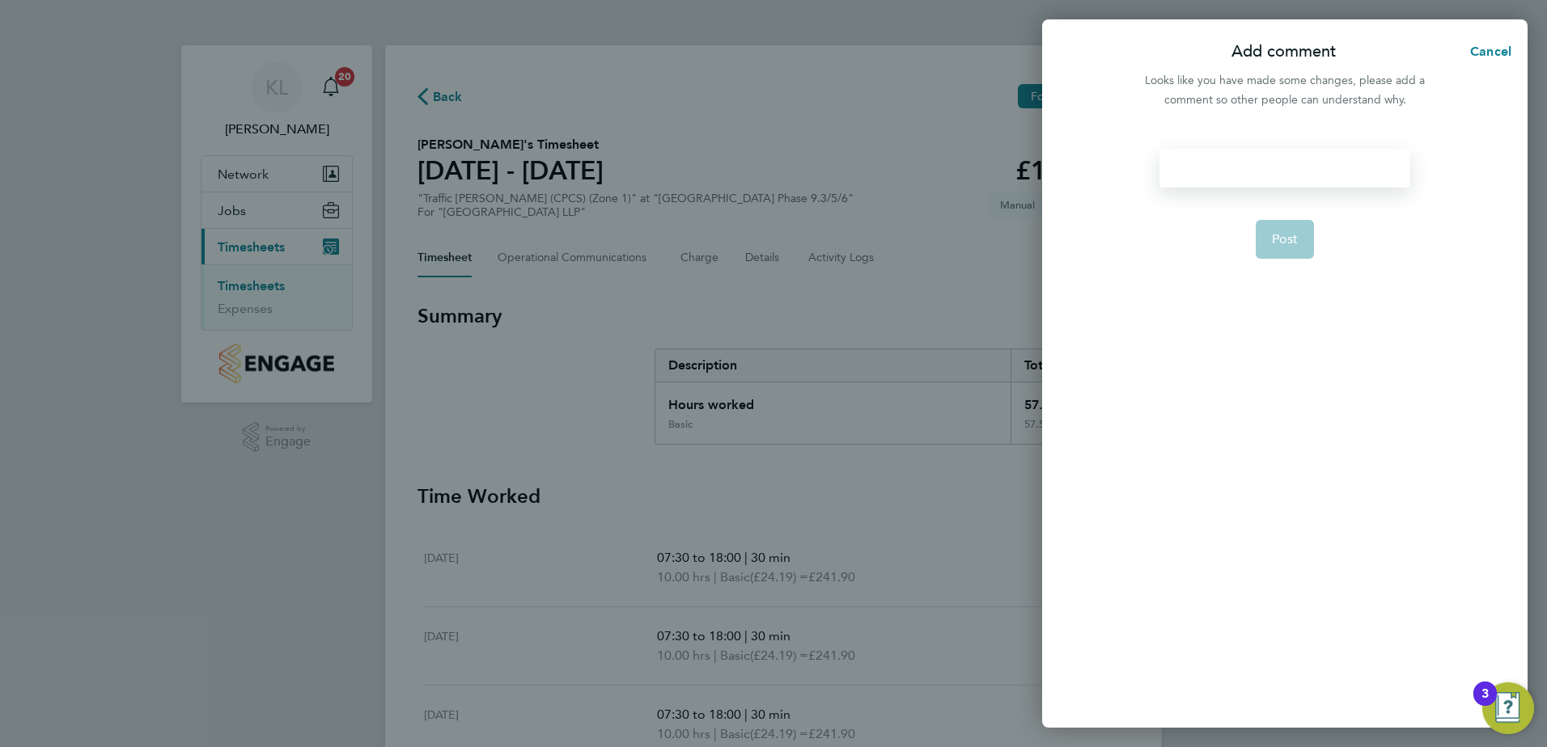
click at [1200, 176] on div at bounding box center [1284, 168] width 250 height 39
click at [1258, 248] on button "Post" at bounding box center [1284, 239] width 59 height 39
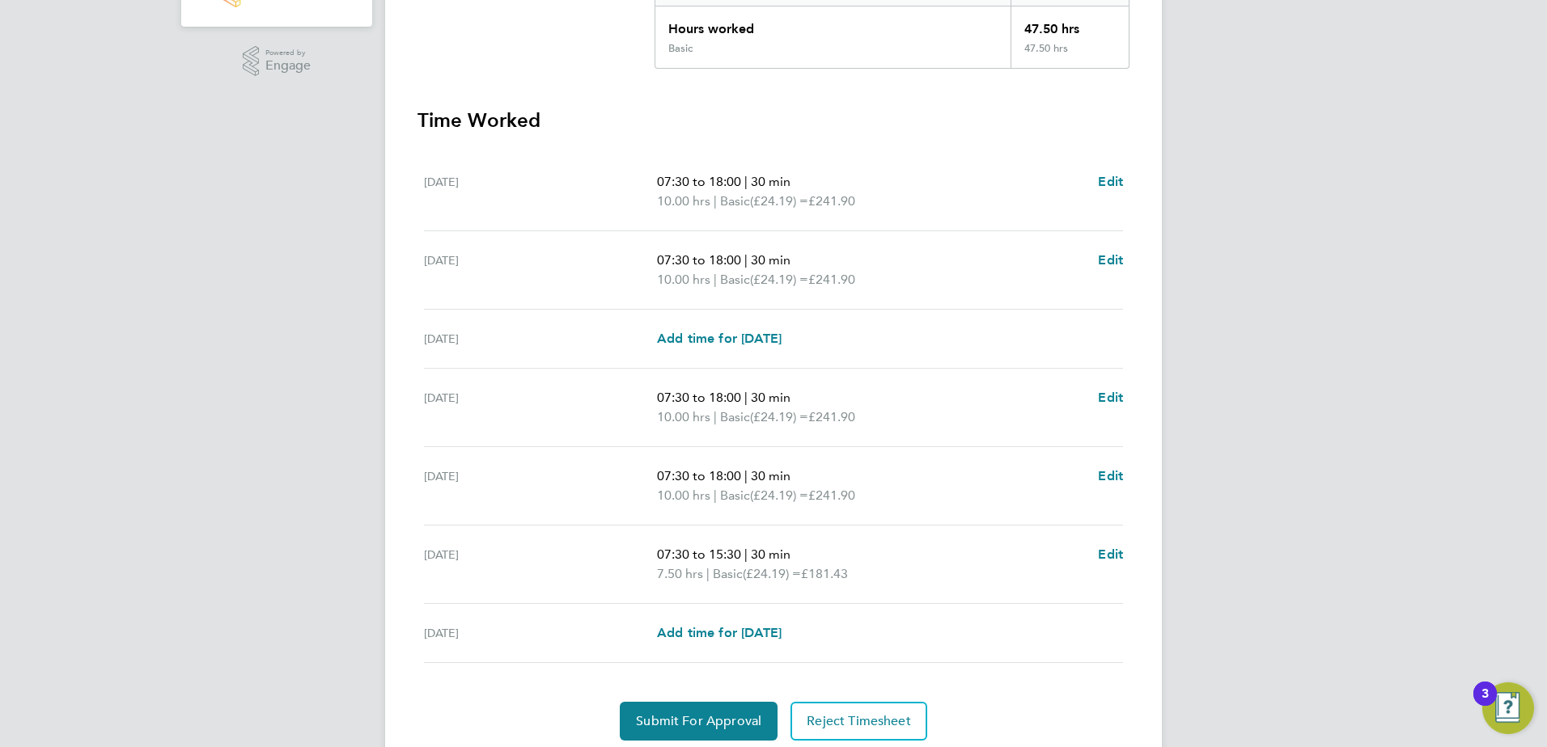
scroll to position [434, 0]
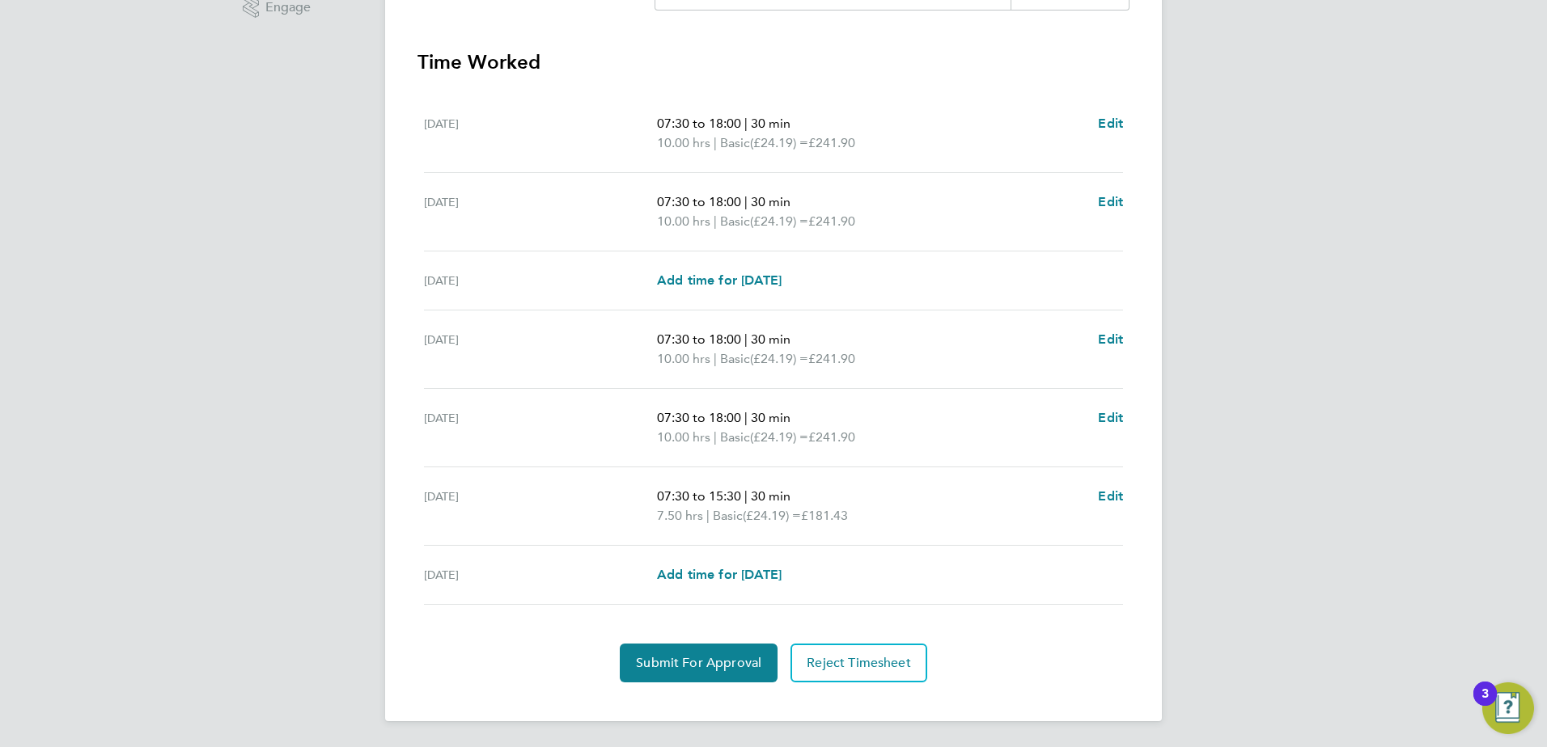
click at [714, 692] on div "Back Following Zena Naguse's Timesheet 22 - 28 Sept 2025 £1,149. 03 "Traffic Ma…" at bounding box center [773, 166] width 776 height 1111
click at [715, 678] on button "Submit For Approval" at bounding box center [699, 663] width 158 height 39
click at [696, 660] on span "Approve Timesheet" at bounding box center [698, 663] width 119 height 16
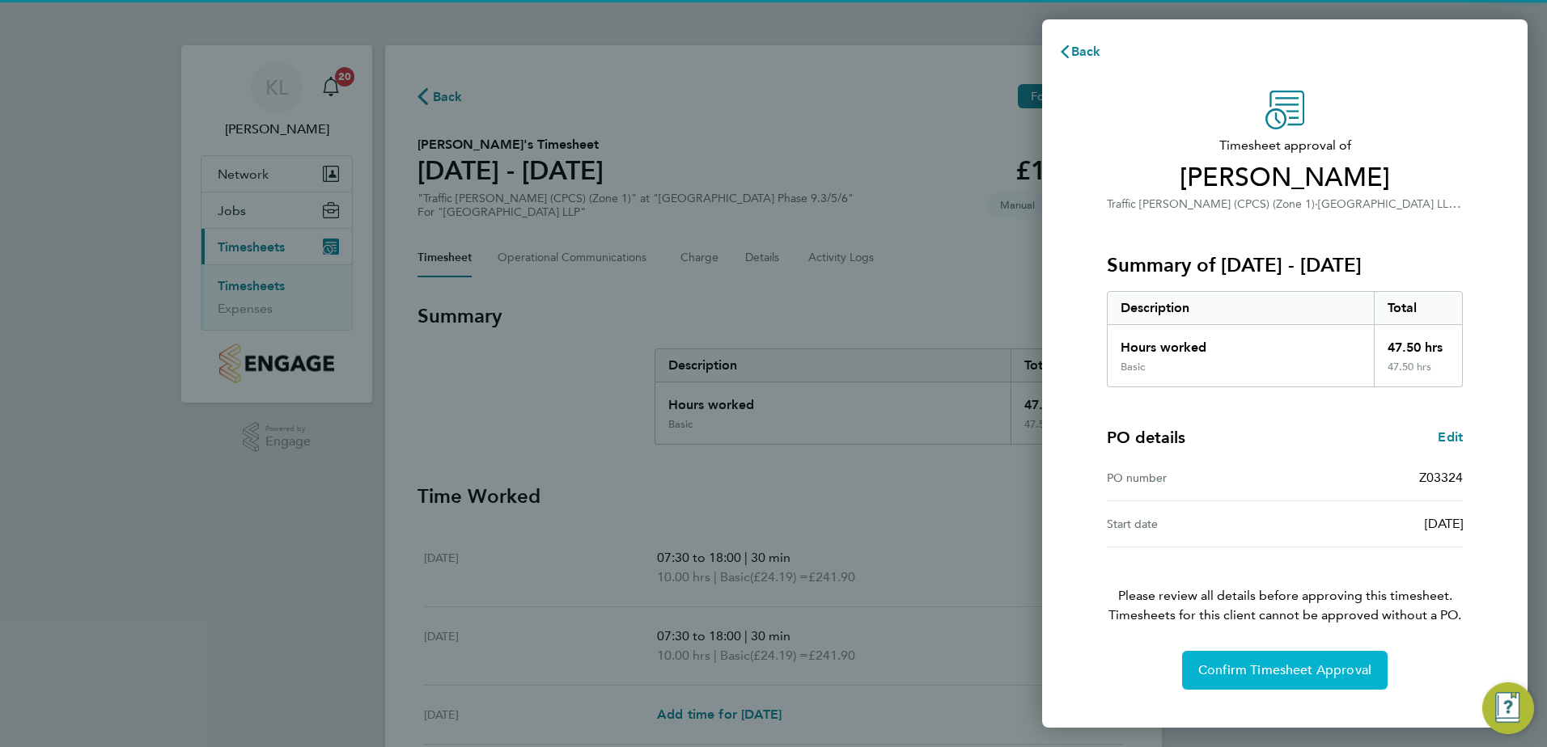
click at [1281, 666] on span "Confirm Timesheet Approval" at bounding box center [1284, 670] width 173 height 16
click at [1236, 661] on button "Confirm Timesheet Approval" at bounding box center [1284, 670] width 205 height 39
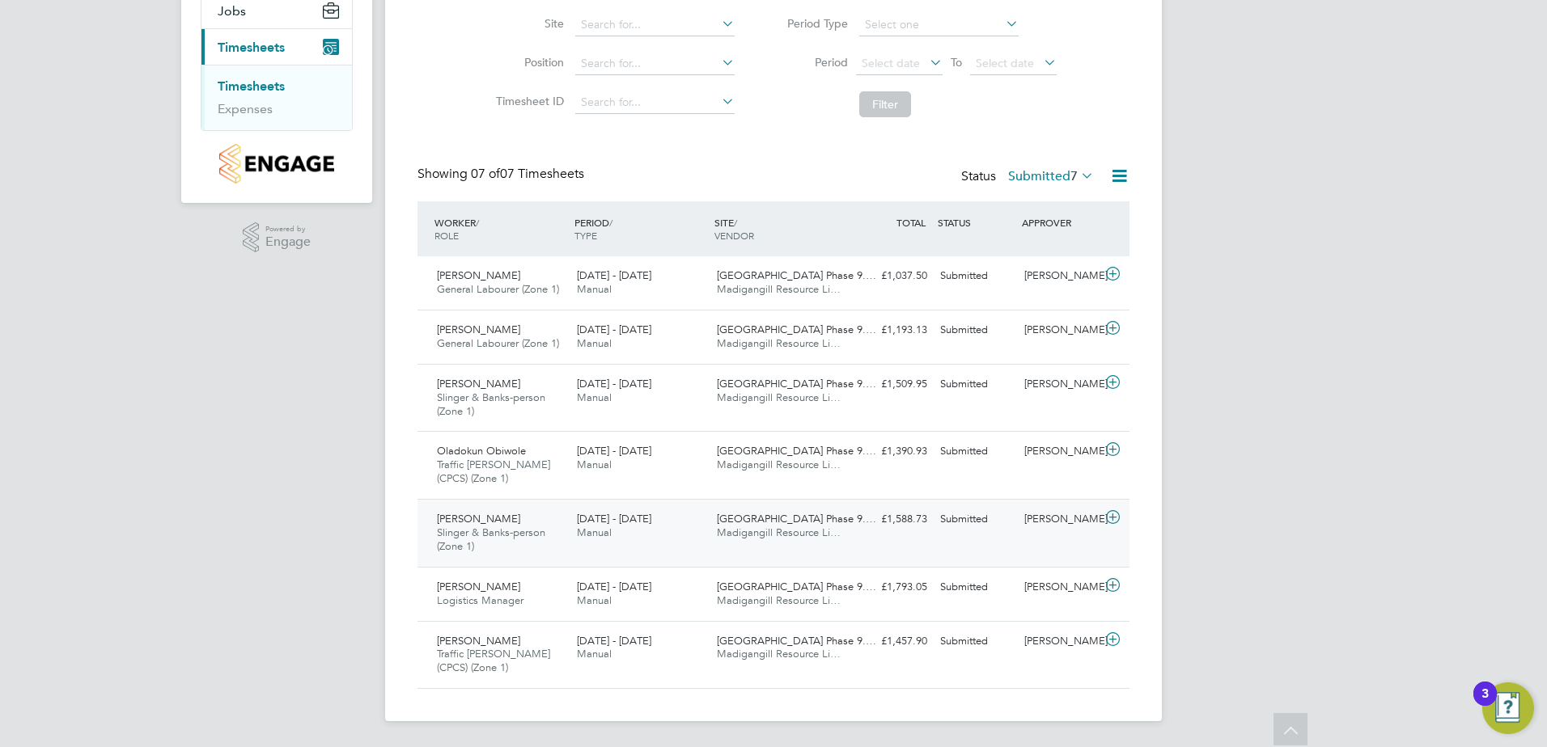
click at [504, 531] on span "Slinger & Banks-person (Zone 1)" at bounding box center [491, 540] width 108 height 28
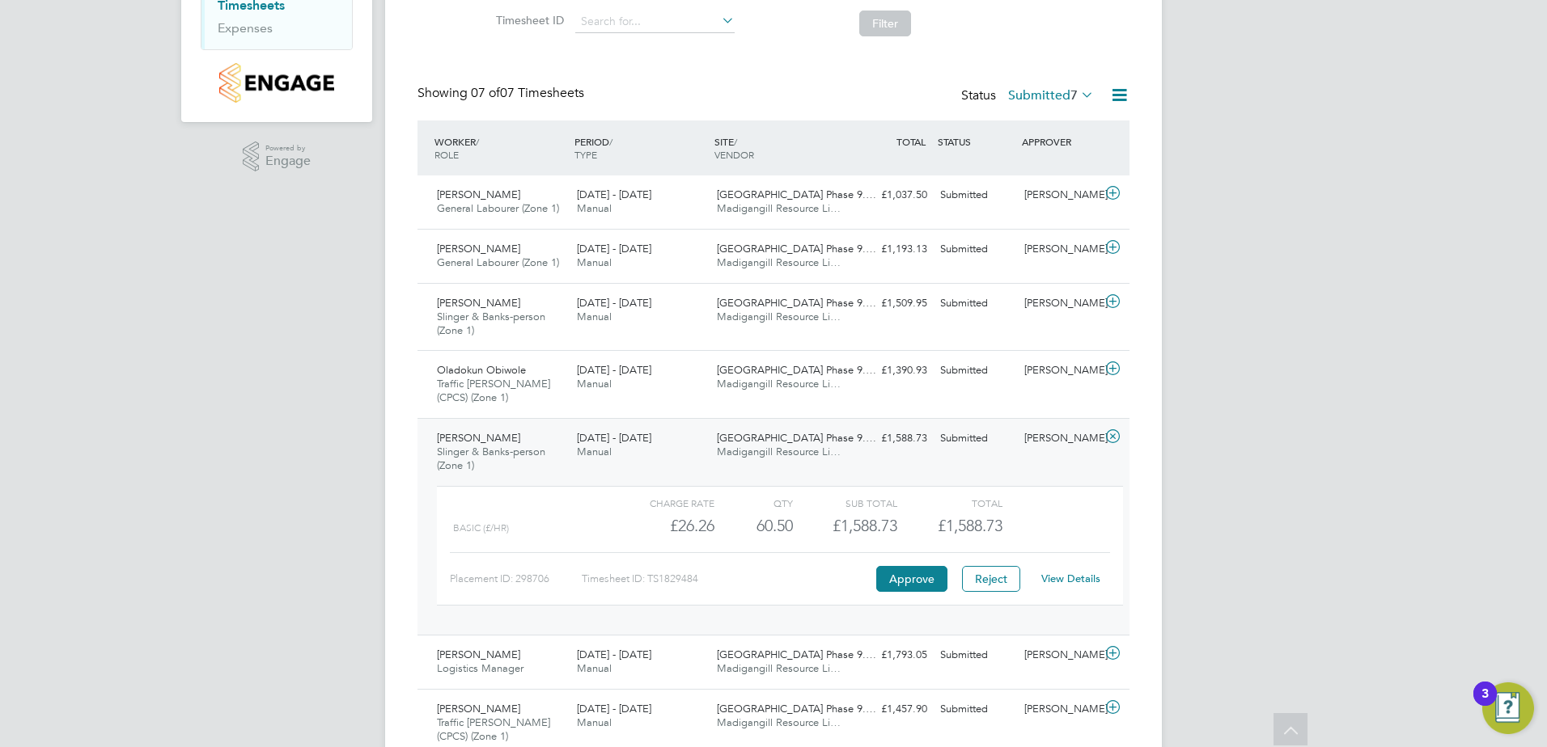
click at [1064, 577] on link "View Details" at bounding box center [1070, 579] width 59 height 14
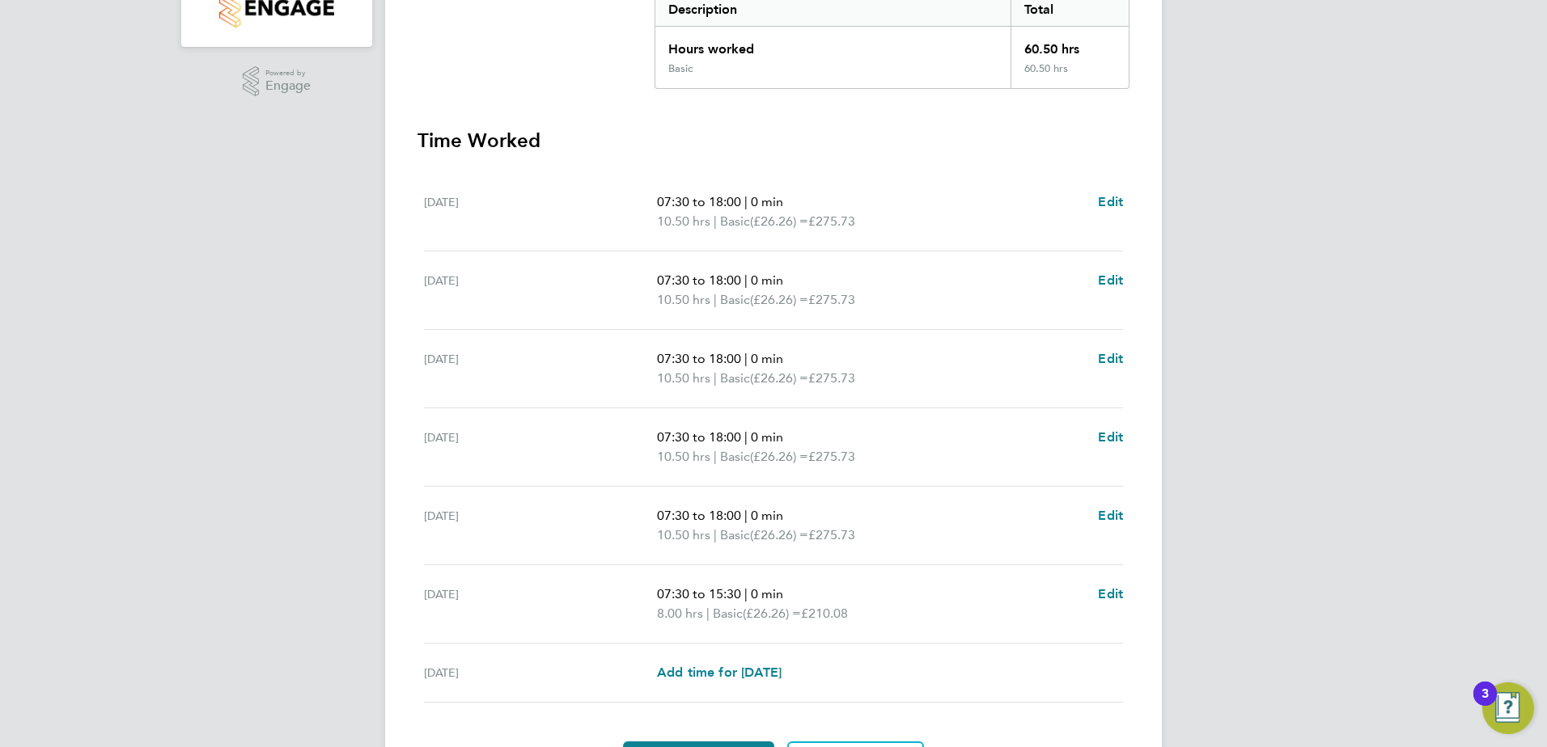
scroll to position [404, 0]
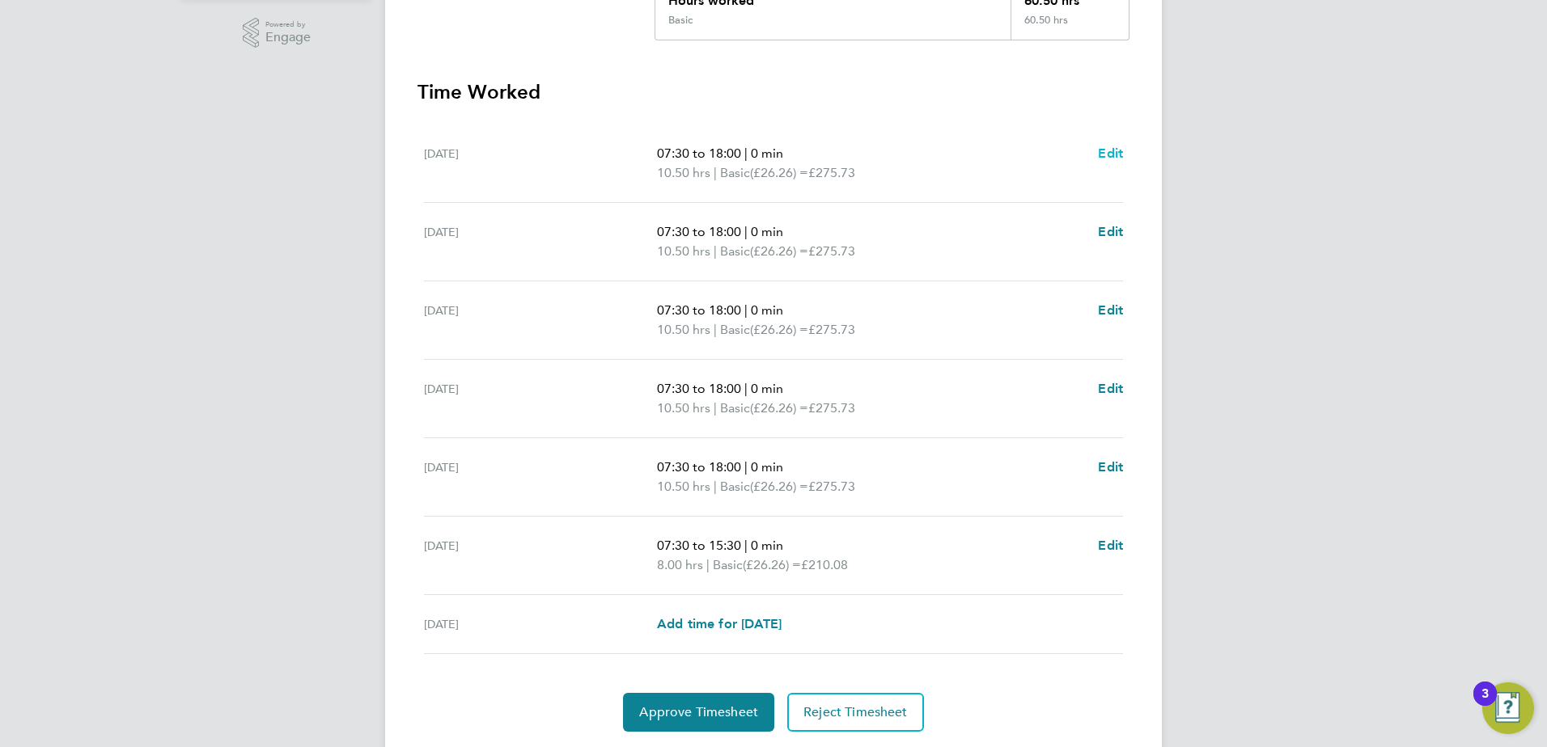
click at [1103, 153] on span "Edit" at bounding box center [1110, 153] width 25 height 15
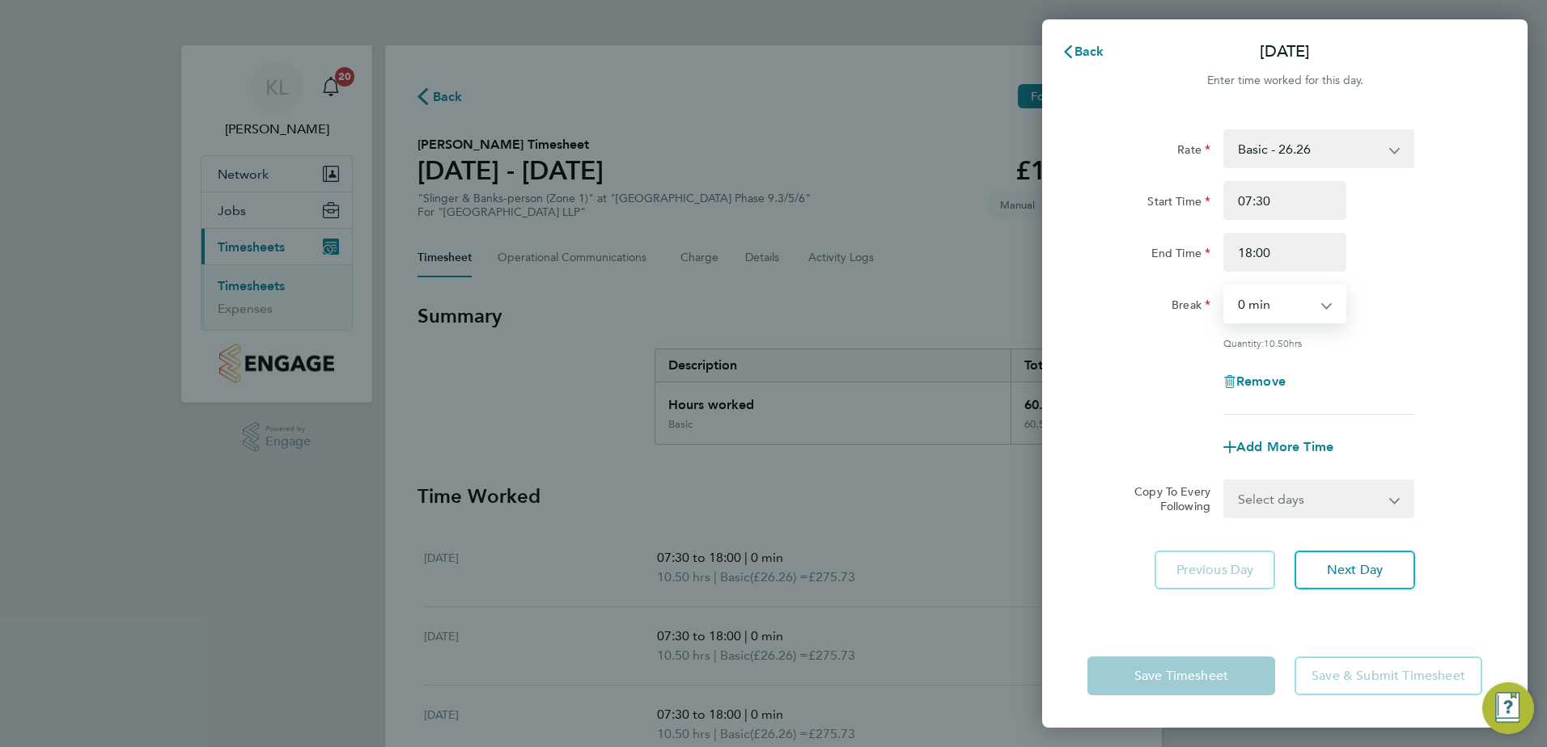
click at [1272, 319] on select "0 min 15 min 30 min 45 min 60 min 75 min 90 min" at bounding box center [1275, 304] width 100 height 36
select select "30"
click at [1225, 286] on select "0 min 15 min 30 min 45 min 60 min 75 min 90 min" at bounding box center [1275, 304] width 100 height 36
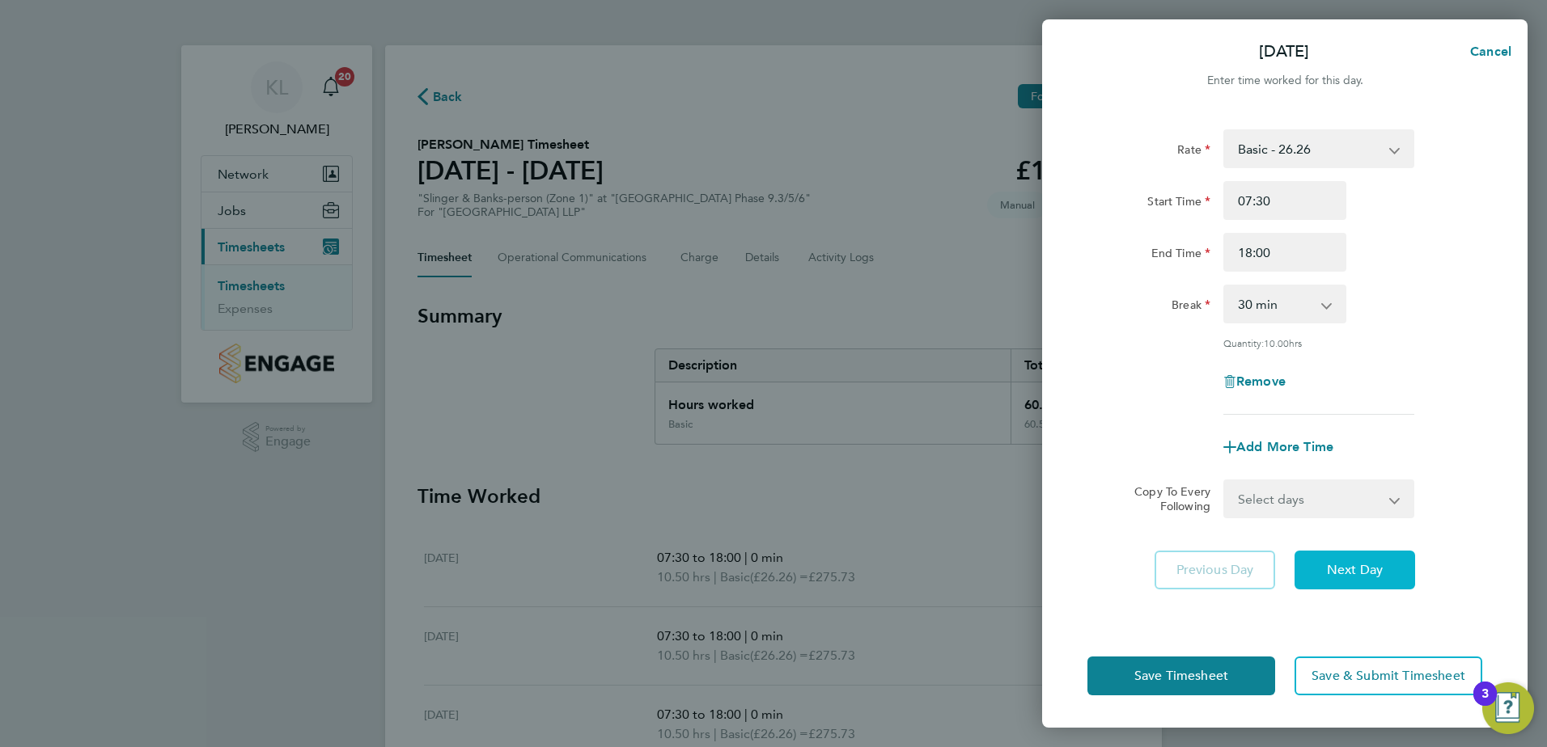
click at [1336, 578] on button "Next Day" at bounding box center [1354, 570] width 121 height 39
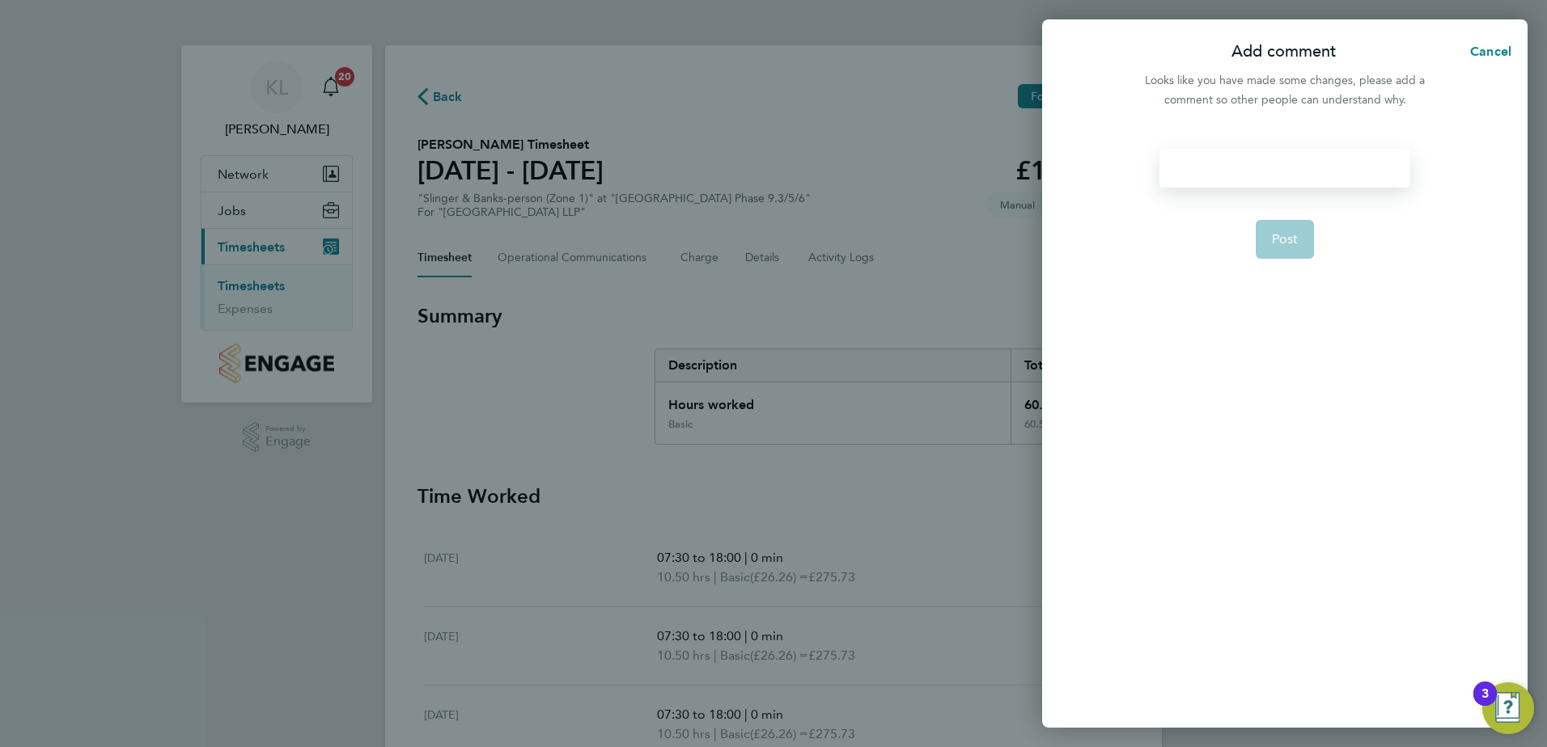
click at [1221, 168] on div at bounding box center [1284, 168] width 250 height 39
click at [1285, 254] on button "Post" at bounding box center [1284, 239] width 59 height 39
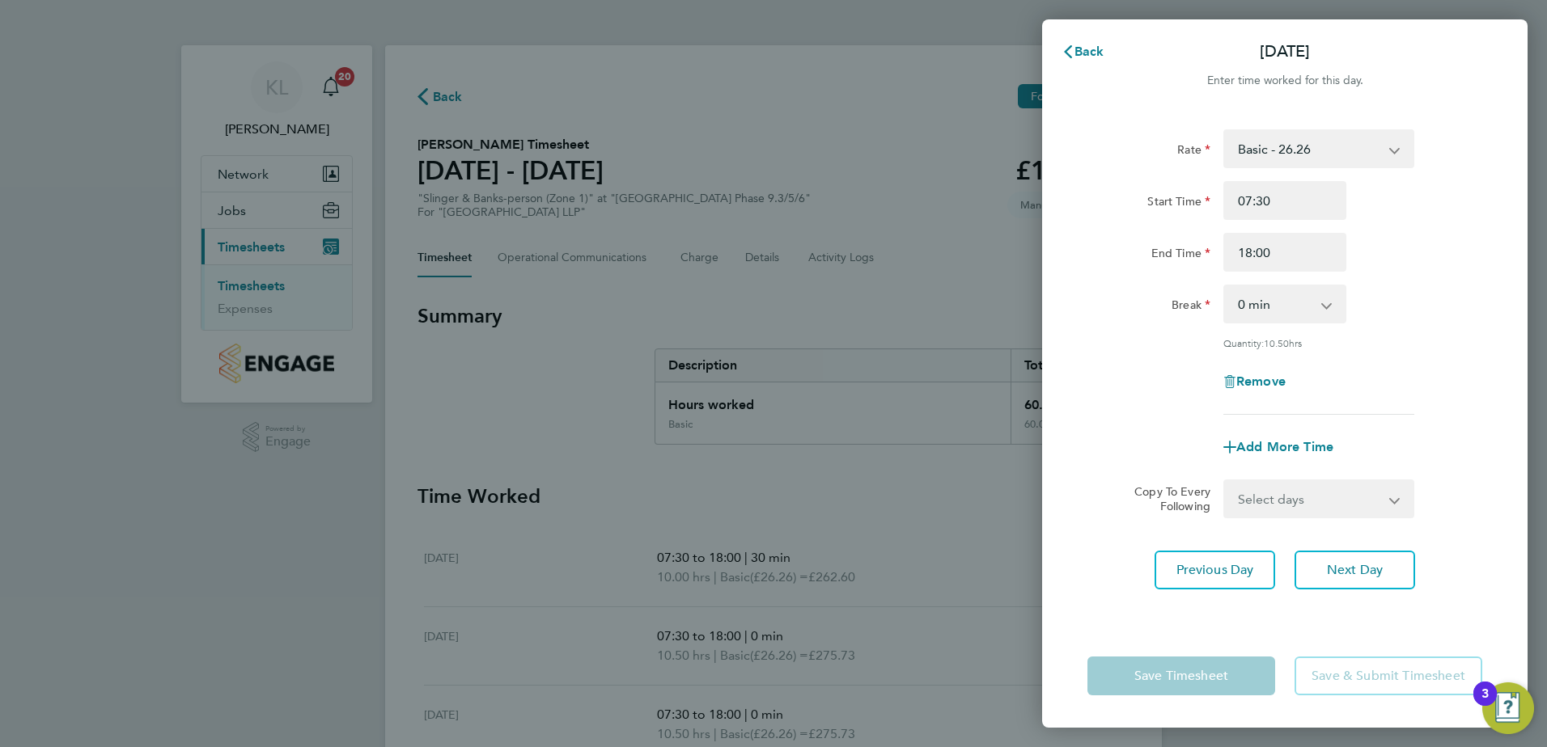
click at [1232, 313] on select "0 min 15 min 30 min 45 min 60 min 75 min 90 min" at bounding box center [1275, 304] width 100 height 36
select select "30"
click at [1225, 286] on select "0 min 15 min 30 min 45 min 60 min 75 min 90 min" at bounding box center [1275, 304] width 100 height 36
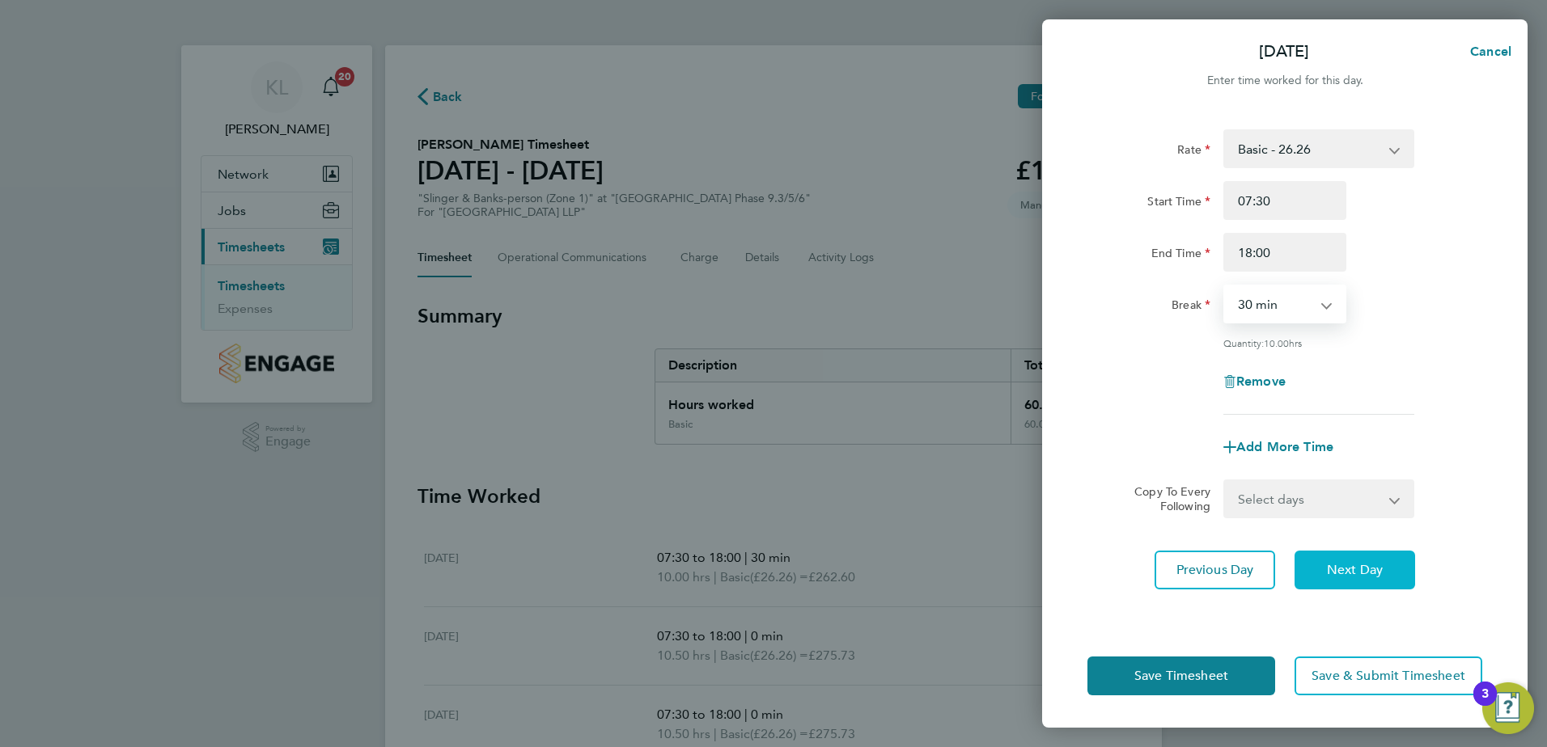
click at [1321, 563] on button "Next Day" at bounding box center [1354, 570] width 121 height 39
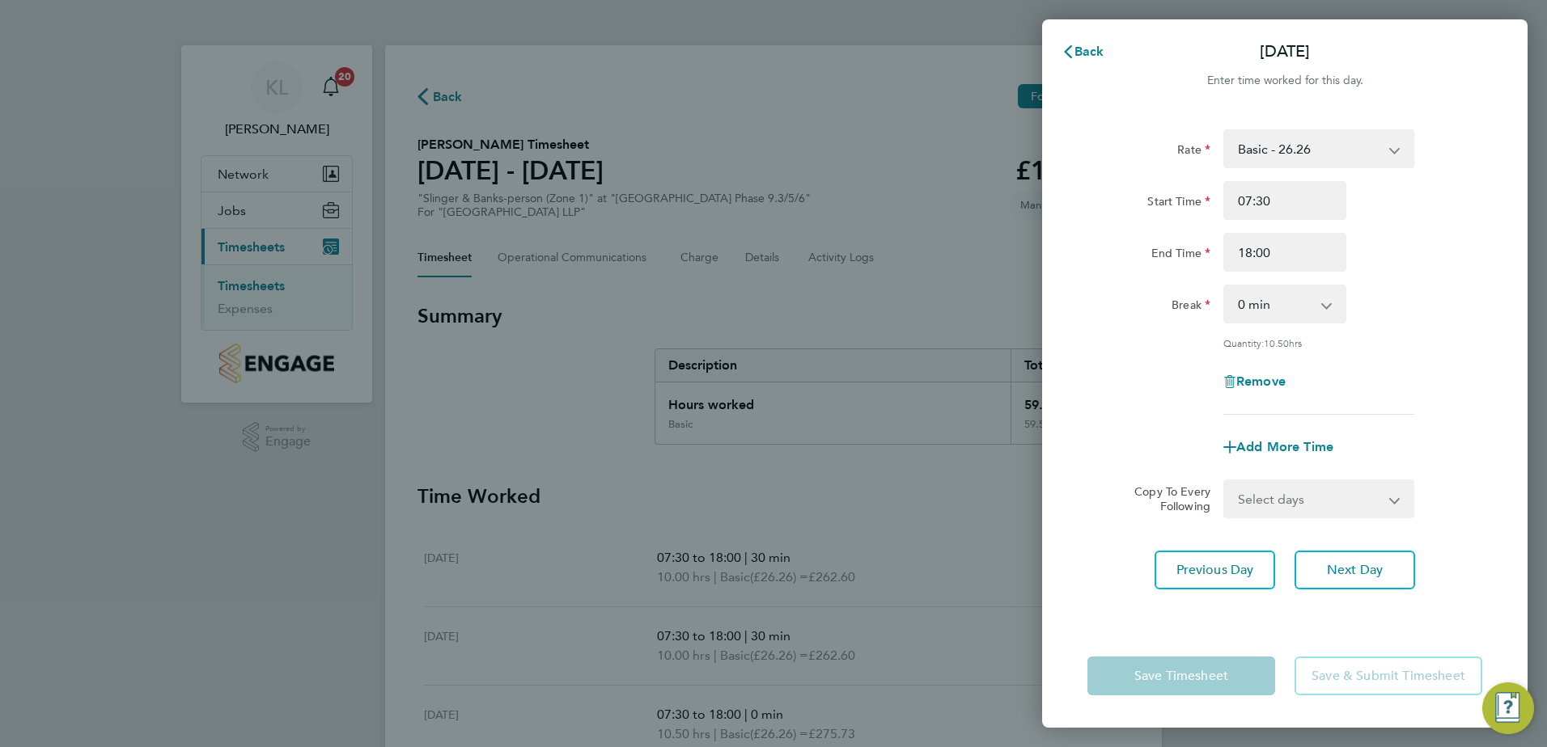
drag, startPoint x: 1250, startPoint y: 313, endPoint x: 1254, endPoint y: 324, distance: 11.8
click at [1250, 313] on select "0 min 15 min 30 min 45 min 60 min 75 min 90 min" at bounding box center [1275, 304] width 100 height 36
select select "30"
click at [1225, 286] on select "0 min 15 min 30 min 45 min 60 min 75 min 90 min" at bounding box center [1275, 304] width 100 height 36
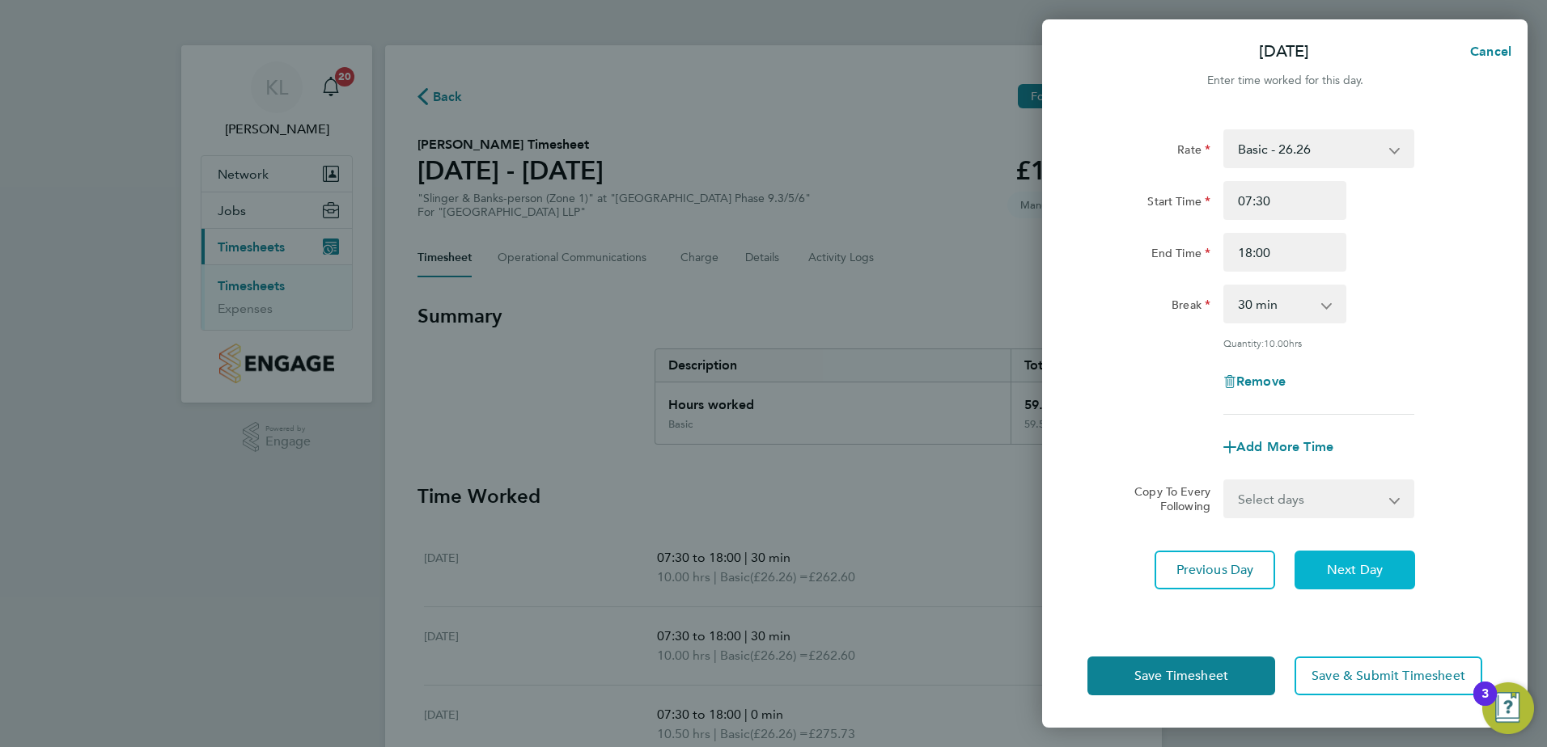
click at [1318, 556] on button "Next Day" at bounding box center [1354, 570] width 121 height 39
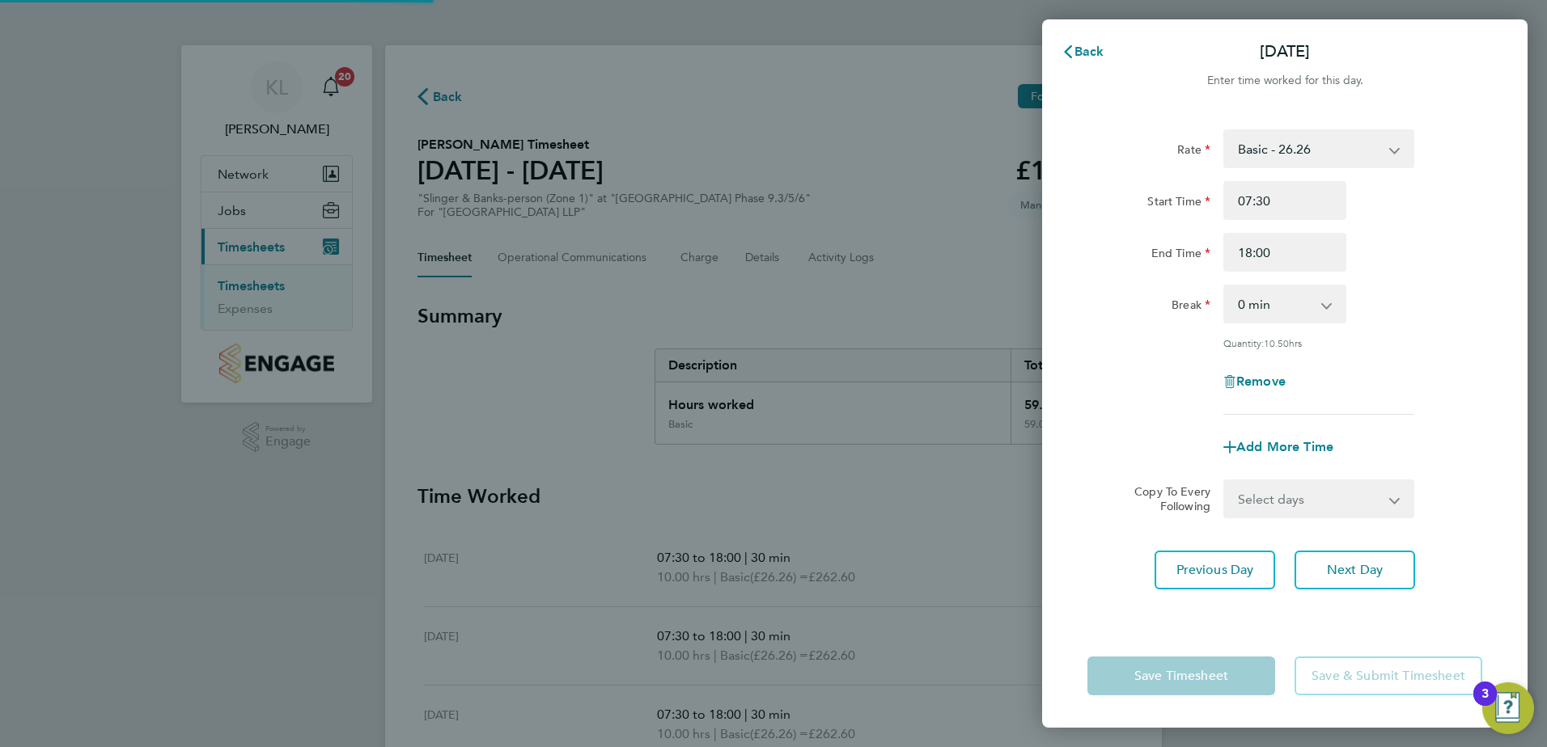
click at [1257, 307] on select "0 min 15 min 30 min 45 min 60 min 75 min 90 min" at bounding box center [1275, 304] width 100 height 36
select select "30"
click at [1225, 286] on select "0 min 15 min 30 min 45 min 60 min 75 min 90 min" at bounding box center [1275, 304] width 100 height 36
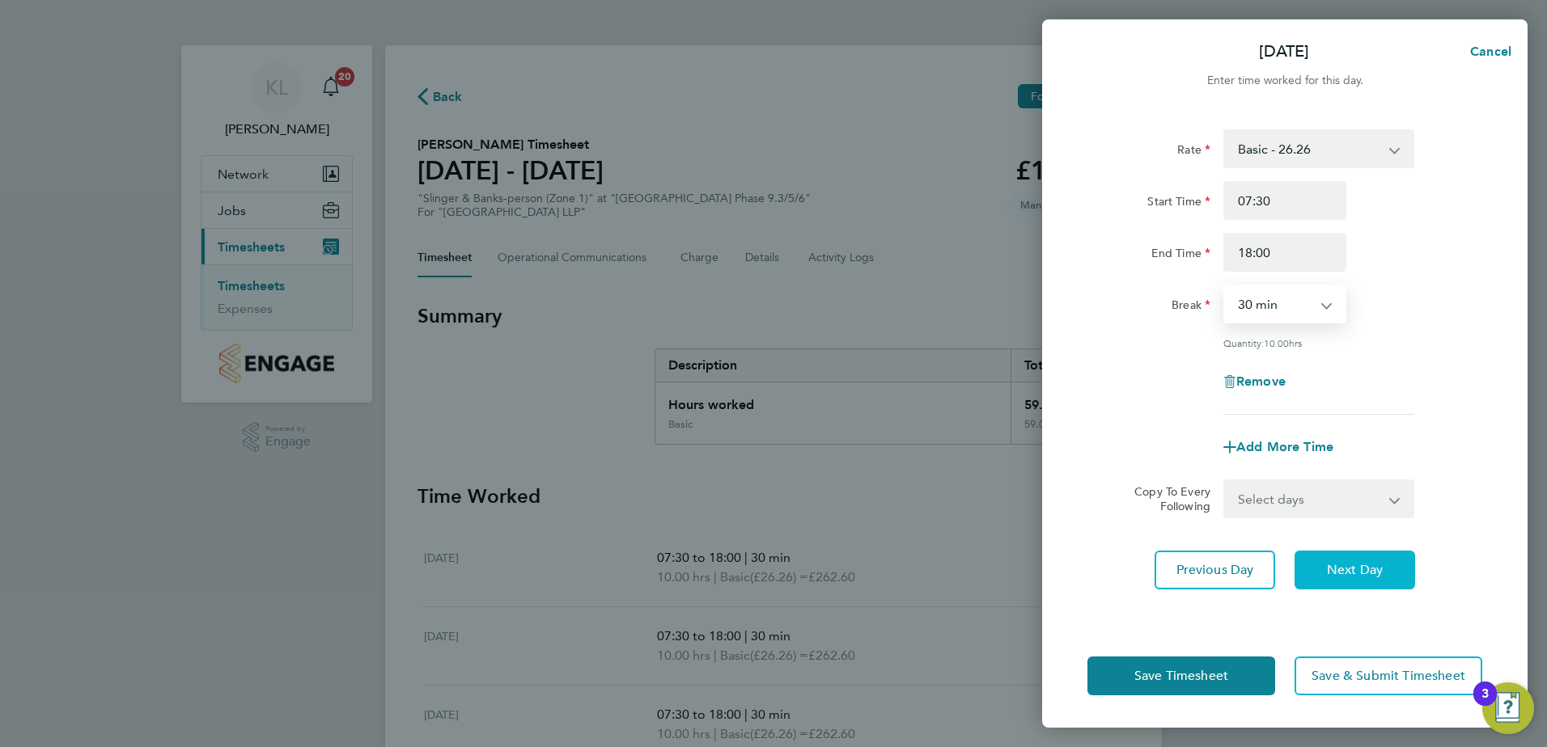
click at [1327, 562] on span "Next Day" at bounding box center [1355, 570] width 56 height 16
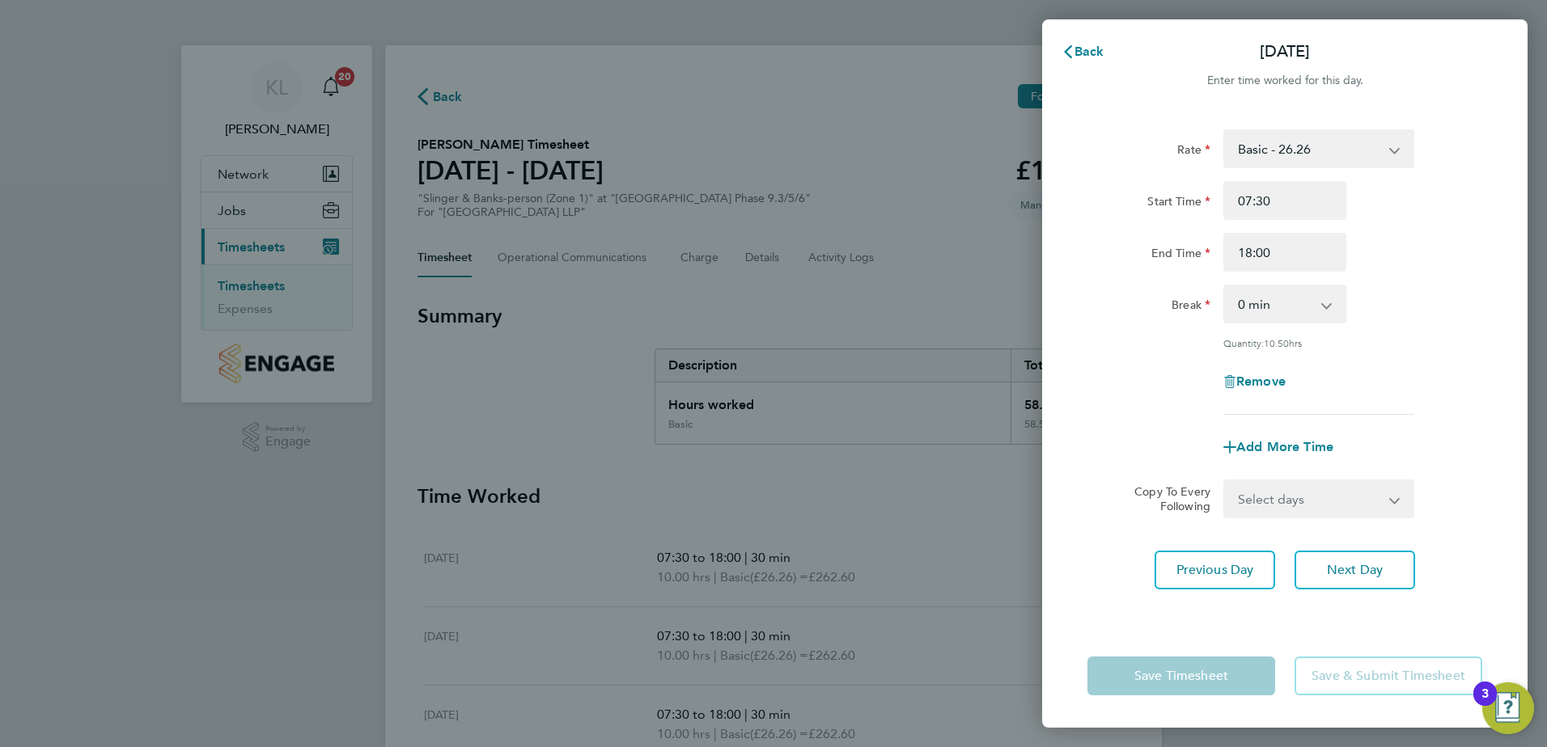
drag, startPoint x: 1255, startPoint y: 305, endPoint x: 1259, endPoint y: 319, distance: 14.3
click at [1255, 305] on select "0 min 15 min 30 min 45 min 60 min 75 min 90 min" at bounding box center [1275, 304] width 100 height 36
select select "30"
click at [1225, 286] on select "0 min 15 min 30 min 45 min 60 min 75 min 90 min" at bounding box center [1275, 304] width 100 height 36
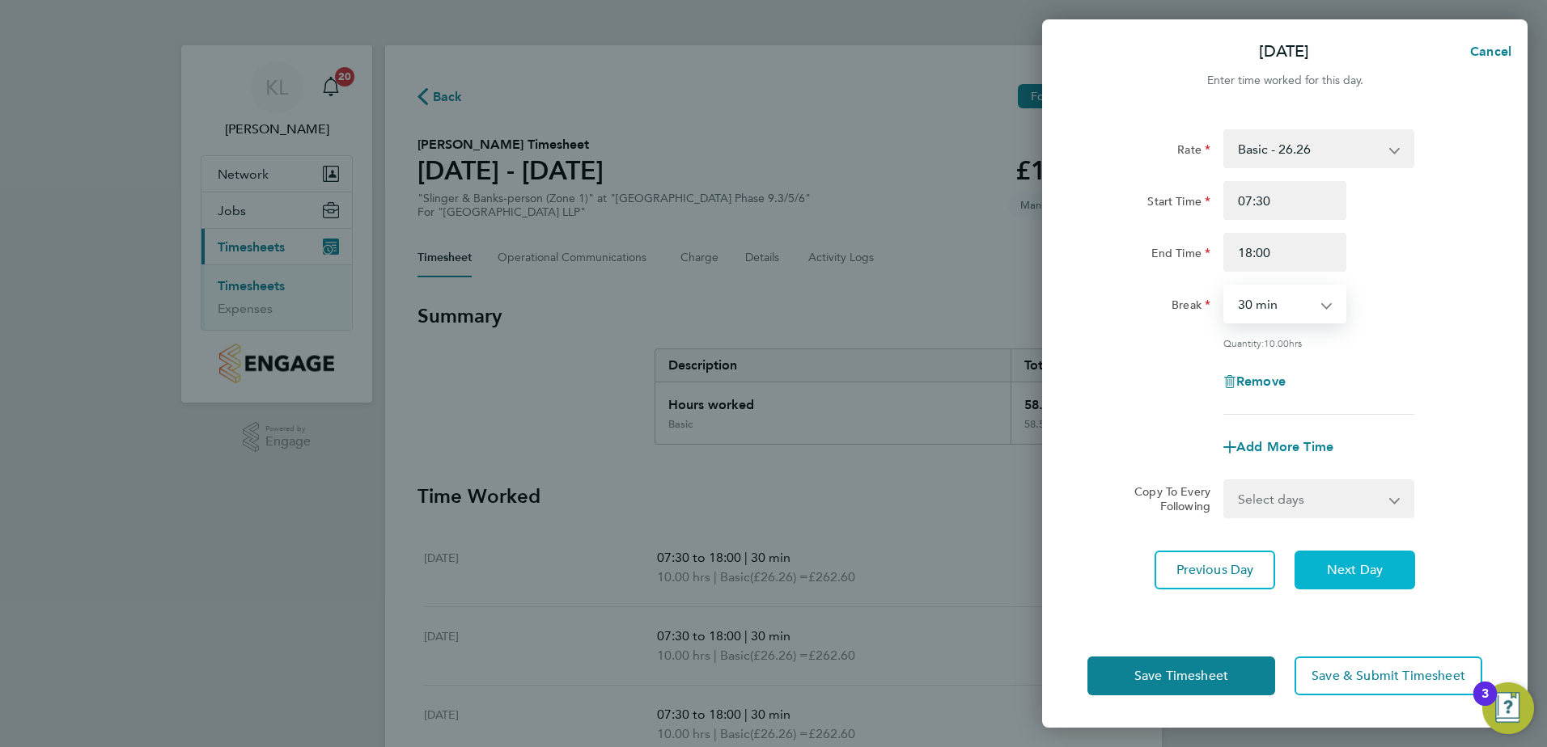
click at [1324, 565] on button "Next Day" at bounding box center [1354, 570] width 121 height 39
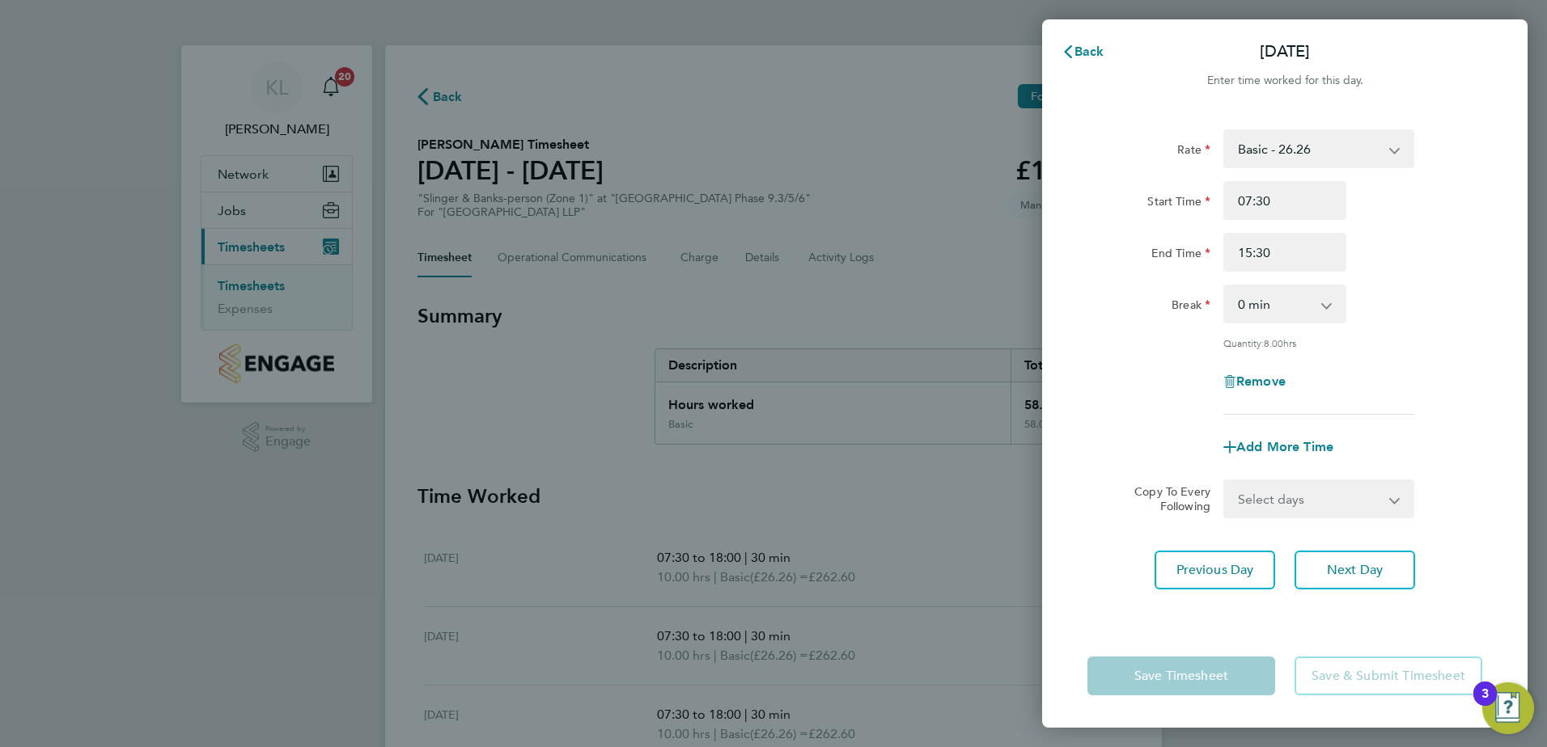
drag, startPoint x: 1262, startPoint y: 296, endPoint x: 1263, endPoint y: 314, distance: 17.8
click at [1262, 296] on select "0 min 15 min 30 min 45 min 60 min 75 min 90 min" at bounding box center [1275, 304] width 100 height 36
select select "30"
click at [1225, 286] on select "0 min 15 min 30 min 45 min 60 min 75 min 90 min" at bounding box center [1275, 304] width 100 height 36
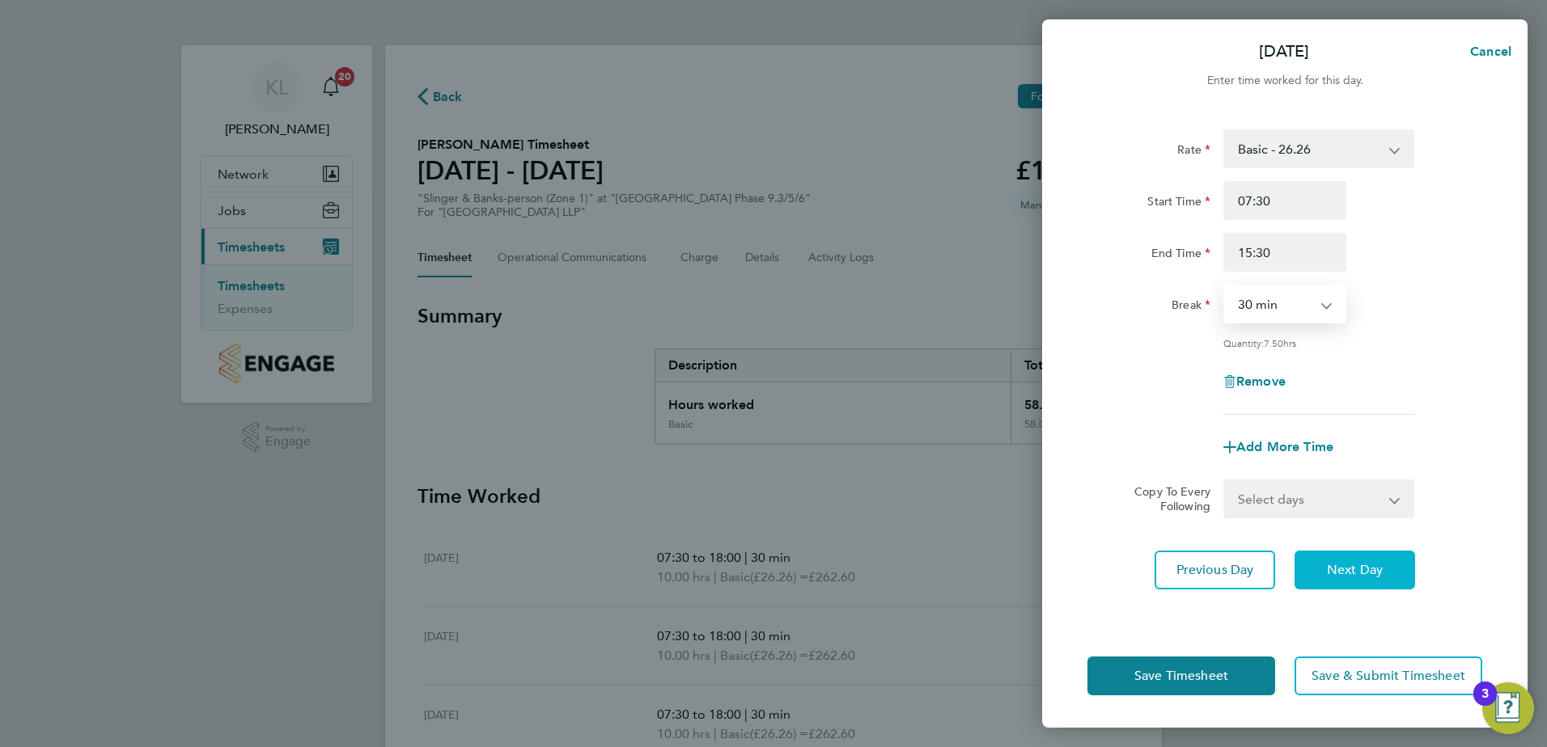
click at [1339, 565] on span "Next Day" at bounding box center [1355, 570] width 56 height 16
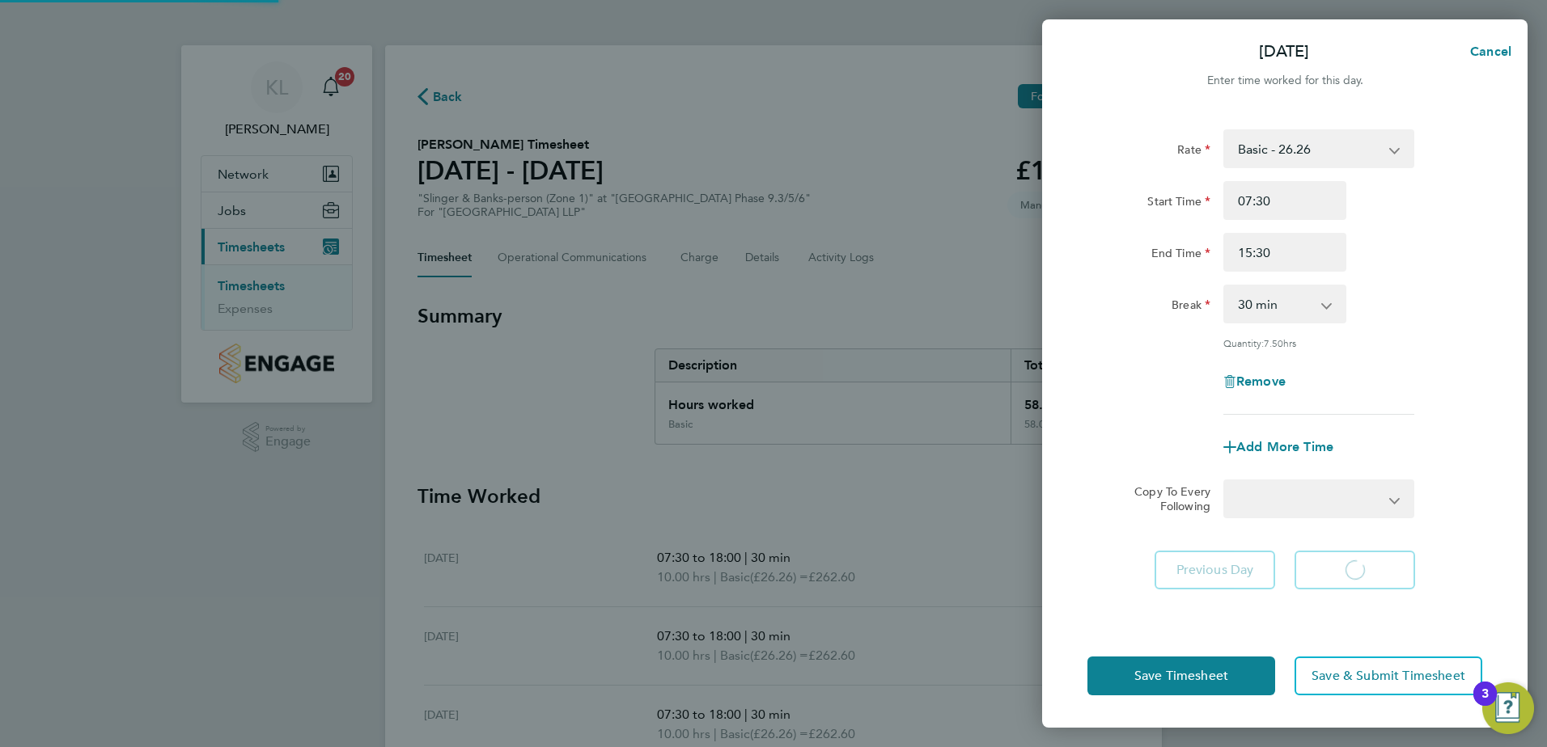
select select "45"
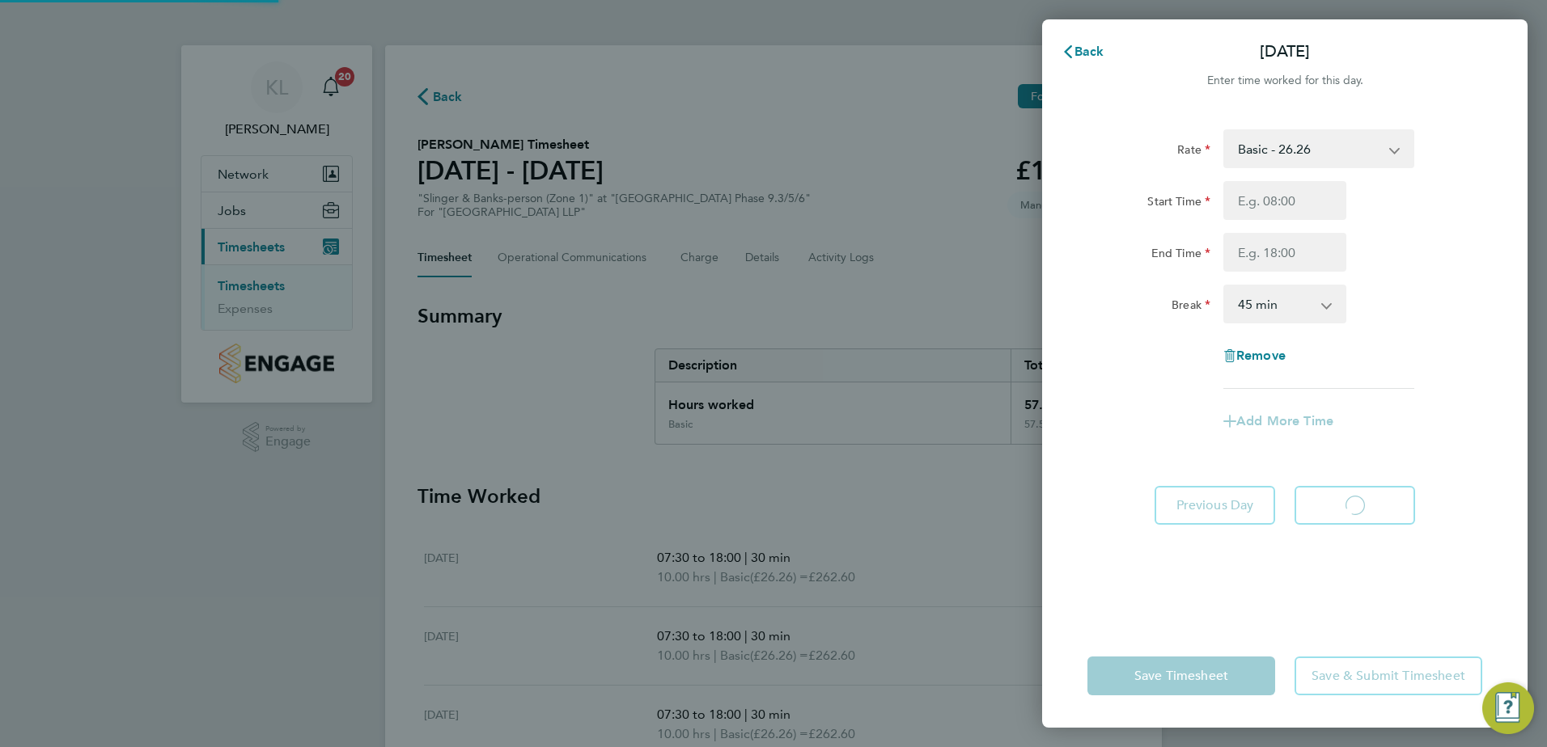
select select "45"
click at [1080, 56] on span "Back" at bounding box center [1089, 51] width 30 height 15
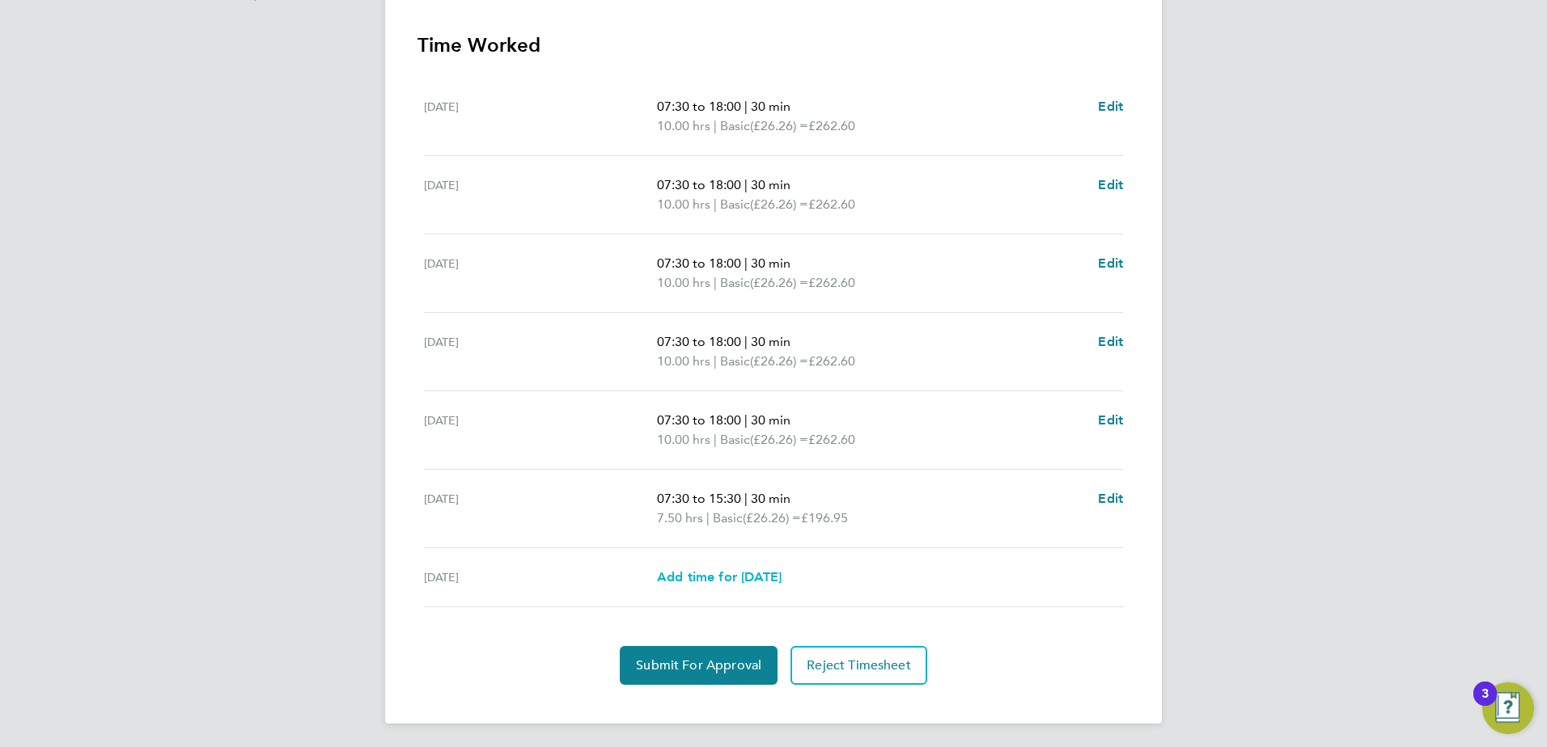
scroll to position [454, 0]
click at [704, 671] on button "Submit For Approval" at bounding box center [699, 663] width 158 height 39
click at [715, 671] on span "Approve Timesheet" at bounding box center [698, 663] width 119 height 16
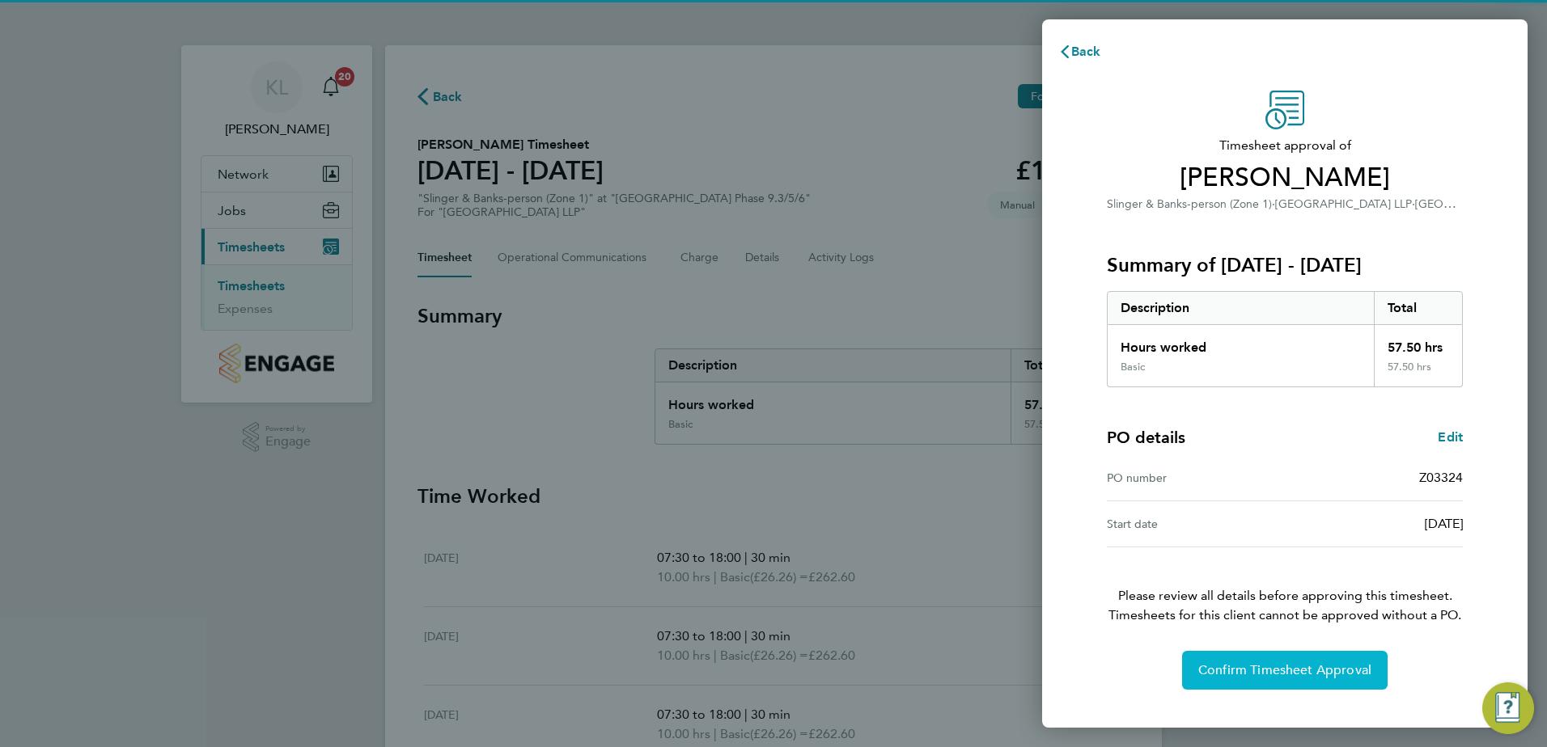
click at [1233, 670] on span "Confirm Timesheet Approval" at bounding box center [1284, 670] width 173 height 16
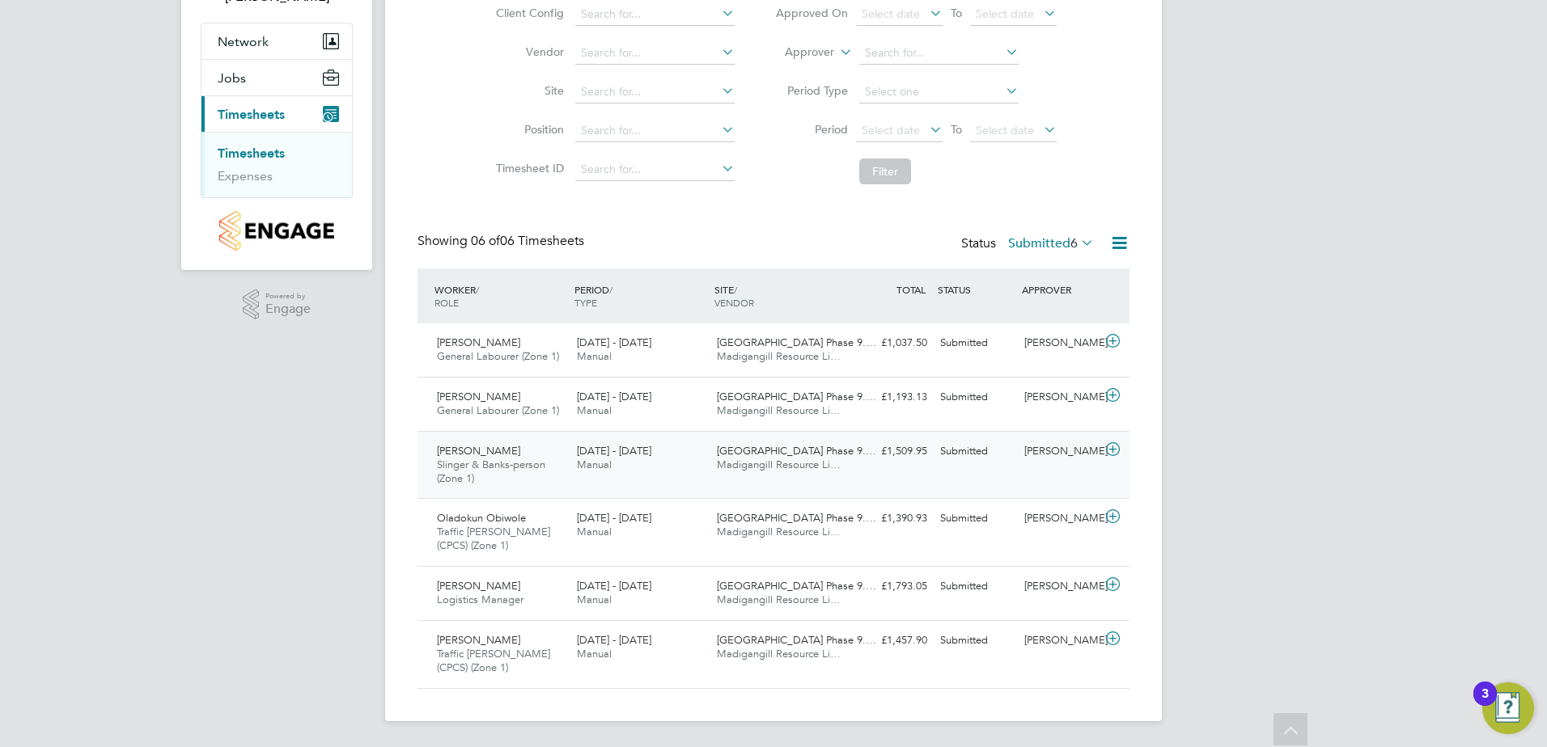
click at [488, 463] on span "Slinger & Banks-person (Zone 1)" at bounding box center [491, 472] width 108 height 28
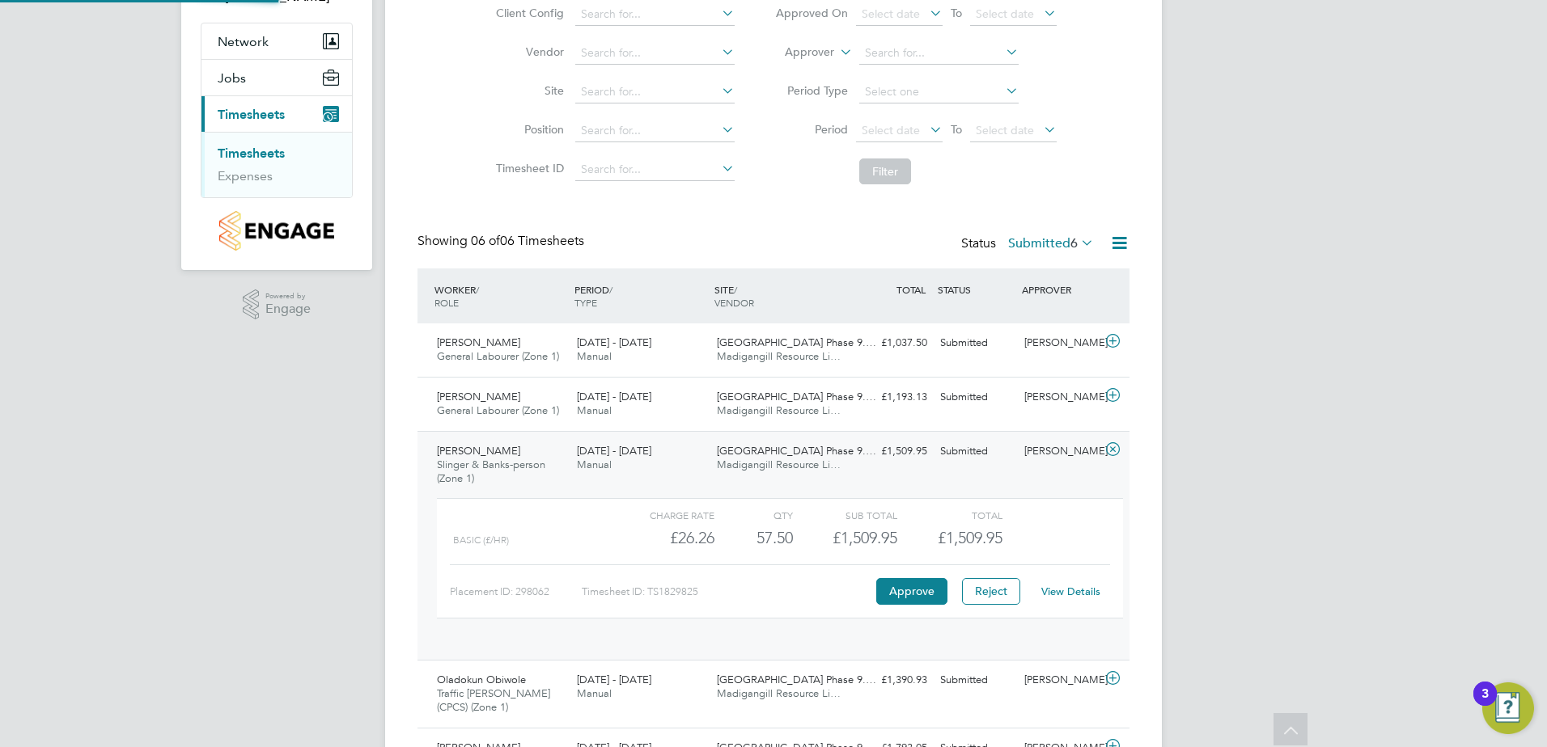
scroll to position [28, 158]
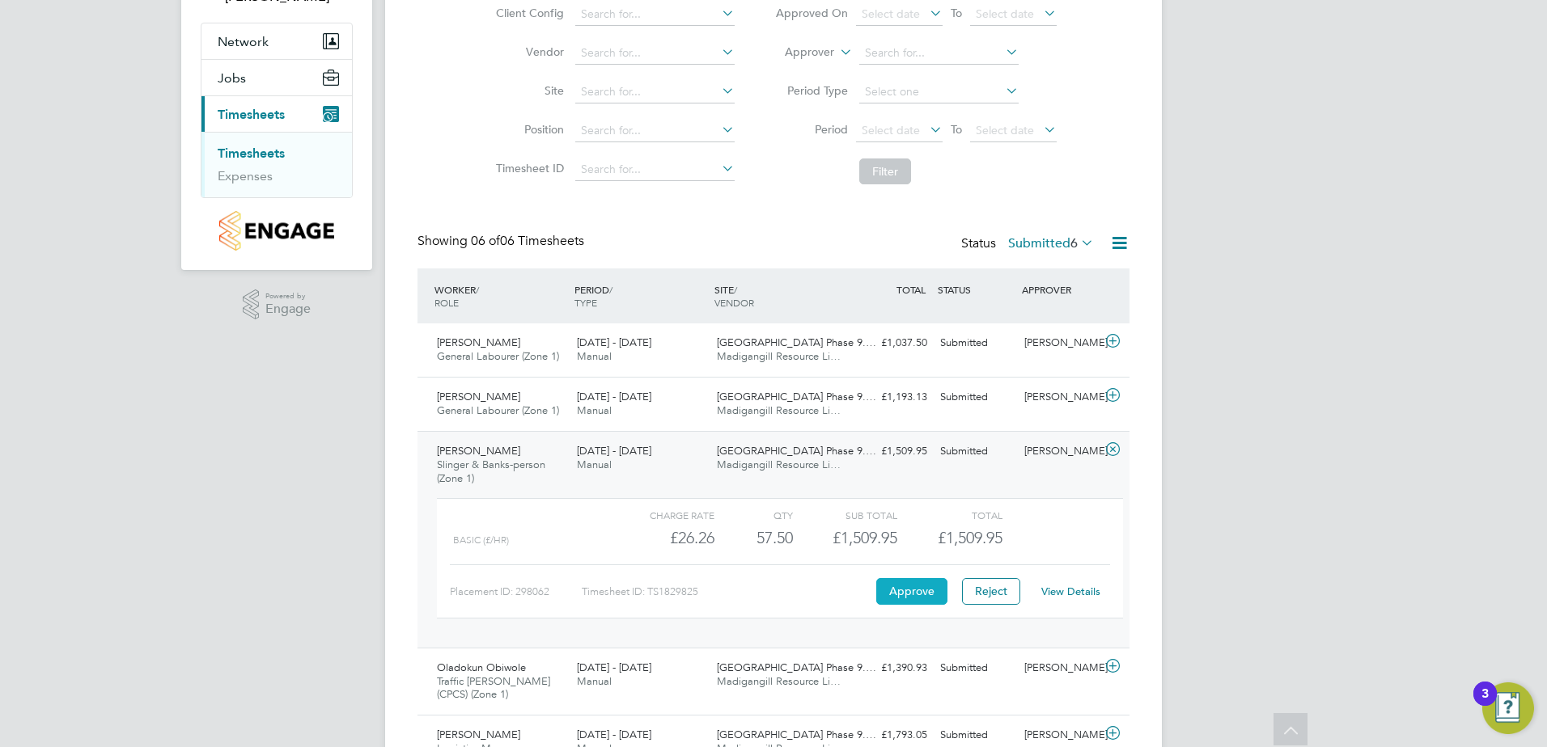
click at [939, 599] on button "Approve" at bounding box center [911, 591] width 71 height 26
click at [476, 452] on span "Reuben Robertson" at bounding box center [478, 451] width 83 height 14
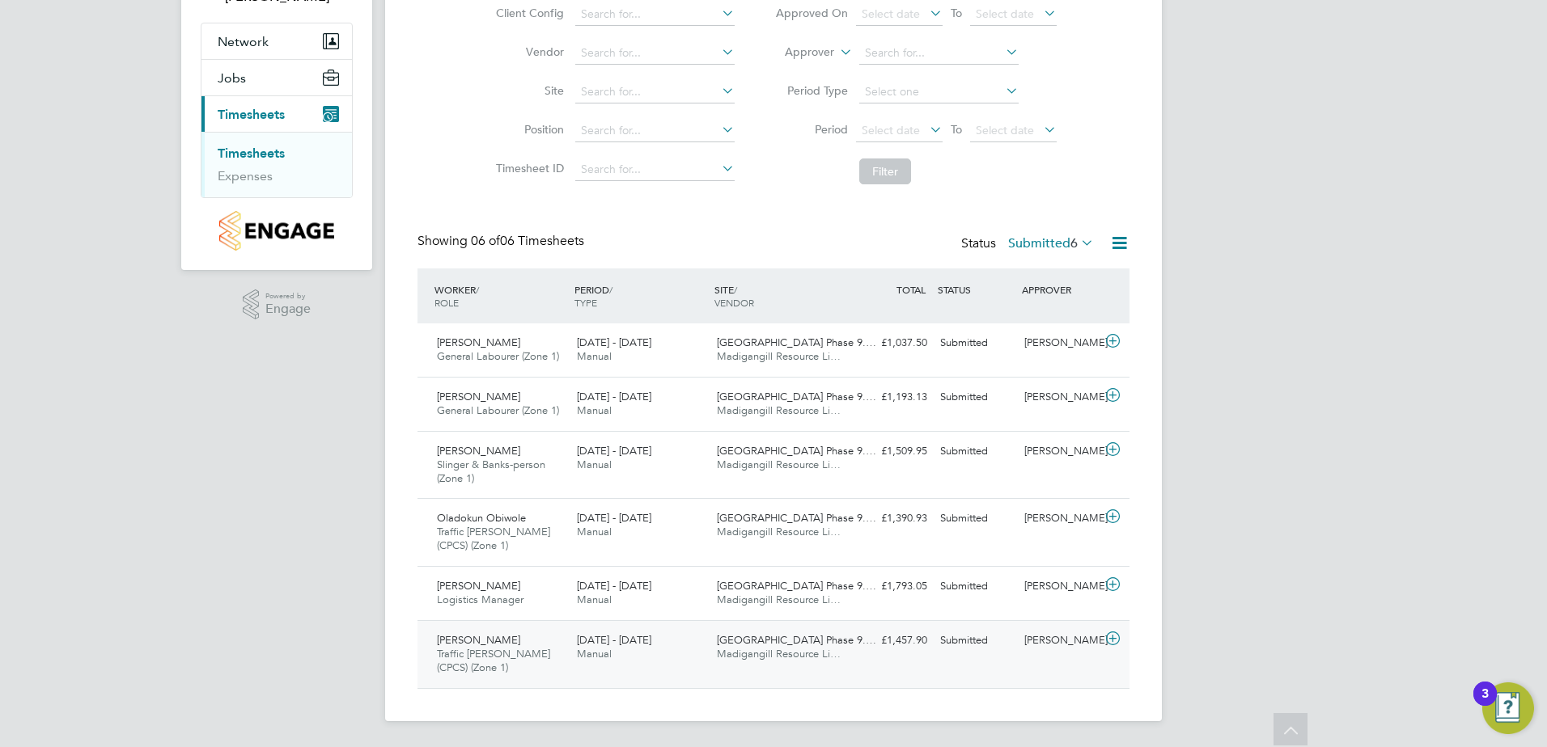
click at [516, 641] on div "Andrew Bull Traffic Marshall (CPCS) (Zone 1) 22 - 28 Sep 2025" at bounding box center [500, 655] width 140 height 54
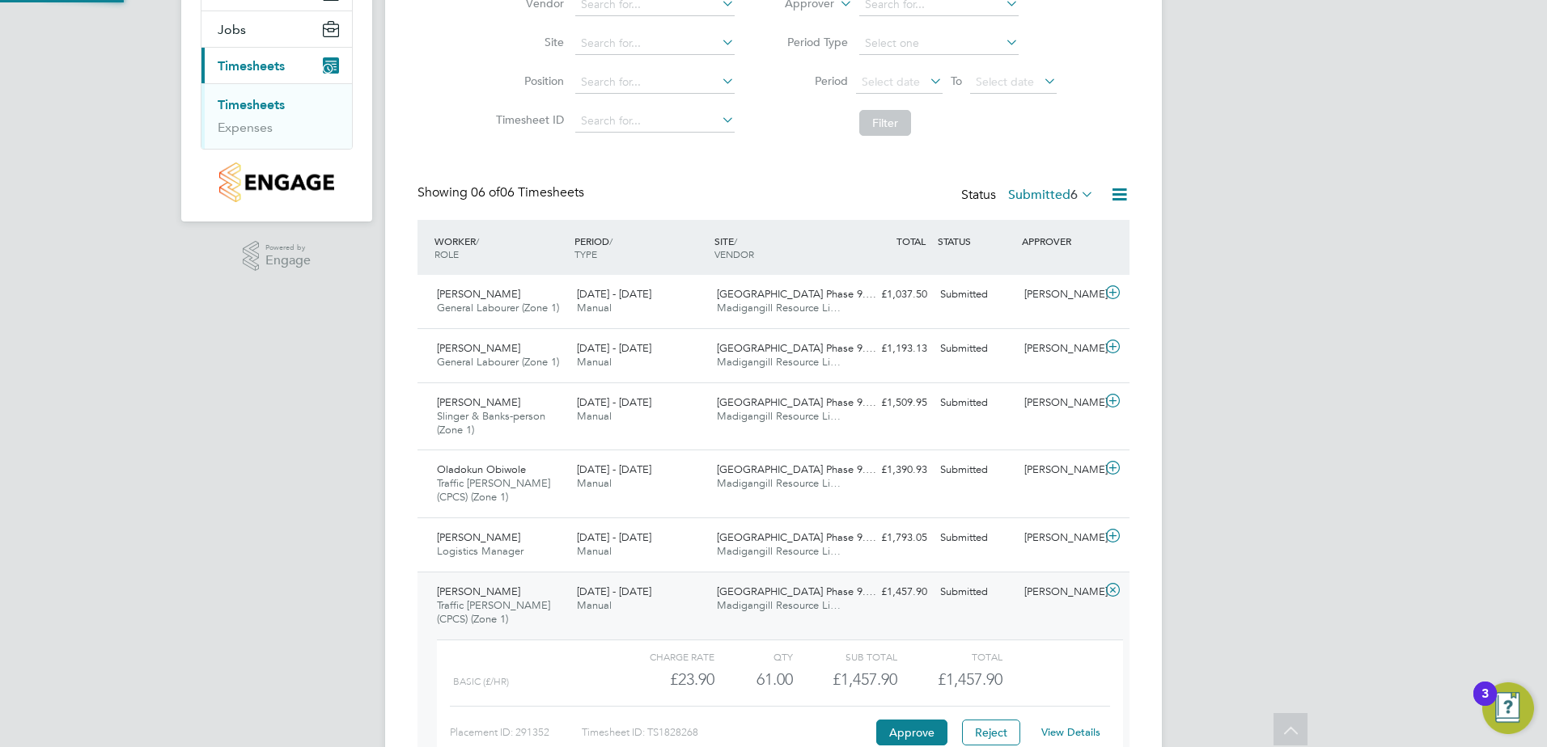
scroll to position [8, 8]
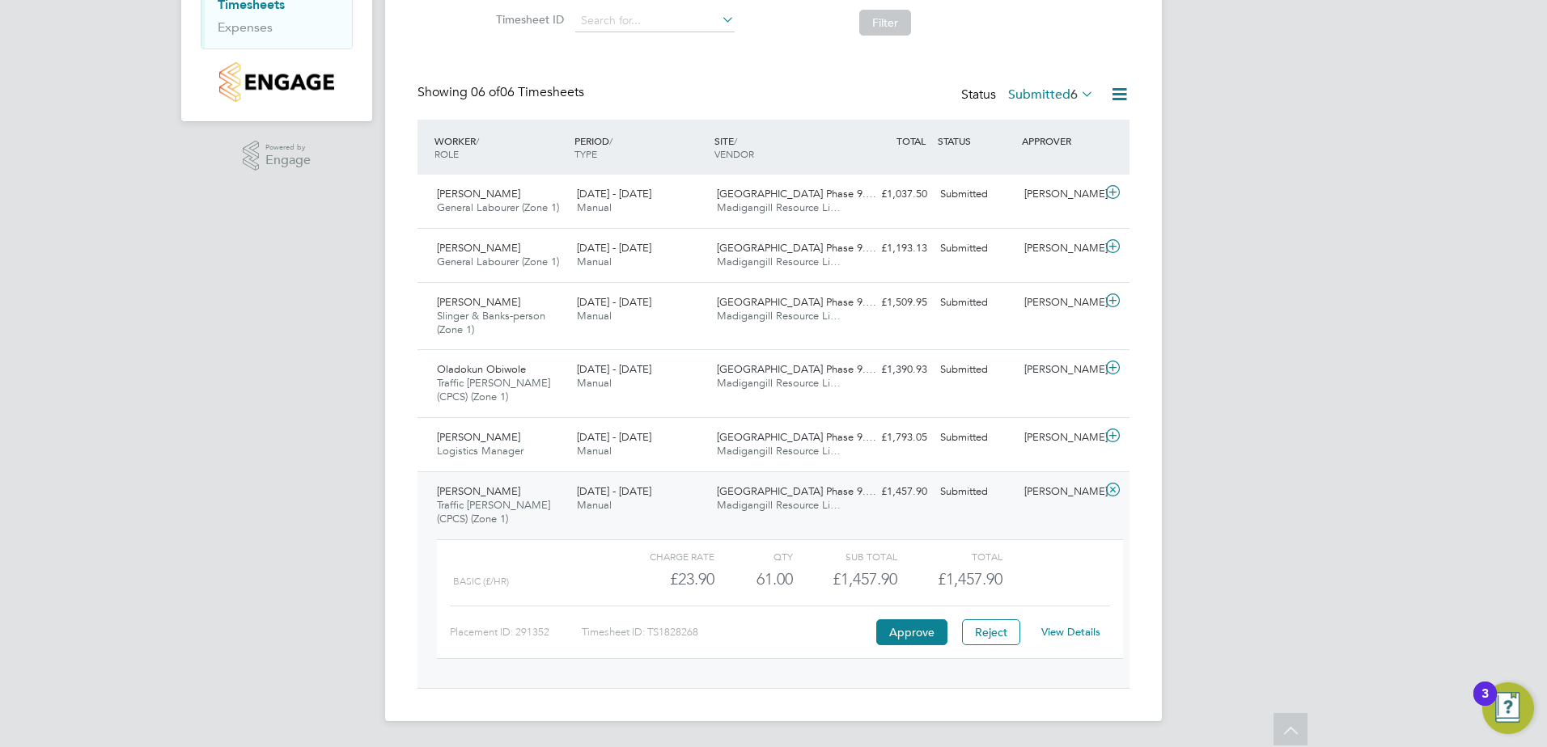
click at [1069, 628] on link "View Details" at bounding box center [1070, 632] width 59 height 14
click at [486, 511] on span "Traffic Marshall (CPCS) (Zone 1)" at bounding box center [493, 512] width 113 height 28
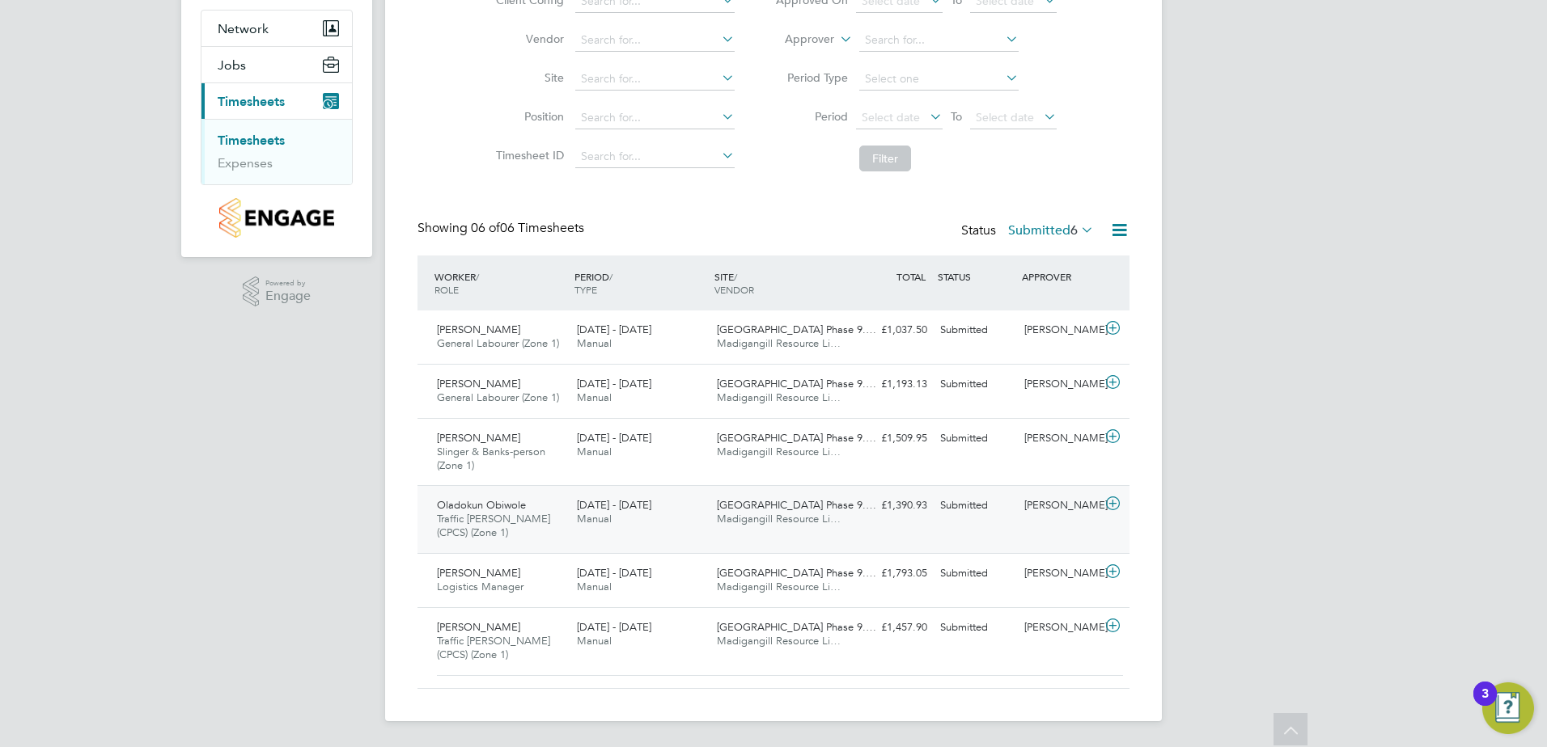
scroll to position [133, 0]
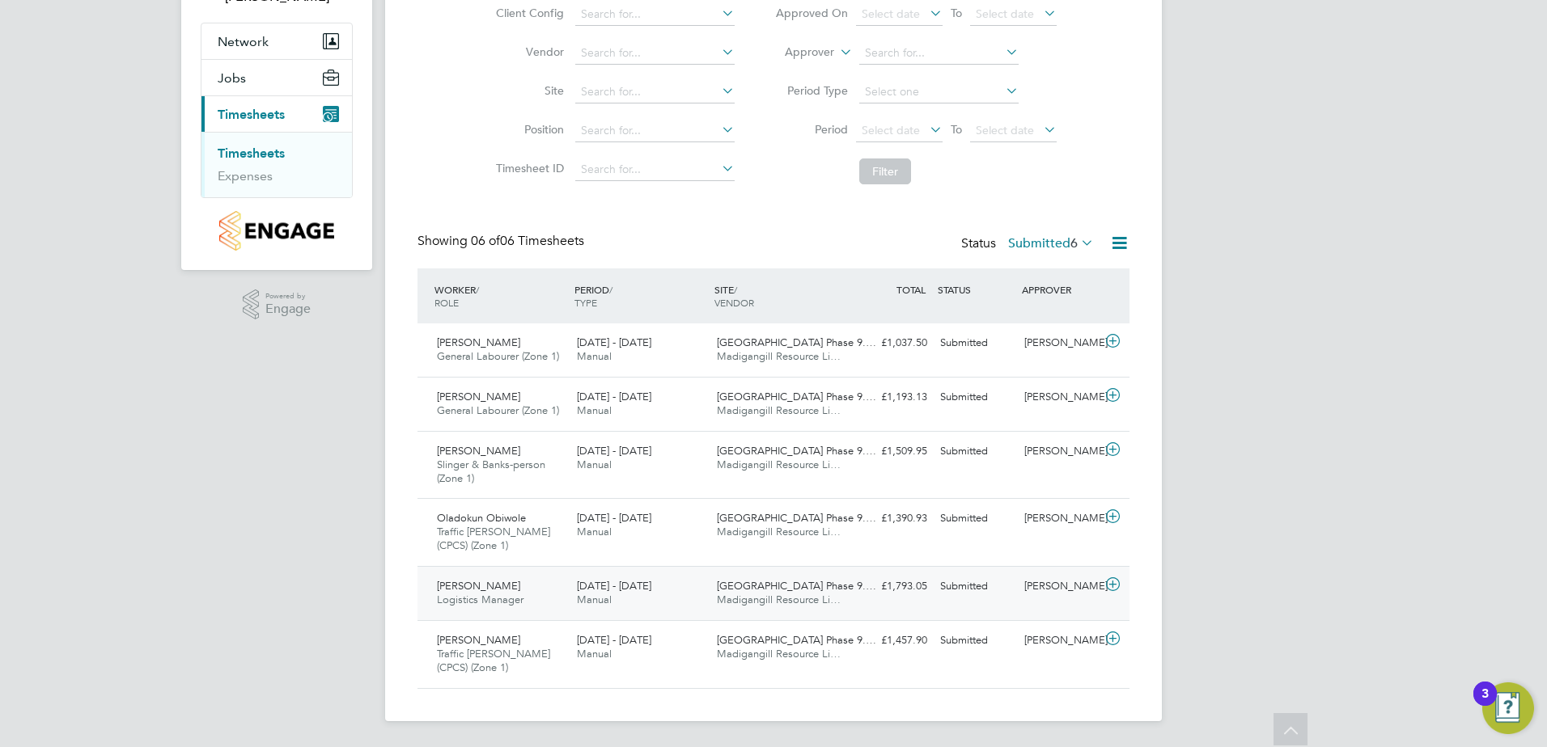
click at [497, 608] on div "Stephen Waller Logistics Manager 22 - 28 Sep 2025" at bounding box center [500, 593] width 140 height 40
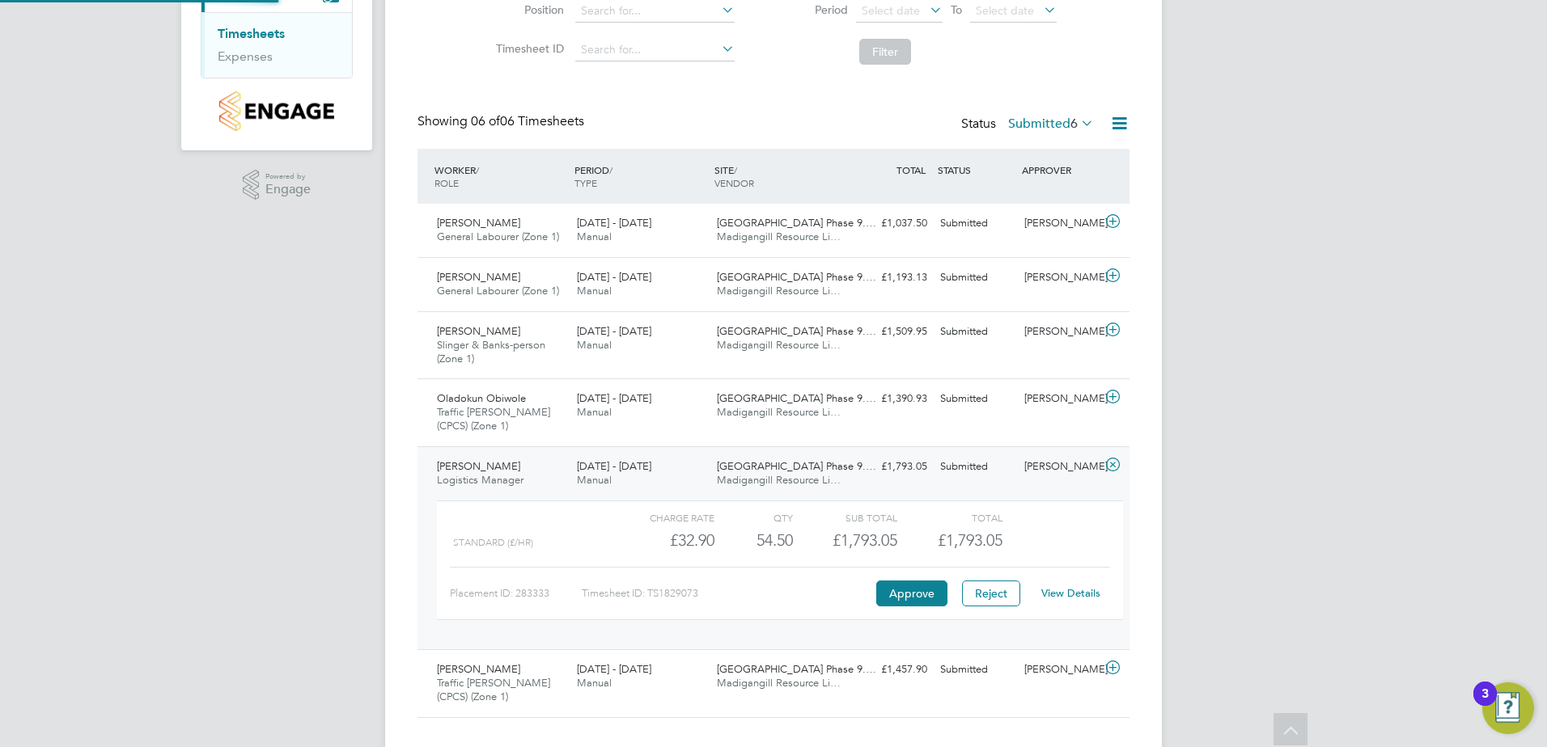
scroll to position [281, 0]
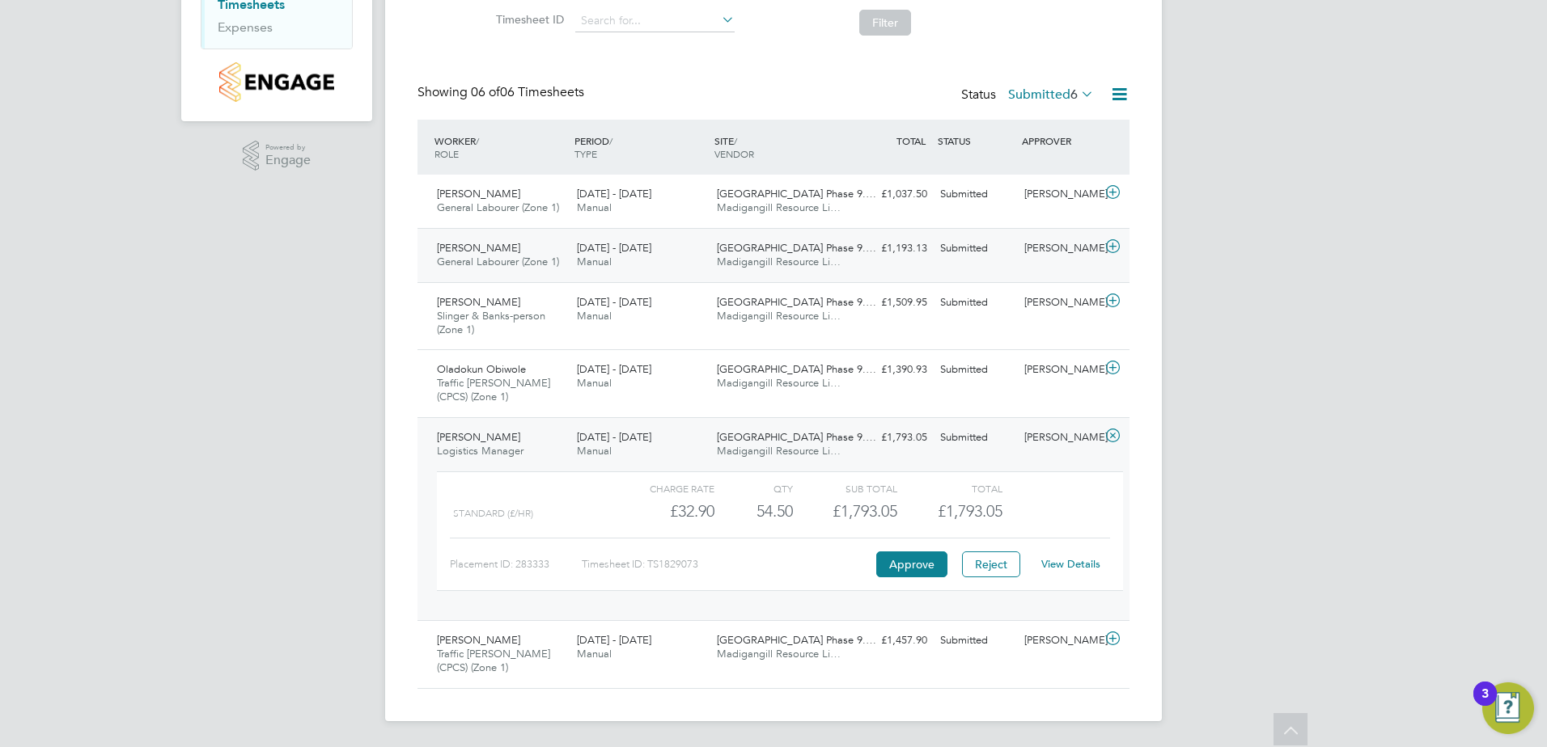
click at [501, 241] on div "Risom Teklemichael General Labourer (Zone 1) 22 - 28 Sep 2025" at bounding box center [500, 255] width 140 height 40
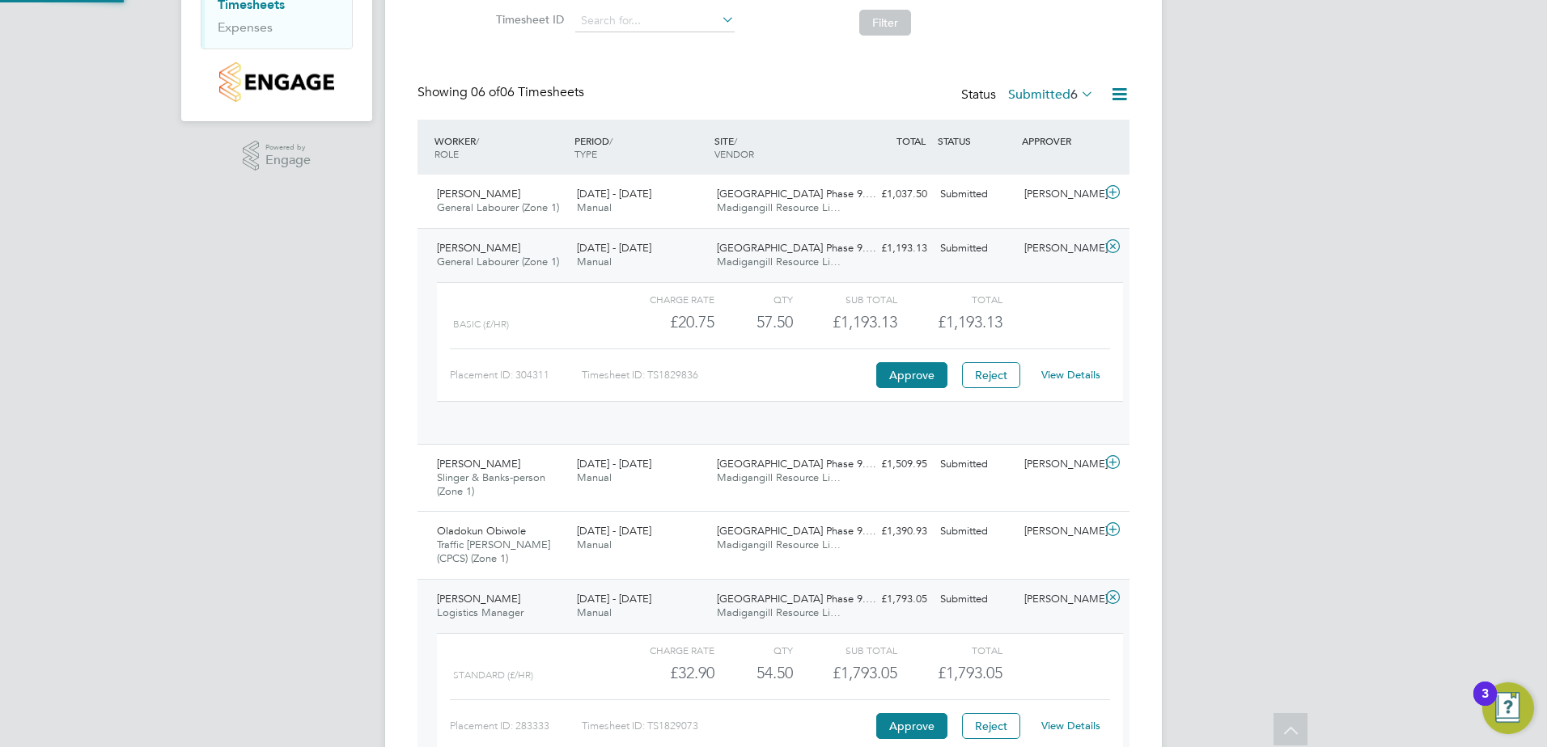
scroll to position [28, 158]
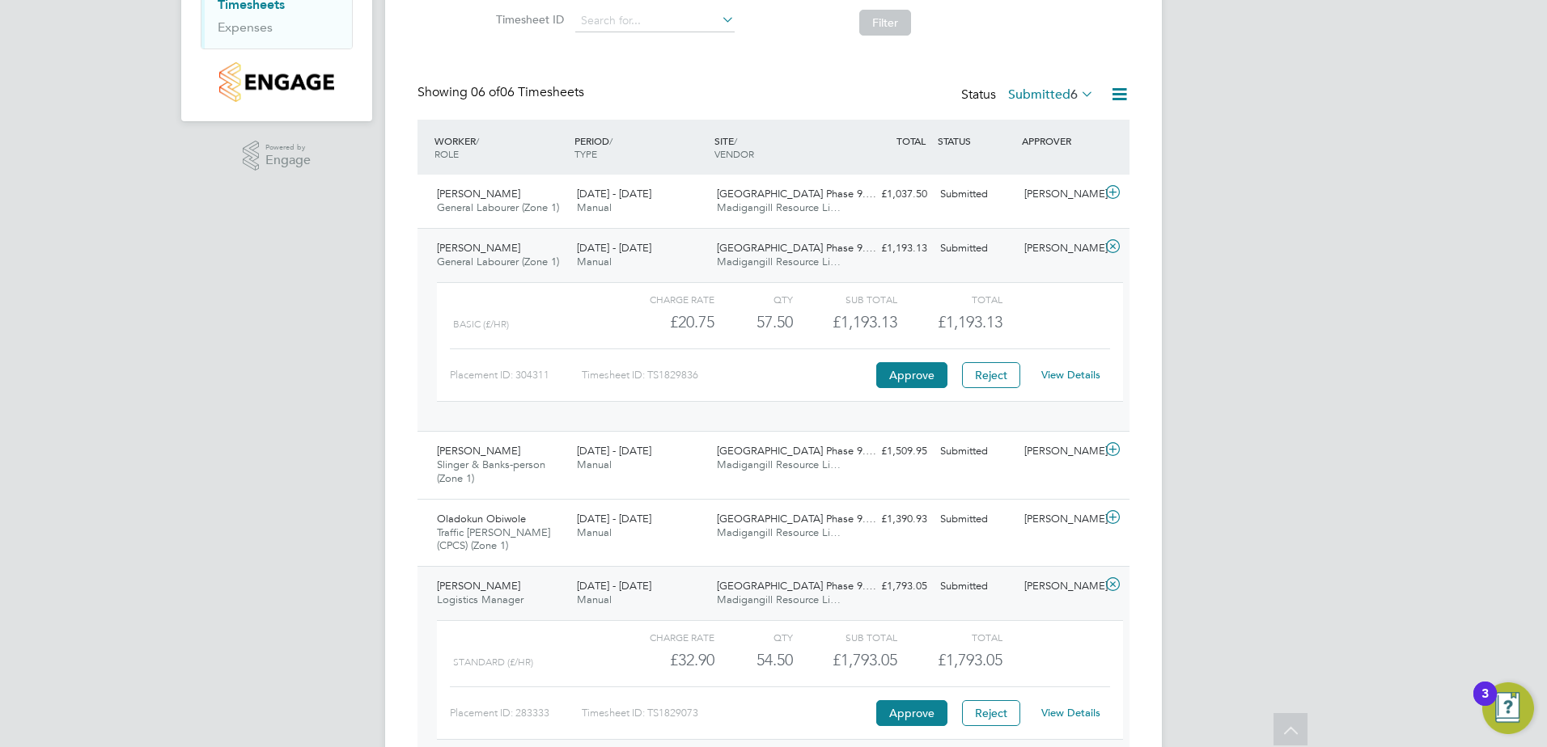
click at [1068, 379] on link "View Details" at bounding box center [1070, 375] width 59 height 14
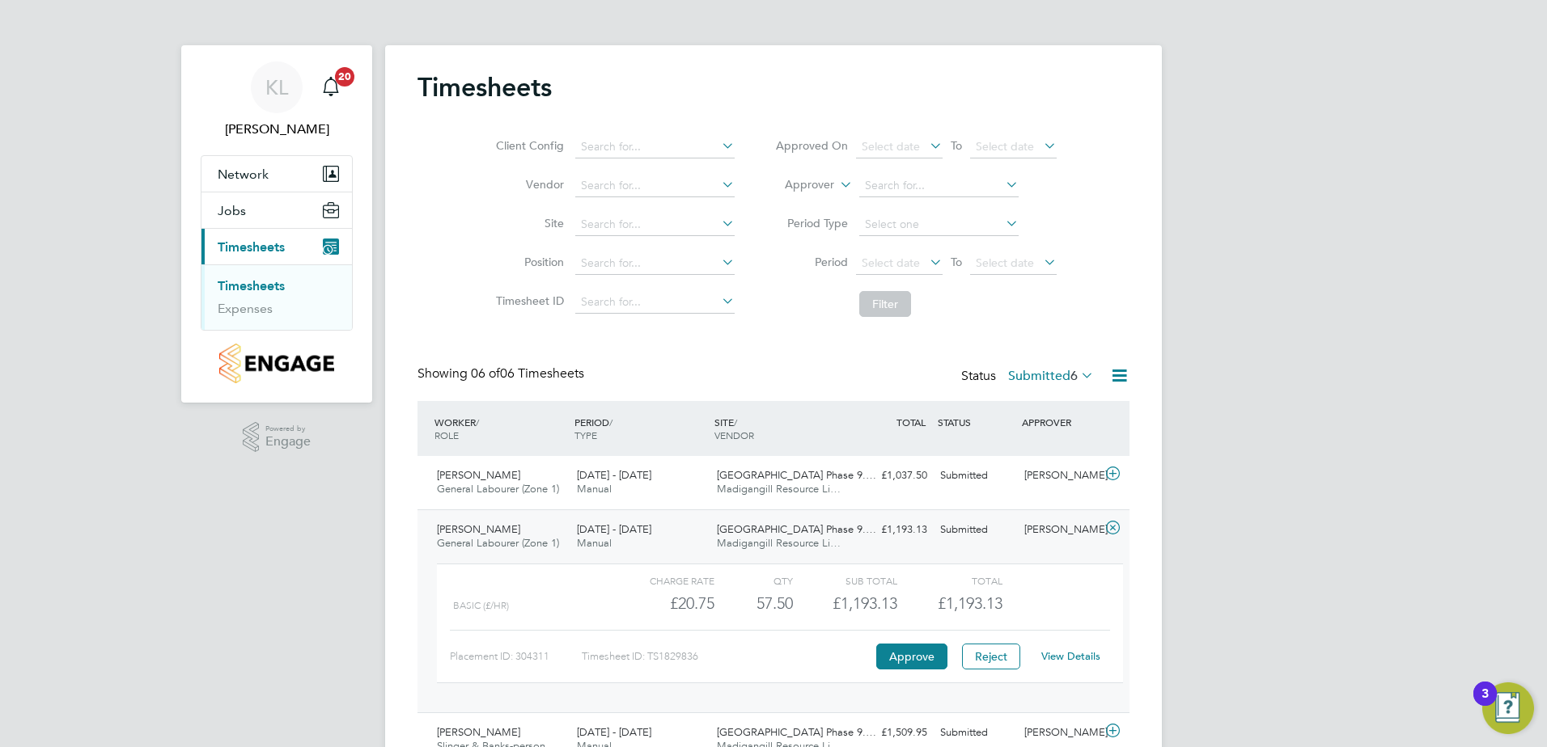
drag, startPoint x: 500, startPoint y: 533, endPoint x: 486, endPoint y: 545, distance: 18.3
click at [499, 533] on span "Risom Teklemichael" at bounding box center [478, 530] width 83 height 14
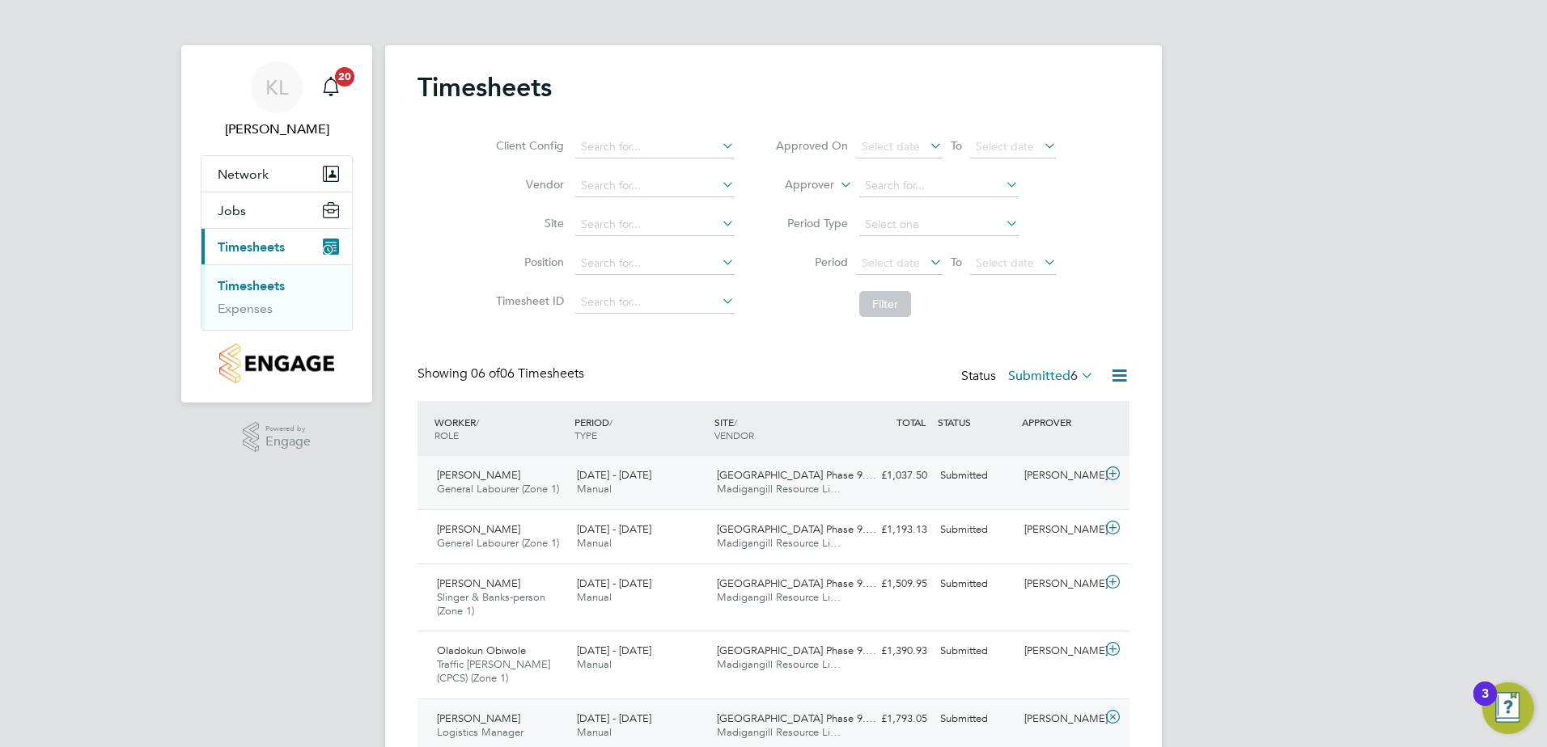
click at [498, 484] on span "General Labourer (Zone 1)" at bounding box center [498, 489] width 122 height 14
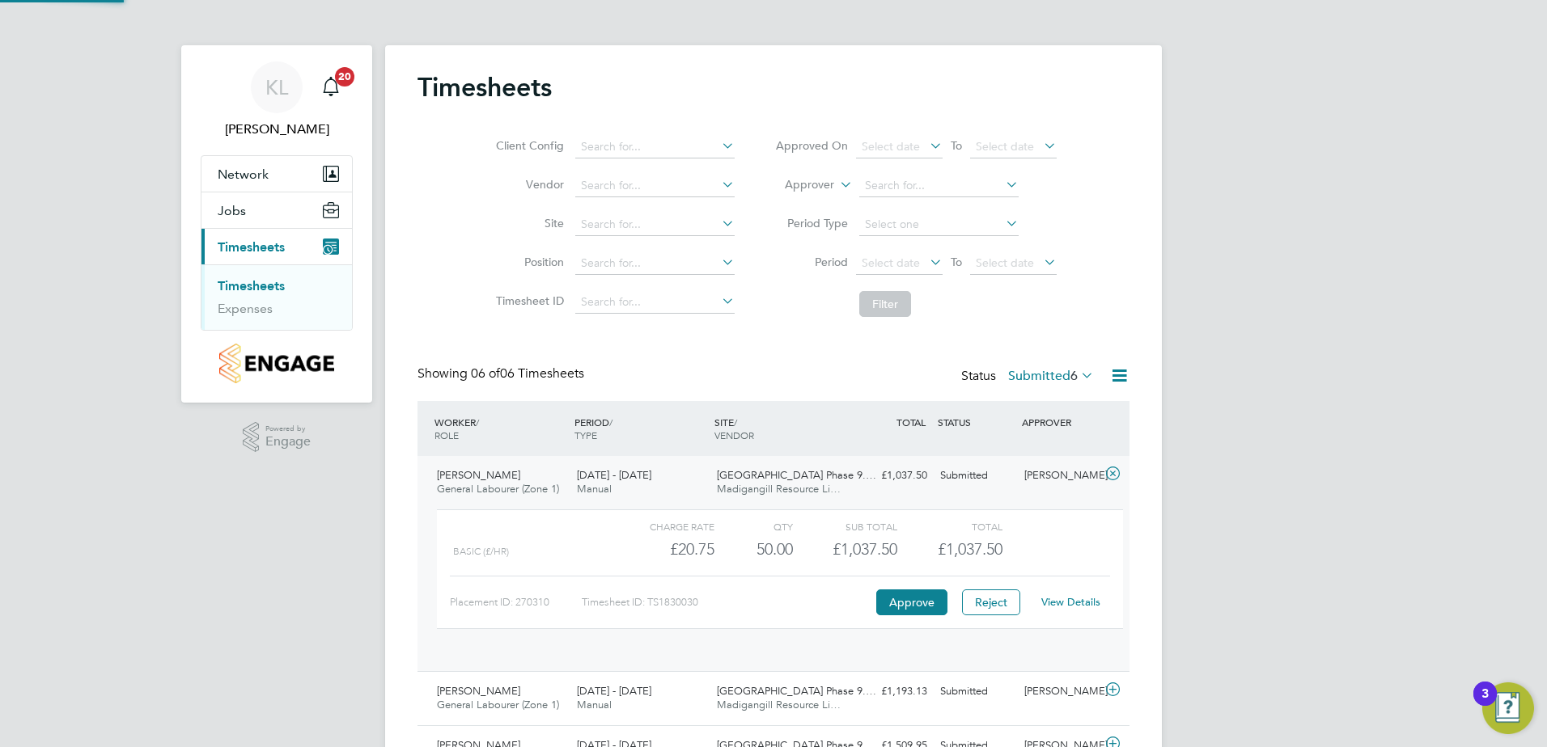
scroll to position [28, 158]
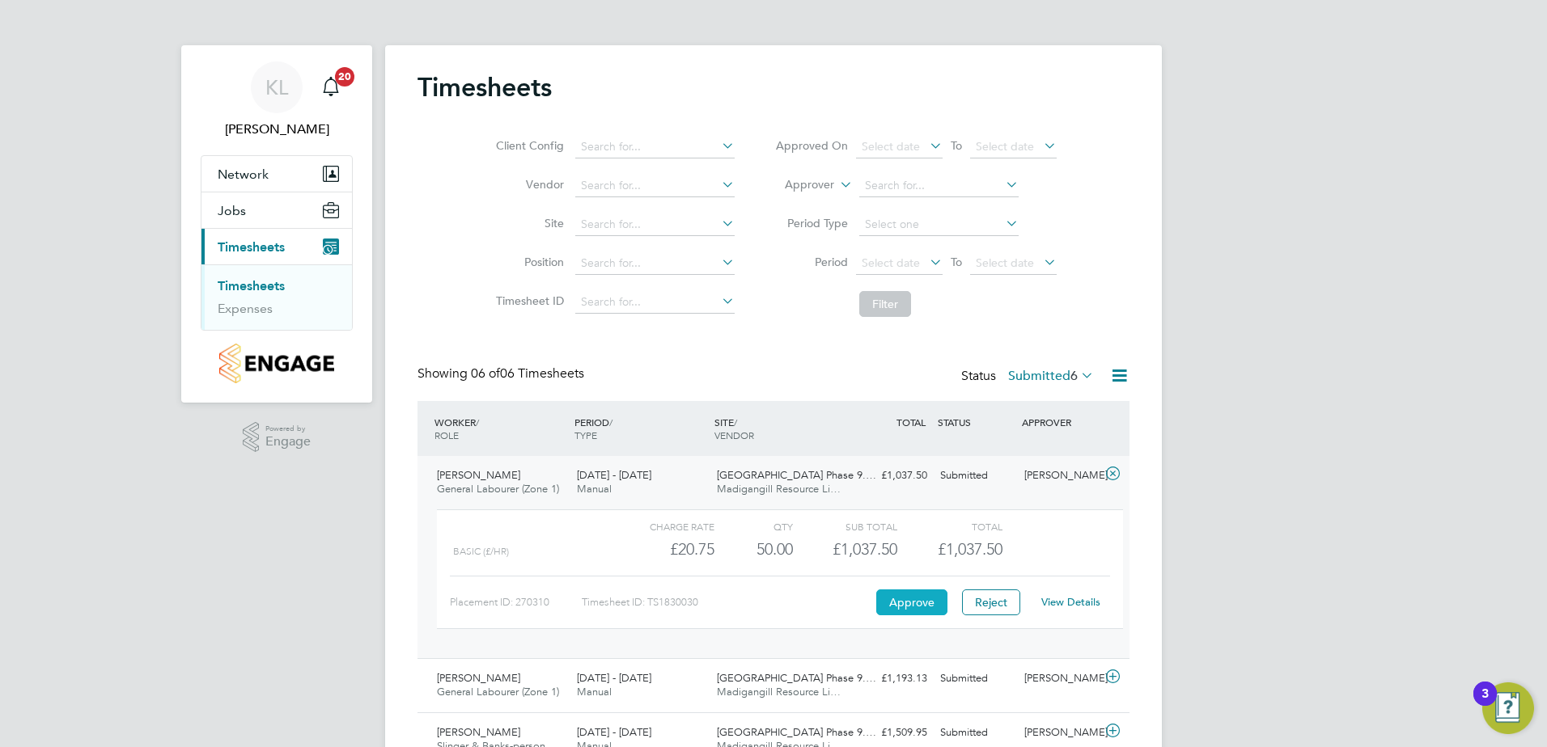
click at [916, 604] on button "Approve" at bounding box center [911, 603] width 71 height 26
click at [479, 482] on div "Dacian-Ioan Timiser General Labourer (Zone 1) 22 - 28 Sep 2025" at bounding box center [500, 483] width 140 height 40
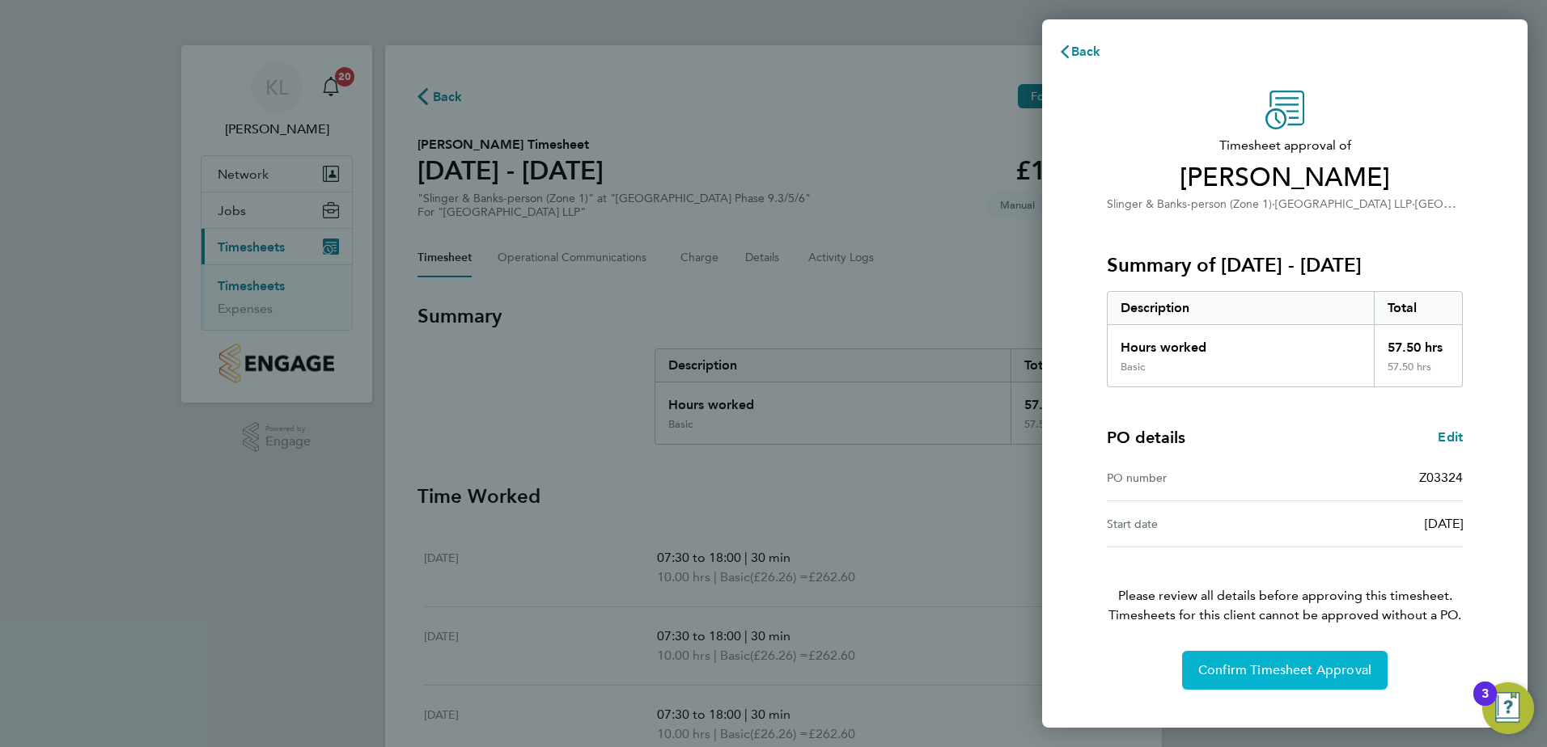
click at [1213, 671] on span "Confirm Timesheet Approval" at bounding box center [1284, 670] width 173 height 16
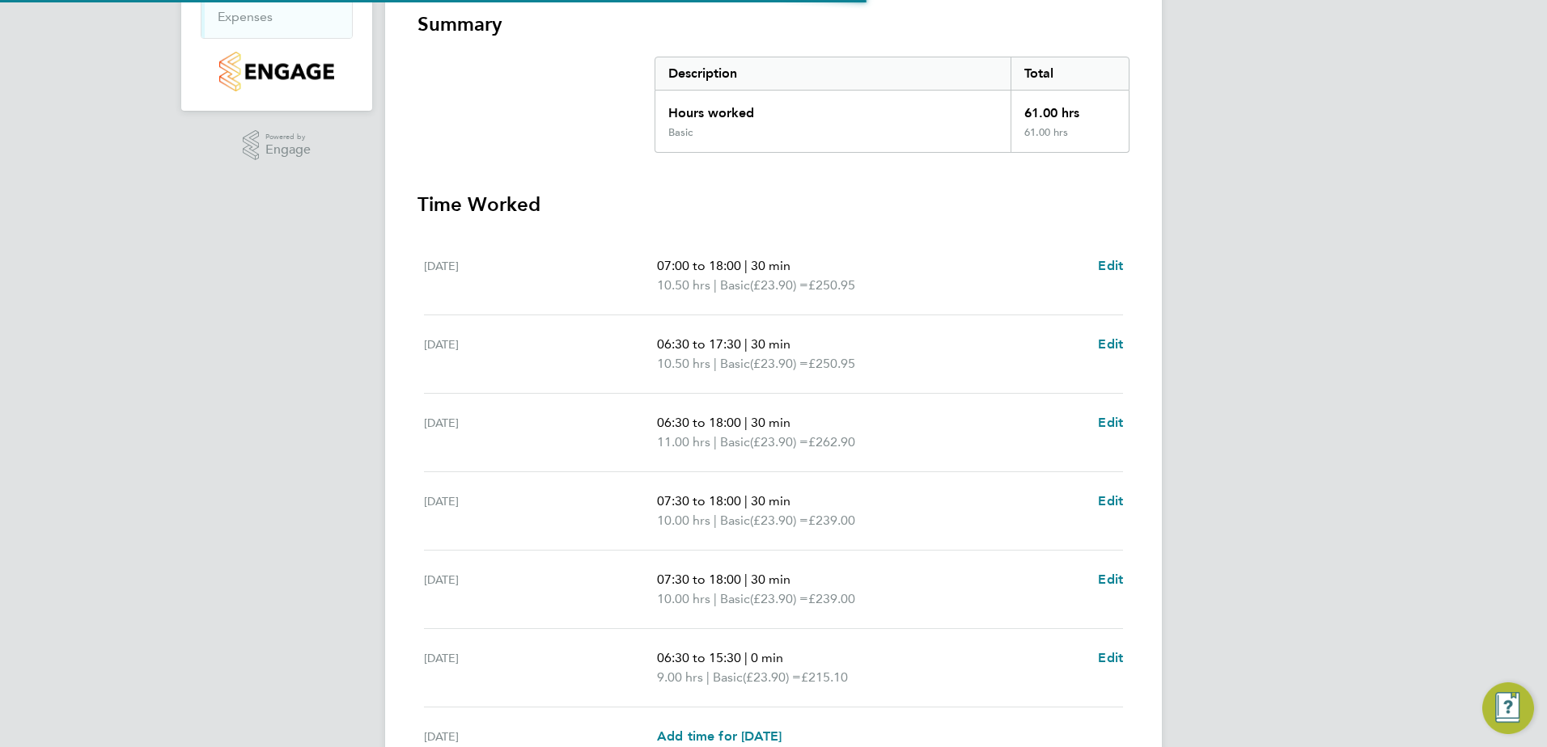
scroll to position [324, 0]
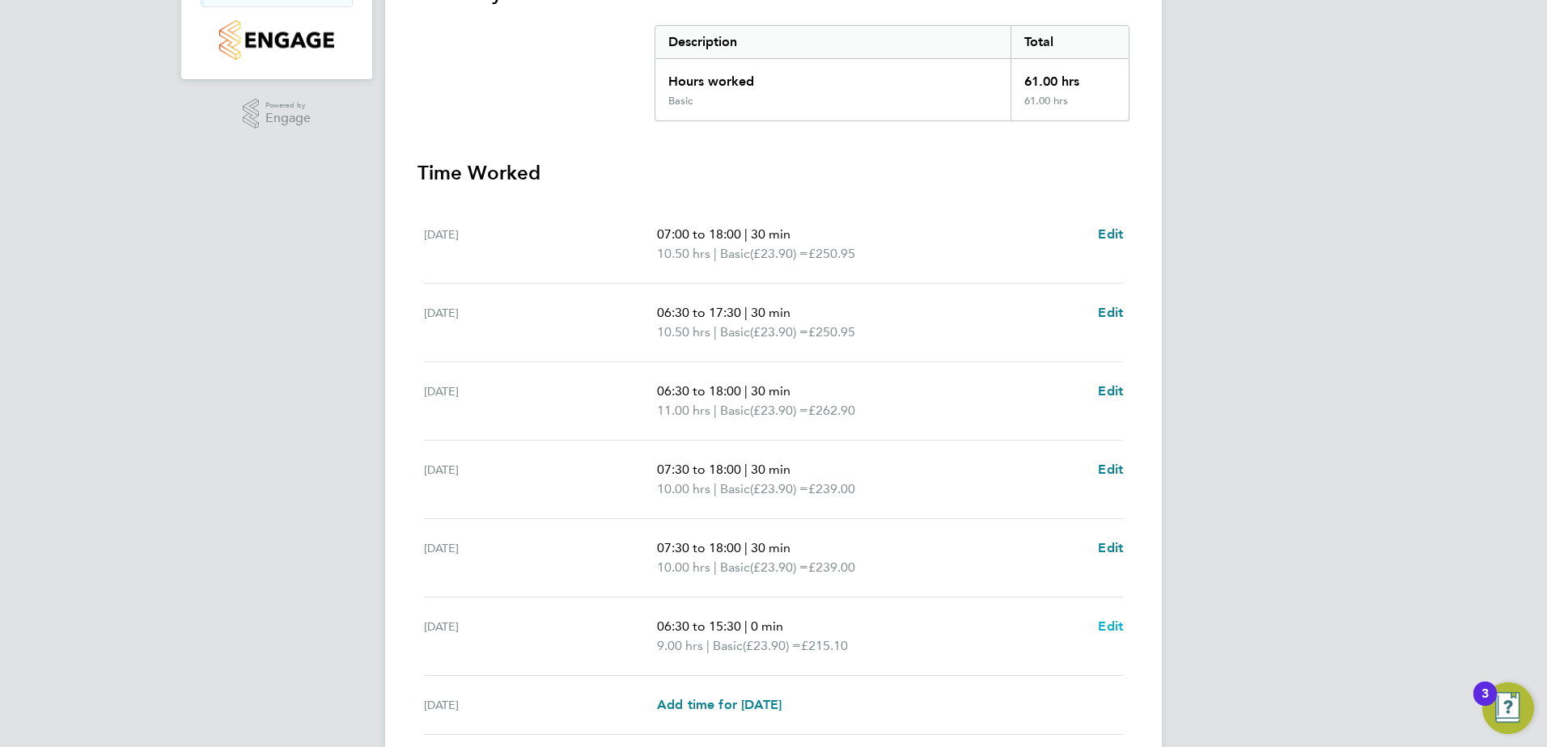
click at [1113, 630] on span "Edit" at bounding box center [1110, 626] width 25 height 15
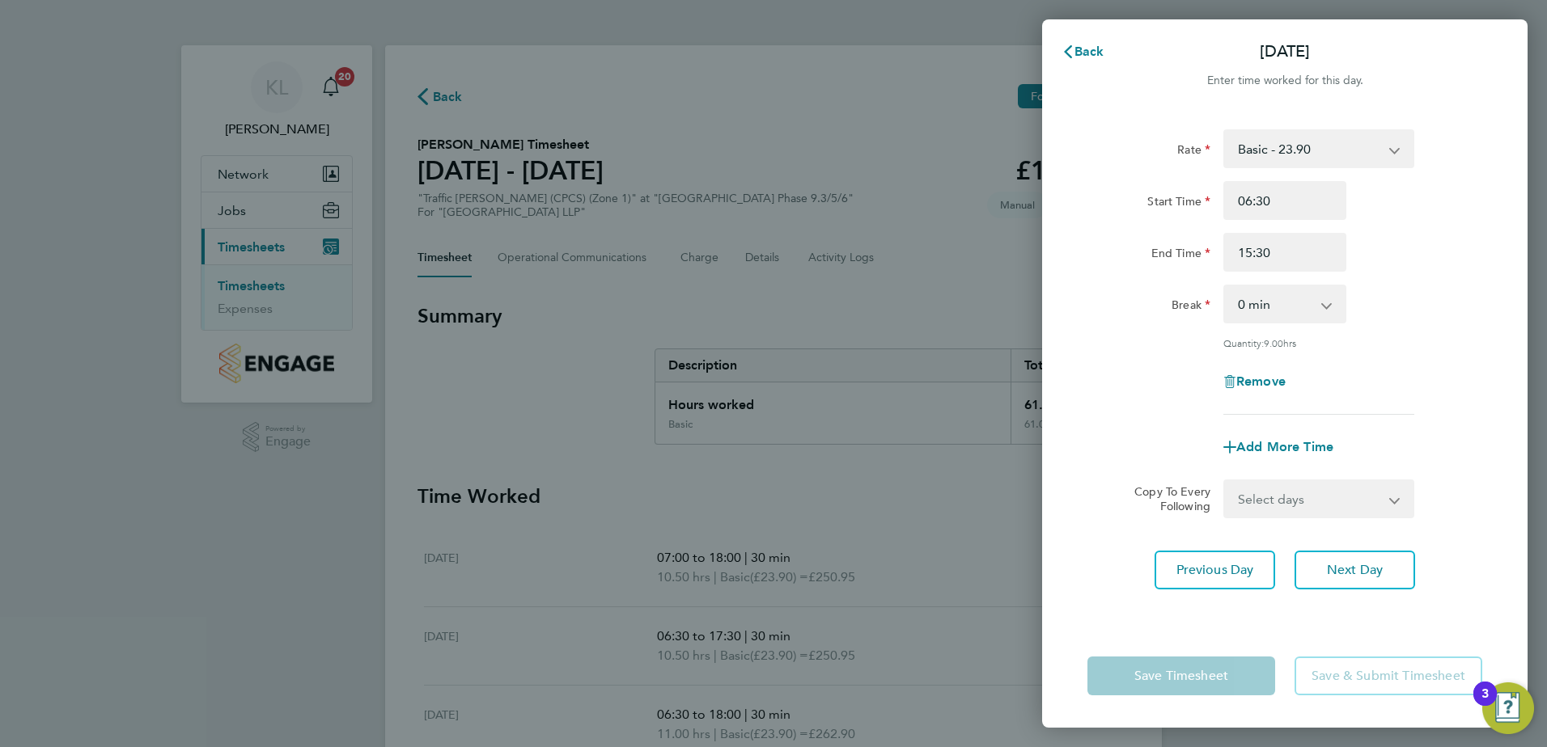
click at [1266, 300] on select "0 min 15 min 30 min 45 min 60 min 75 min 90 min" at bounding box center [1275, 304] width 100 height 36
drag, startPoint x: 1170, startPoint y: 420, endPoint x: 1157, endPoint y: 469, distance: 50.8
click at [1170, 423] on app-timesheet-line-form-group "Rate Basic - 23.90 Start Time 06:30 End Time 15:30 Break 0 min 15 min 30 min 45…" at bounding box center [1284, 297] width 395 height 337
drag, startPoint x: 1080, startPoint y: 36, endPoint x: 1080, endPoint y: 45, distance: 8.9
click at [1080, 38] on button "Back" at bounding box center [1082, 52] width 75 height 32
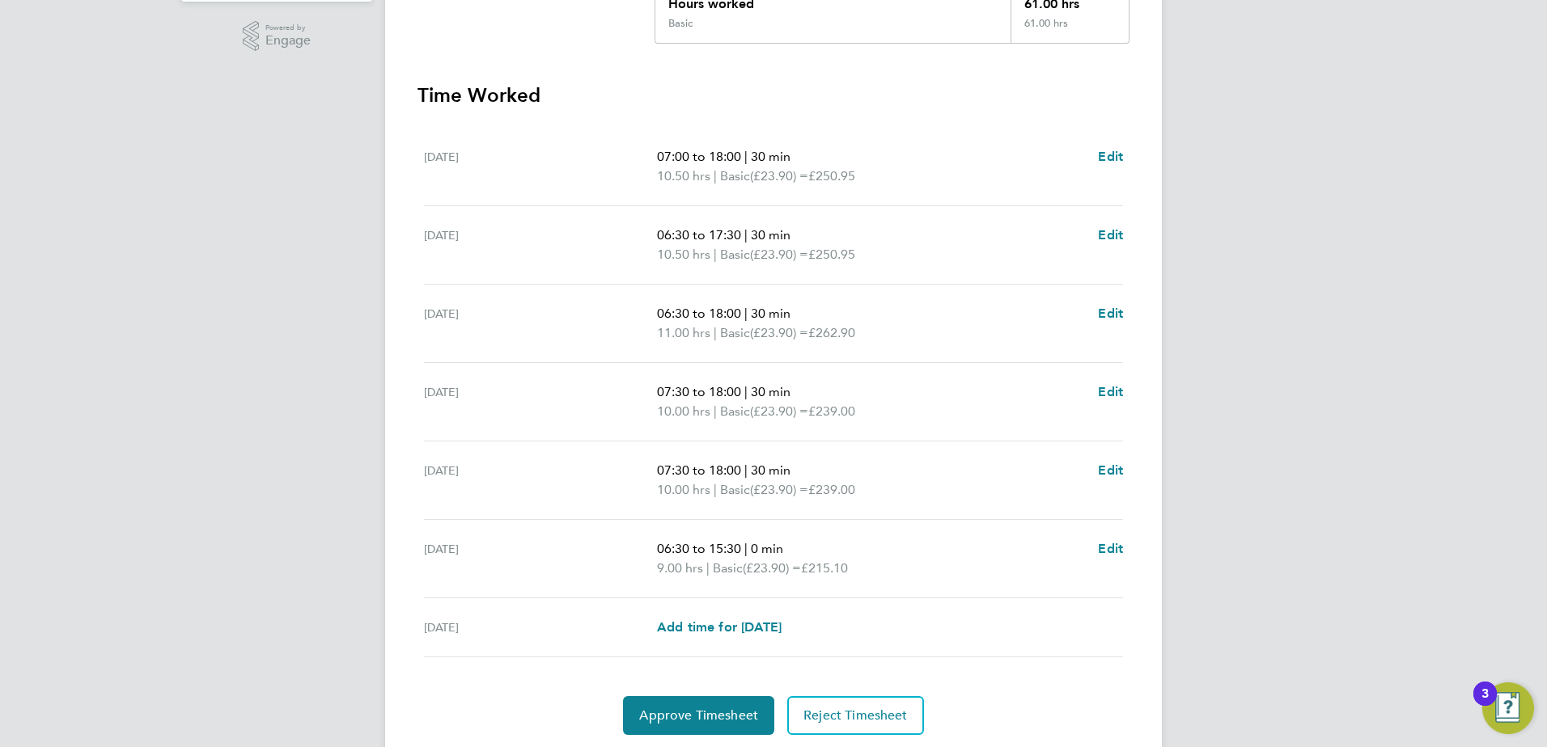
scroll to position [373, 0]
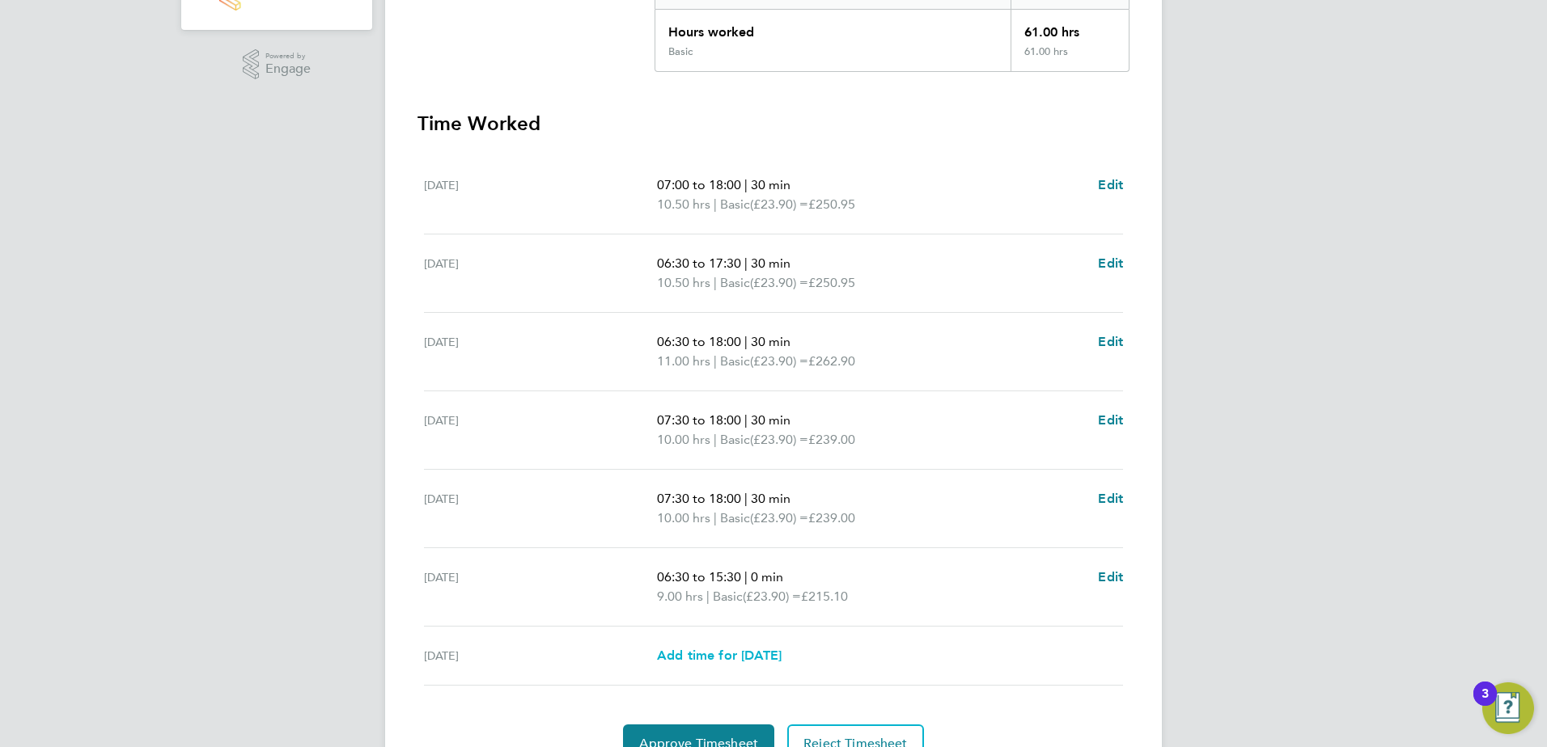
click at [686, 662] on span "Add time for [DATE]" at bounding box center [719, 655] width 125 height 15
select select "45"
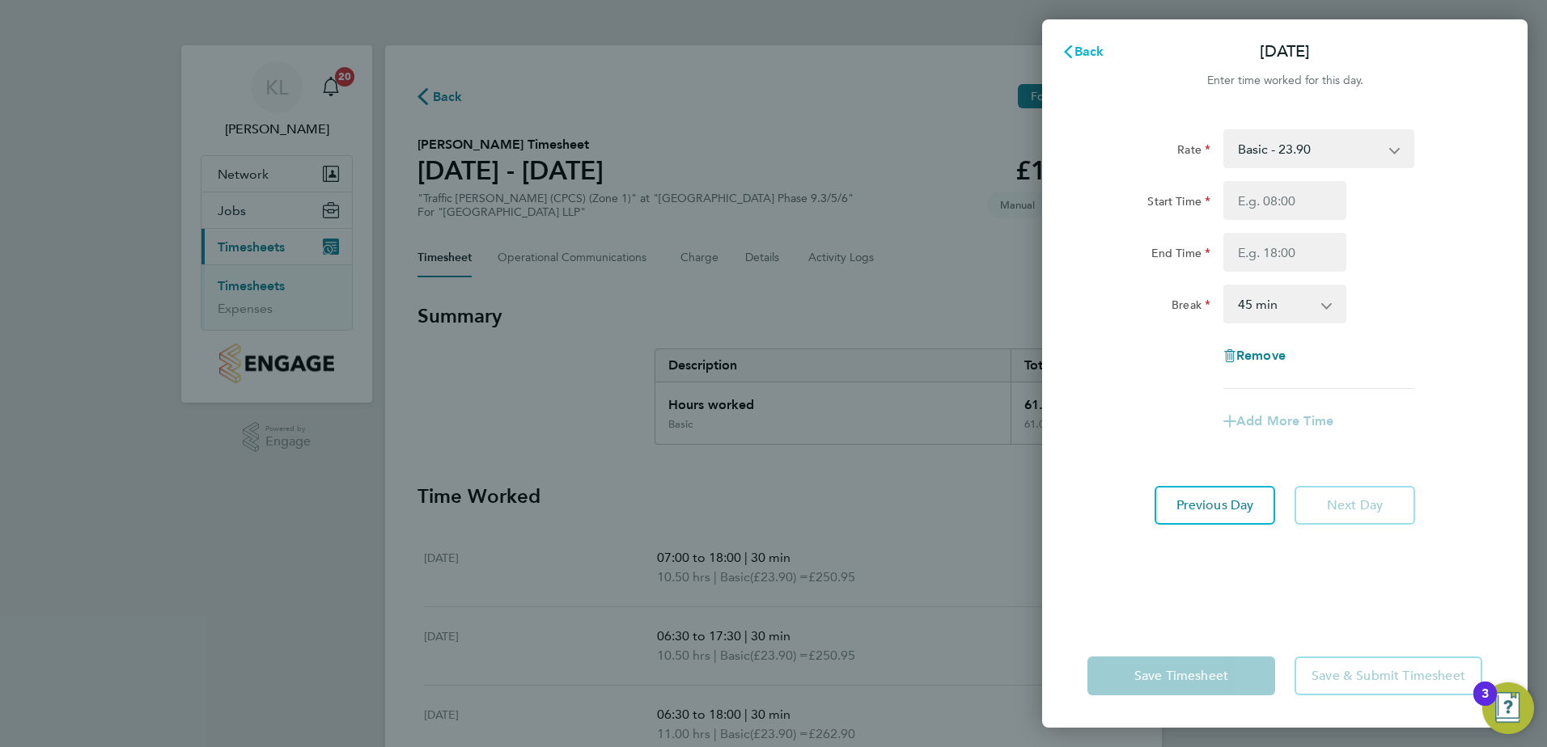
click at [1082, 53] on span "Back" at bounding box center [1089, 51] width 30 height 15
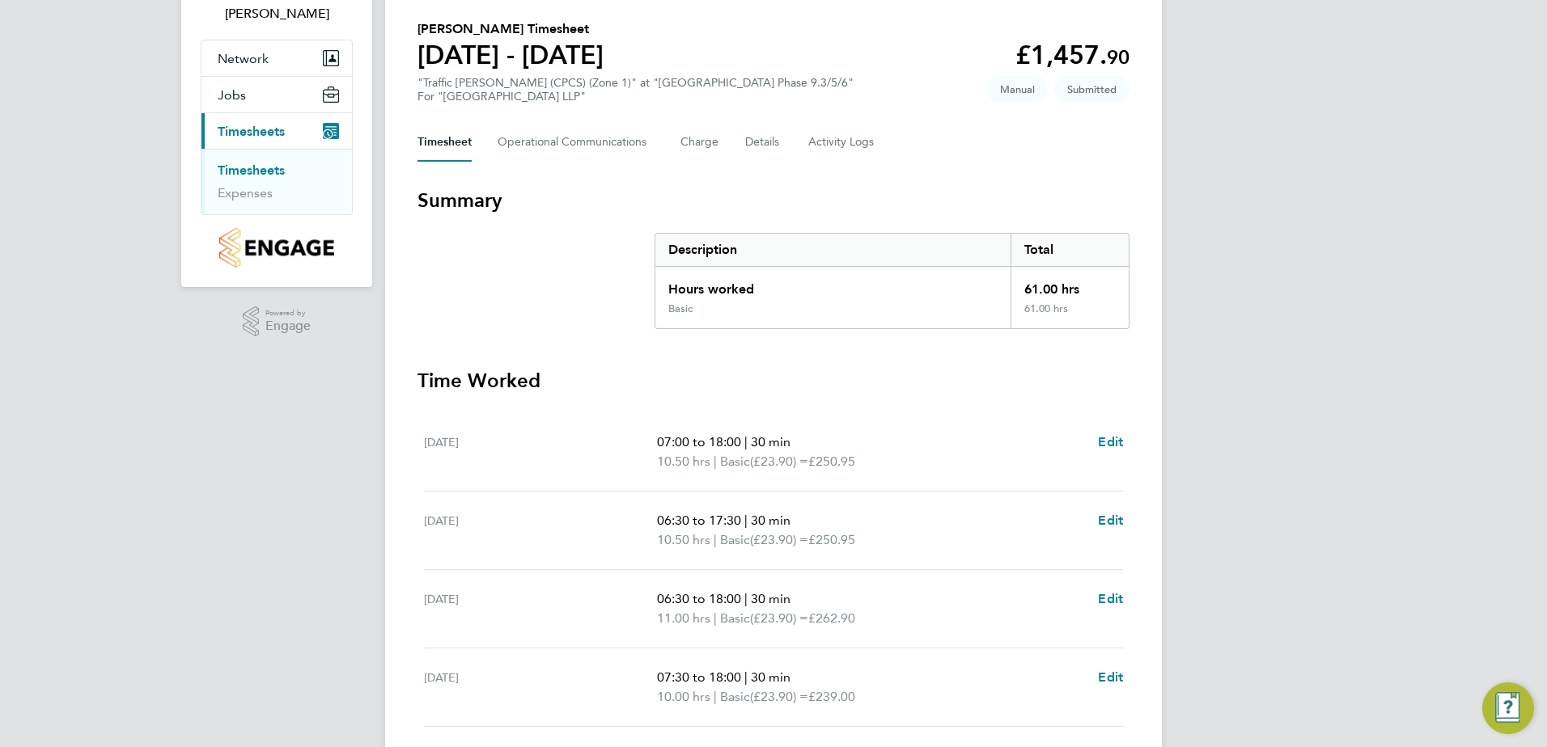
scroll to position [454, 0]
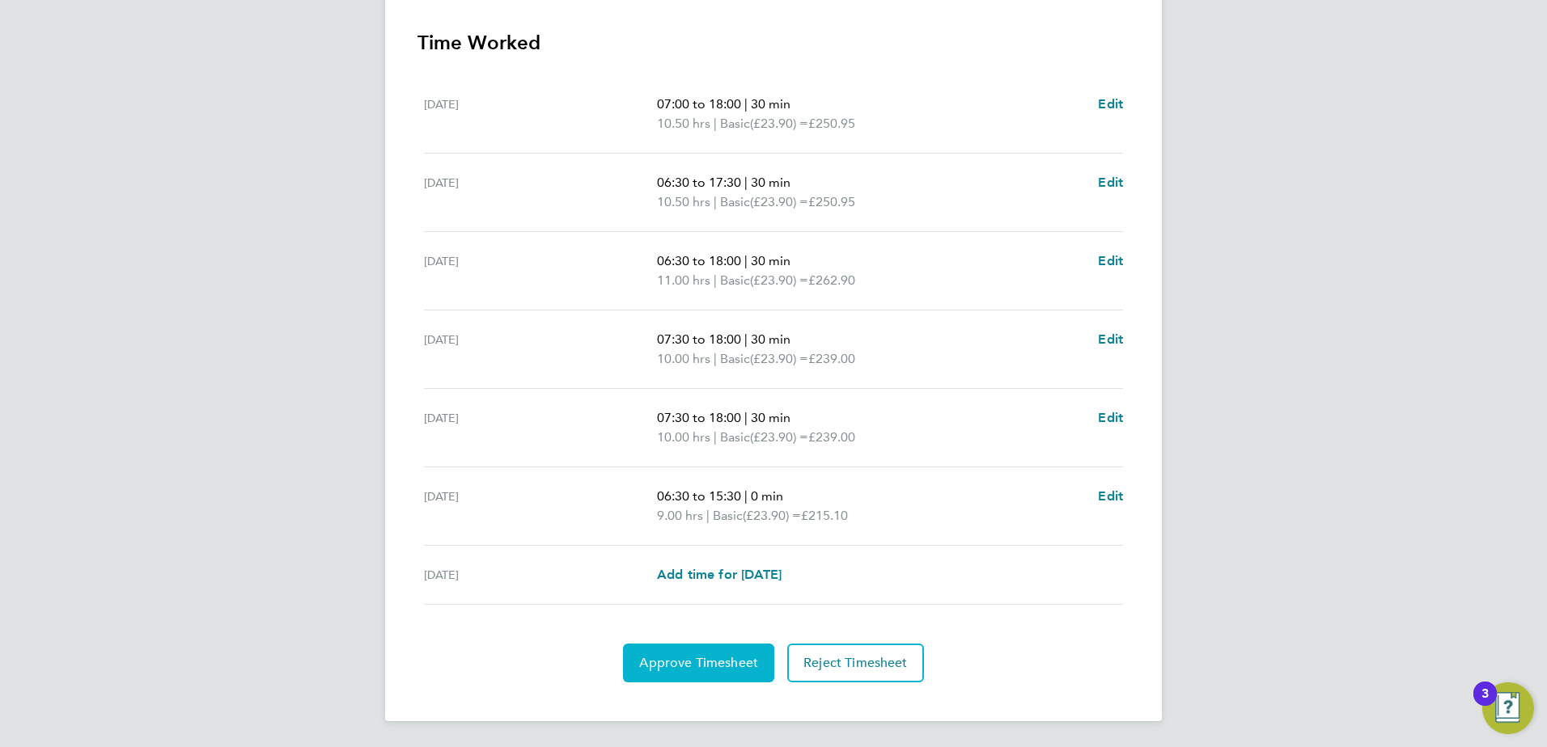
click at [693, 664] on span "Approve Timesheet" at bounding box center [698, 663] width 119 height 16
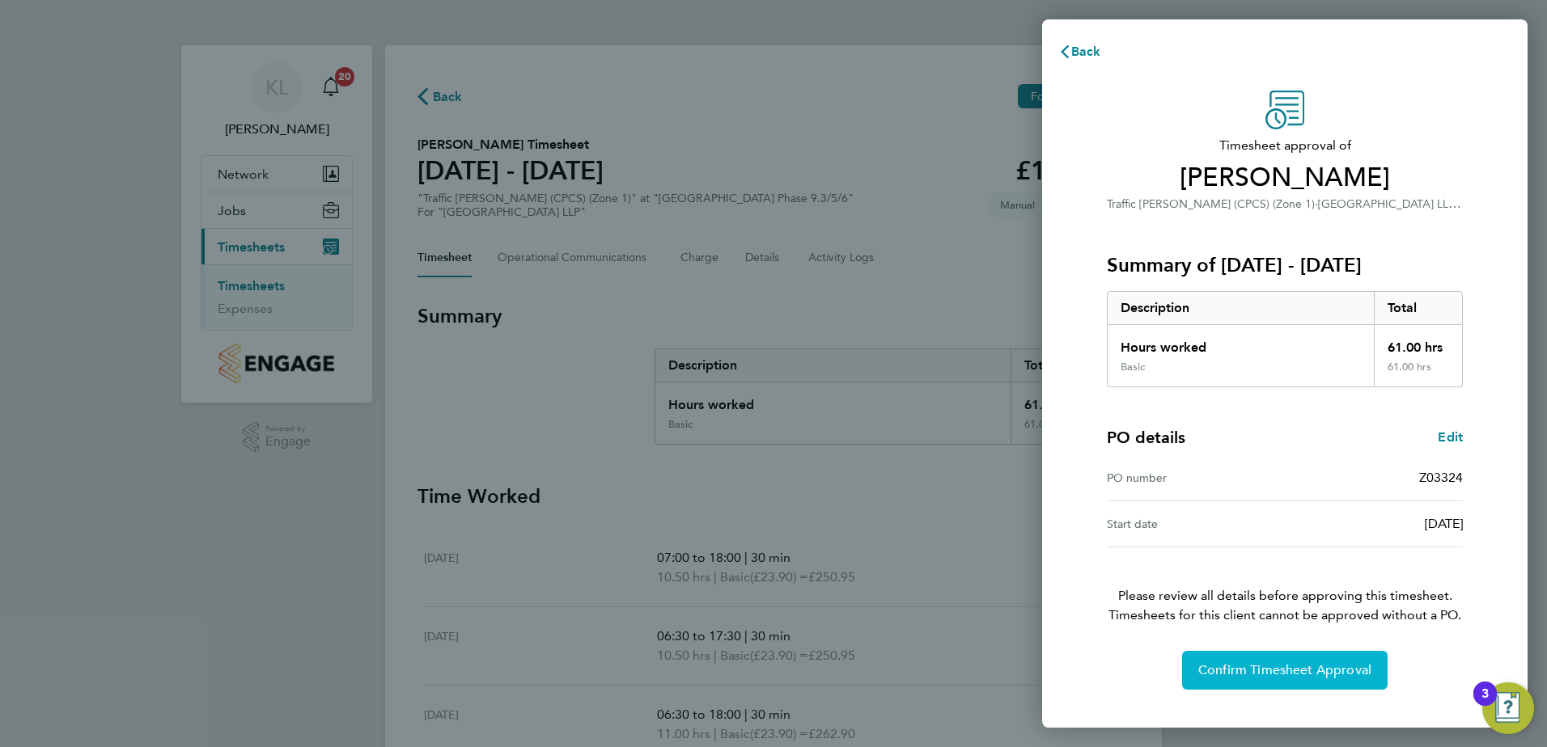
click at [1250, 666] on span "Confirm Timesheet Approval" at bounding box center [1284, 670] width 173 height 16
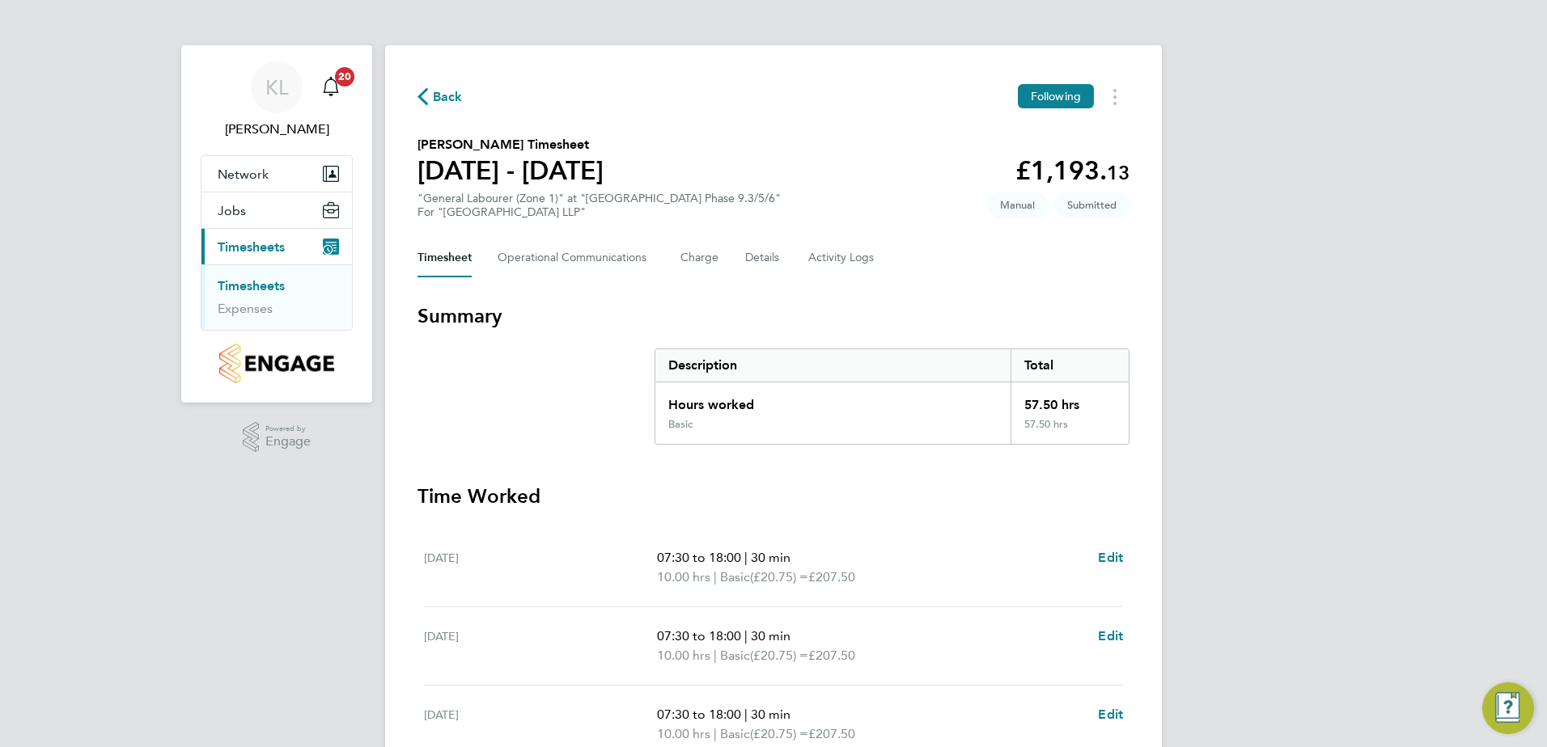
scroll to position [243, 0]
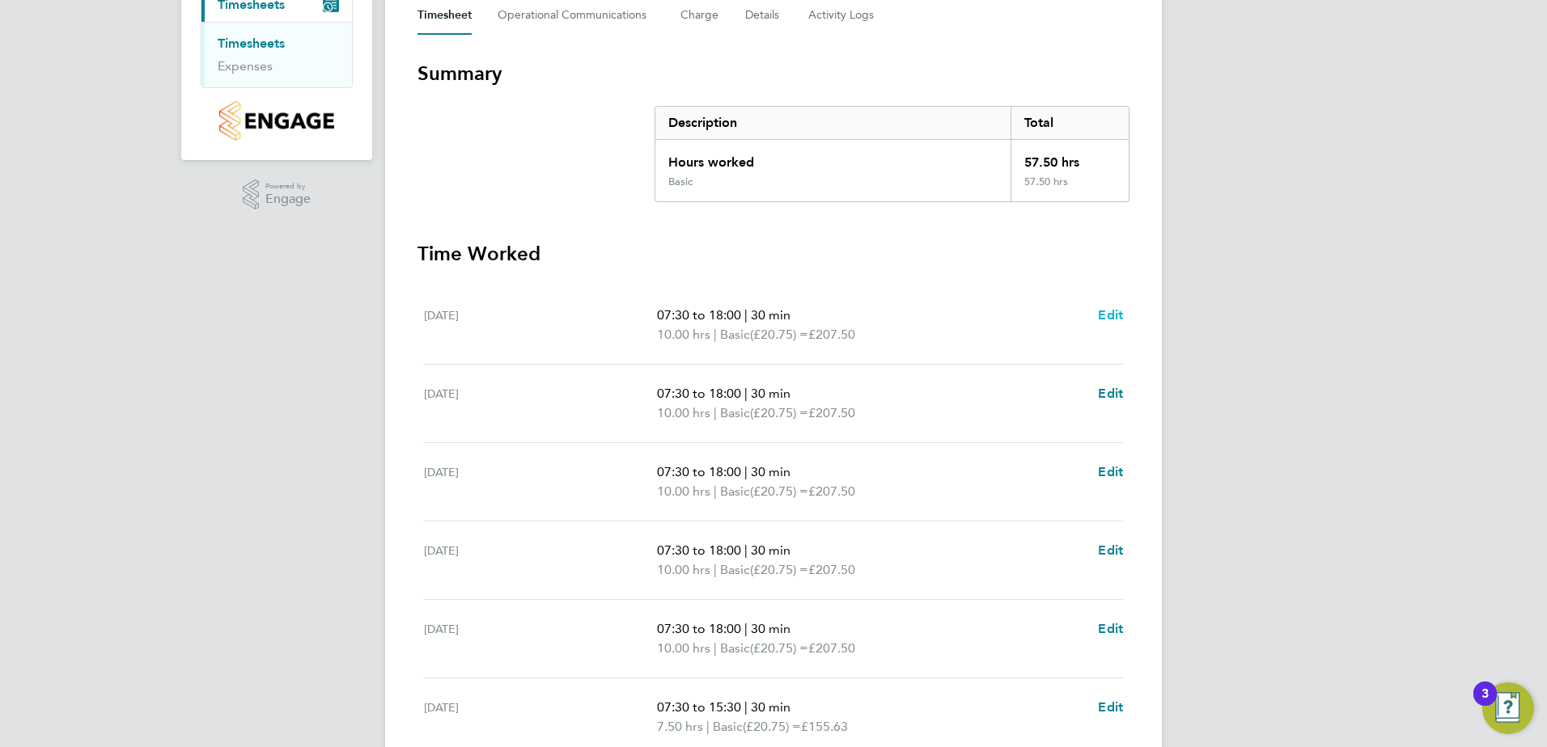
click at [1119, 312] on span "Edit" at bounding box center [1110, 314] width 25 height 15
select select "30"
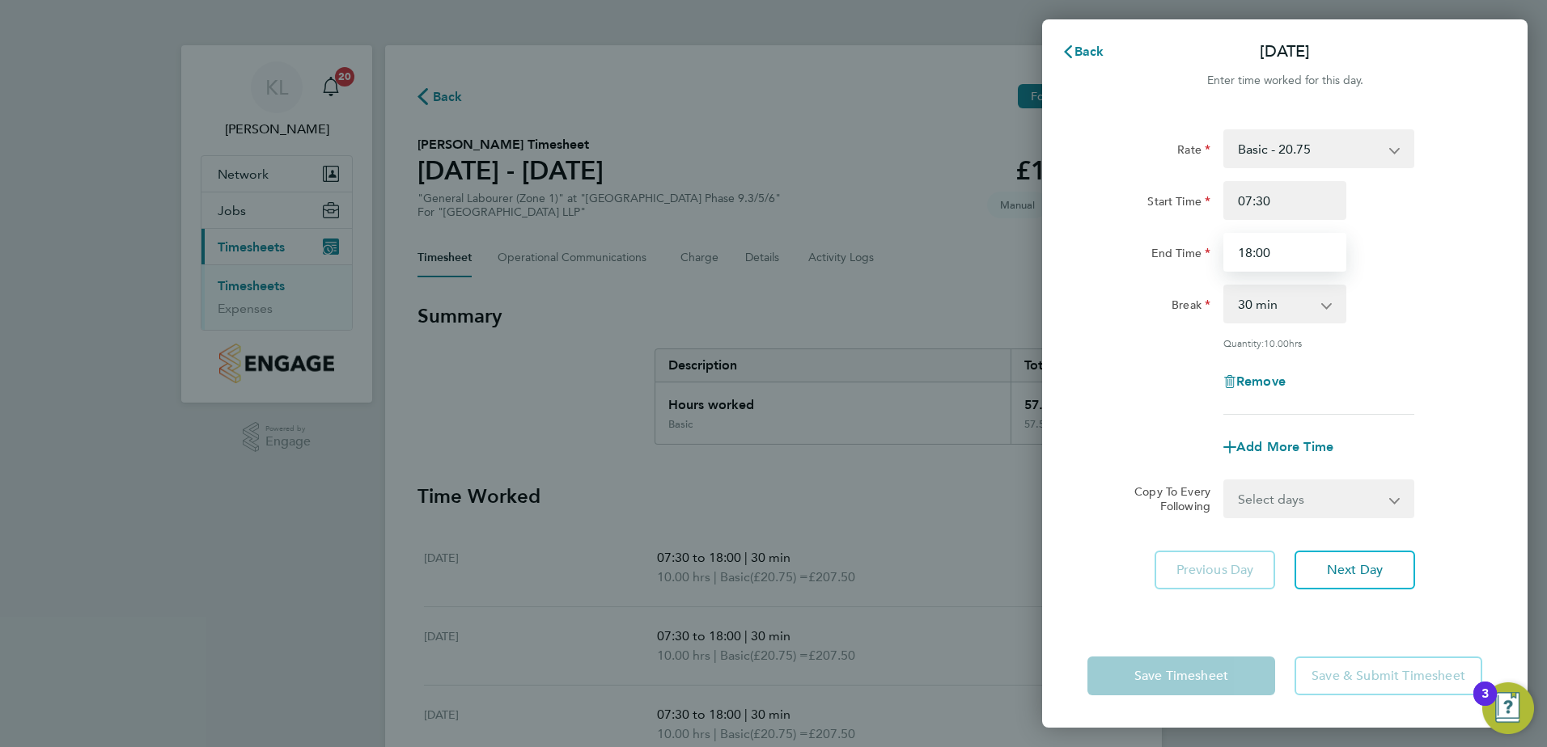
click at [1257, 238] on input "18:00" at bounding box center [1284, 252] width 123 height 39
click at [1249, 249] on input "18:00" at bounding box center [1284, 252] width 123 height 39
type input "17:30"
click at [1356, 575] on span "Next Day" at bounding box center [1355, 570] width 56 height 16
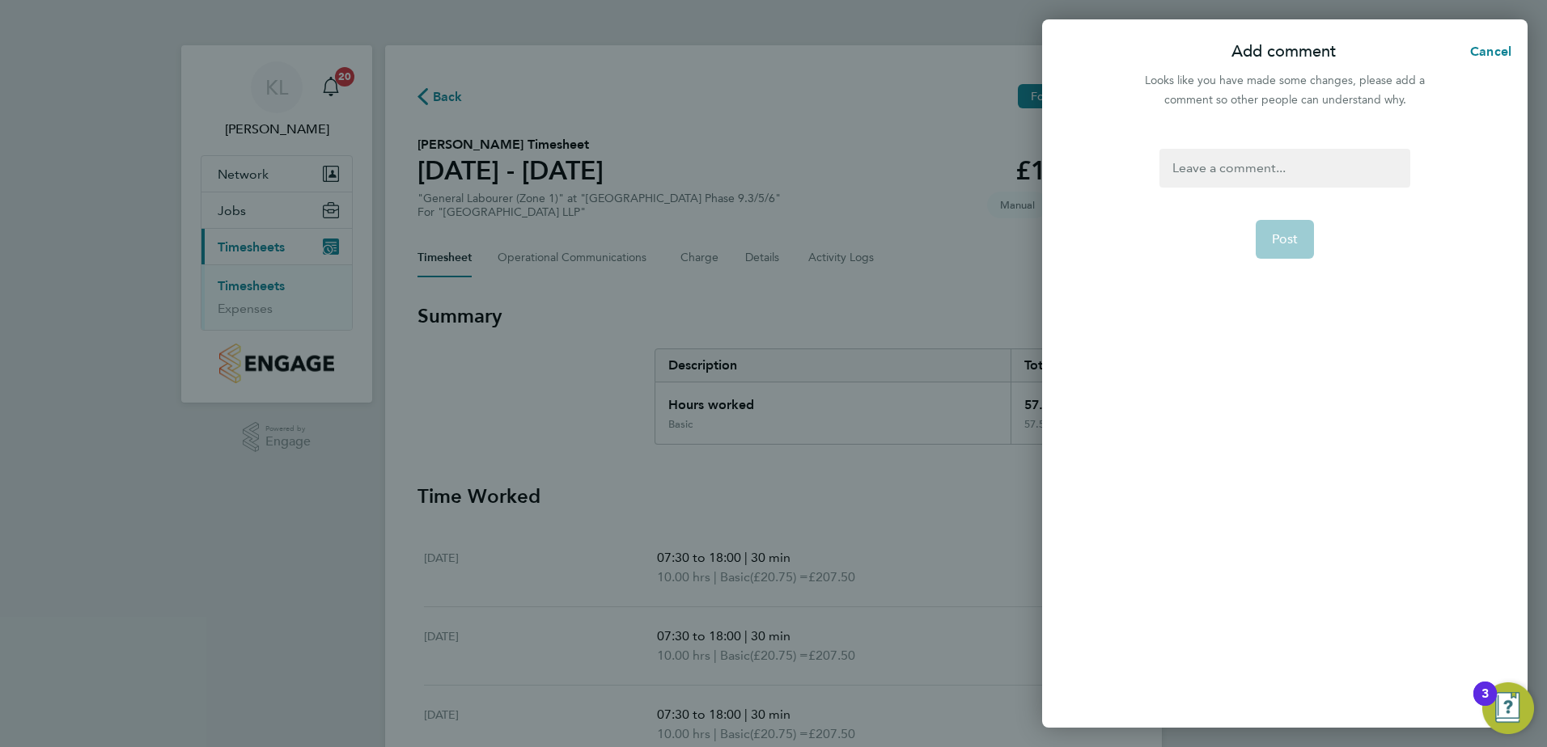
click at [1244, 182] on div at bounding box center [1284, 168] width 250 height 39
click at [1282, 227] on button "Post" at bounding box center [1284, 239] width 59 height 39
select select "30"
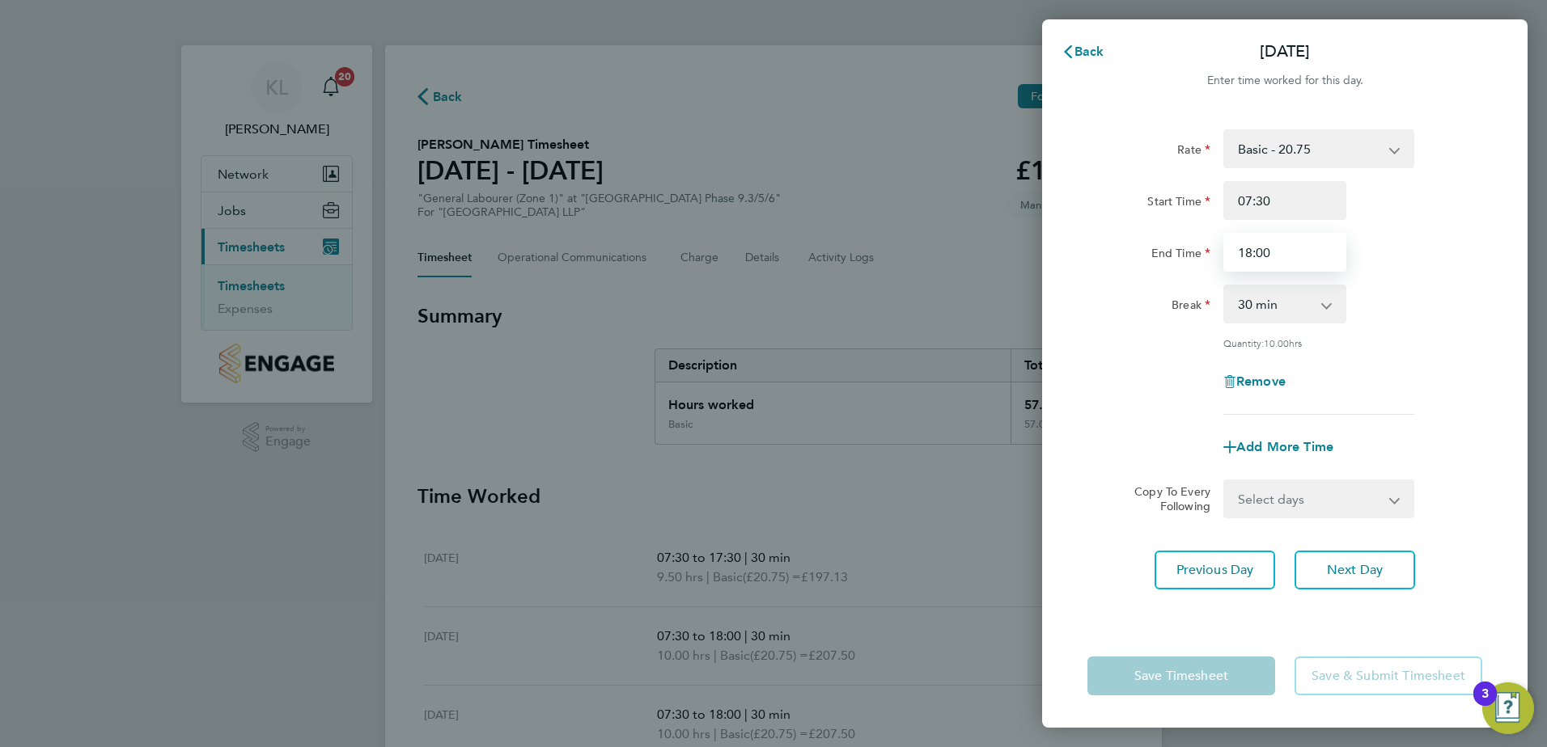
click at [1250, 257] on input "18:00" at bounding box center [1284, 252] width 123 height 39
type input "17:30"
click at [1345, 556] on button "Next Day" at bounding box center [1354, 570] width 121 height 39
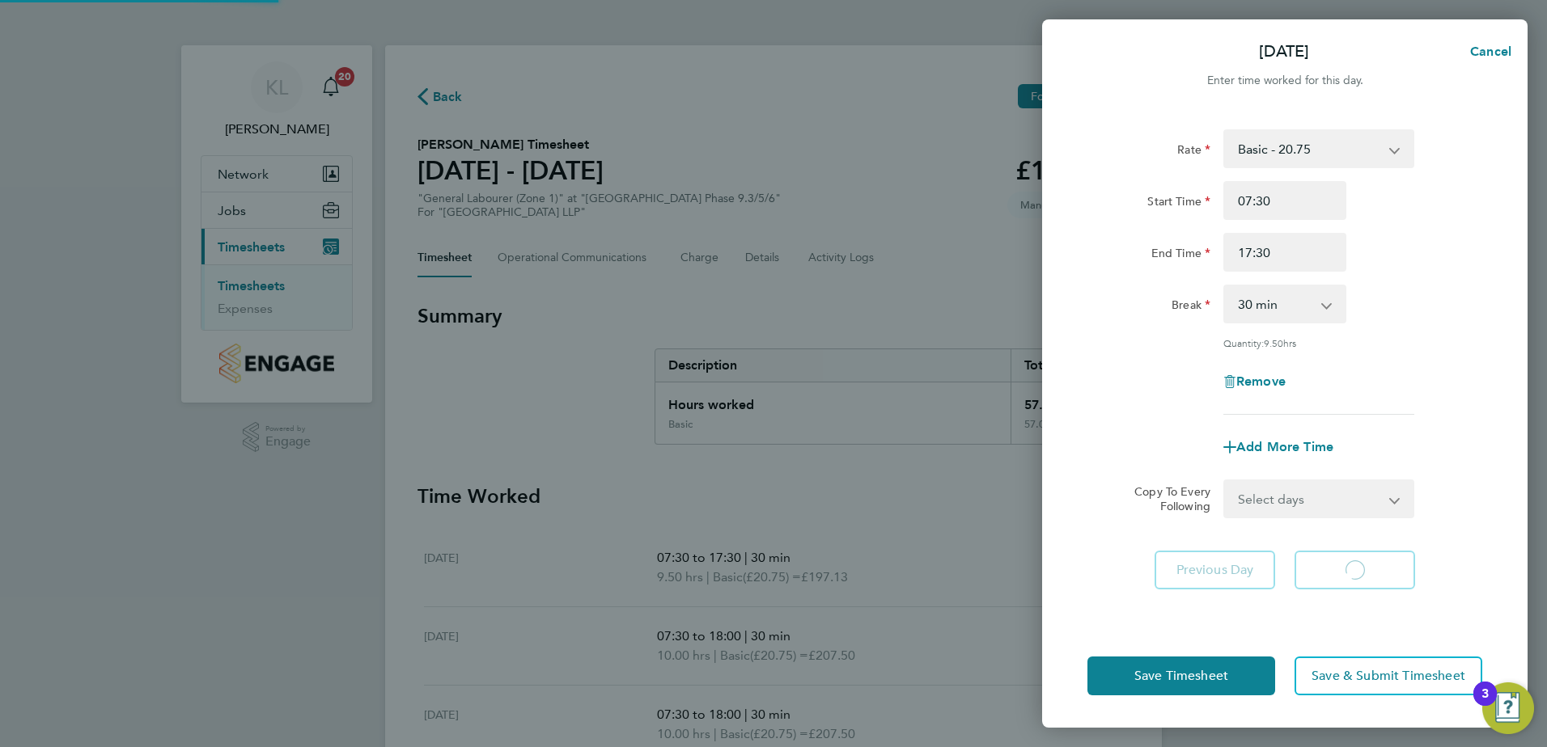
select select "30"
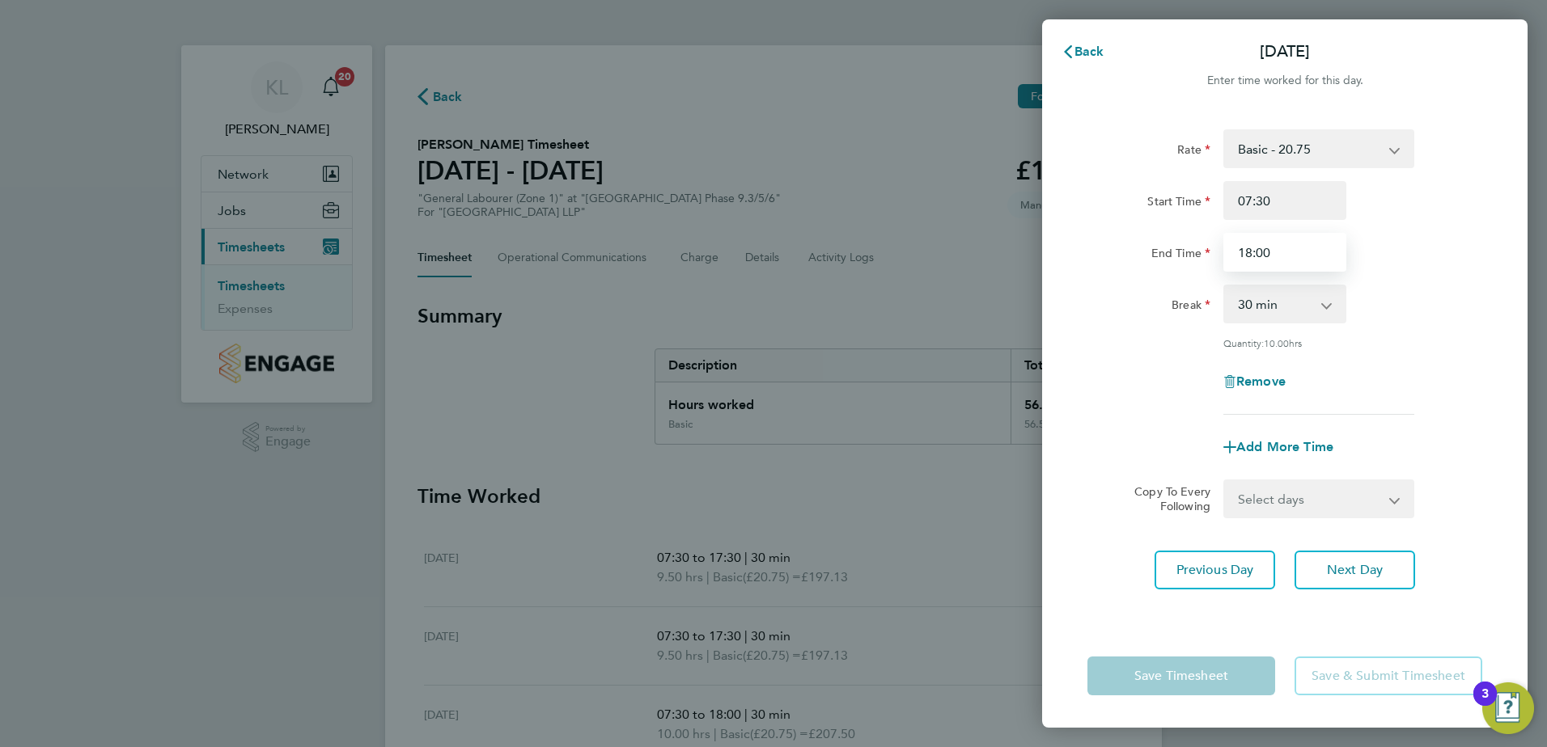
click at [1246, 251] on input "18:00" at bounding box center [1284, 252] width 123 height 39
type input "17:30"
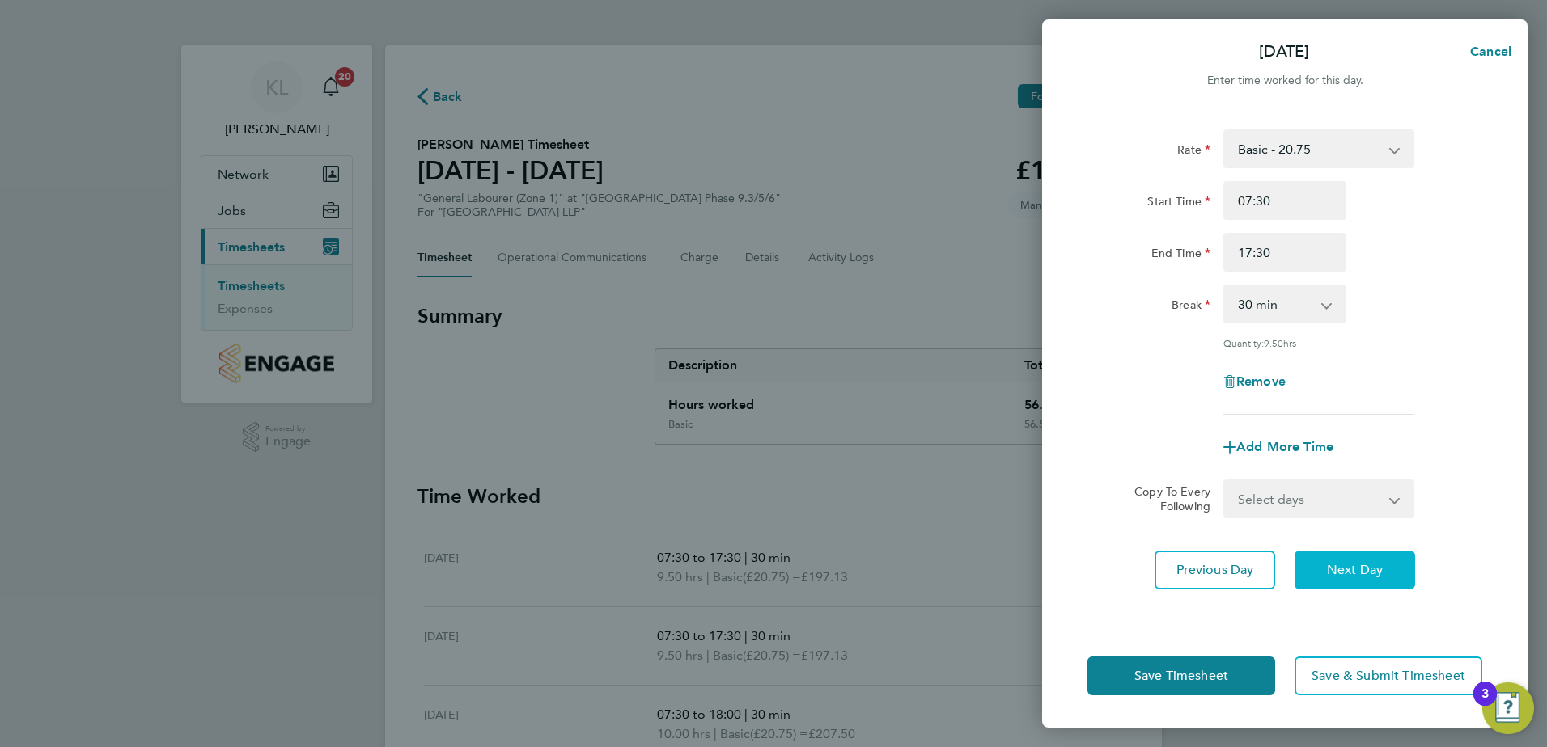
click at [1325, 565] on button "Next Day" at bounding box center [1354, 570] width 121 height 39
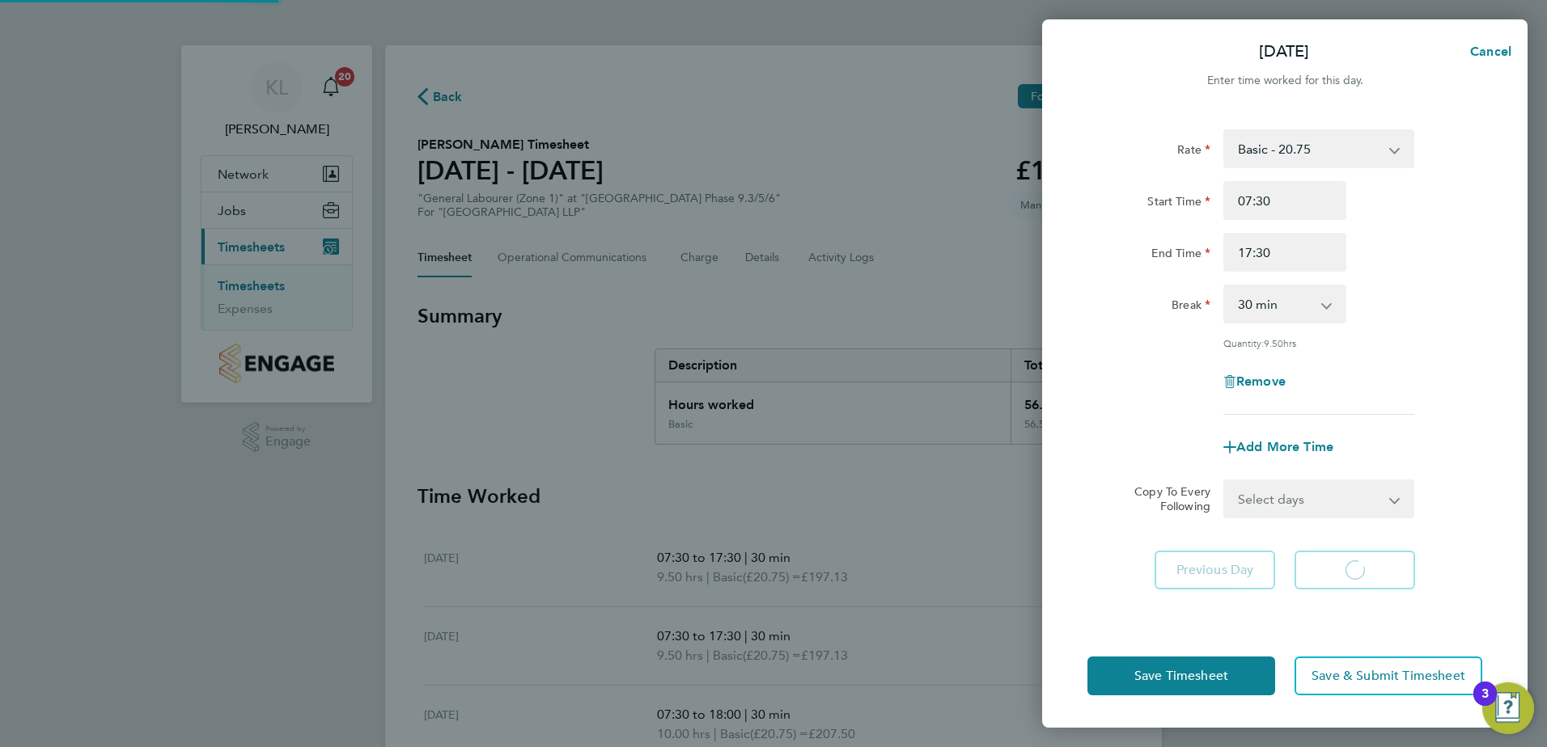
select select "30"
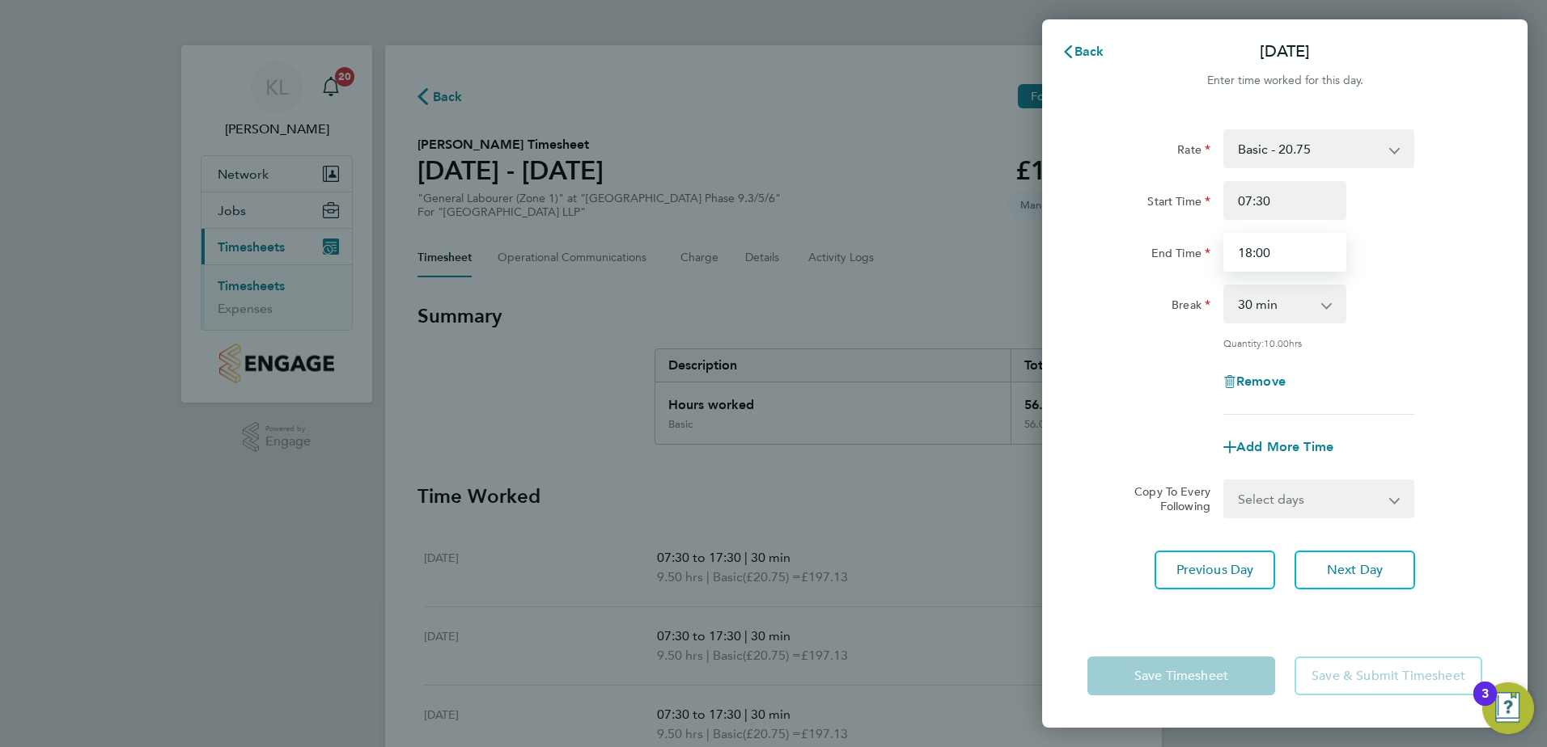
click at [1252, 254] on input "18:00" at bounding box center [1284, 252] width 123 height 39
type input "17:30"
click at [1390, 585] on button "Next Day" at bounding box center [1354, 570] width 121 height 39
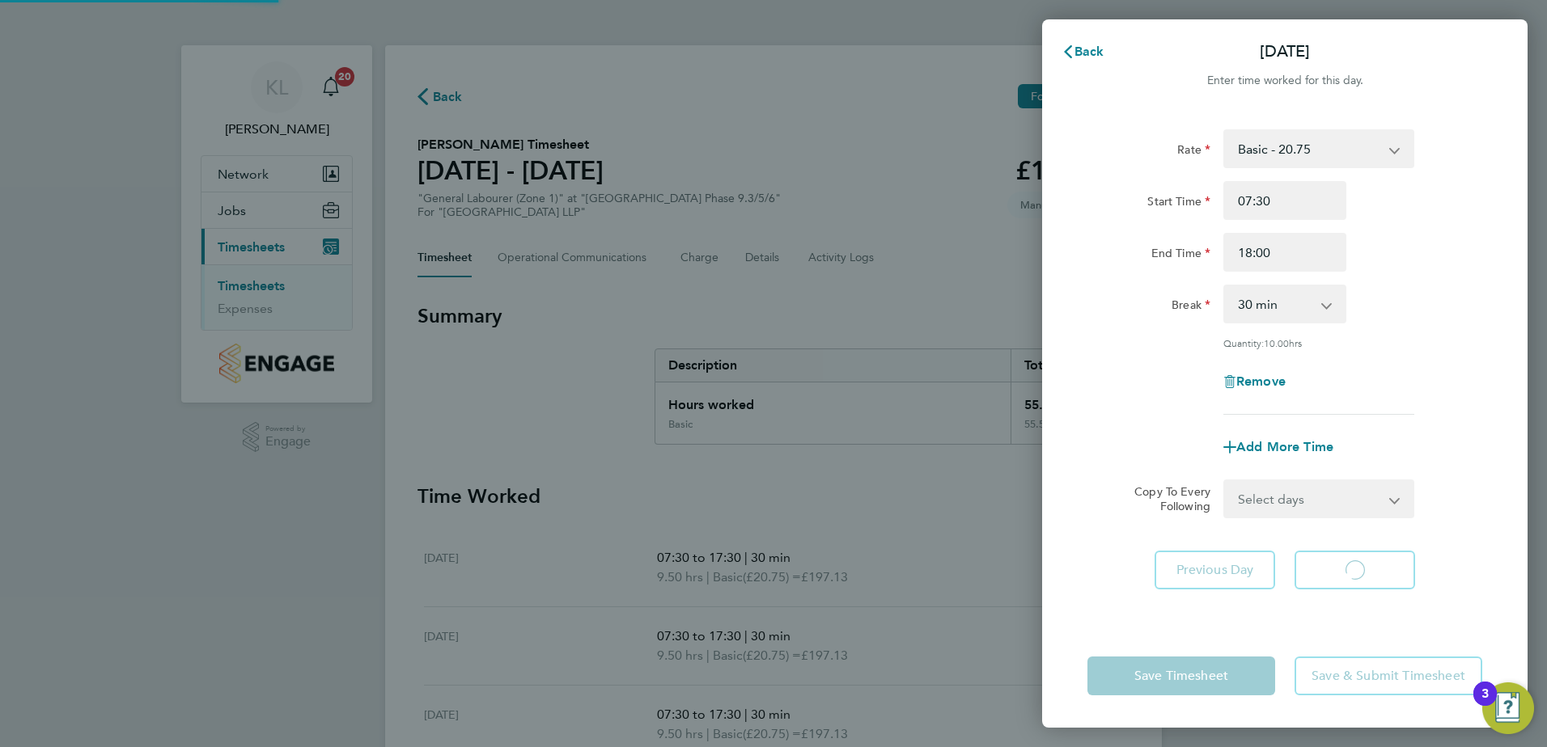
select select "30"
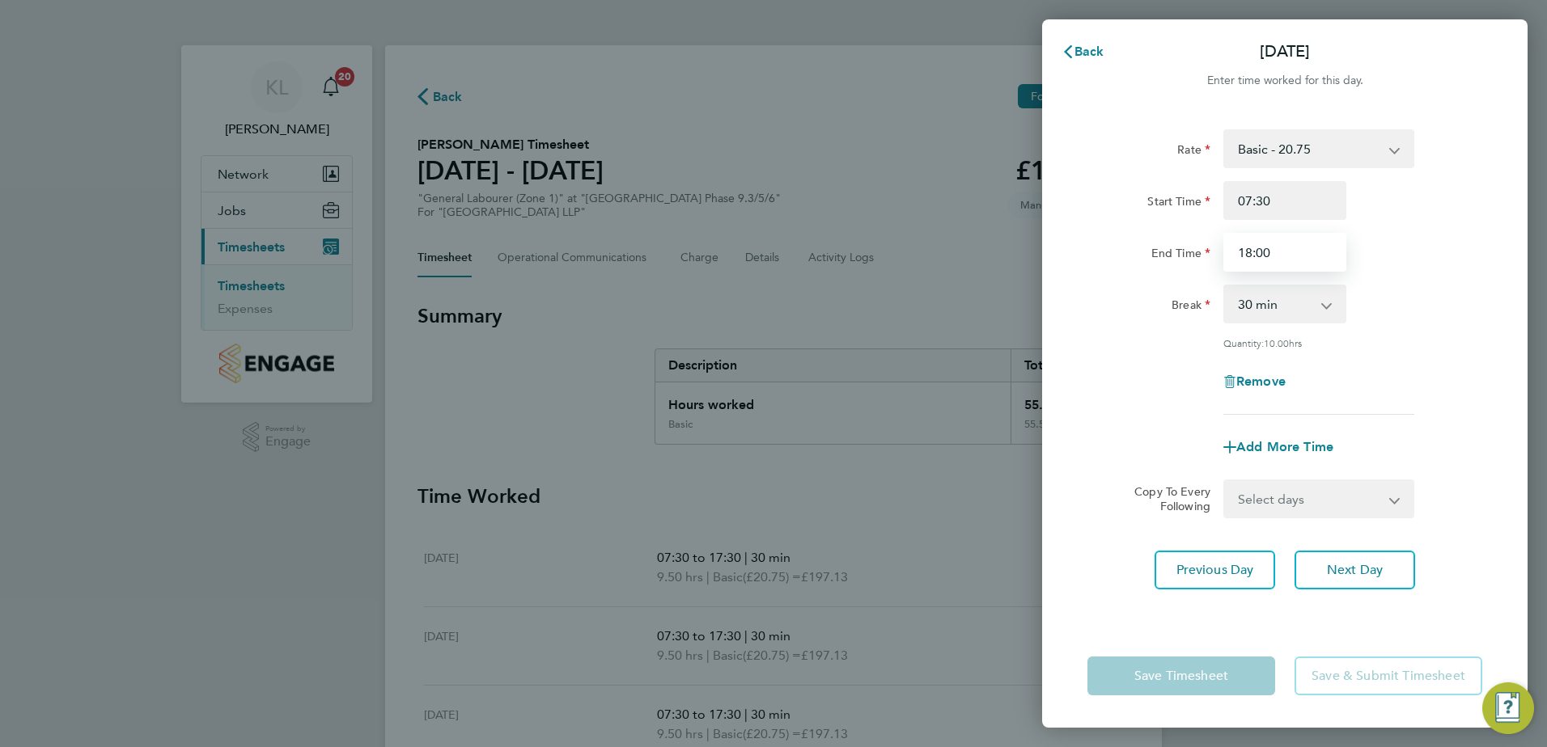
click at [1249, 256] on input "18:00" at bounding box center [1284, 252] width 123 height 39
type input "17:30"
click at [1364, 568] on span "Next Day" at bounding box center [1355, 570] width 56 height 16
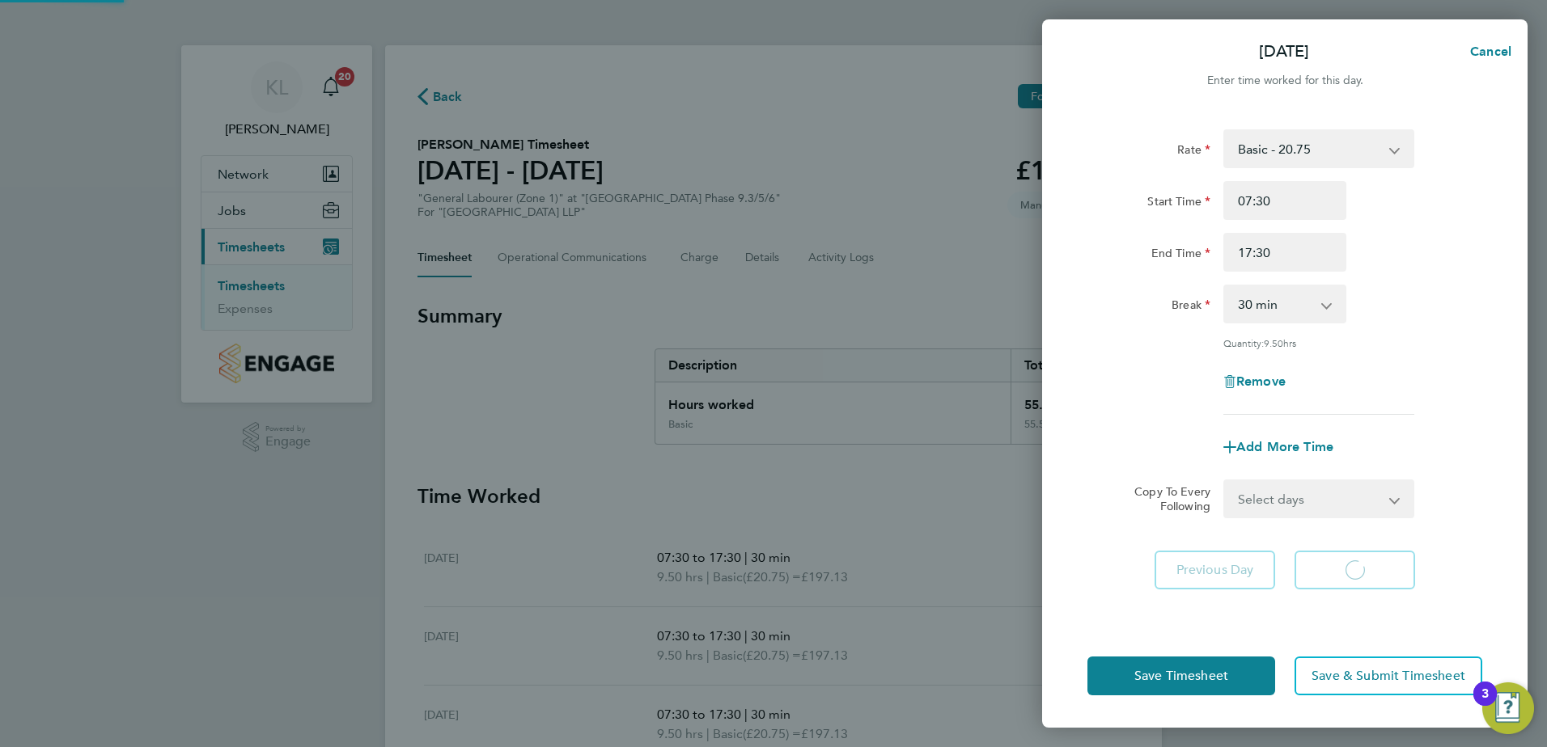
select select "30"
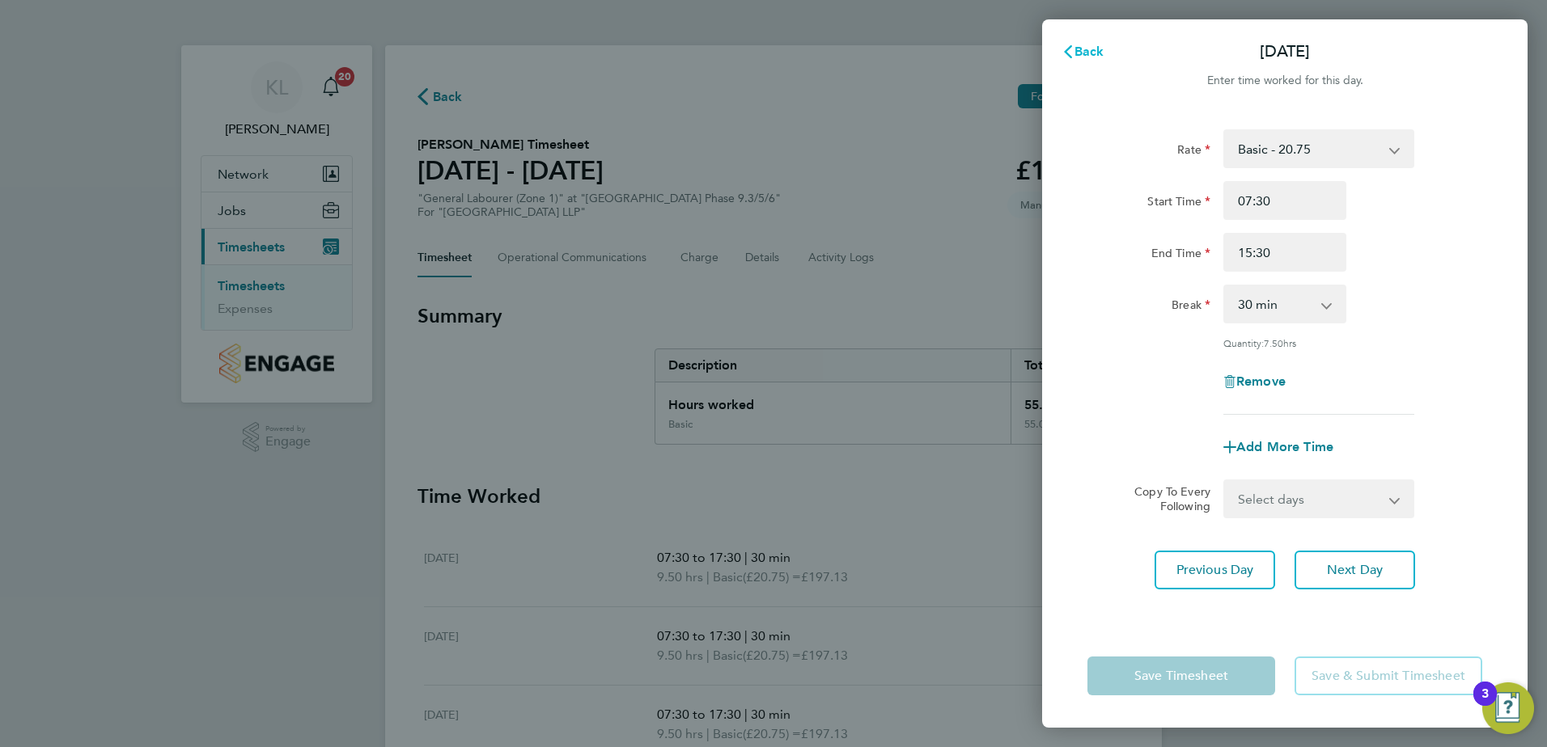
click at [1081, 40] on button "Back" at bounding box center [1082, 52] width 75 height 32
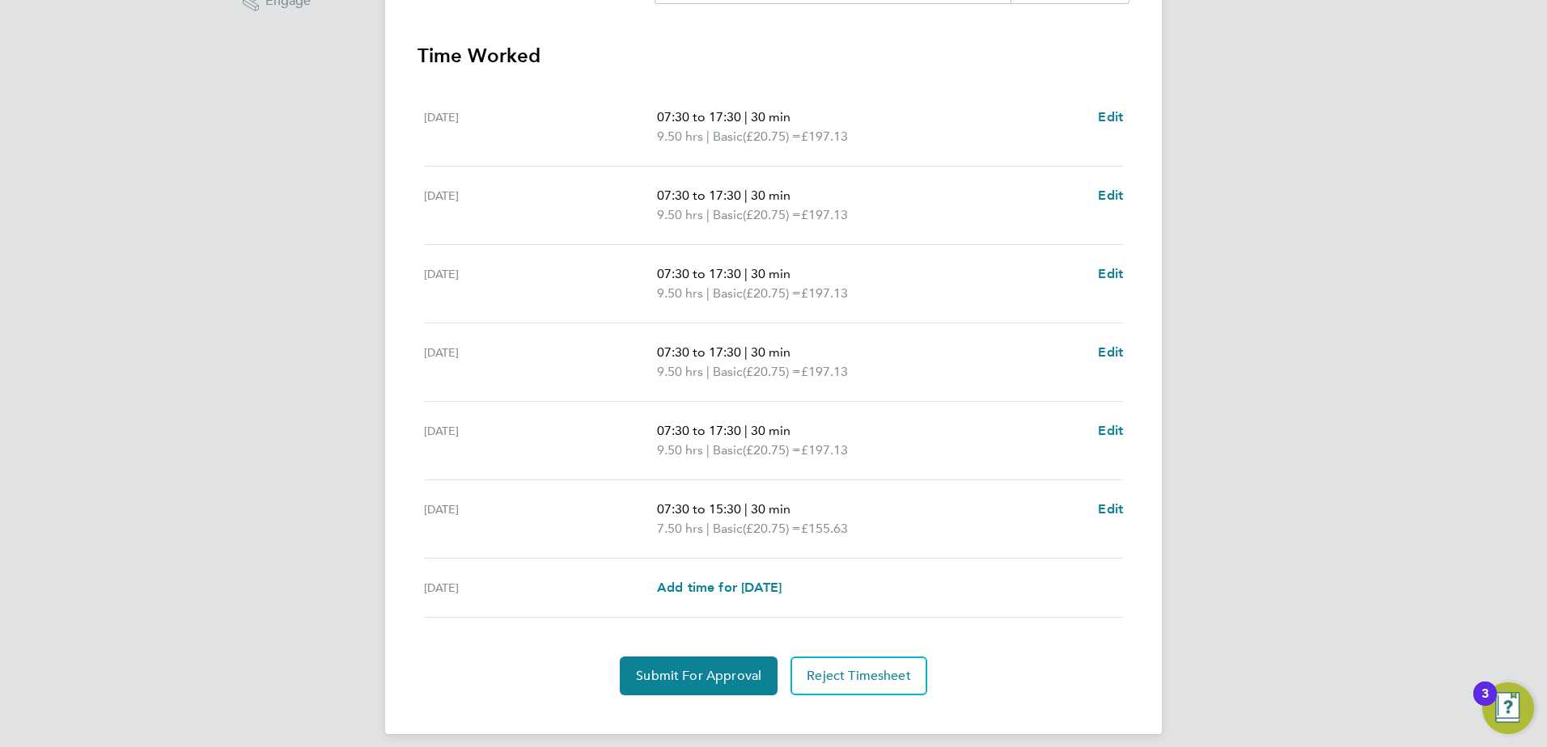
scroll to position [454, 0]
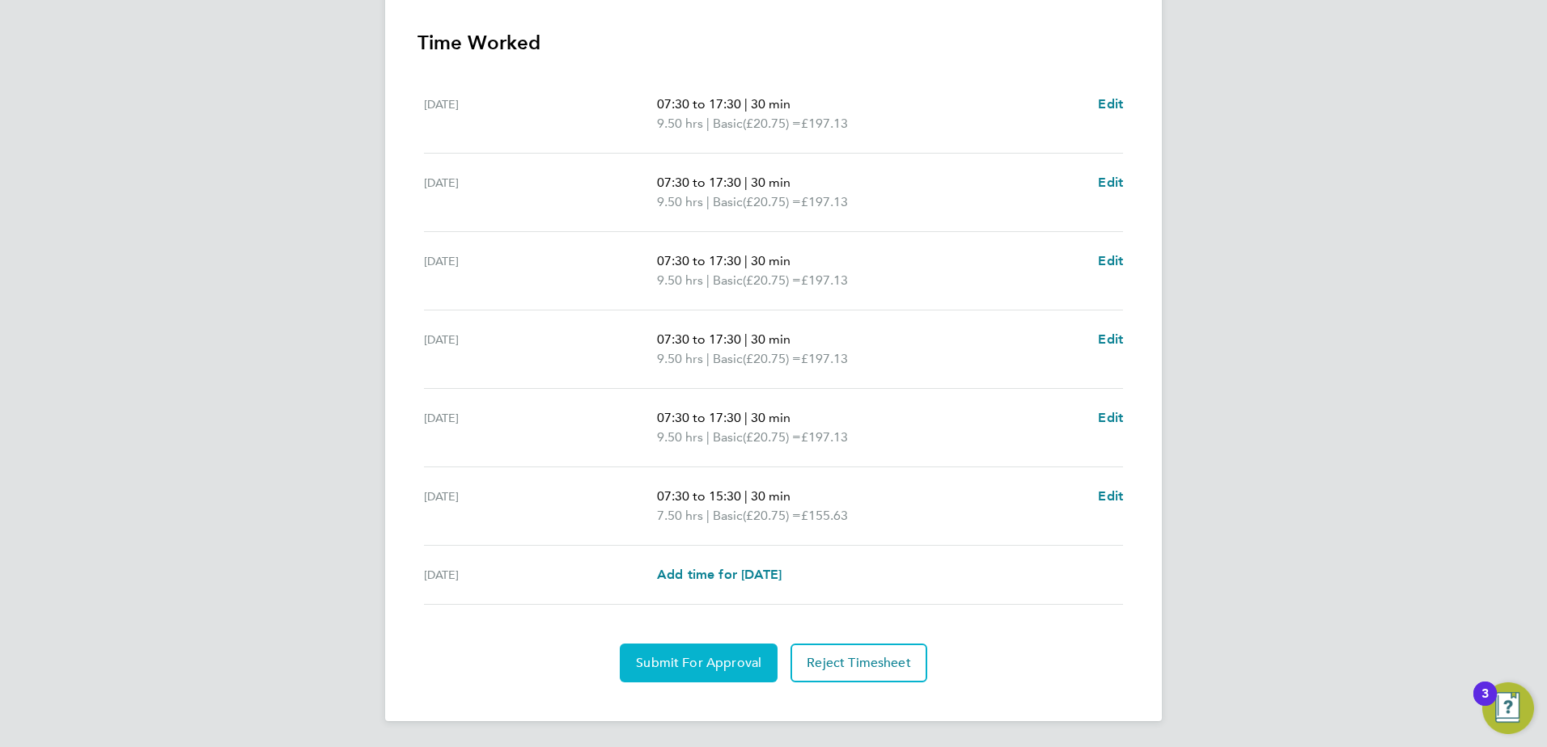
click at [699, 654] on button "Submit For Approval" at bounding box center [699, 663] width 158 height 39
click at [717, 681] on button "Approve Timesheet" at bounding box center [698, 663] width 151 height 39
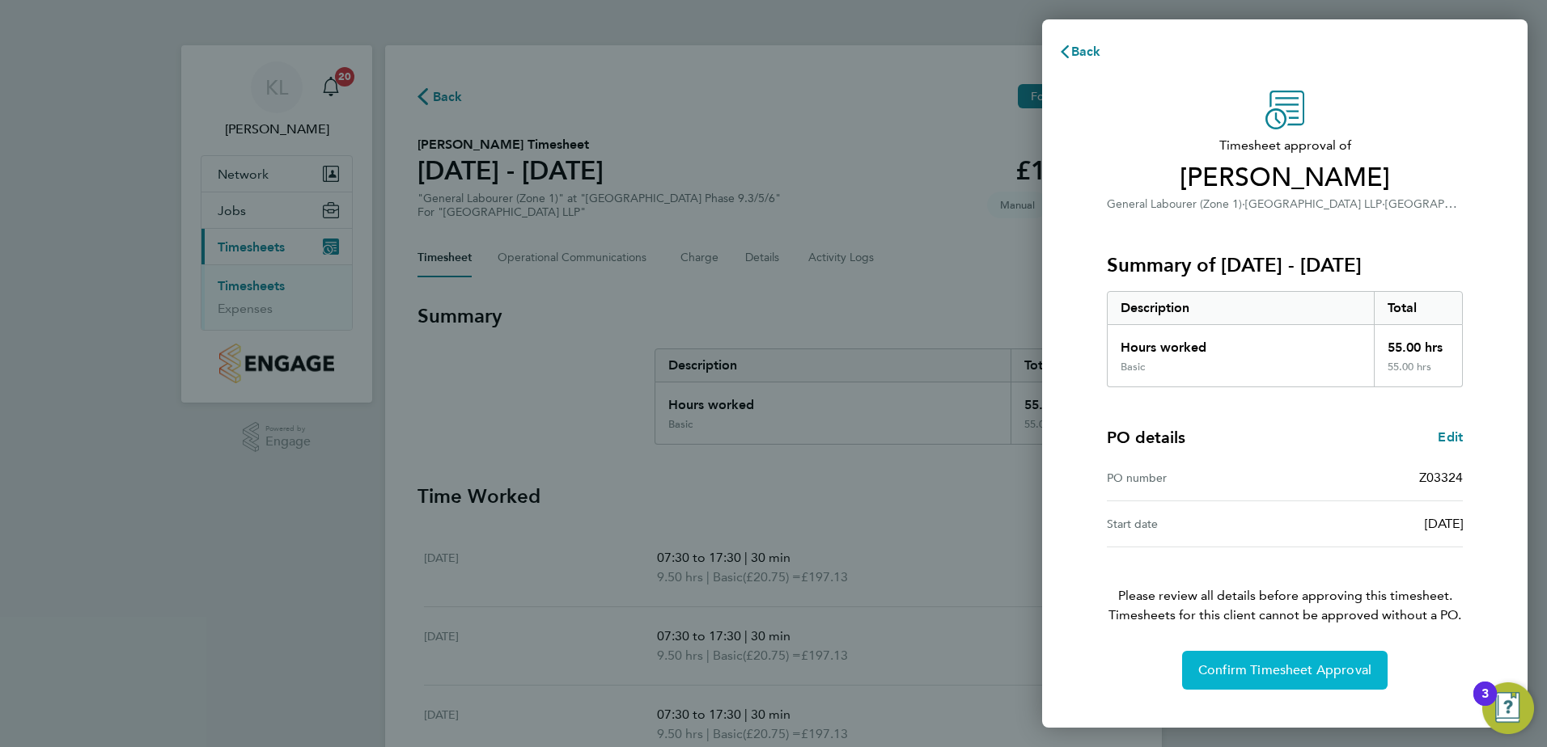
click at [1315, 674] on span "Confirm Timesheet Approval" at bounding box center [1284, 670] width 173 height 16
click at [1237, 670] on span "Confirm Timesheet Approval" at bounding box center [1284, 670] width 173 height 16
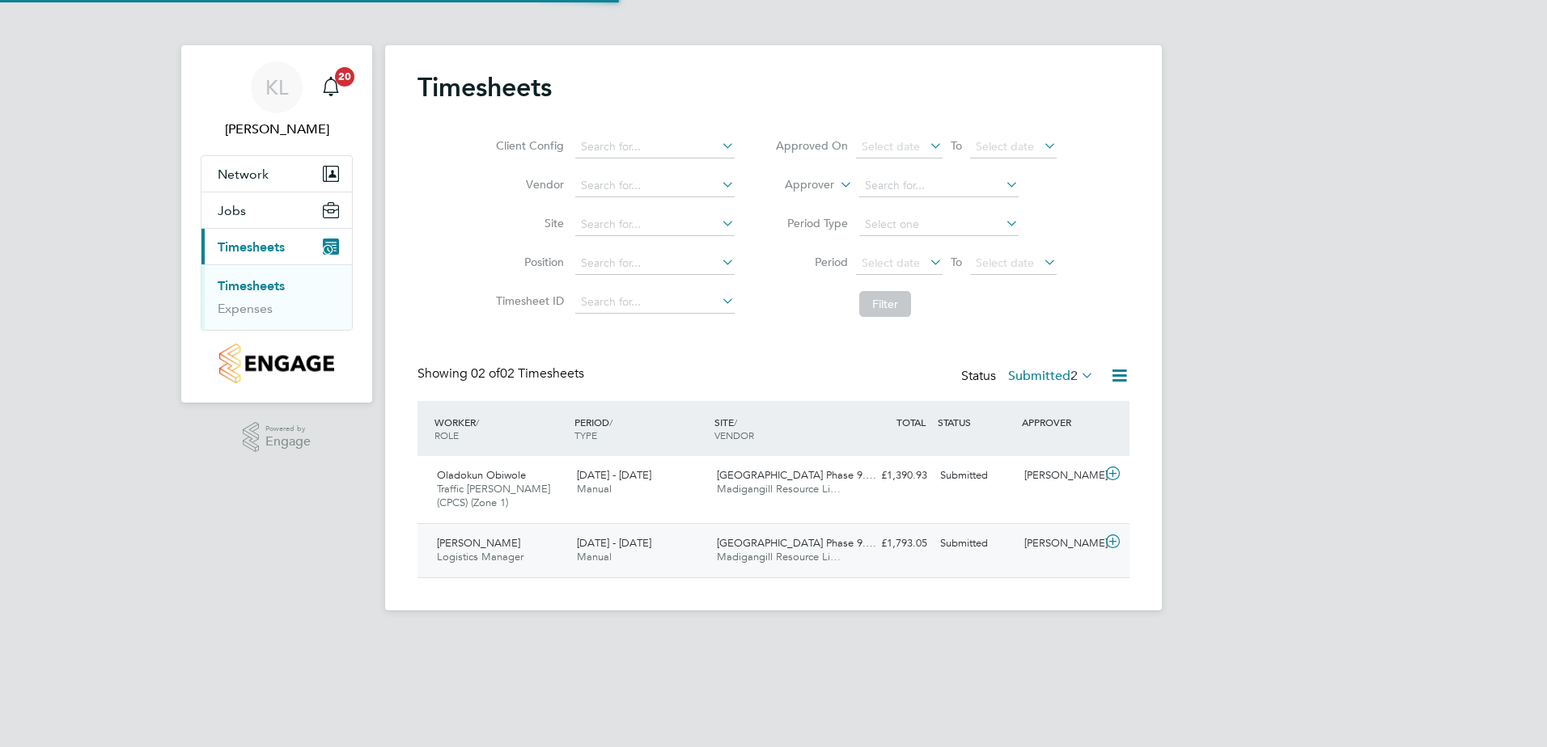
scroll to position [41, 141]
click at [549, 484] on div "Oladokun Obiwole Traffic [PERSON_NAME] (CPCS) (Zone 1) [DATE] - [DATE]" at bounding box center [500, 490] width 140 height 54
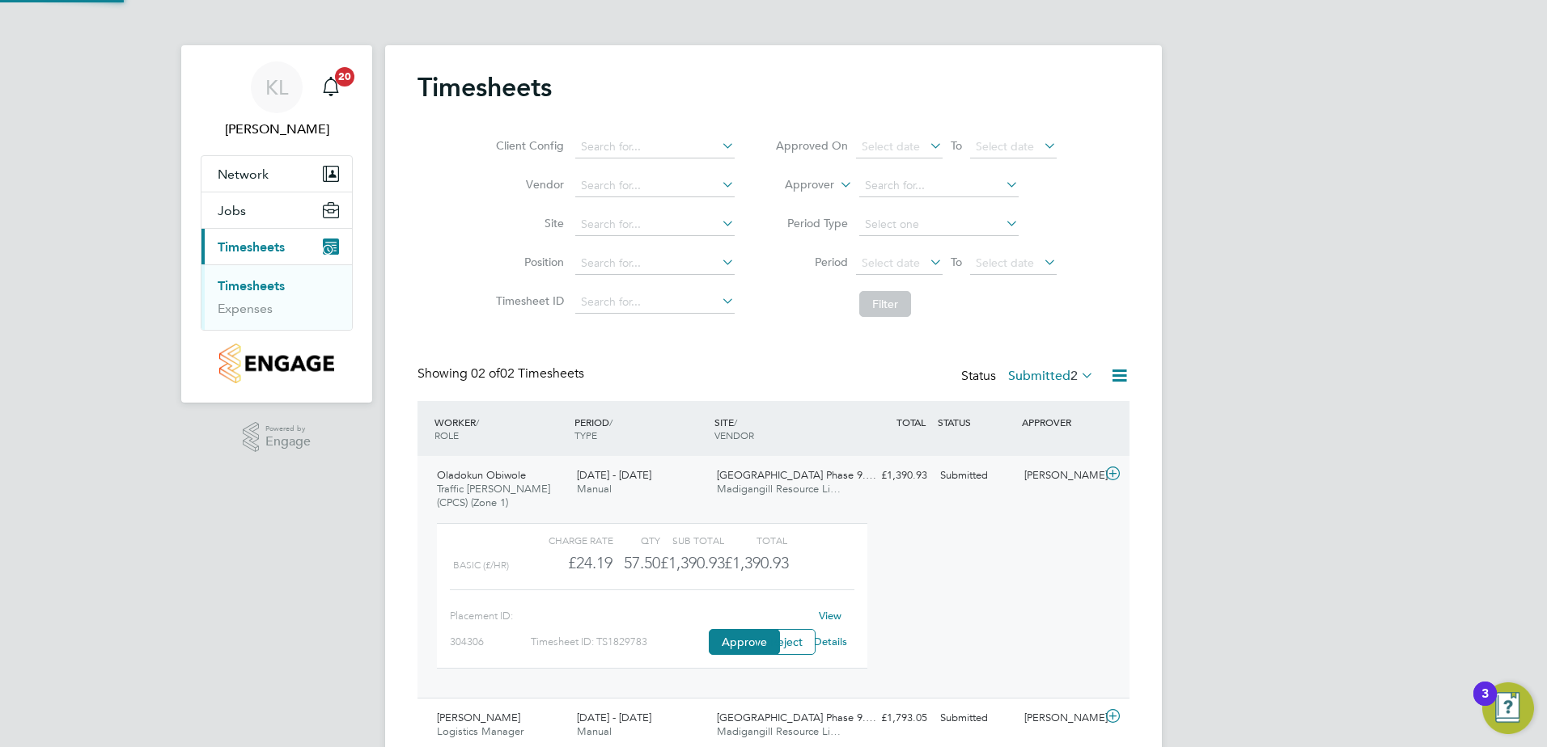
scroll to position [28, 158]
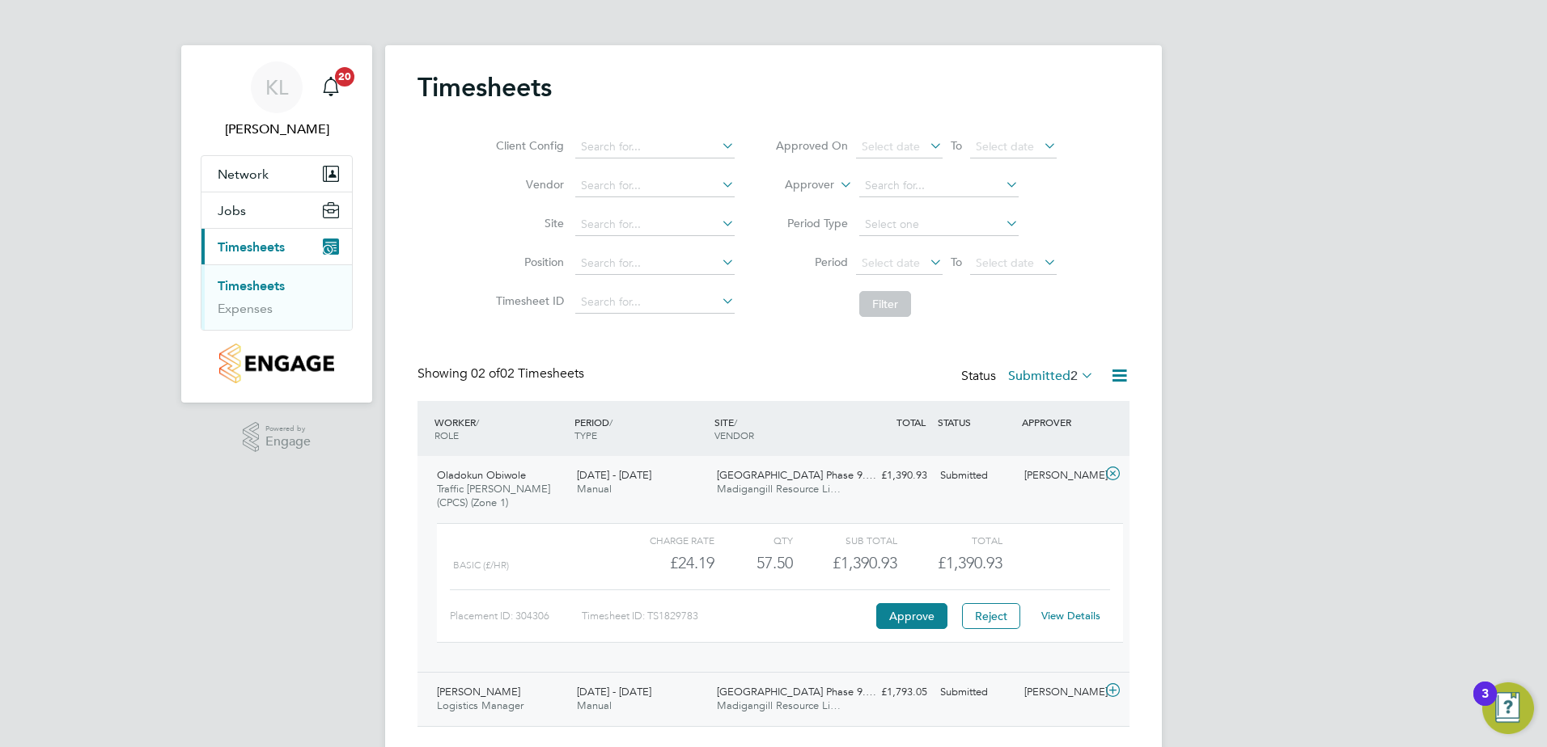
click at [528, 702] on div "[PERSON_NAME] Logistics Manager [DATE] - [DATE]" at bounding box center [500, 699] width 140 height 40
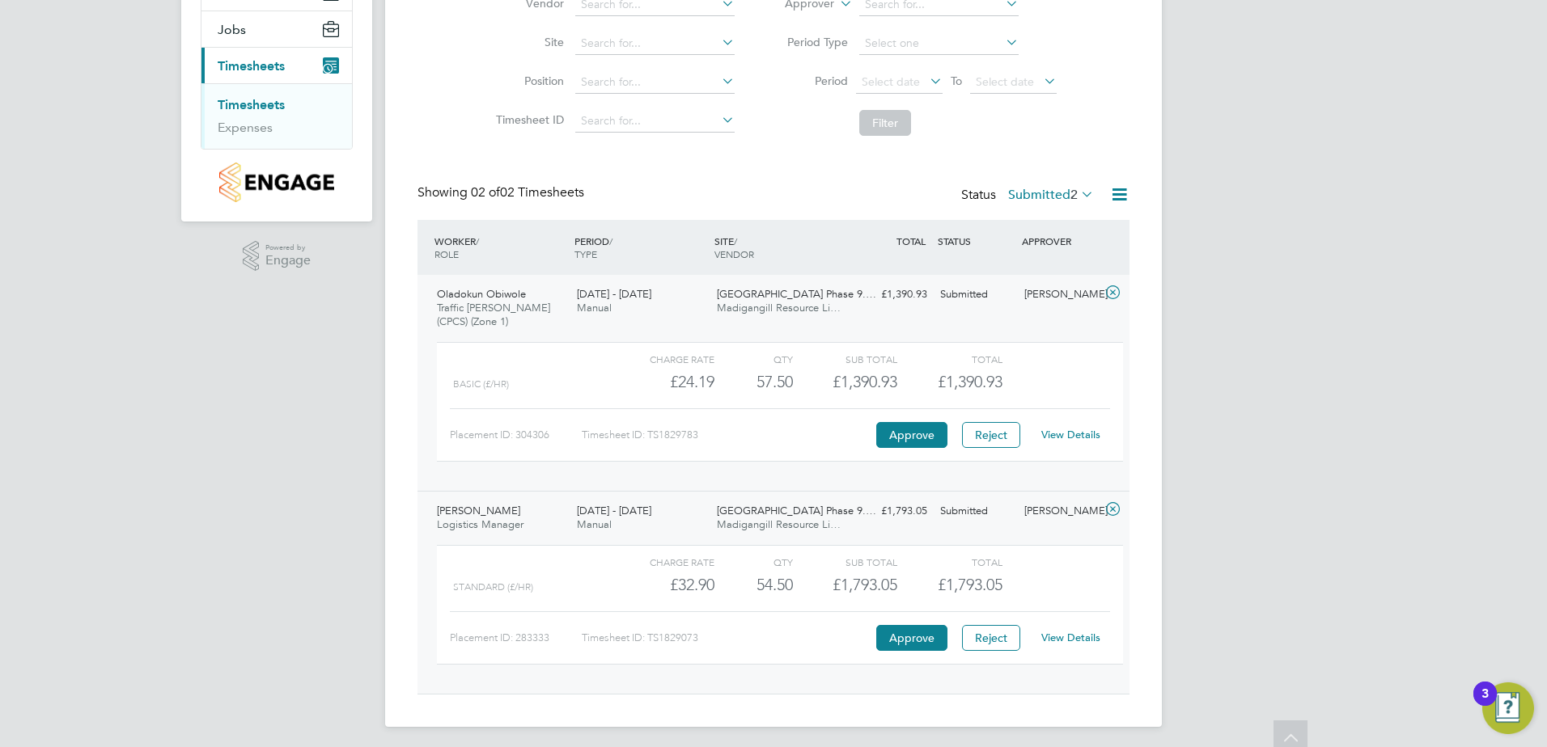
scroll to position [187, 0]
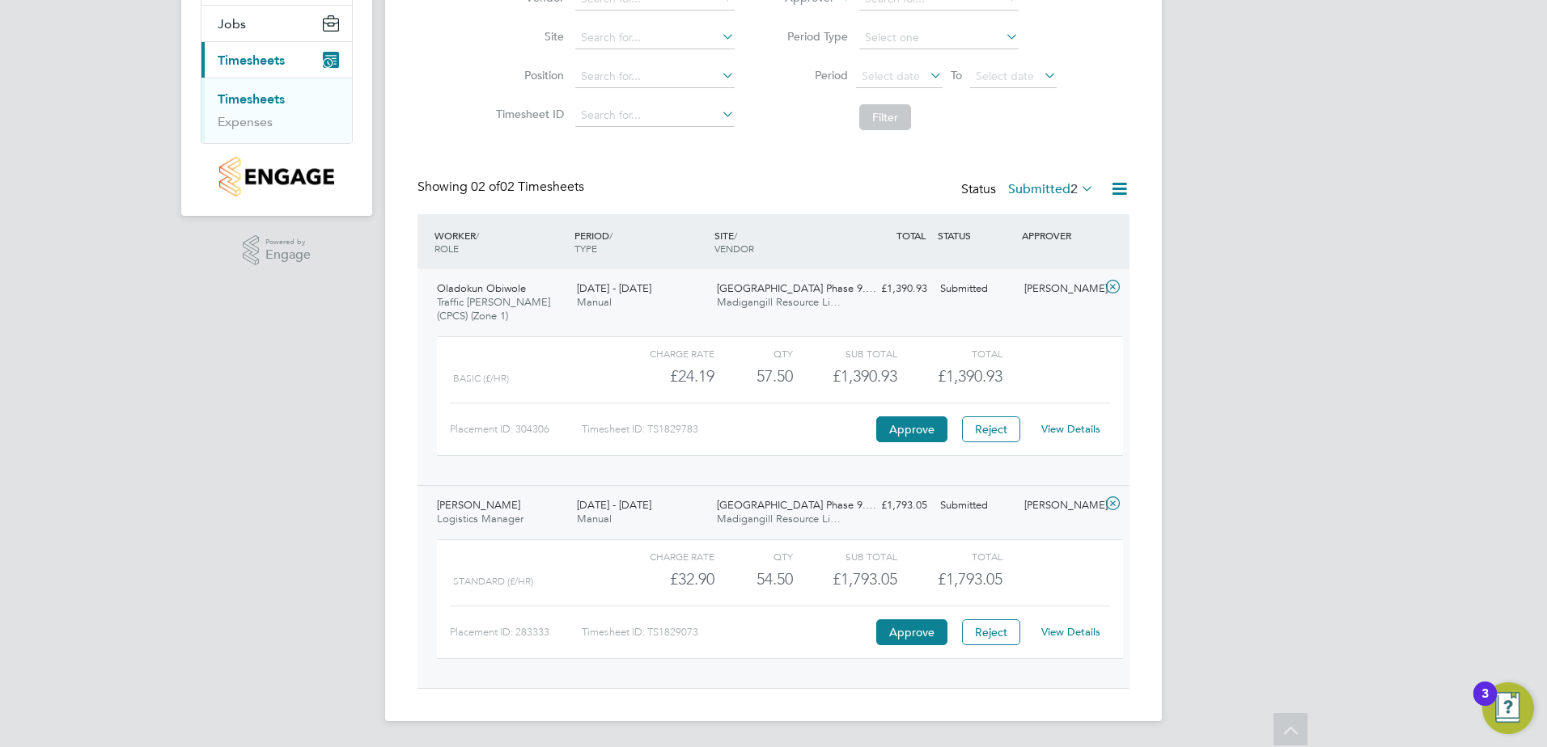
click at [1057, 639] on link "View Details" at bounding box center [1070, 632] width 59 height 14
click at [903, 434] on button "Approve" at bounding box center [911, 430] width 71 height 26
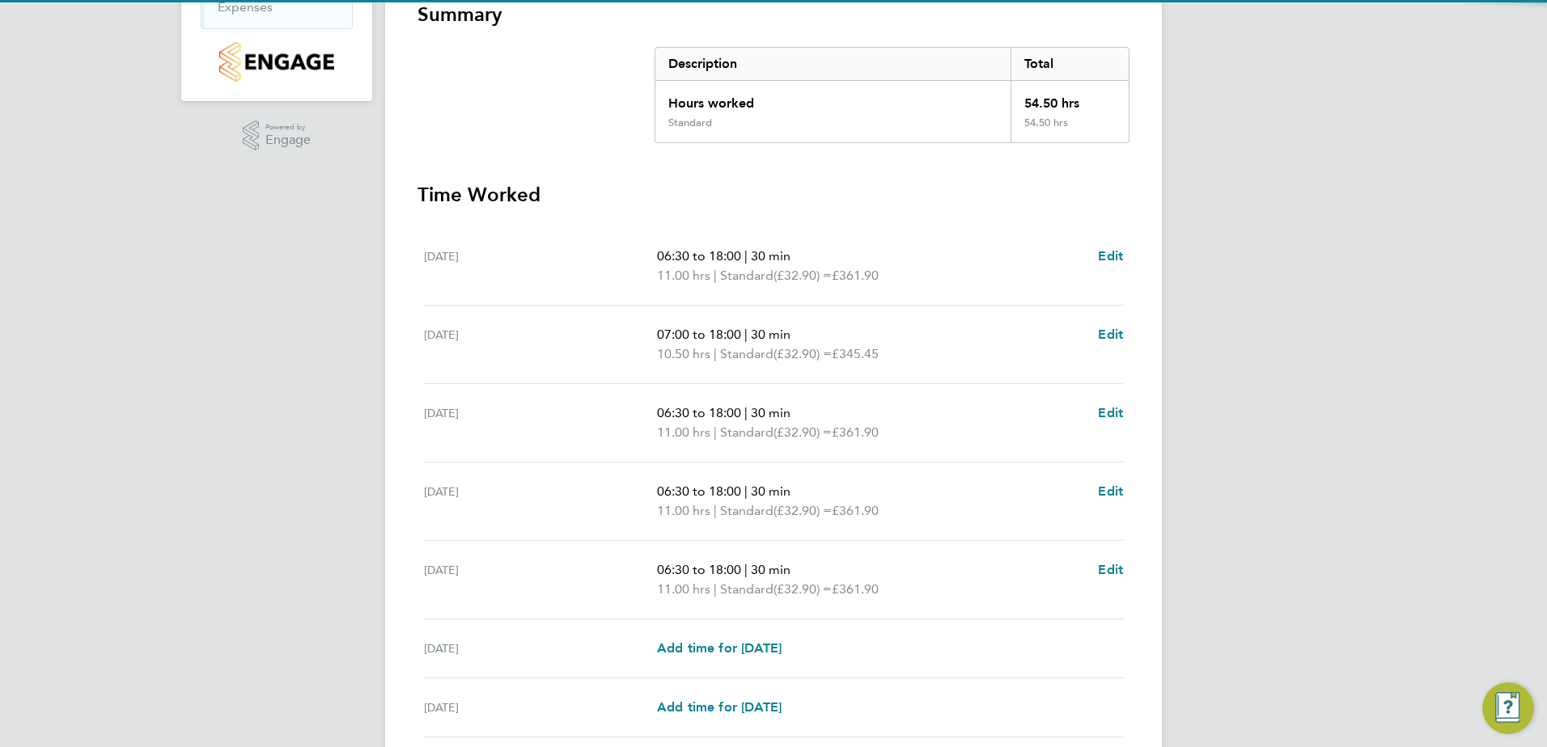
scroll to position [324, 0]
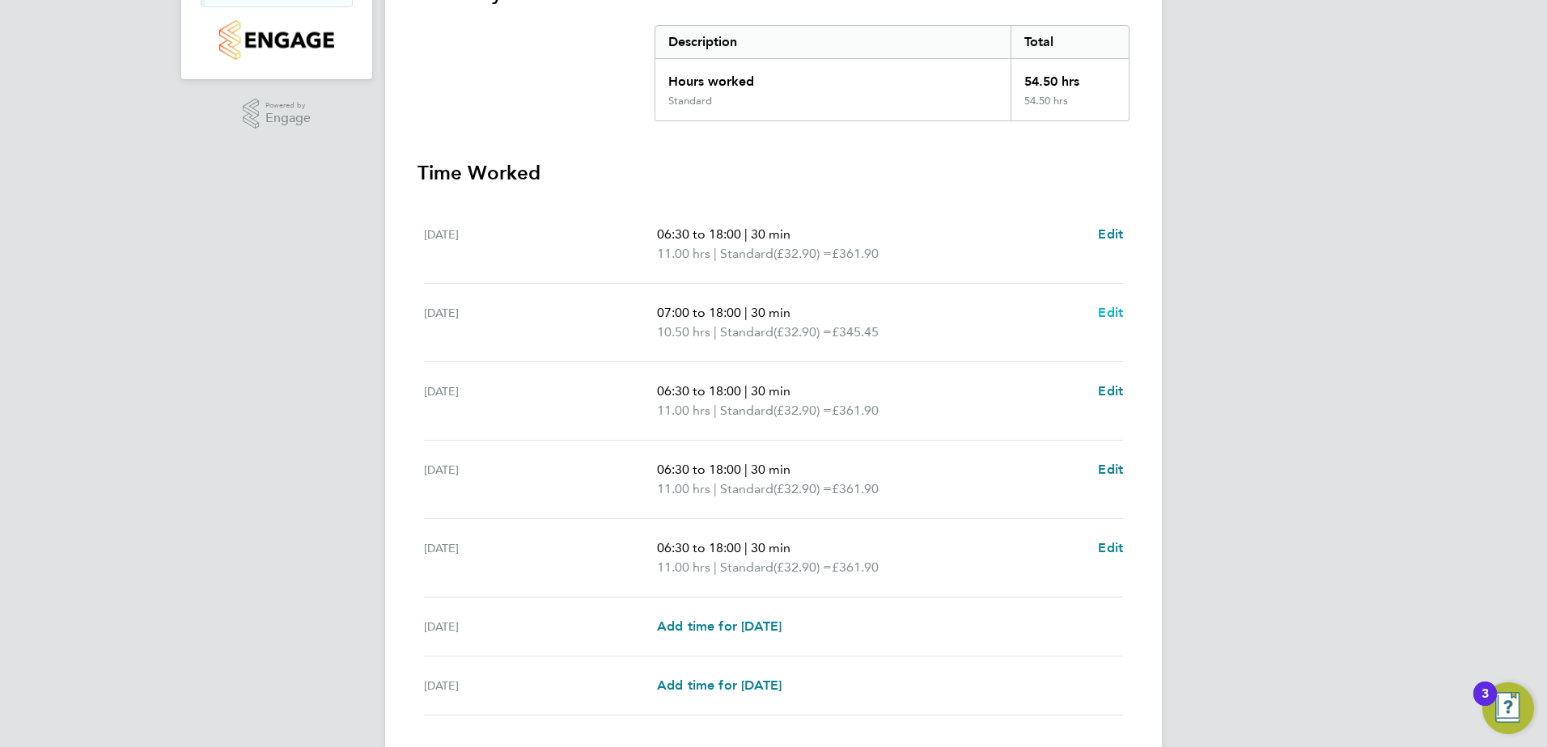
click at [1114, 314] on span "Edit" at bounding box center [1110, 312] width 25 height 15
select select "30"
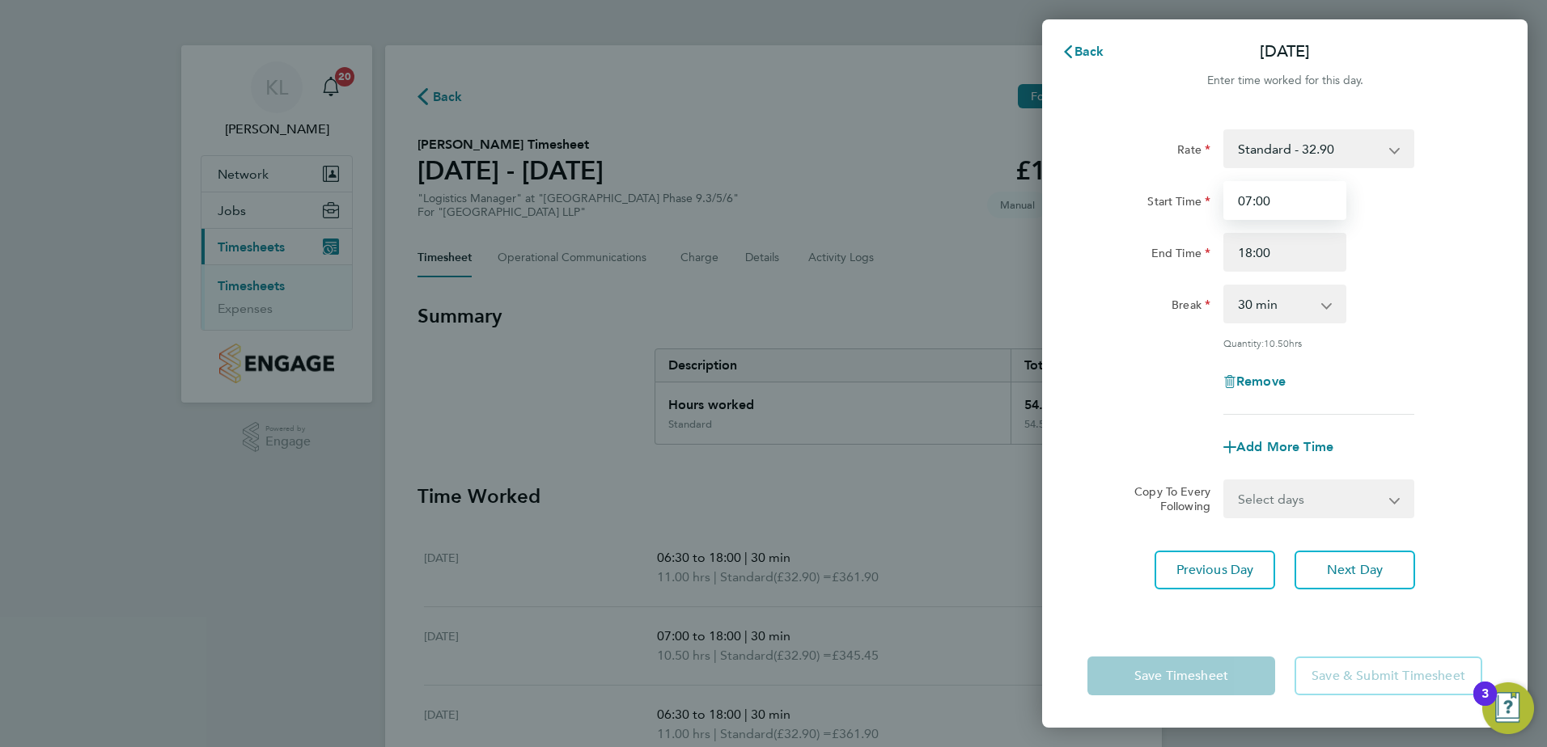
click at [1247, 198] on input "07:00" at bounding box center [1284, 200] width 123 height 39
type input "06:30"
click at [1176, 671] on app-form-button "Save Timesheet" at bounding box center [1185, 676] width 197 height 39
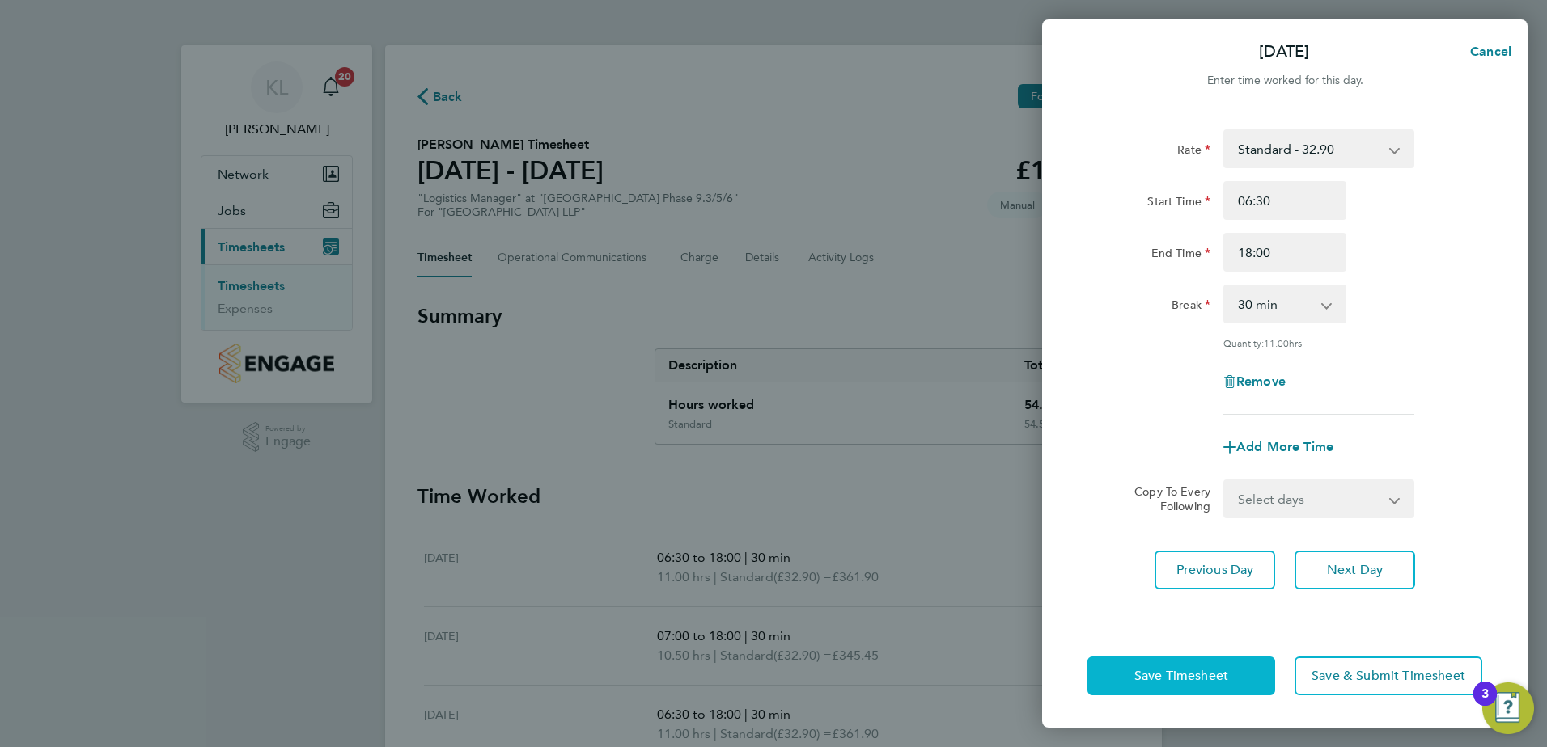
click at [1164, 671] on span "Save Timesheet" at bounding box center [1181, 676] width 94 height 16
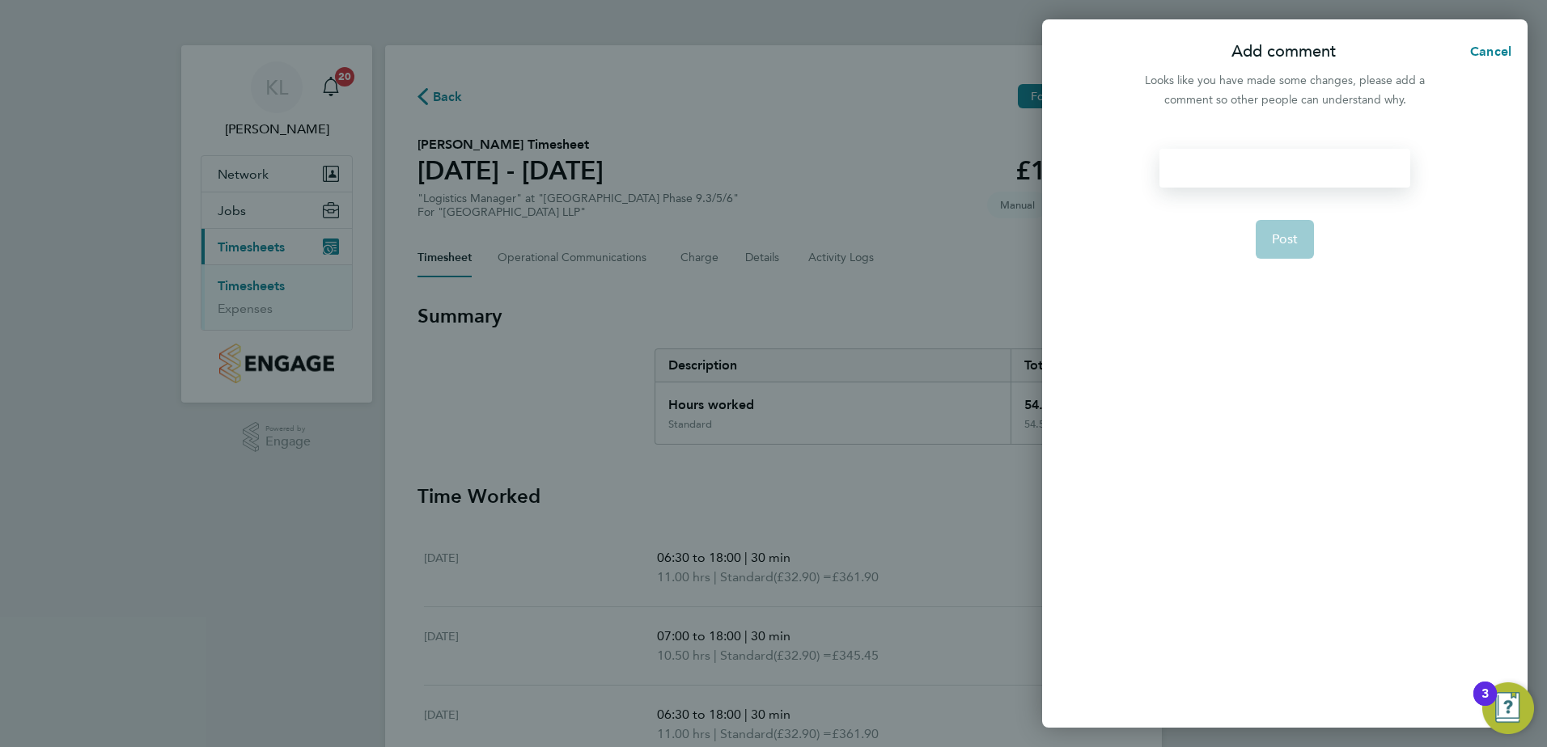
click at [1243, 175] on div at bounding box center [1284, 168] width 250 height 39
click at [1284, 244] on span "Post" at bounding box center [1285, 239] width 27 height 16
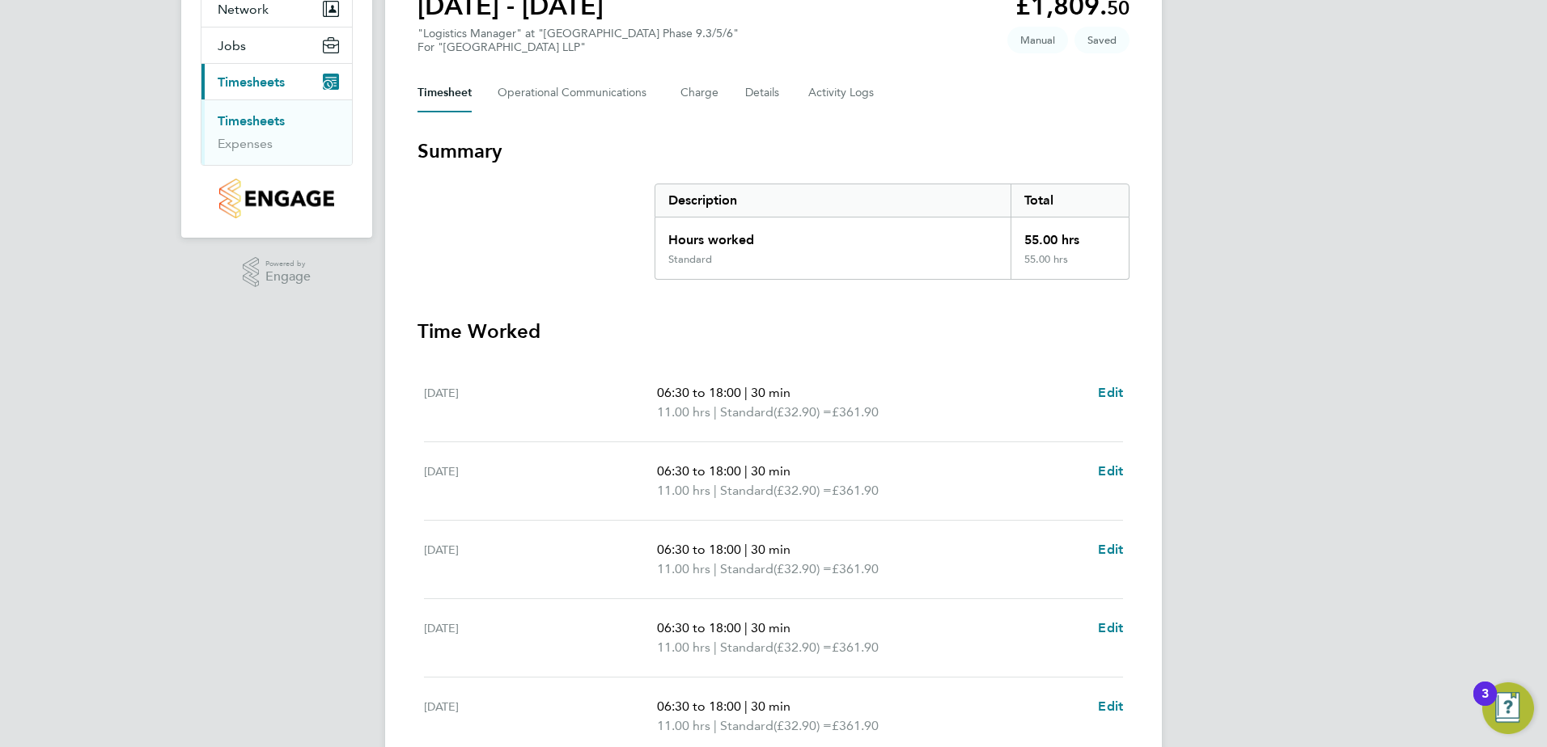
scroll to position [434, 0]
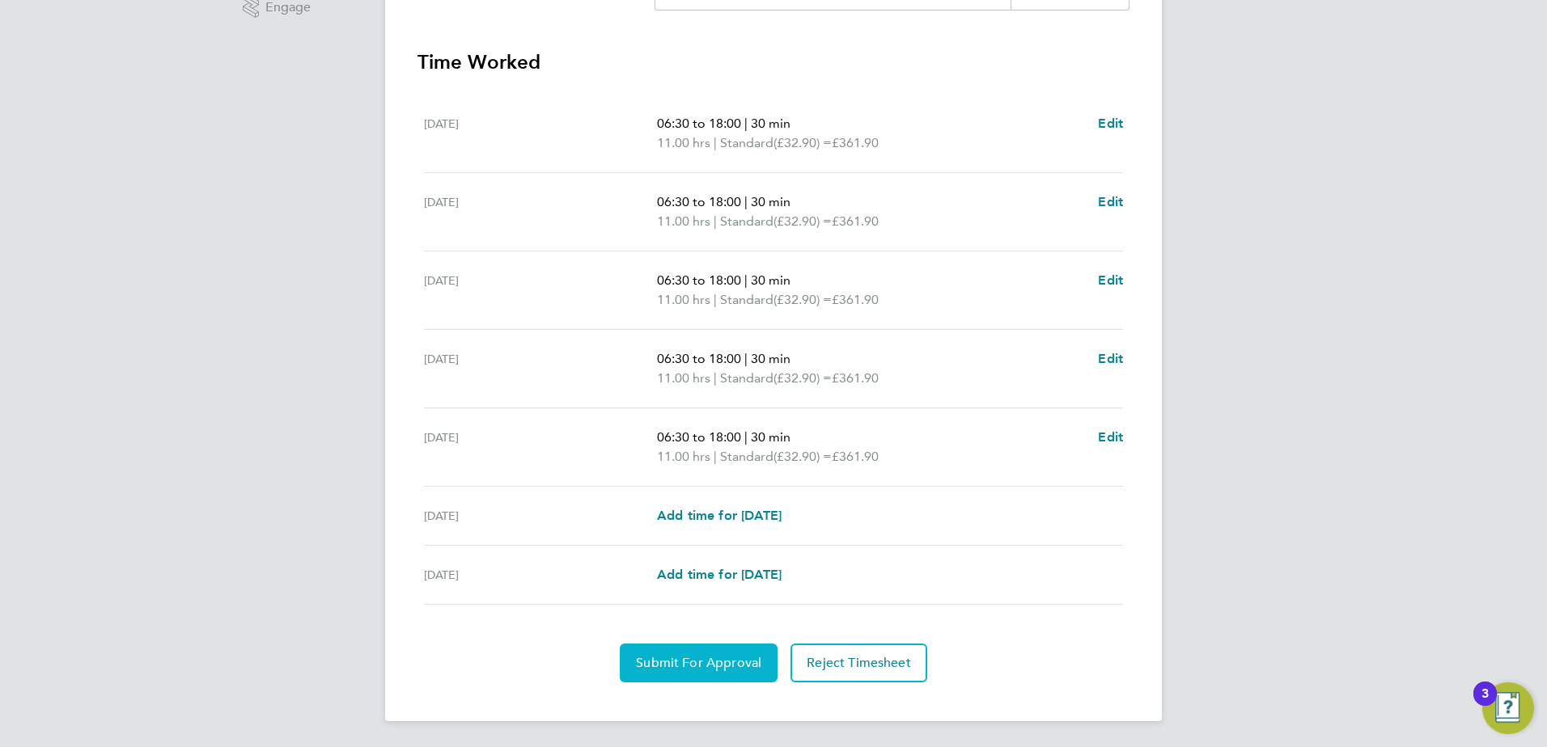
click at [704, 660] on span "Submit For Approval" at bounding box center [698, 663] width 125 height 16
click at [721, 669] on span "Approve Timesheet" at bounding box center [698, 663] width 119 height 16
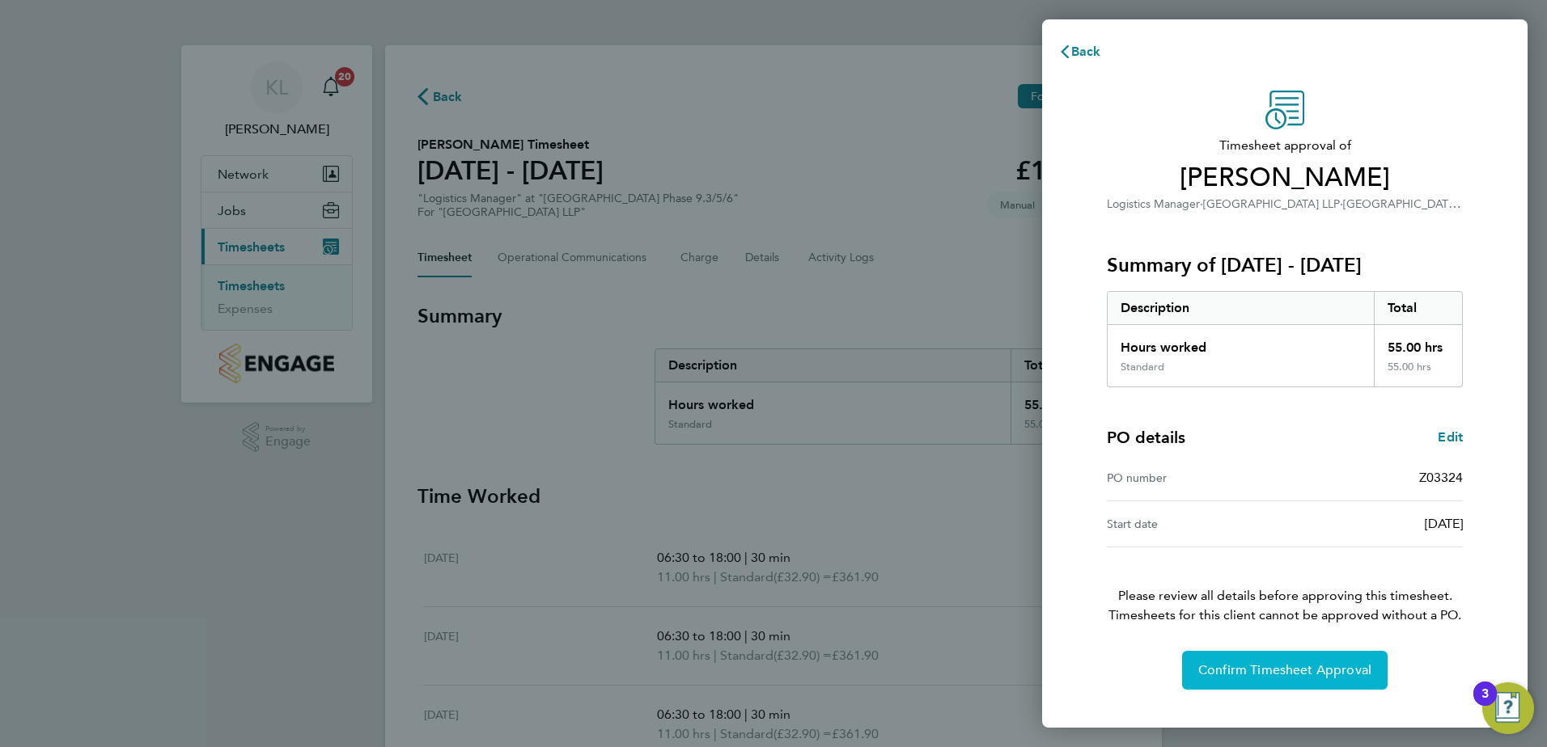
click at [1338, 666] on span "Confirm Timesheet Approval" at bounding box center [1284, 670] width 173 height 16
click at [1242, 672] on span "Confirm Timesheet Approval" at bounding box center [1284, 670] width 173 height 16
